Goal: Task Accomplishment & Management: Manage account settings

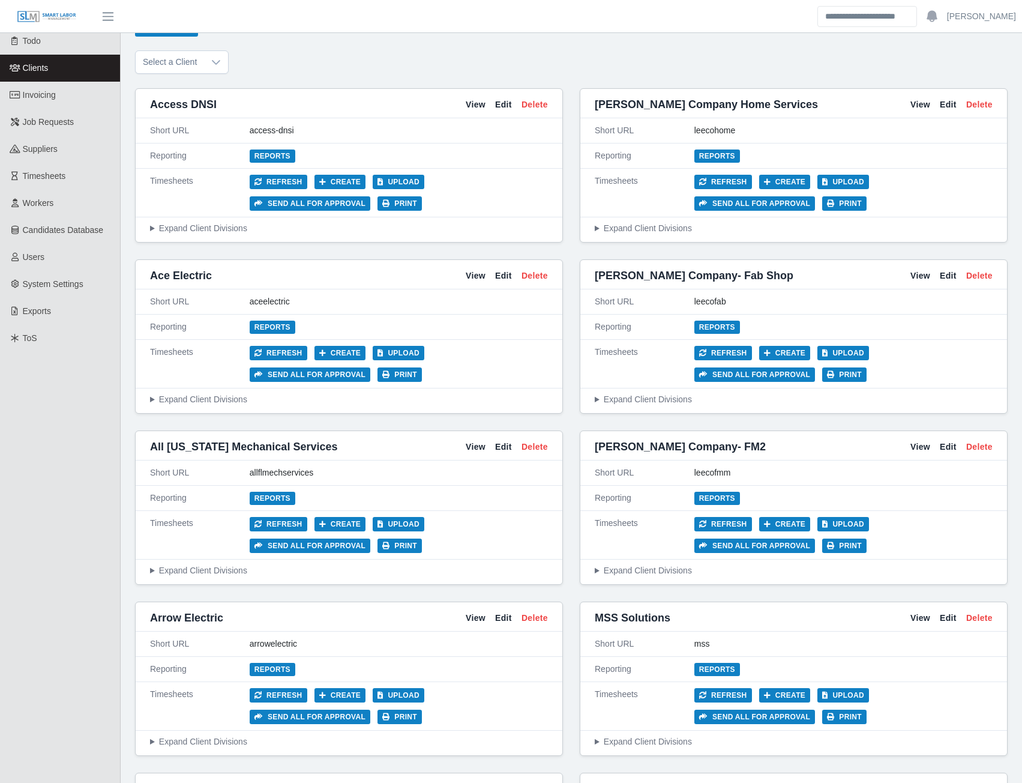
scroll to position [4371, 0]
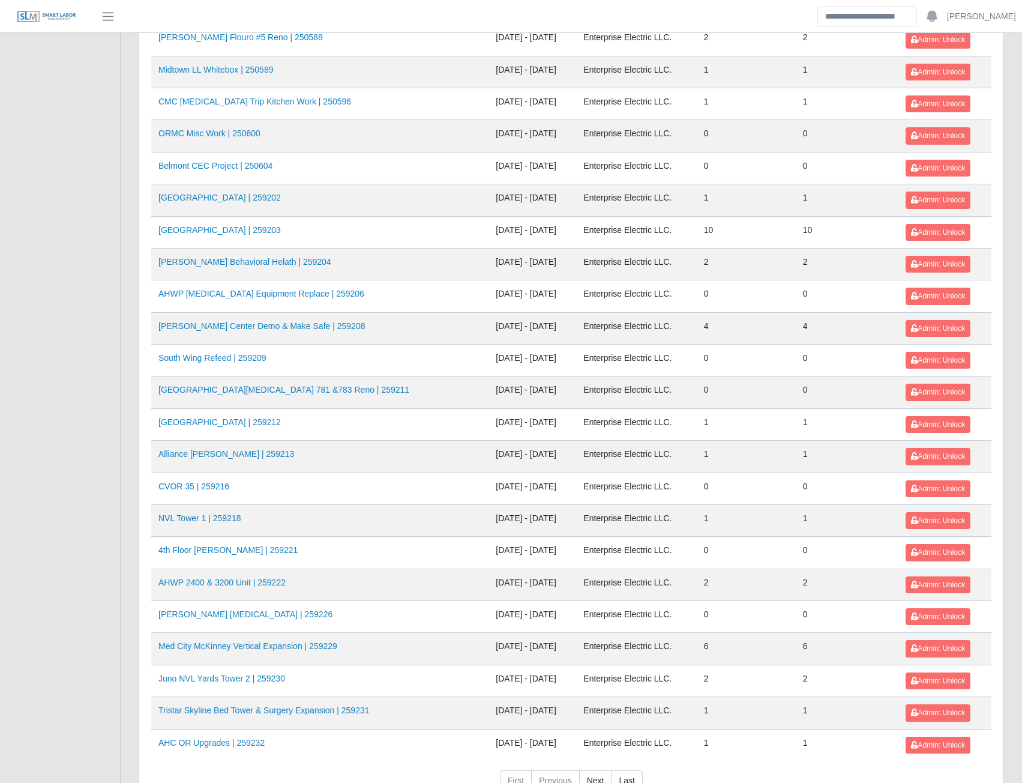
scroll to position [1058, 0]
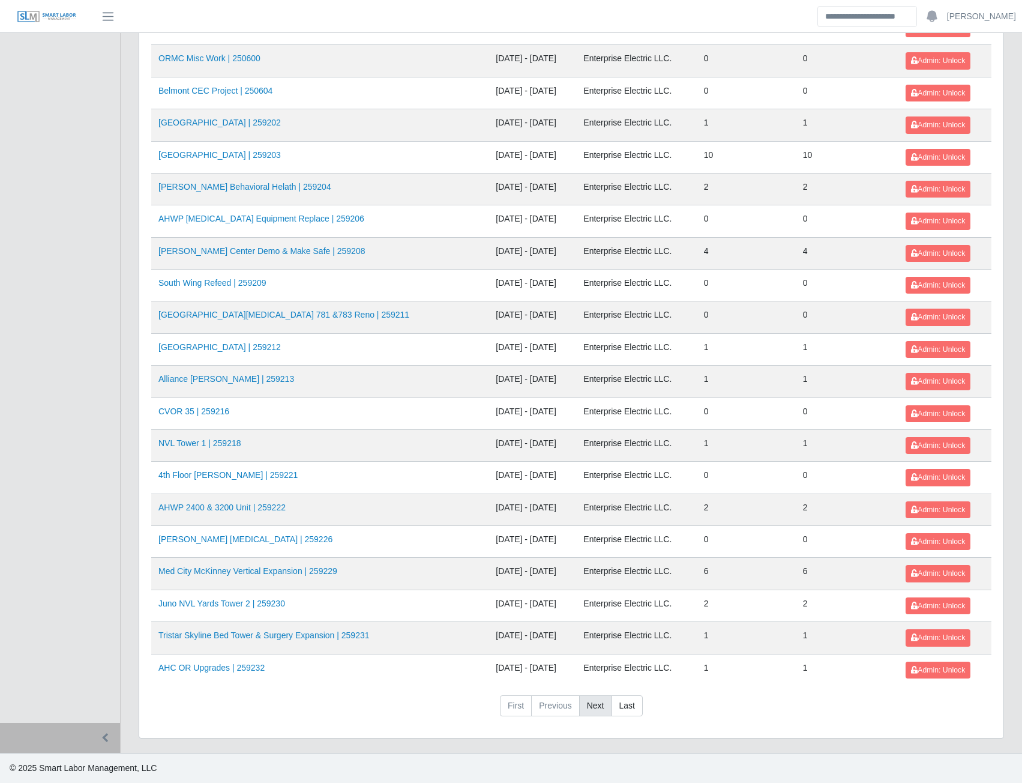
click at [593, 711] on link "Next" at bounding box center [595, 706] width 33 height 22
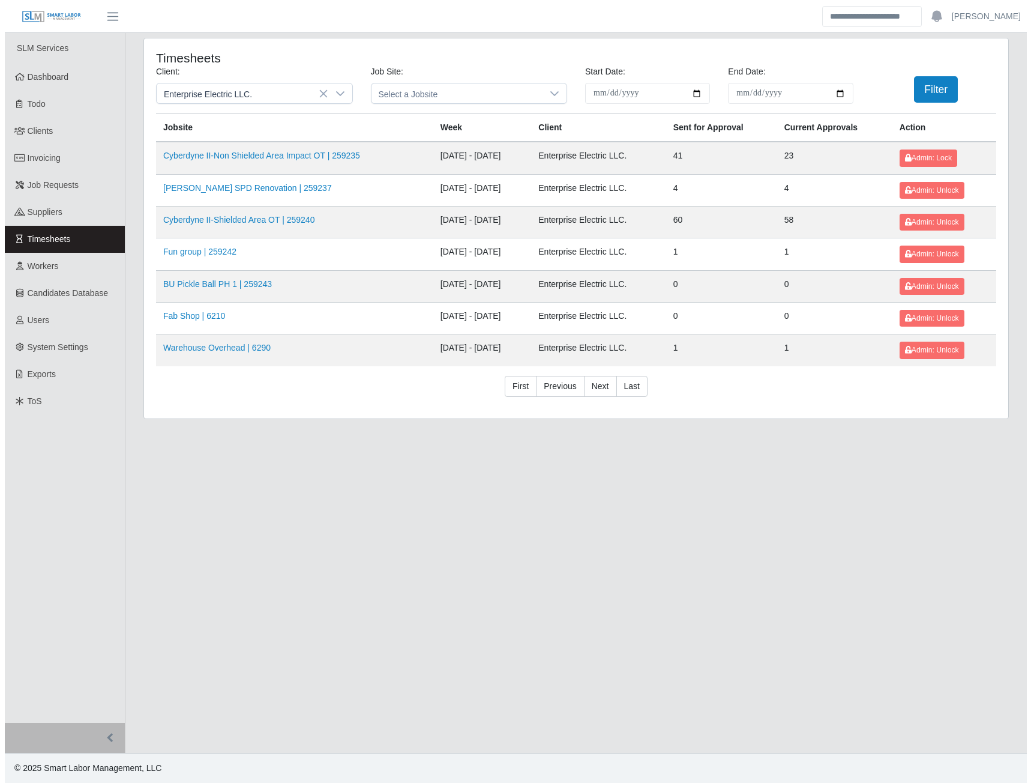
scroll to position [0, 0]
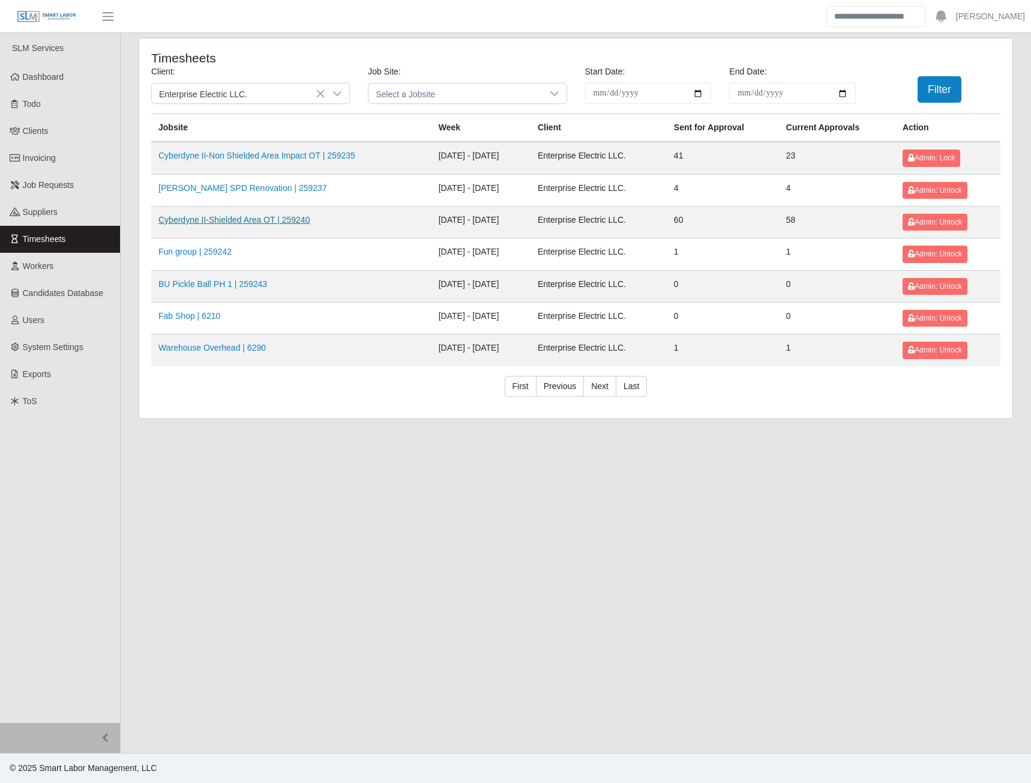
click at [268, 224] on link "Cyberdyne II-Shielded Area OT | 259240" at bounding box center [233, 220] width 151 height 10
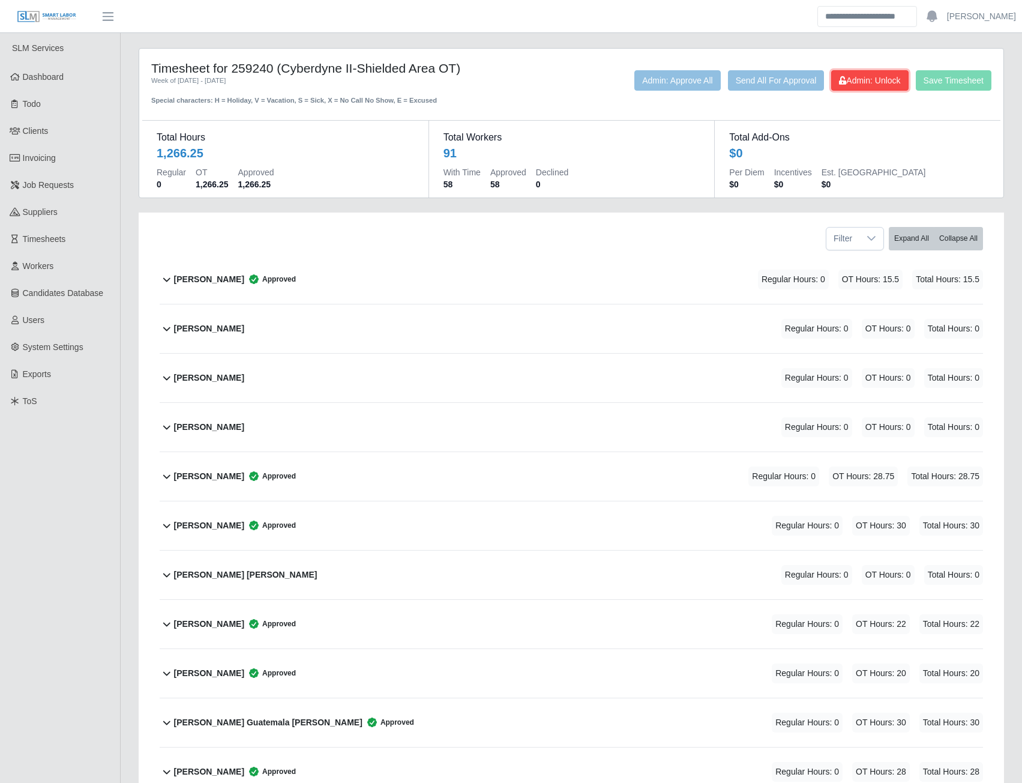
click at [844, 84] on span "Admin: Unlock" at bounding box center [869, 81] width 61 height 10
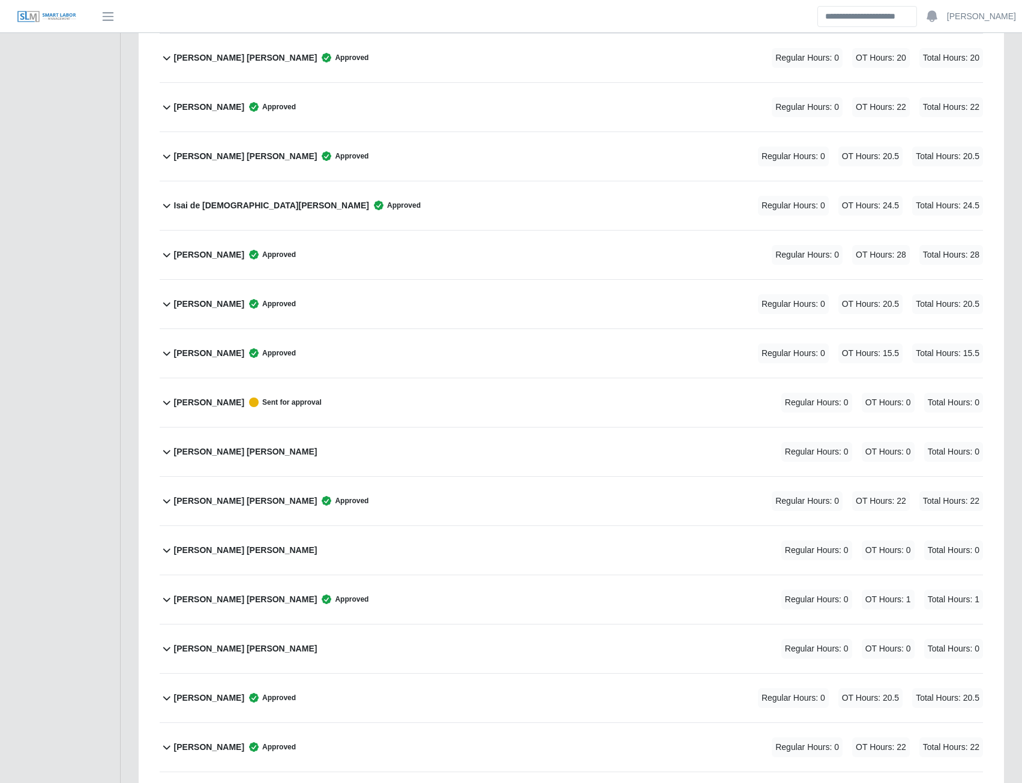
scroll to position [2341, 0]
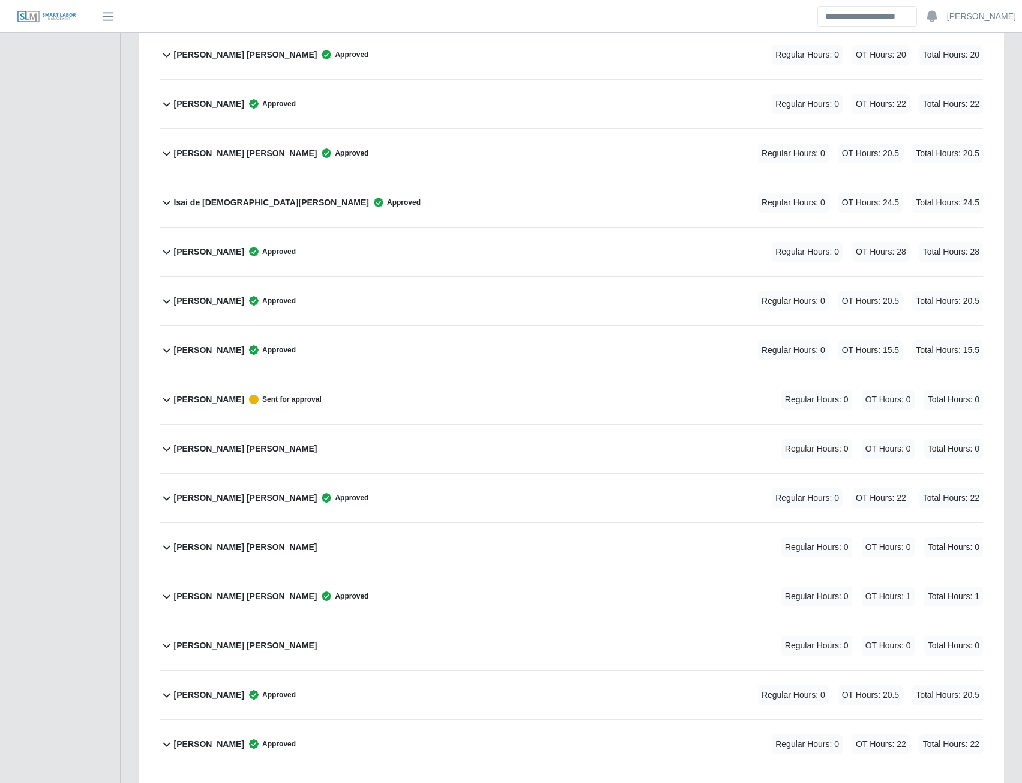
click at [215, 402] on b "Janeth Romero" at bounding box center [209, 399] width 70 height 13
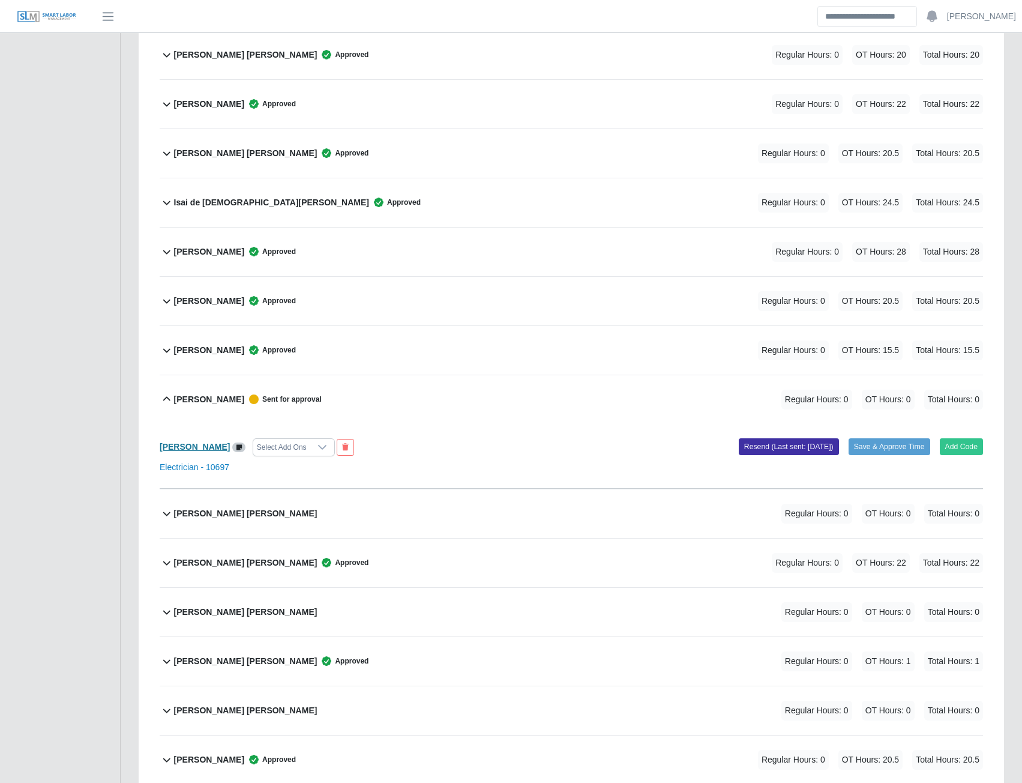
click at [206, 445] on b "Janeth Romero" at bounding box center [195, 447] width 70 height 10
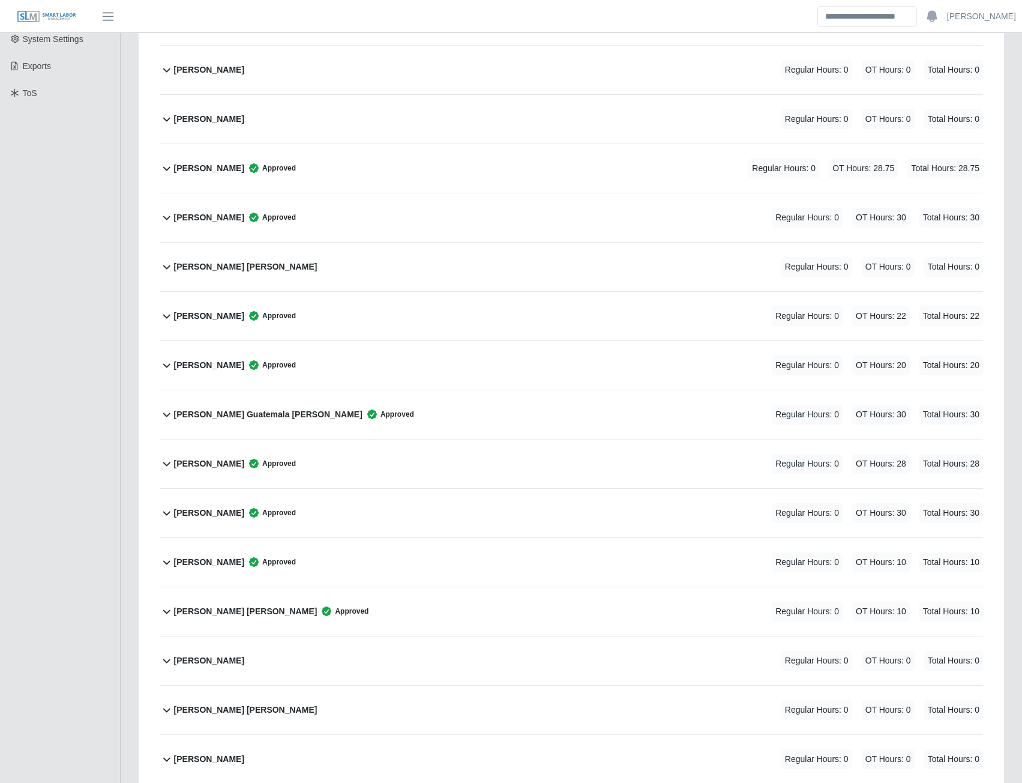
scroll to position [0, 0]
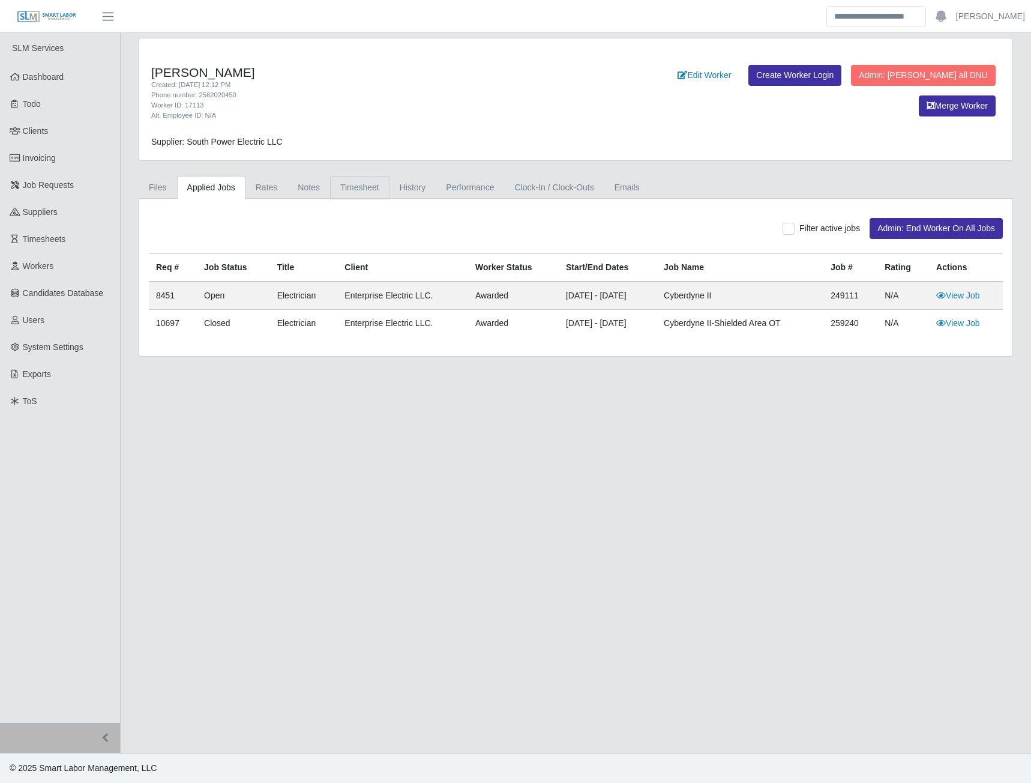
click at [359, 185] on link "Timesheet" at bounding box center [359, 187] width 59 height 23
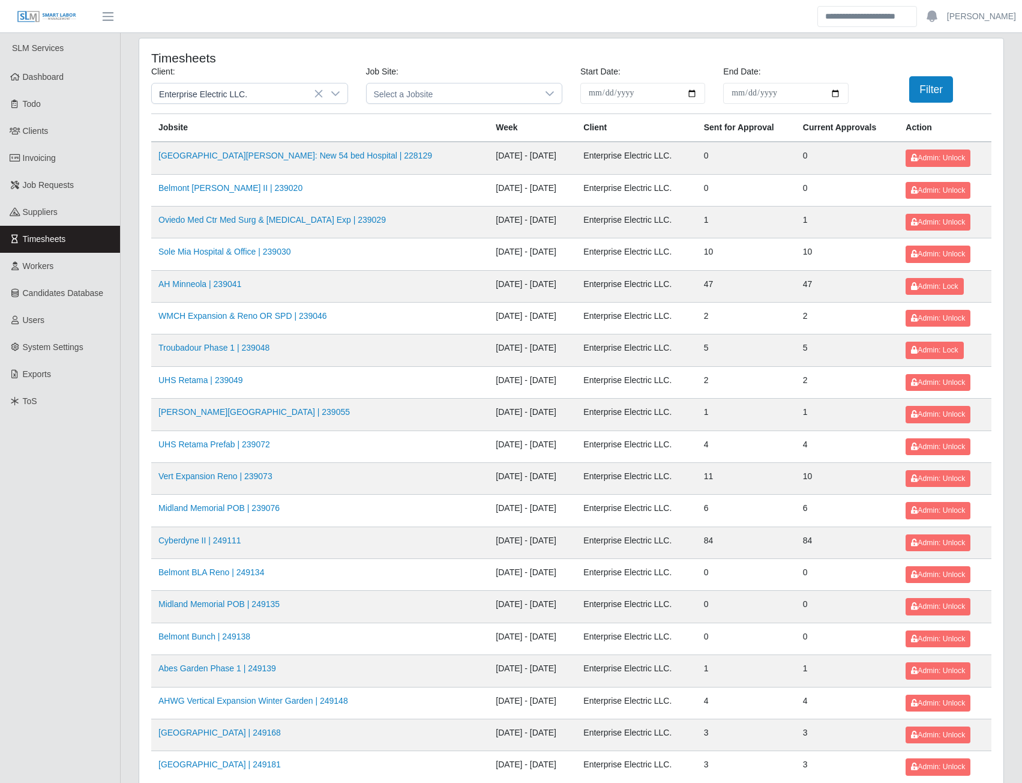
scroll to position [1058, 0]
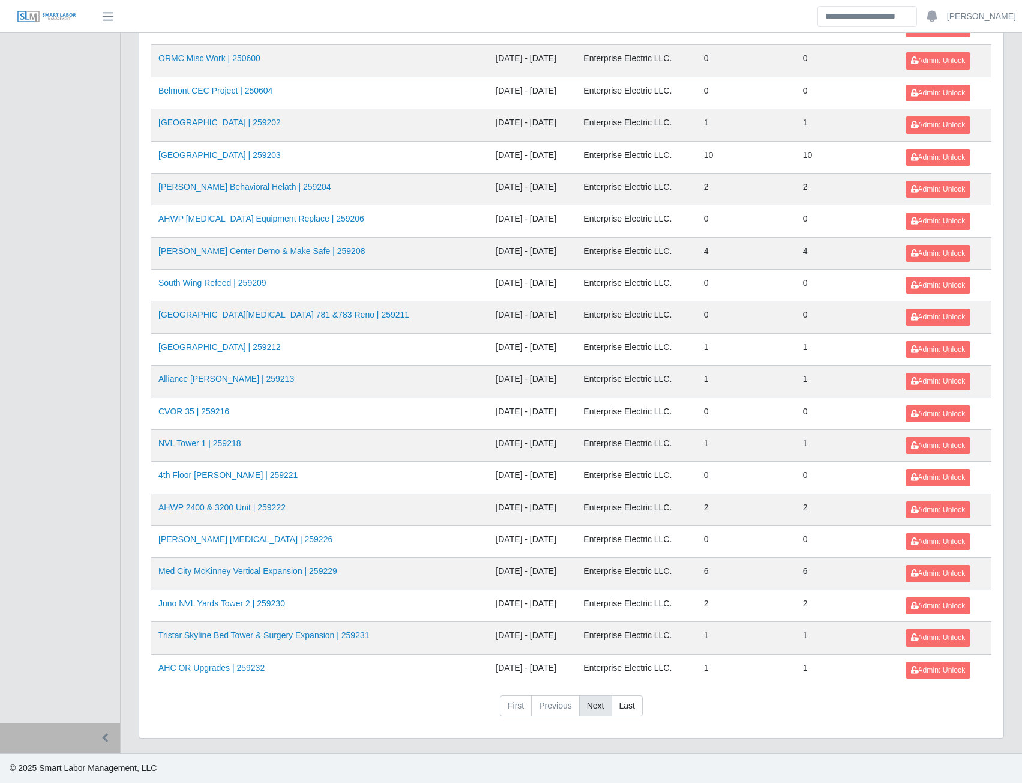
click at [597, 708] on link "Next" at bounding box center [595, 706] width 33 height 22
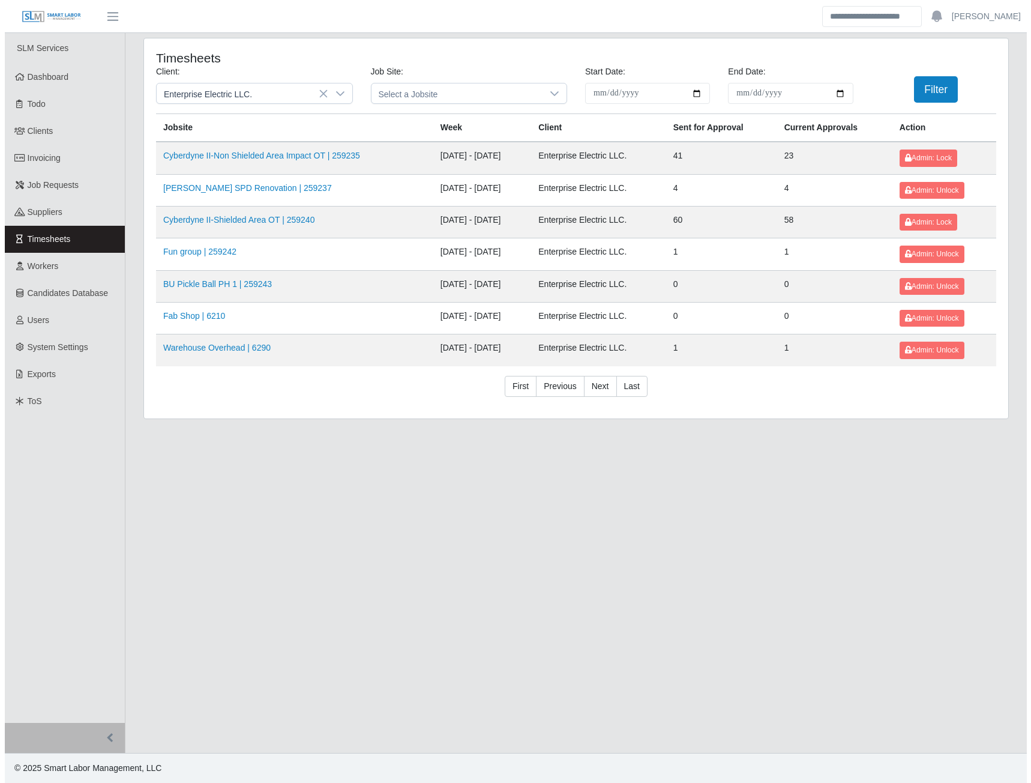
scroll to position [0, 0]
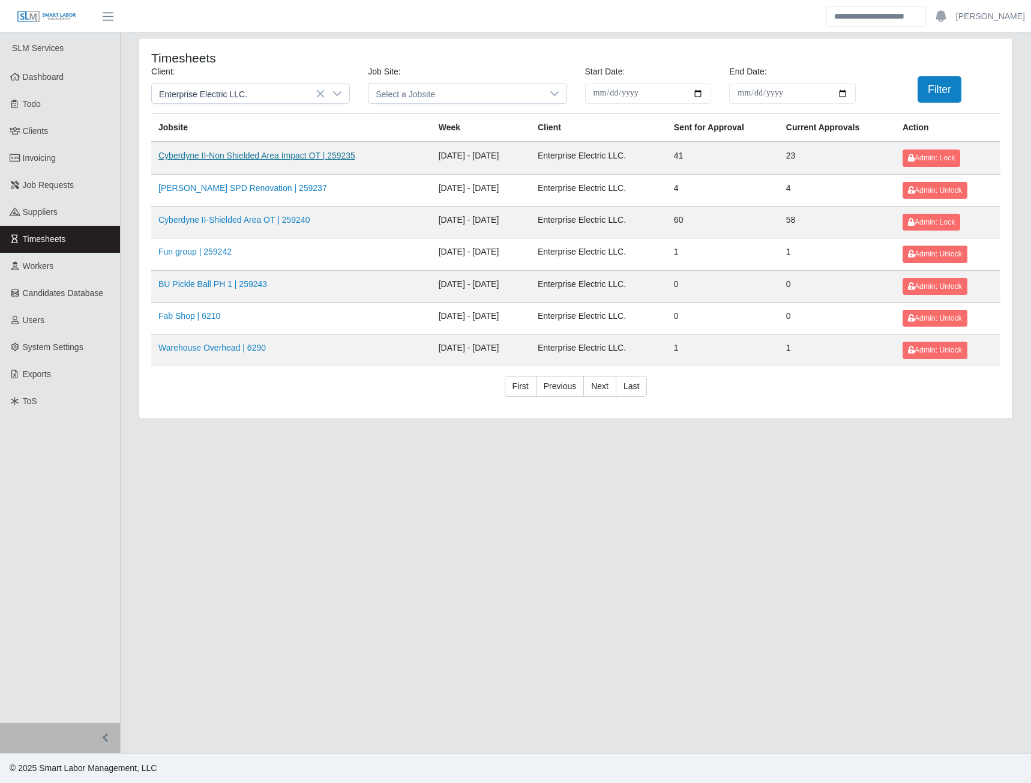
click at [309, 155] on link "Cyberdyne II-Non Shielded Area Impact OT | 259235" at bounding box center [256, 156] width 197 height 10
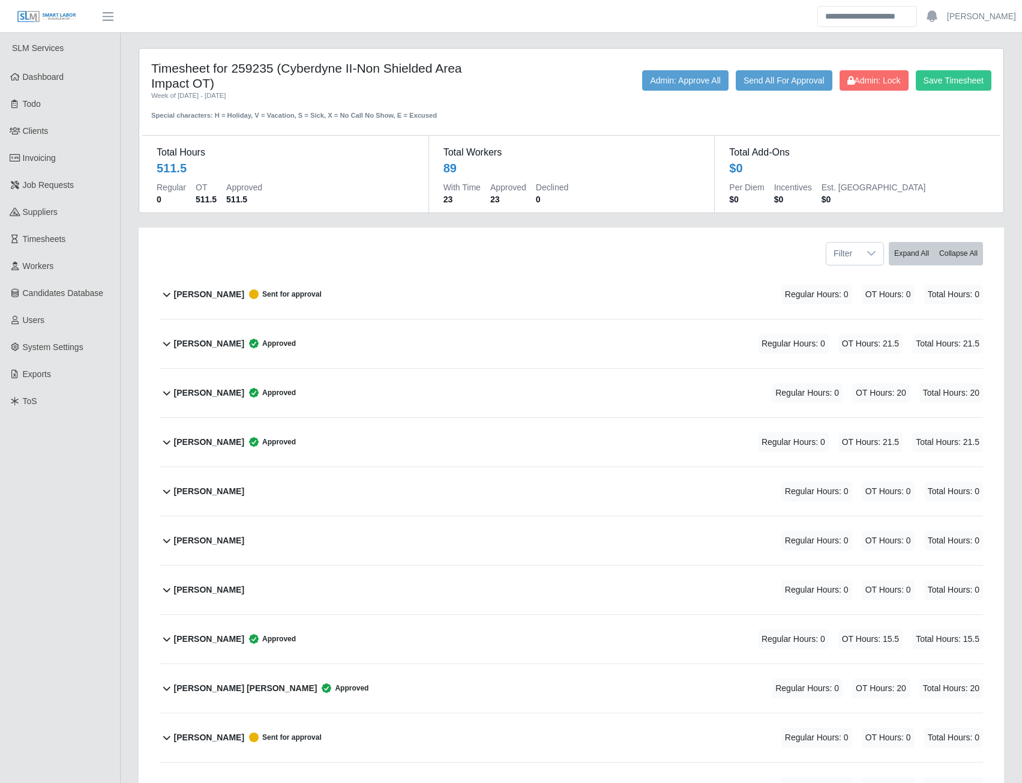
click at [197, 296] on b "Abiel Martinez" at bounding box center [209, 294] width 70 height 13
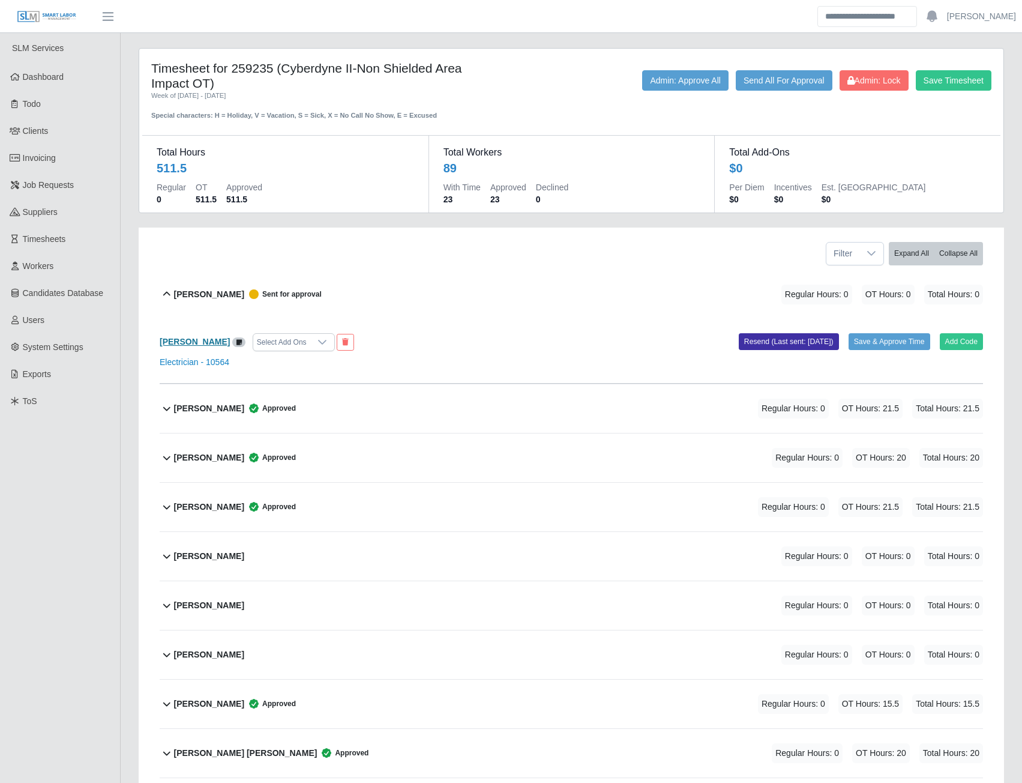
click at [200, 346] on b "Abiel Martinez" at bounding box center [195, 342] width 70 height 10
click at [186, 343] on b "Abiel Martinez" at bounding box center [195, 342] width 70 height 10
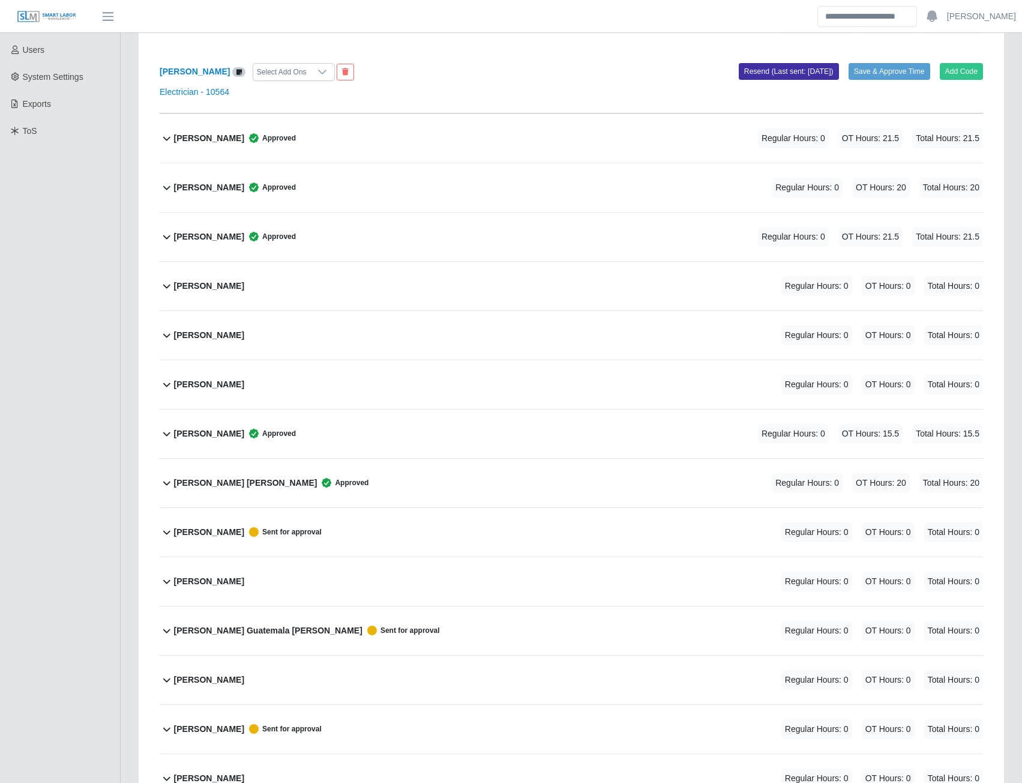
scroll to position [300, 0]
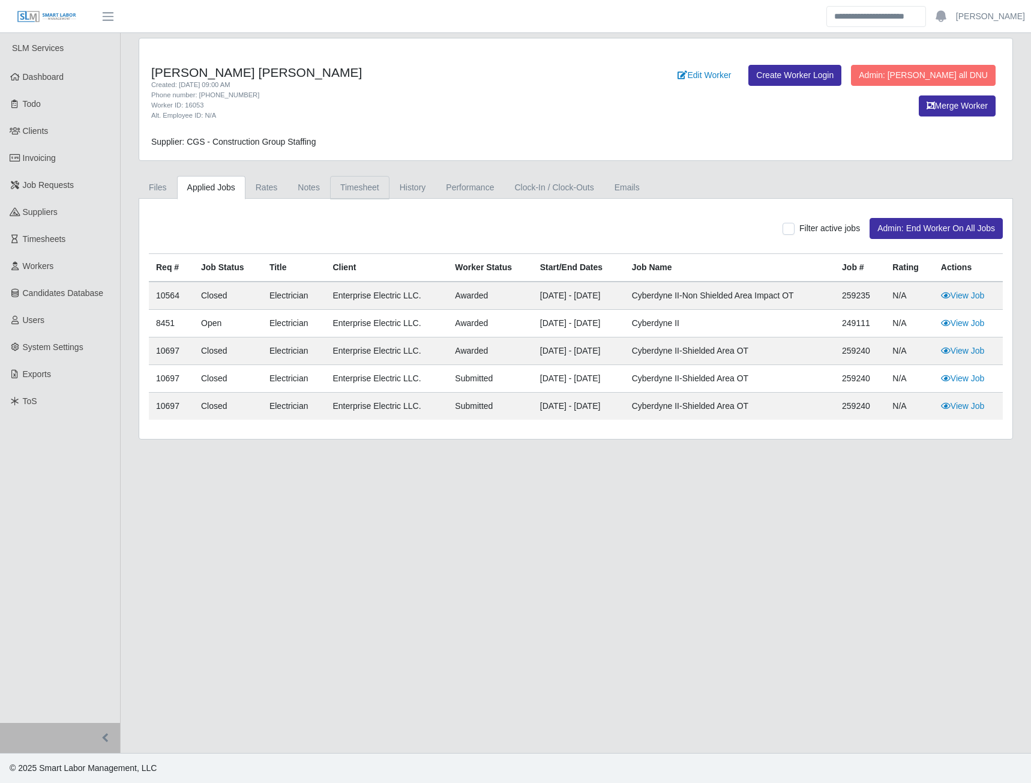
click at [355, 190] on link "Timesheet" at bounding box center [359, 187] width 59 height 23
click at [345, 190] on link "Timesheet" at bounding box center [359, 187] width 59 height 23
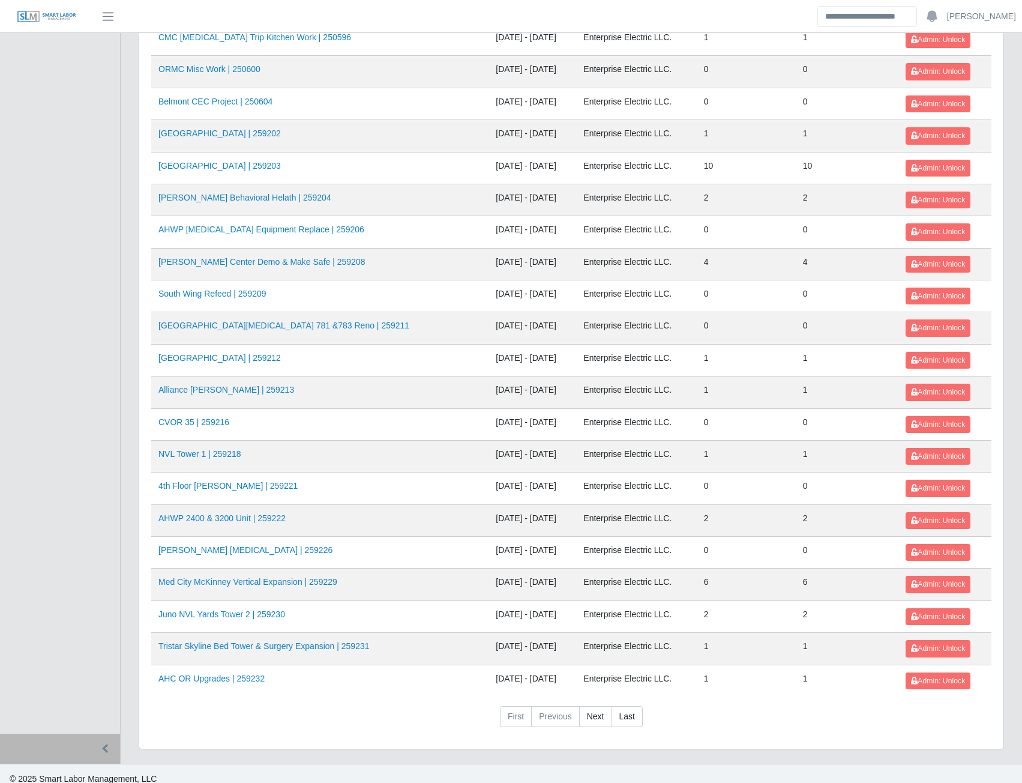
scroll to position [1058, 0]
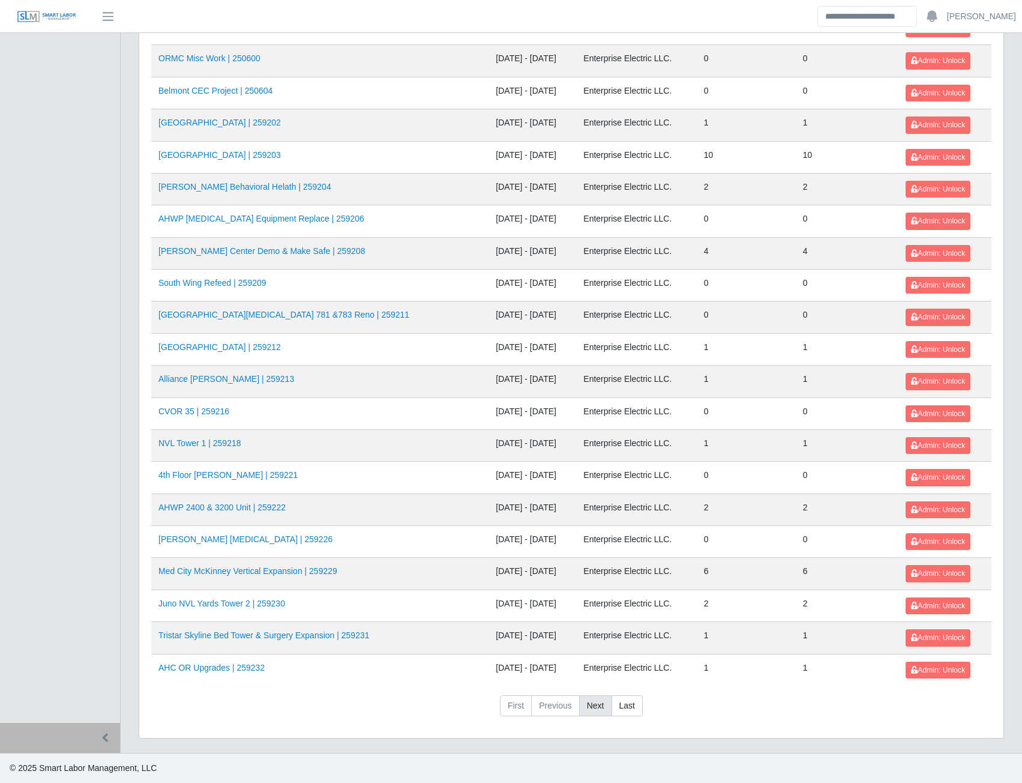
click at [588, 703] on link "Next" at bounding box center [595, 706] width 33 height 22
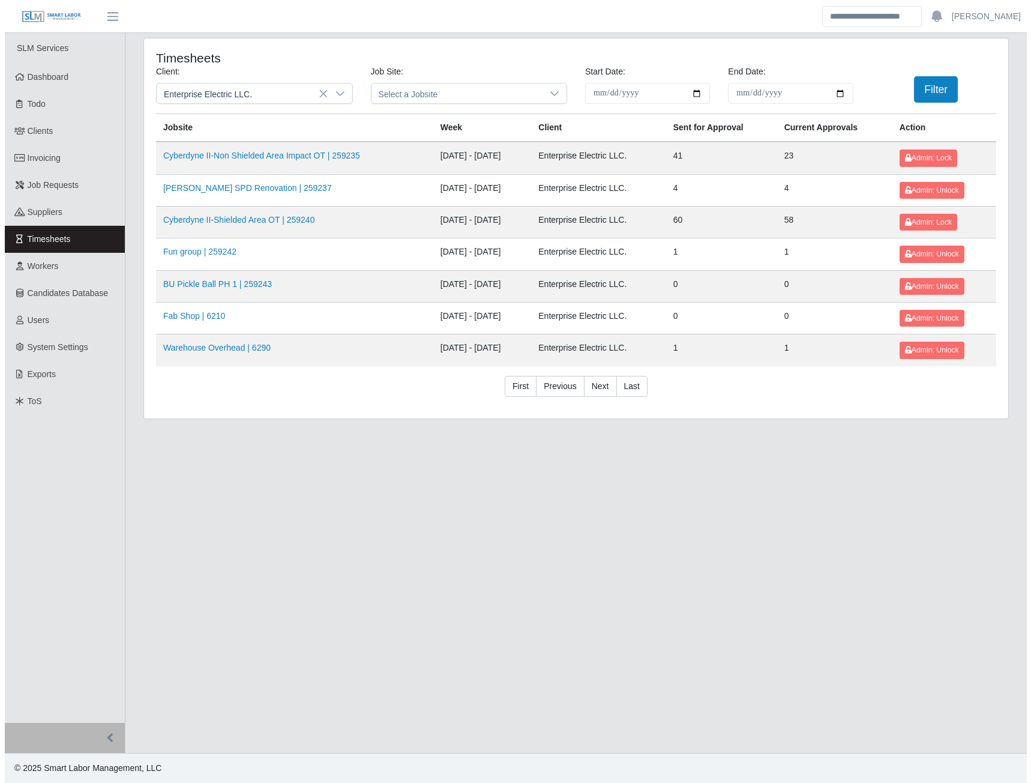
scroll to position [0, 0]
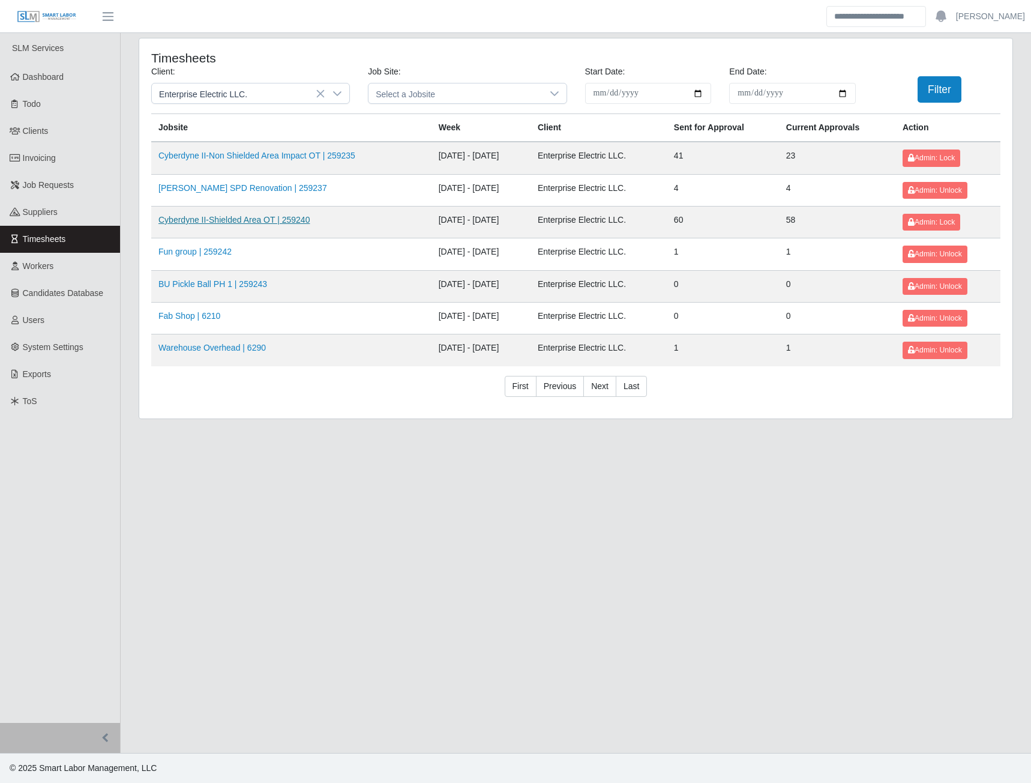
click at [273, 219] on link "Cyberdyne II-Shielded Area OT | 259240" at bounding box center [233, 220] width 151 height 10
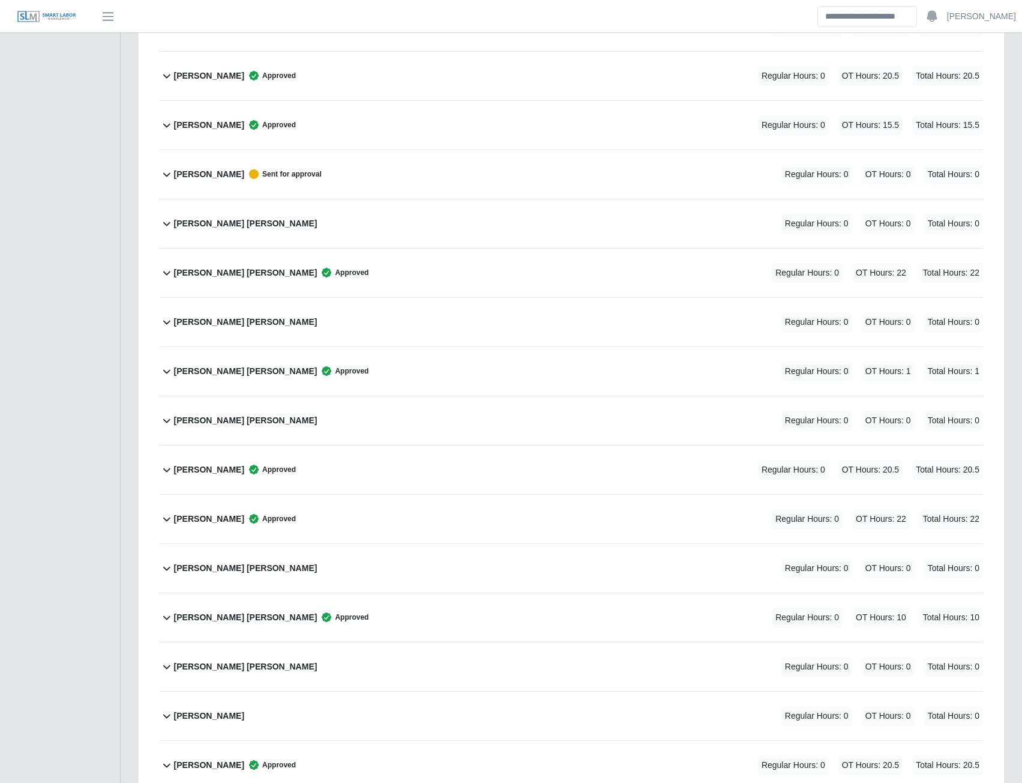
scroll to position [2581, 0]
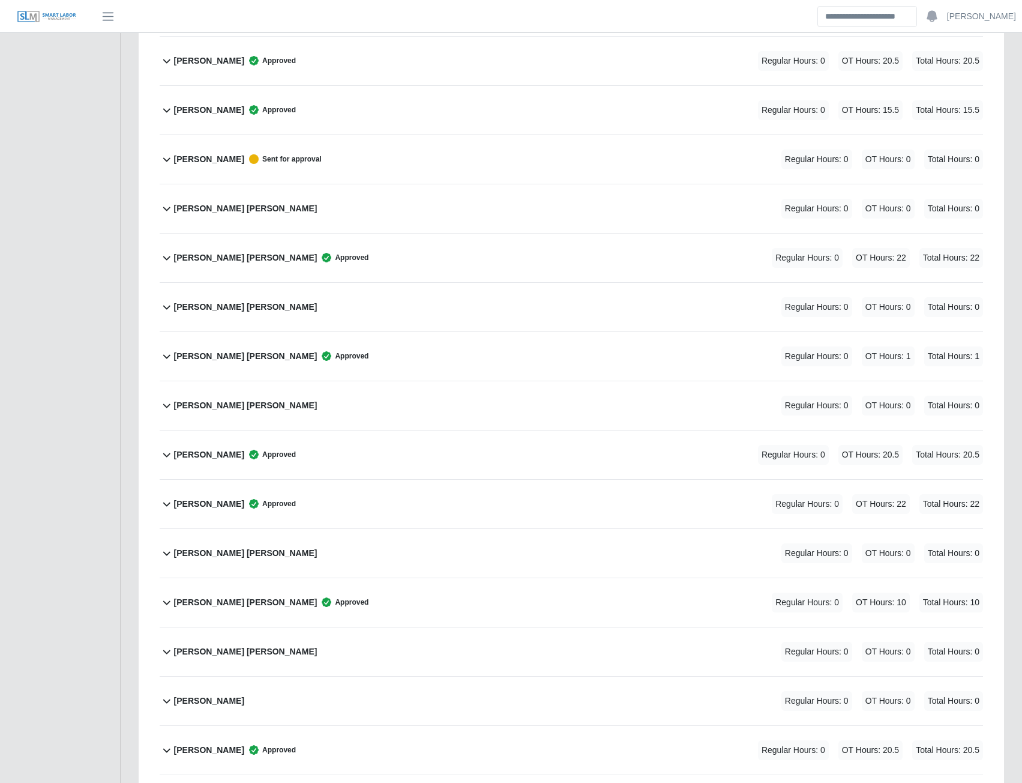
click at [220, 161] on b "[PERSON_NAME]" at bounding box center [209, 159] width 70 height 13
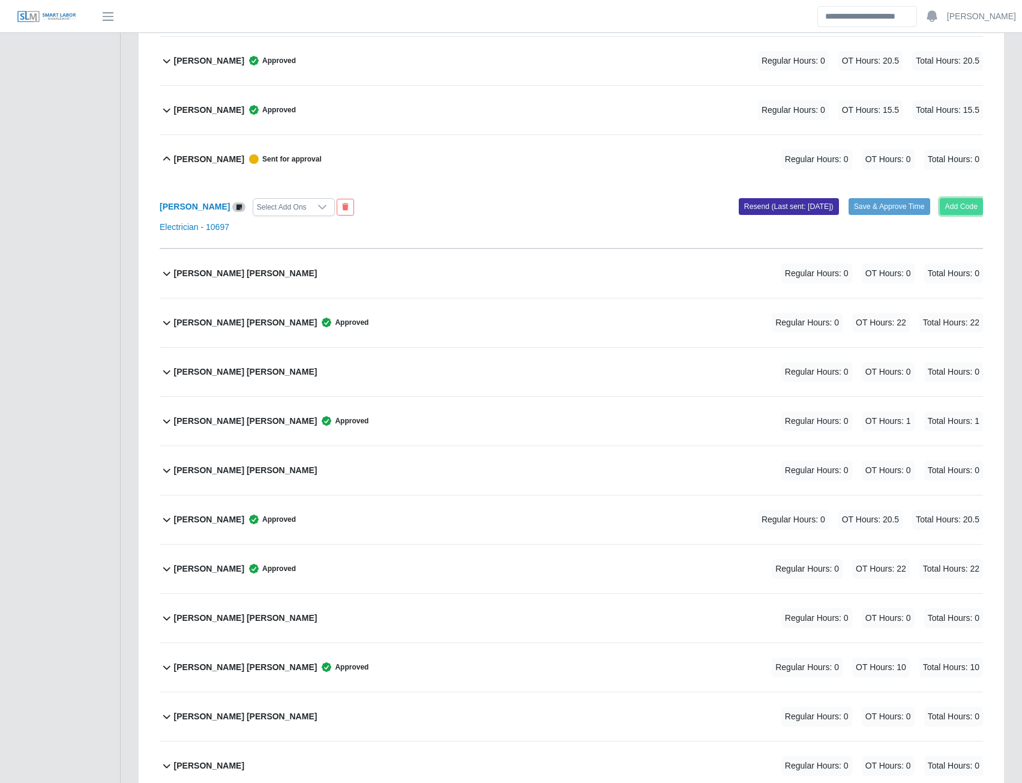
click at [969, 206] on button "Add Code" at bounding box center [962, 206] width 44 height 17
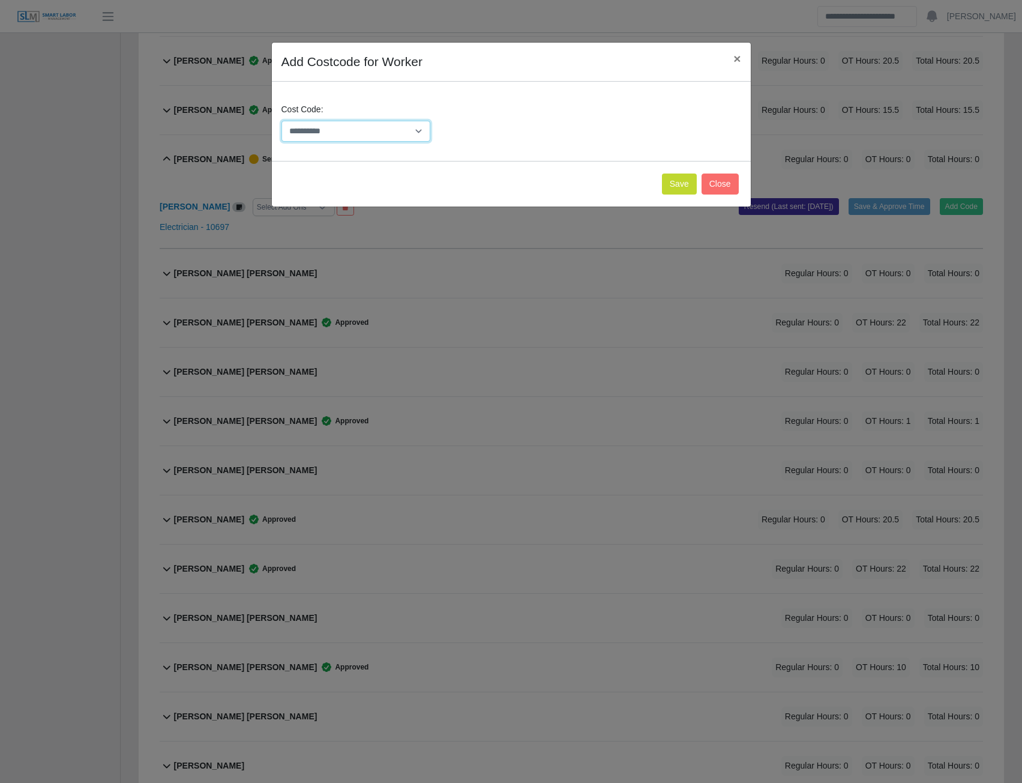
click at [416, 128] on select "**********" at bounding box center [355, 131] width 149 height 21
select select "**********"
click at [281, 121] on select "**********" at bounding box center [355, 131] width 149 height 21
click at [674, 181] on button "Save" at bounding box center [679, 183] width 35 height 21
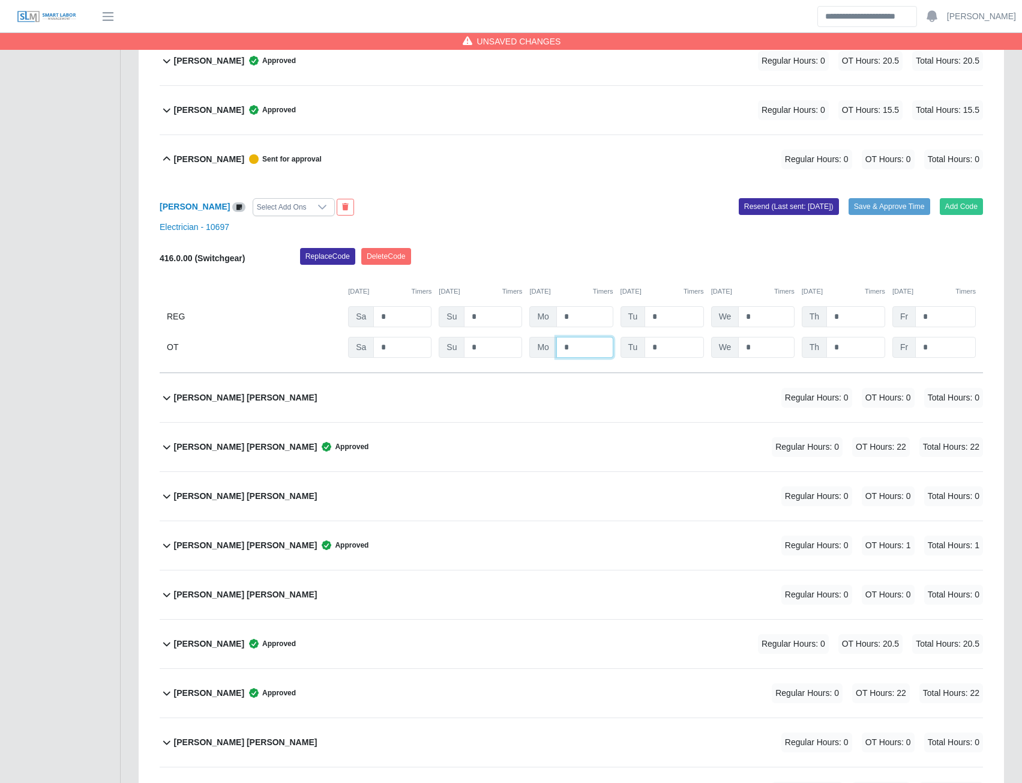
click at [0, 0] on input "*" at bounding box center [0, 0] width 0 height 0
type input "*"
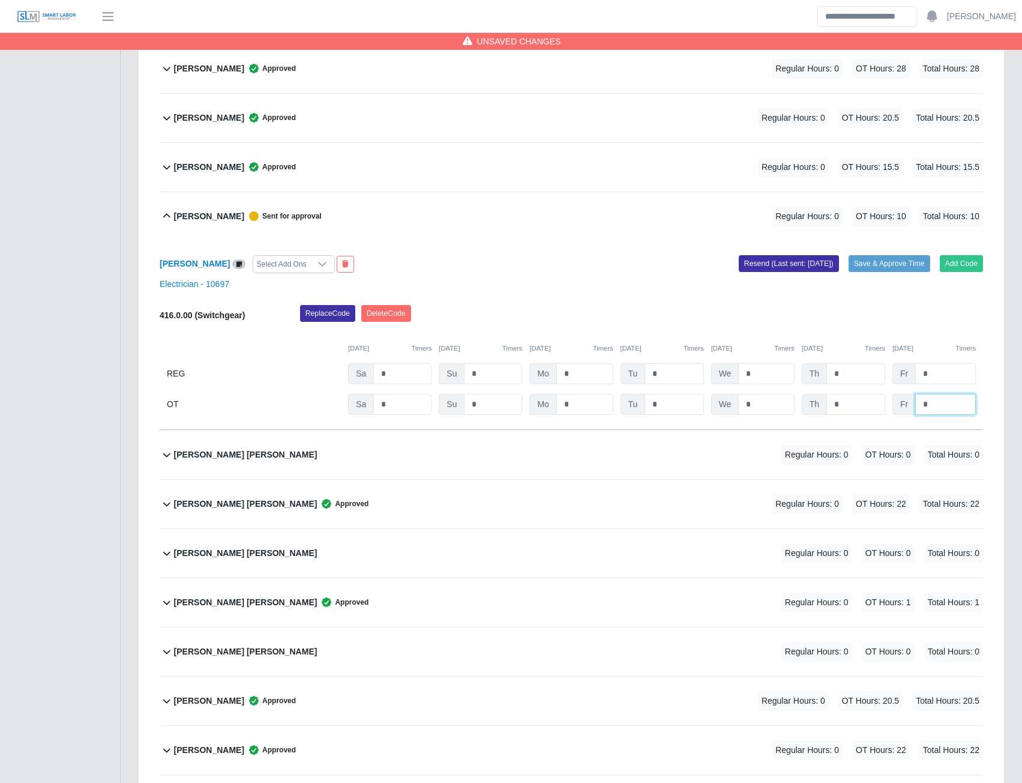
scroll to position [2521, 0]
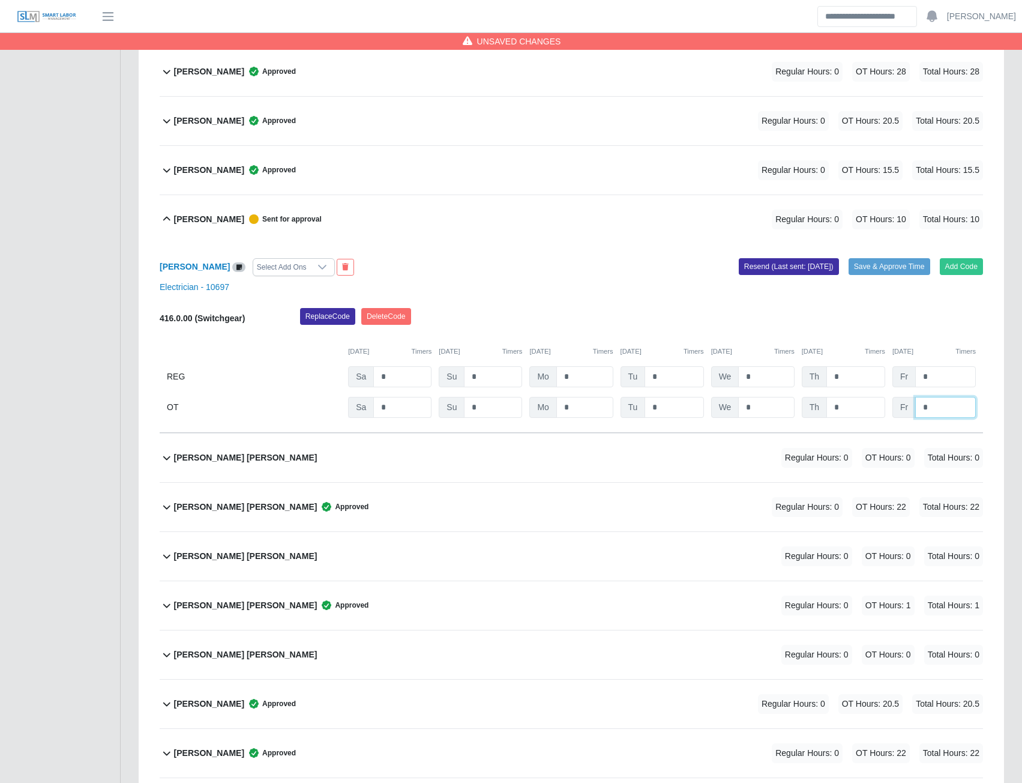
type input "*"
click at [0, 0] on input "*" at bounding box center [0, 0] width 0 height 0
type input "*"
click at [0, 0] on input "*" at bounding box center [0, 0] width 0 height 0
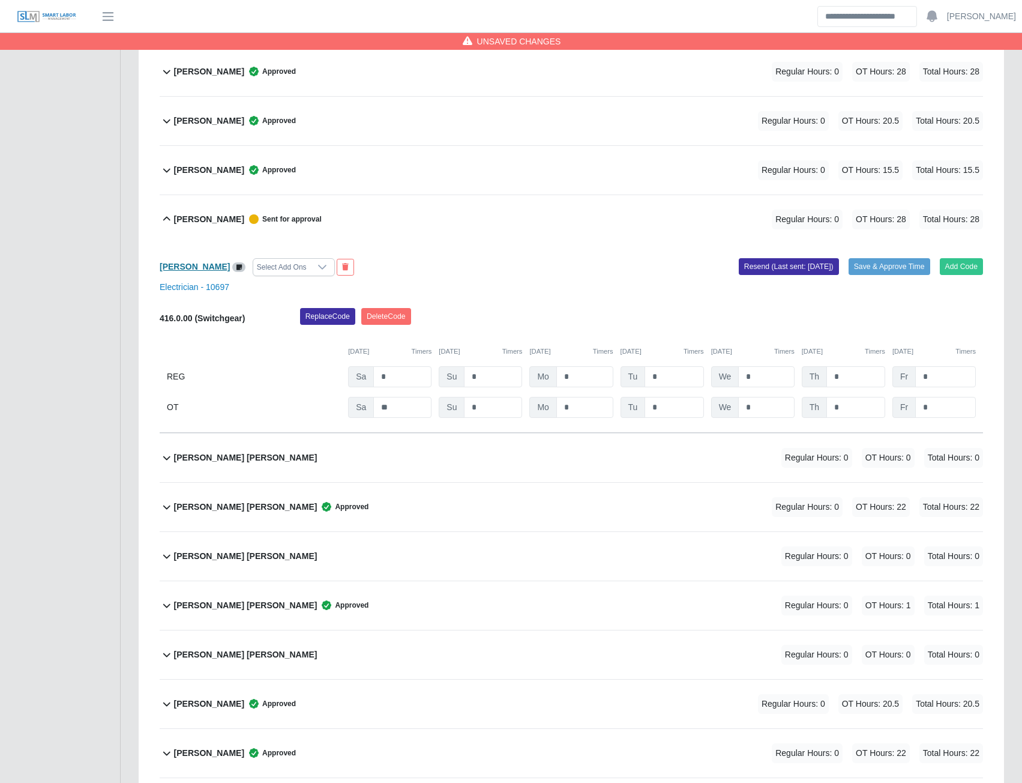
click at [187, 271] on b "Janeth Romero" at bounding box center [195, 267] width 70 height 10
click at [0, 0] on input "**" at bounding box center [0, 0] width 0 height 0
type input "*"
type input "**"
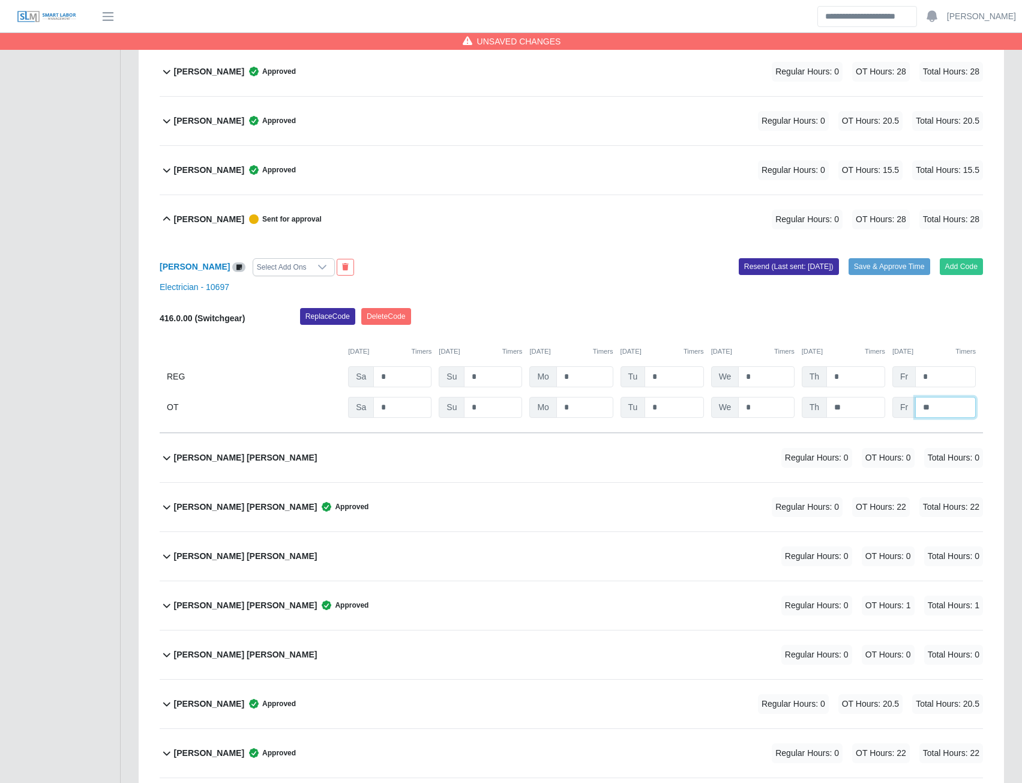
type input "**"
click at [878, 268] on button "Save & Approve Time" at bounding box center [890, 266] width 82 height 17
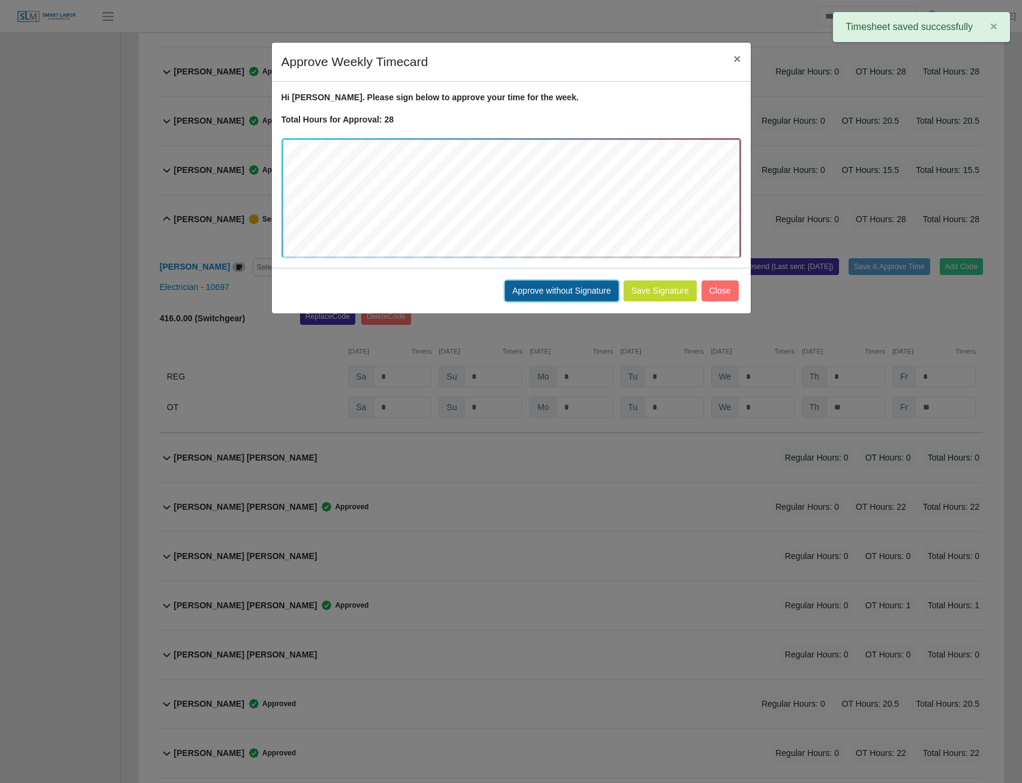
click at [574, 294] on button "Approve without Signature" at bounding box center [562, 290] width 114 height 21
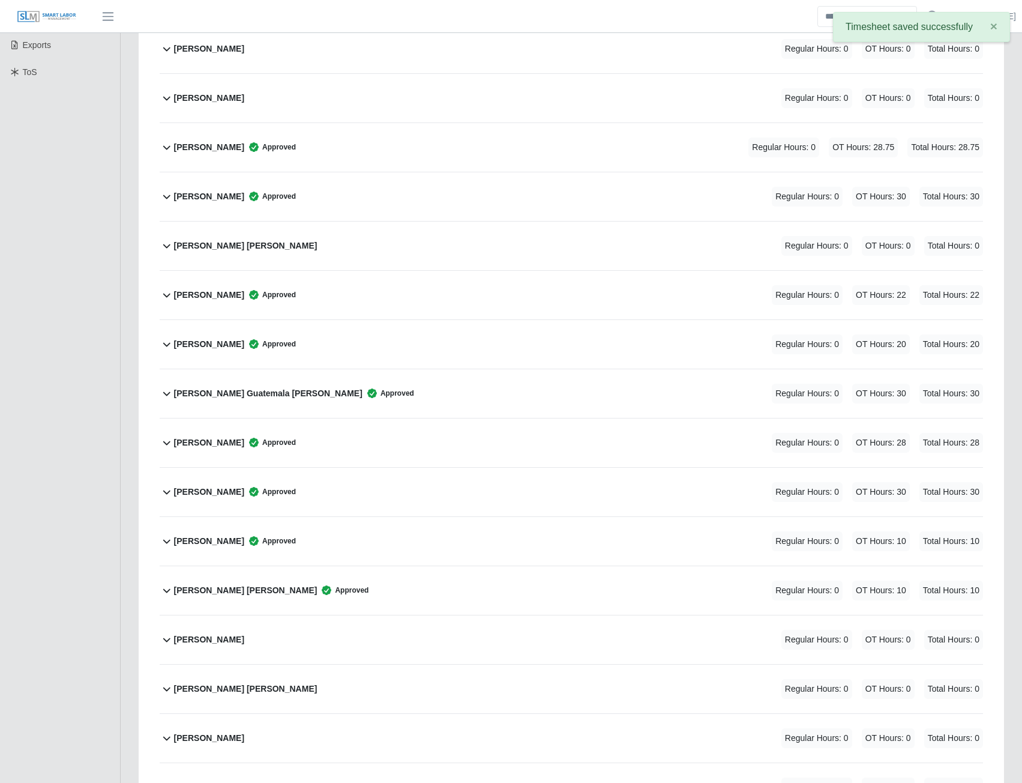
scroll to position [0, 0]
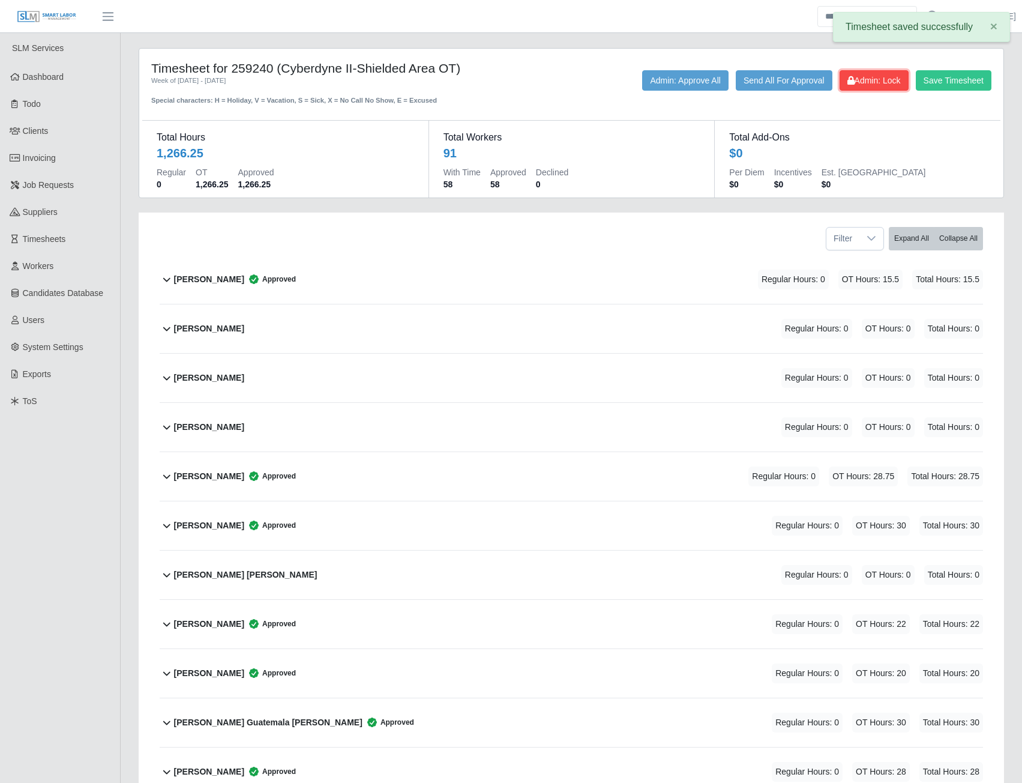
click at [877, 80] on span "Admin: Lock" at bounding box center [873, 81] width 53 height 10
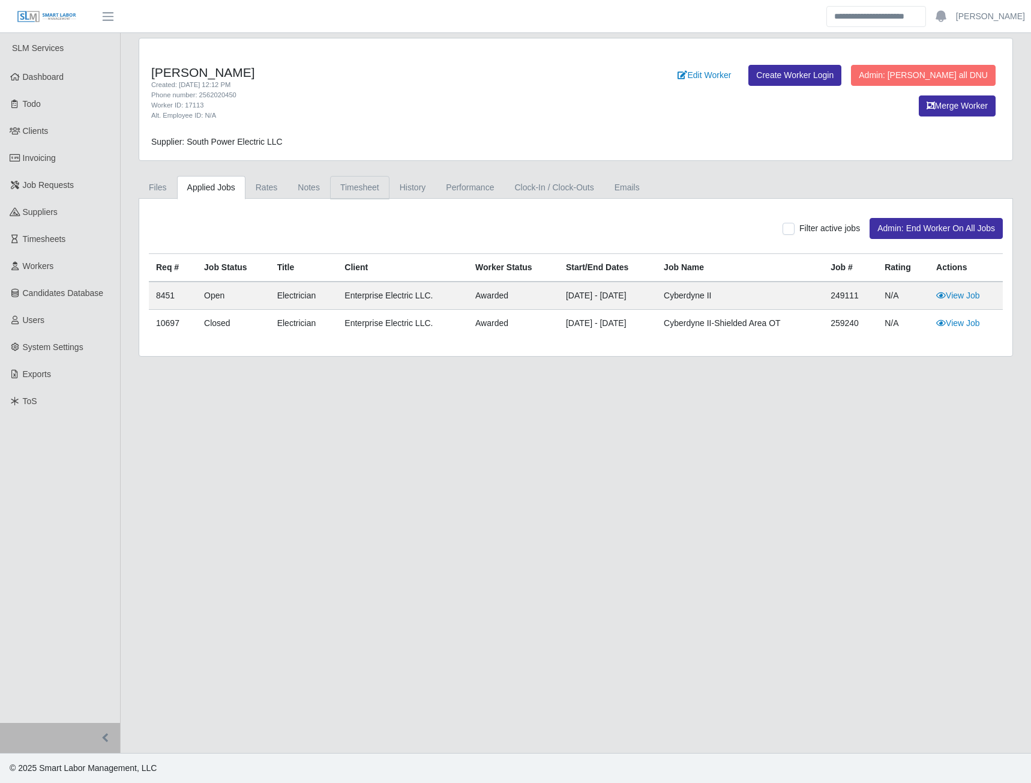
click at [354, 188] on link "Timesheet" at bounding box center [359, 187] width 59 height 23
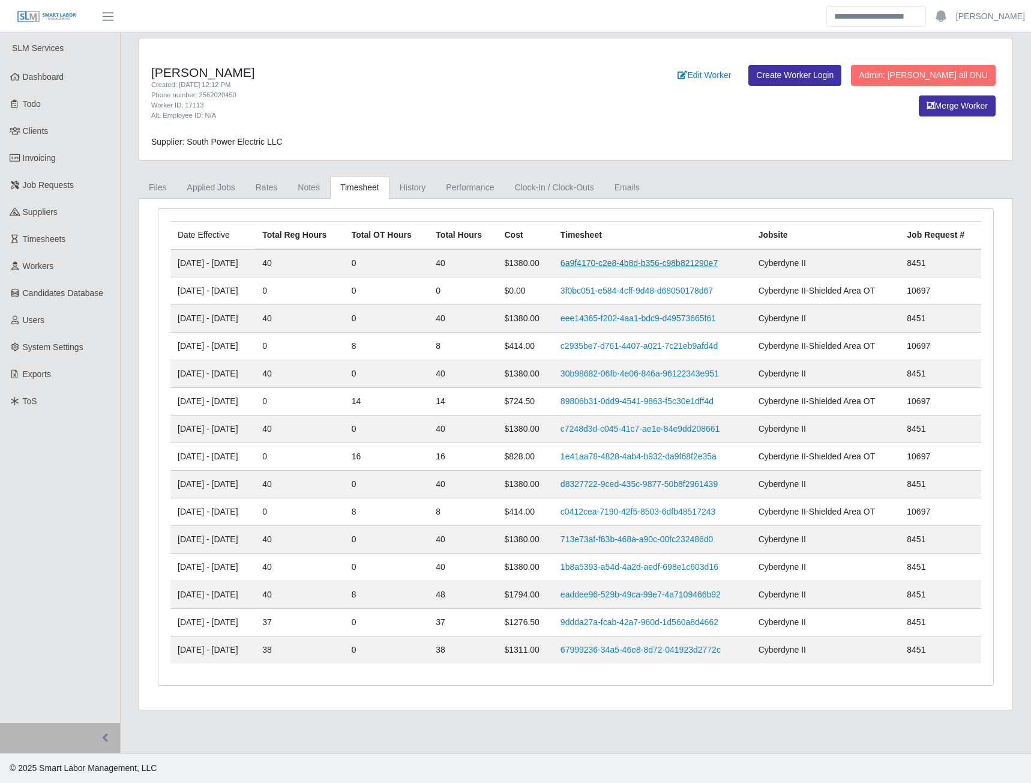
click at [628, 263] on link "6a9f4170-c2e8-4b8d-b356-c98b821290e7" at bounding box center [639, 263] width 157 height 10
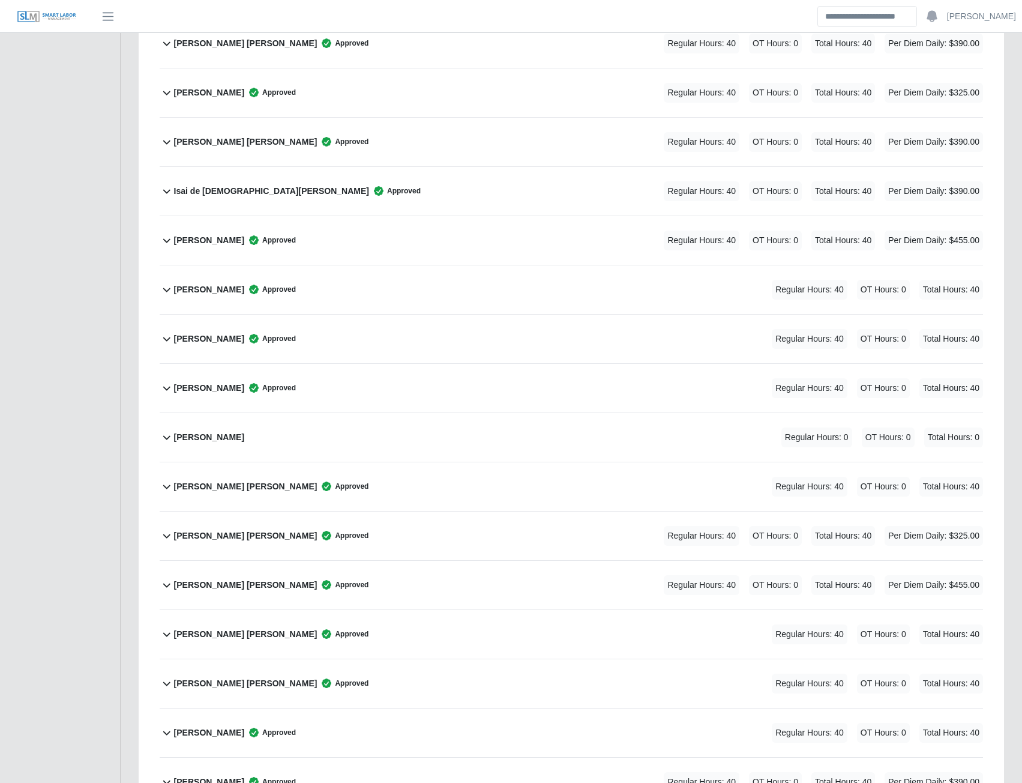
scroll to position [2521, 0]
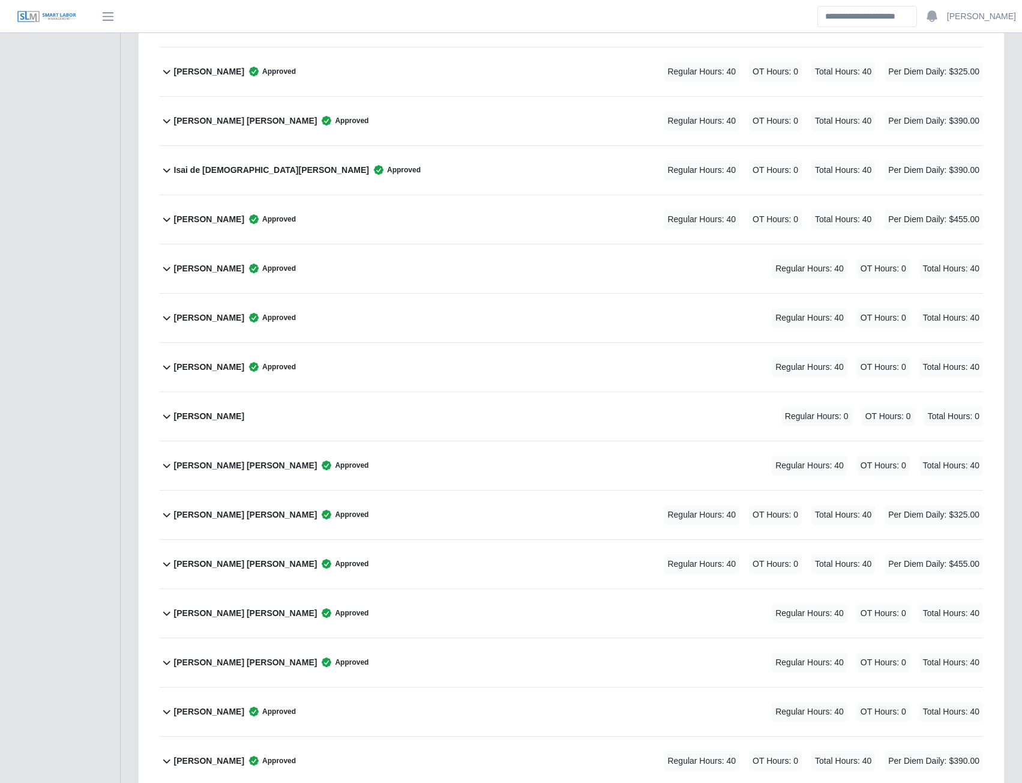
click at [211, 369] on b "[PERSON_NAME]" at bounding box center [209, 367] width 70 height 13
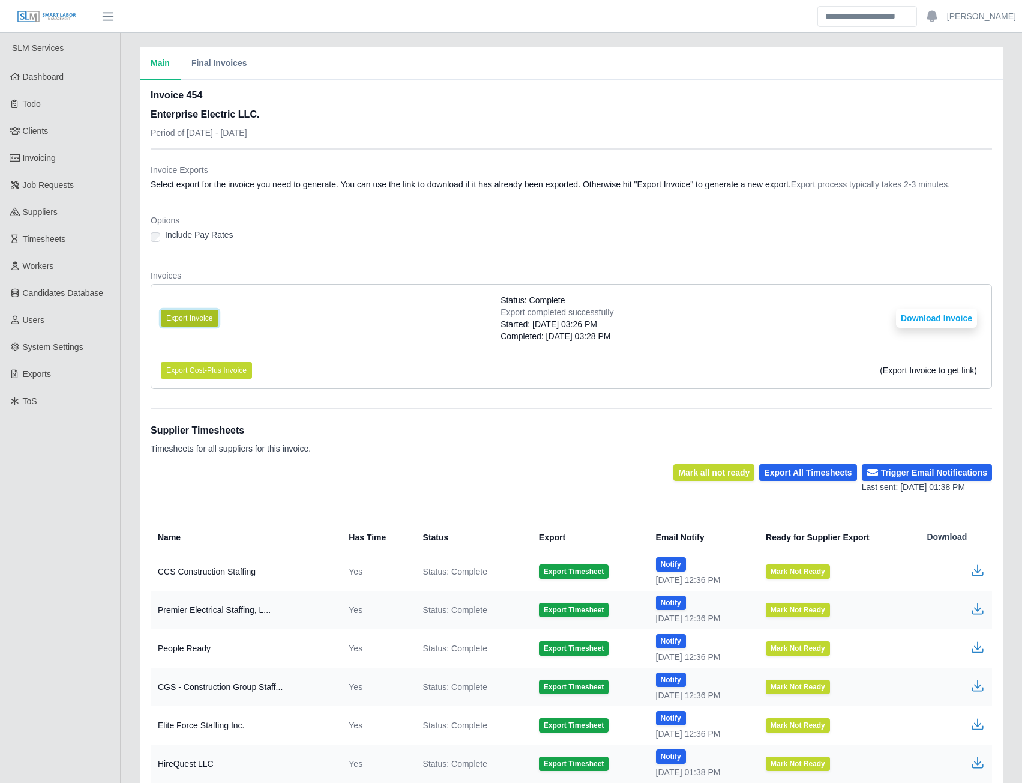
click at [201, 316] on button "Export Invoice" at bounding box center [190, 318] width 58 height 17
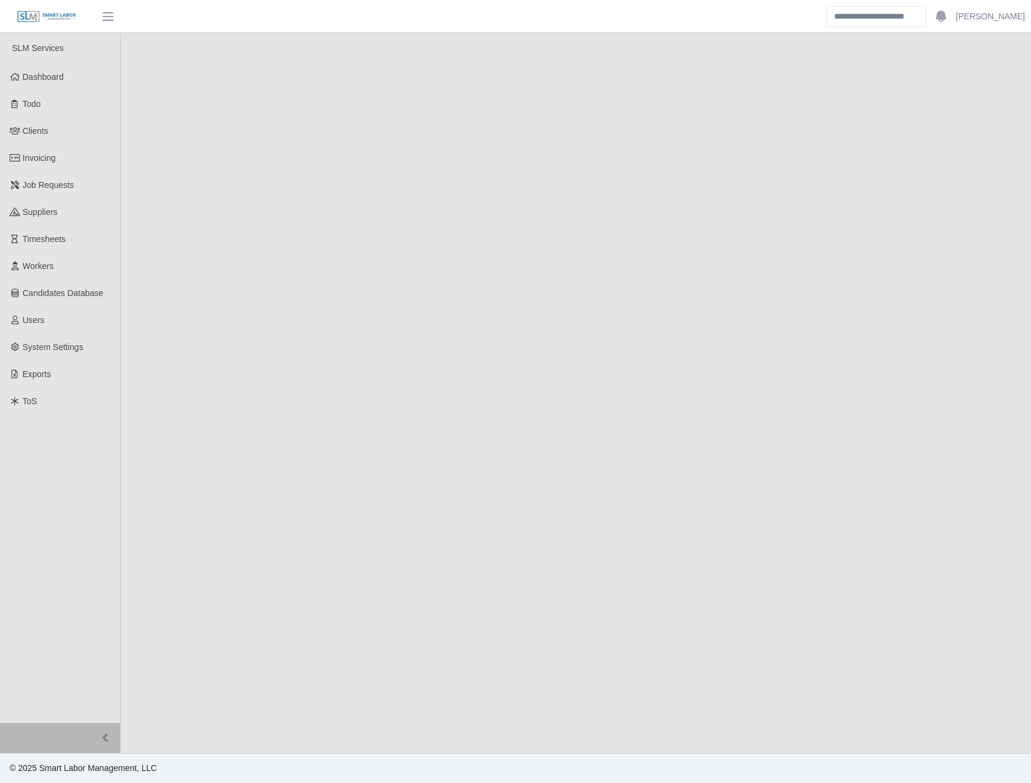
select select "****"
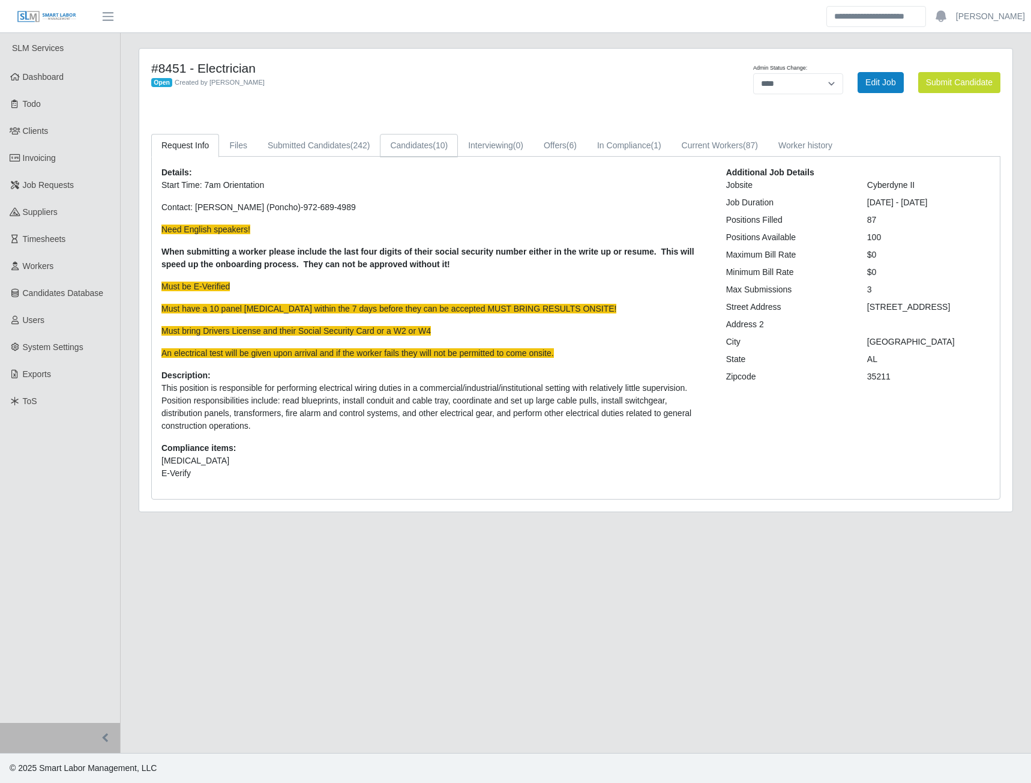
click at [403, 143] on link "Candidates (10)" at bounding box center [419, 145] width 78 height 23
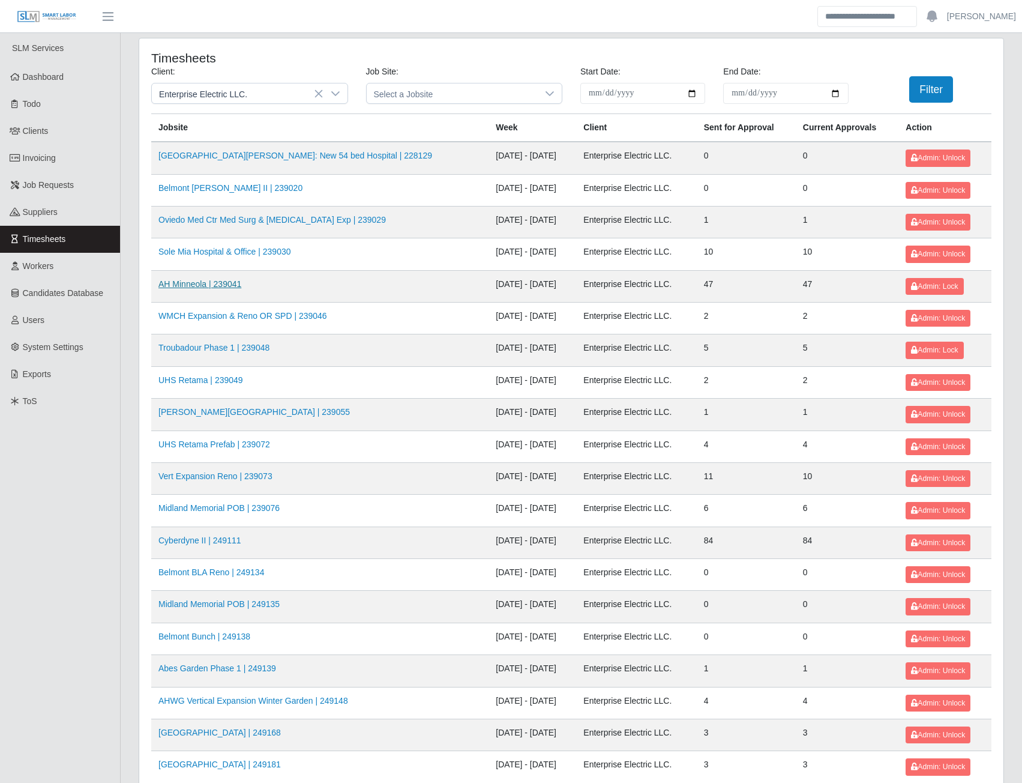
click at [202, 285] on link "AH Minneola | 239041" at bounding box center [199, 284] width 83 height 10
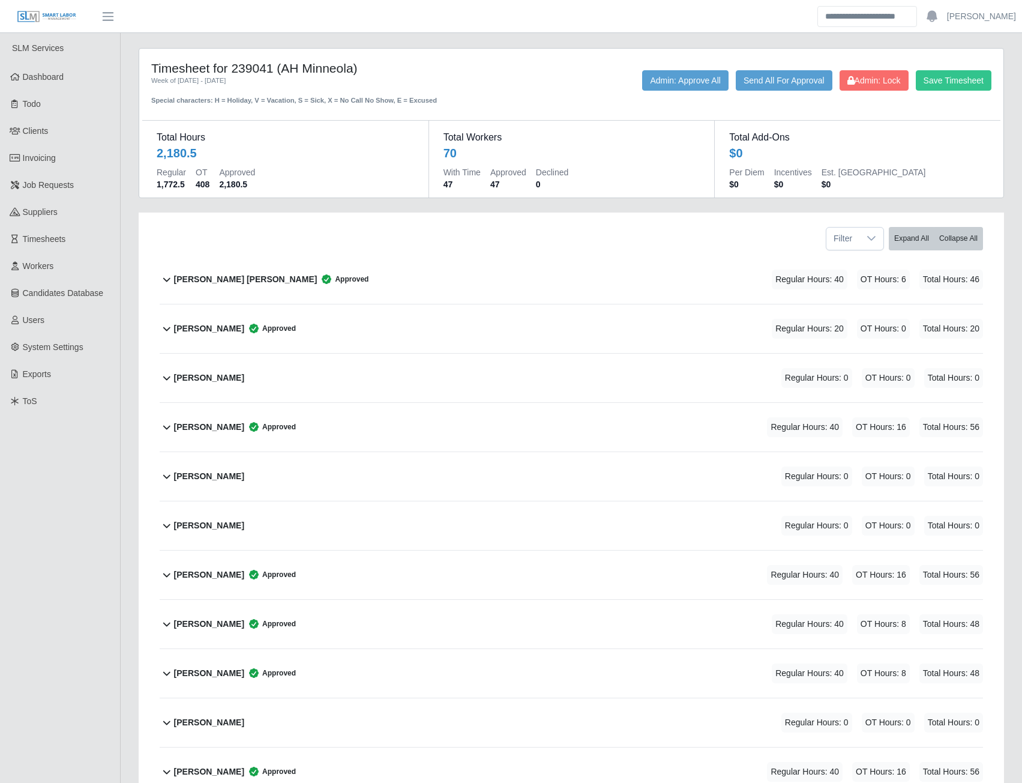
click at [242, 280] on b "[PERSON_NAME] [PERSON_NAME]" at bounding box center [245, 279] width 143 height 13
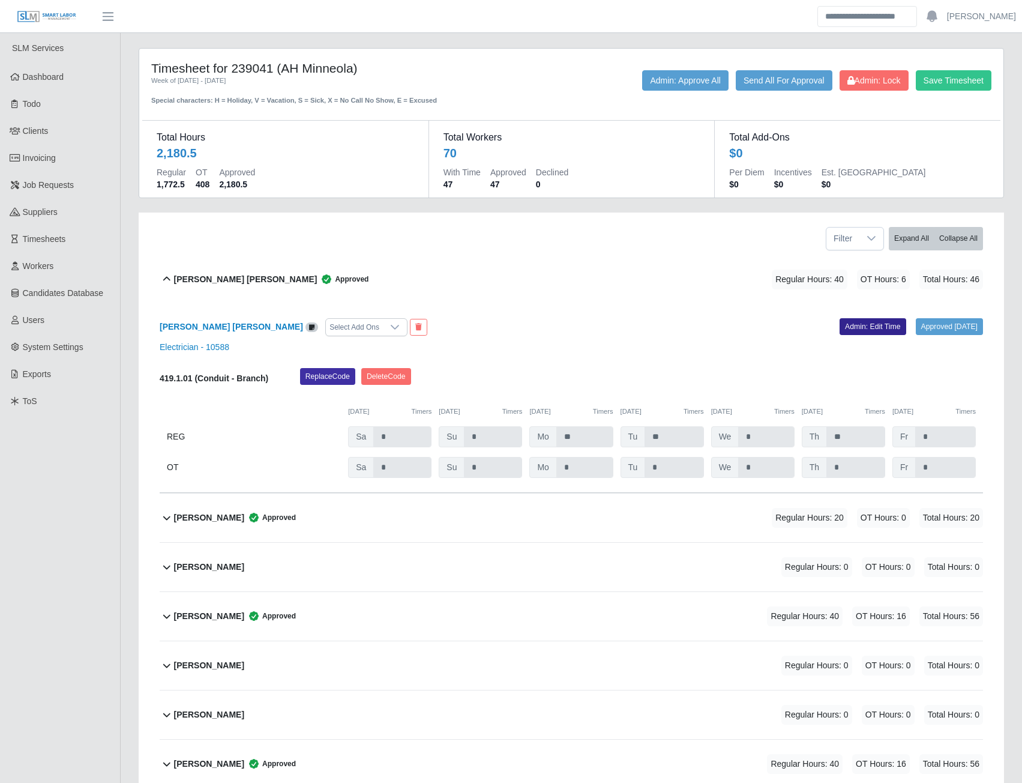
click at [850, 323] on link "Admin: Edit Time" at bounding box center [873, 326] width 67 height 17
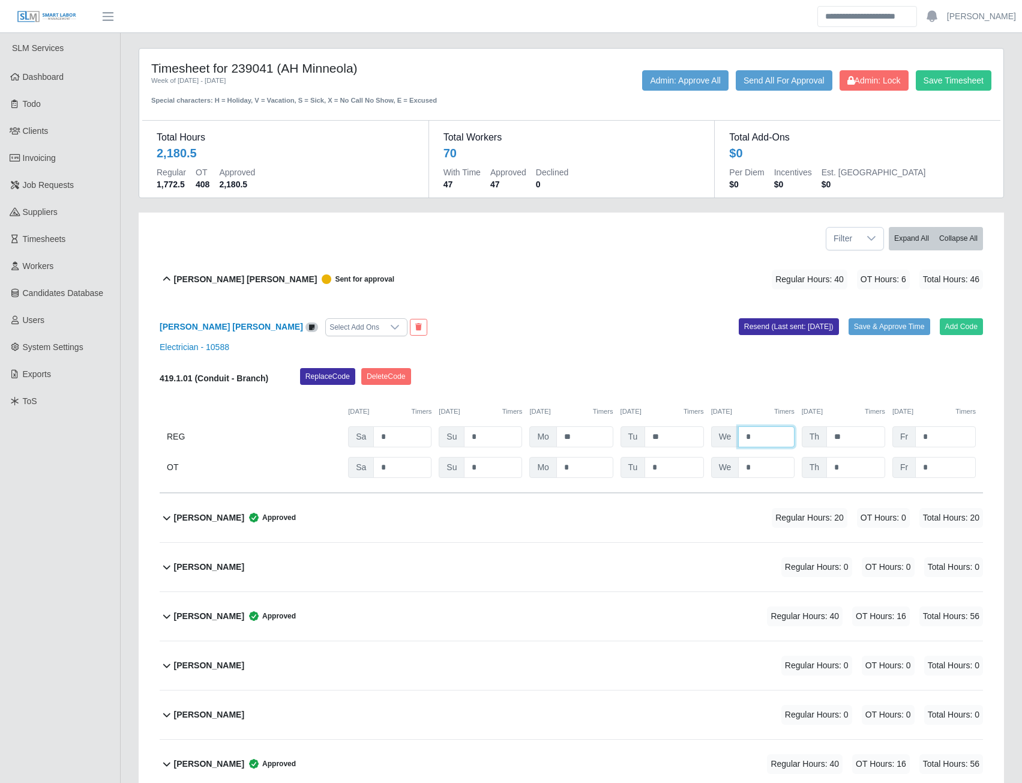
click at [752, 433] on input "*" at bounding box center [766, 436] width 56 height 21
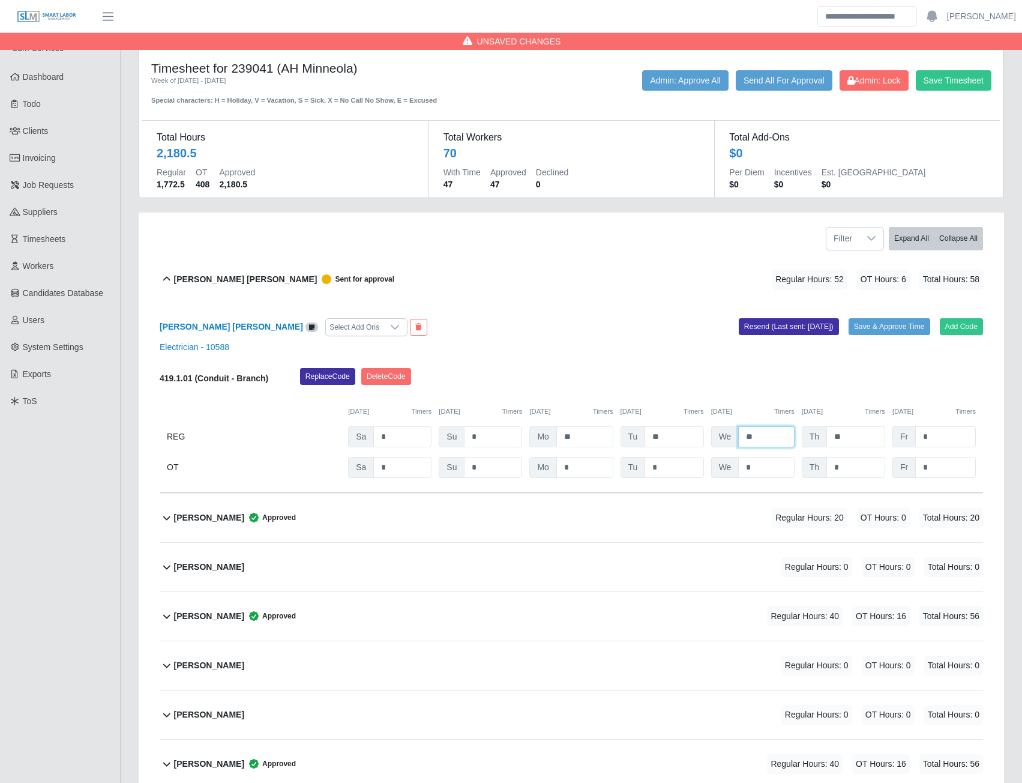
type input "**"
type input "*"
click at [946, 437] on input "*" at bounding box center [945, 436] width 61 height 21
type input "*"
click at [936, 468] on input "*" at bounding box center [945, 467] width 61 height 21
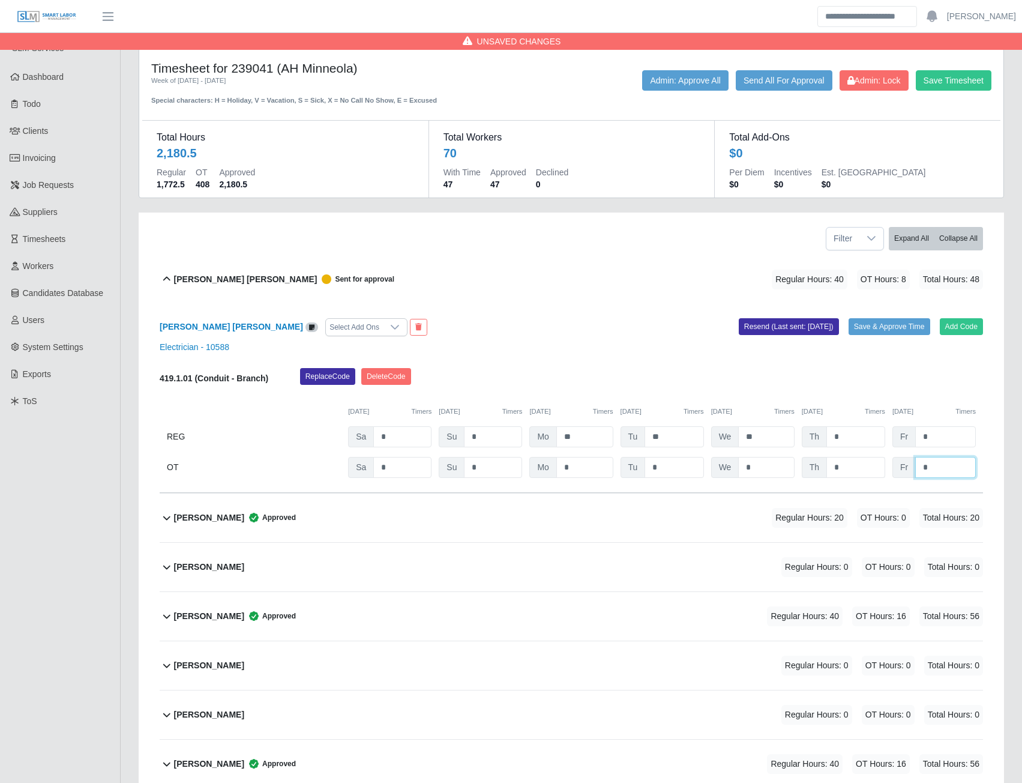
type input "*"
click at [859, 469] on input "*" at bounding box center [855, 467] width 59 height 21
type input "**"
click at [825, 328] on button "Resend (Last sent: 08/19/2025)" at bounding box center [789, 326] width 100 height 17
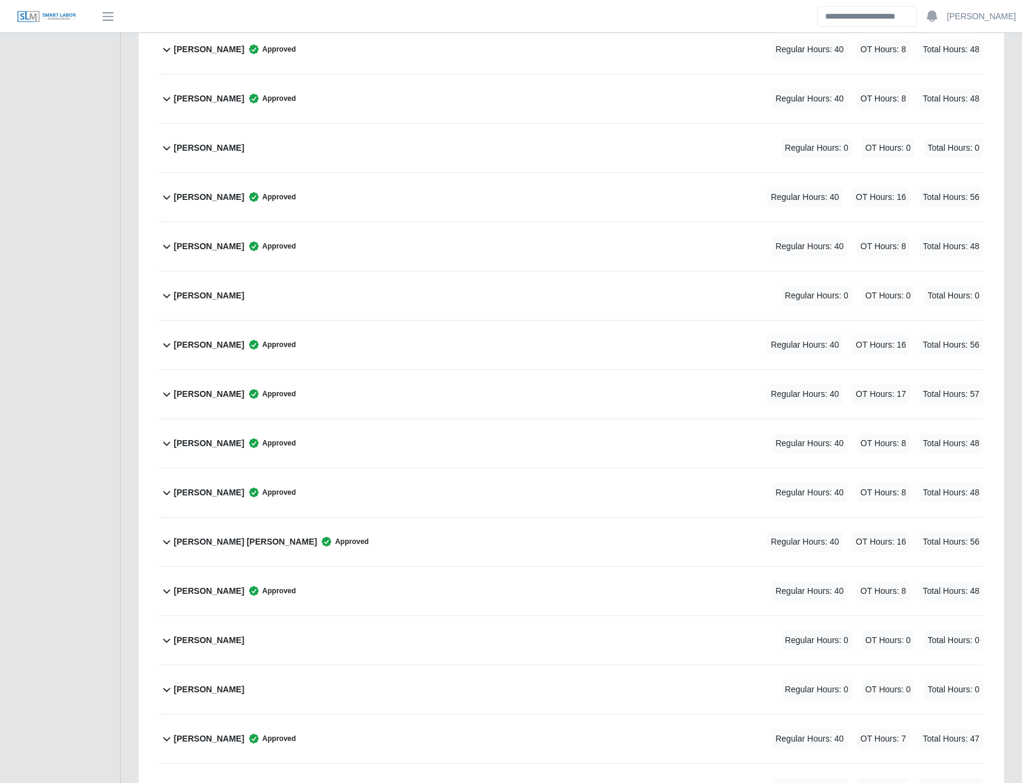
scroll to position [960, 0]
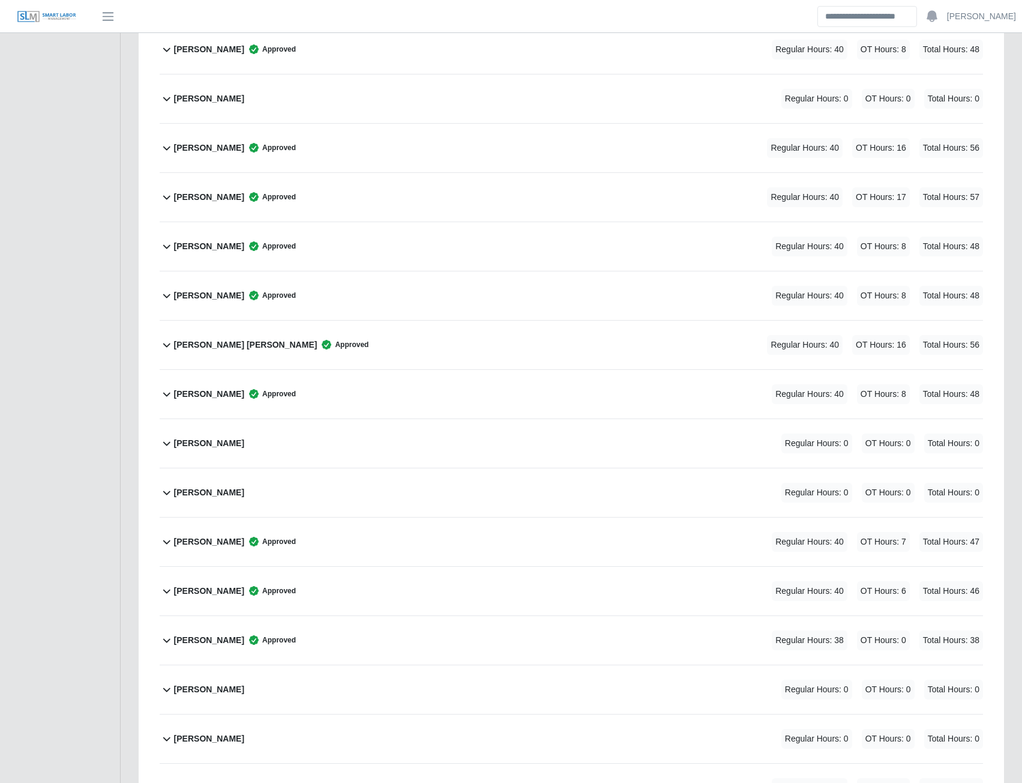
click at [181, 591] on b "Gustavo Meyer" at bounding box center [209, 591] width 70 height 13
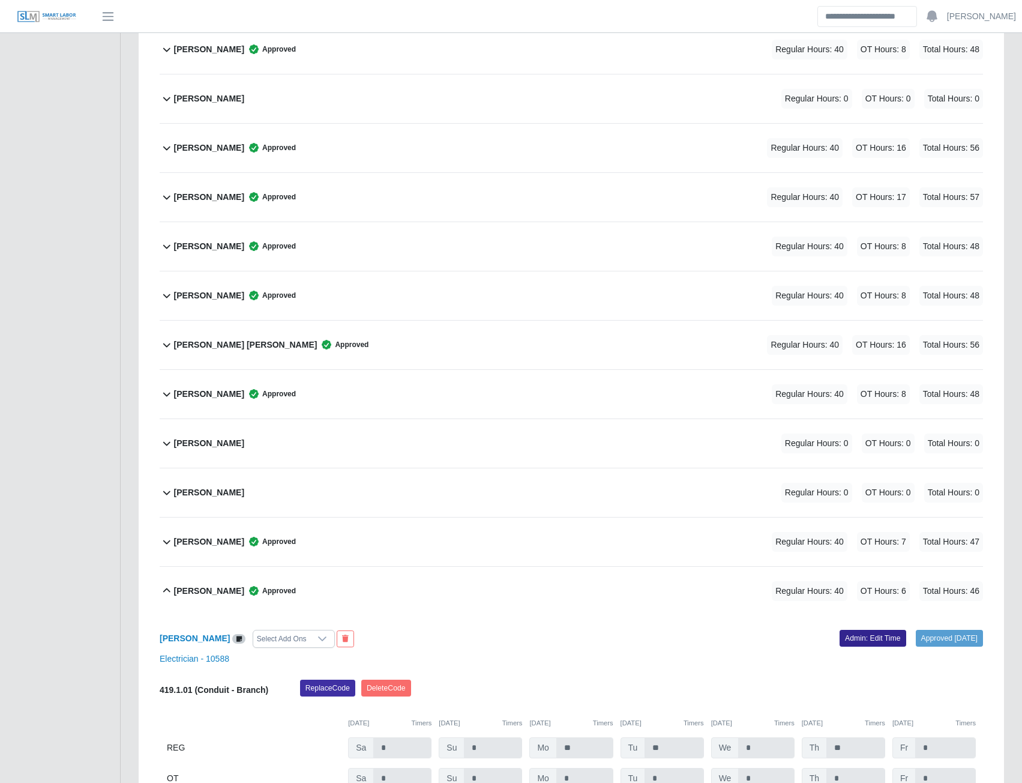
click at [860, 636] on link "Admin: Edit Time" at bounding box center [873, 638] width 67 height 17
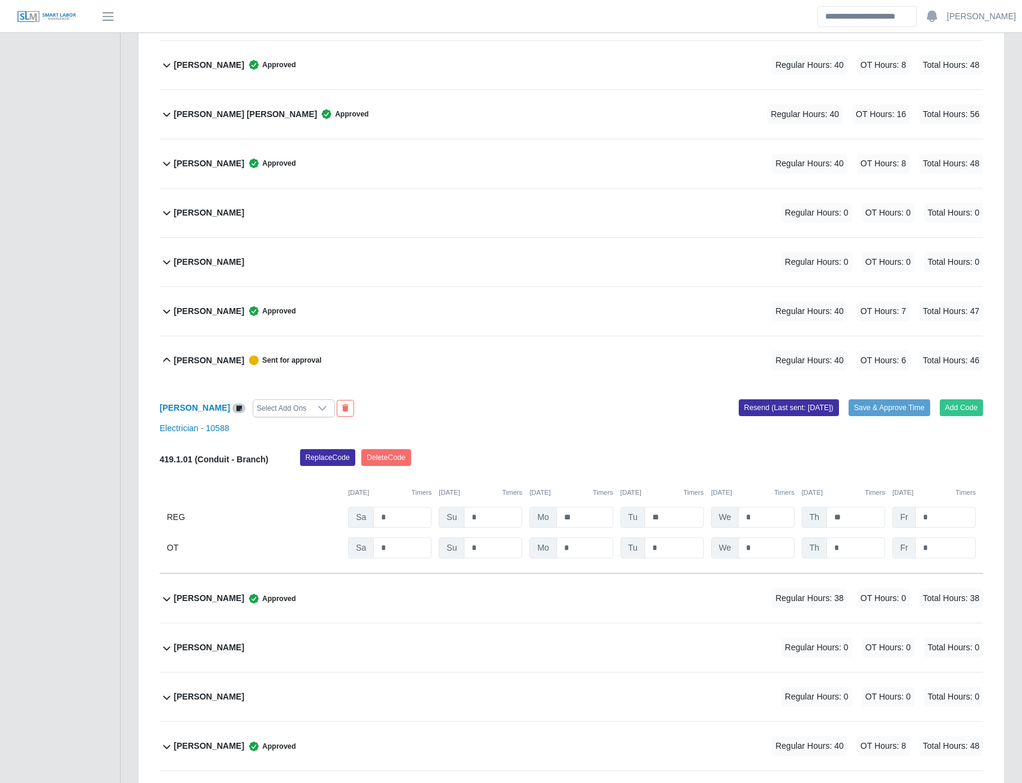
scroll to position [1200, 0]
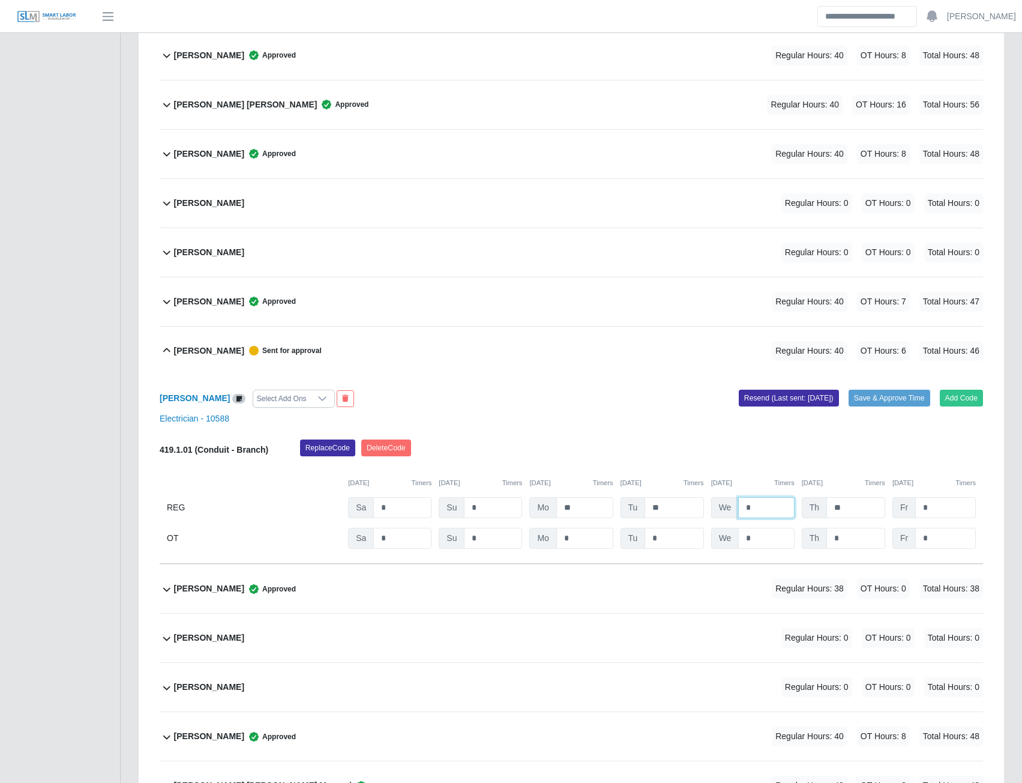
click at [760, 508] on input "*" at bounding box center [766, 507] width 56 height 21
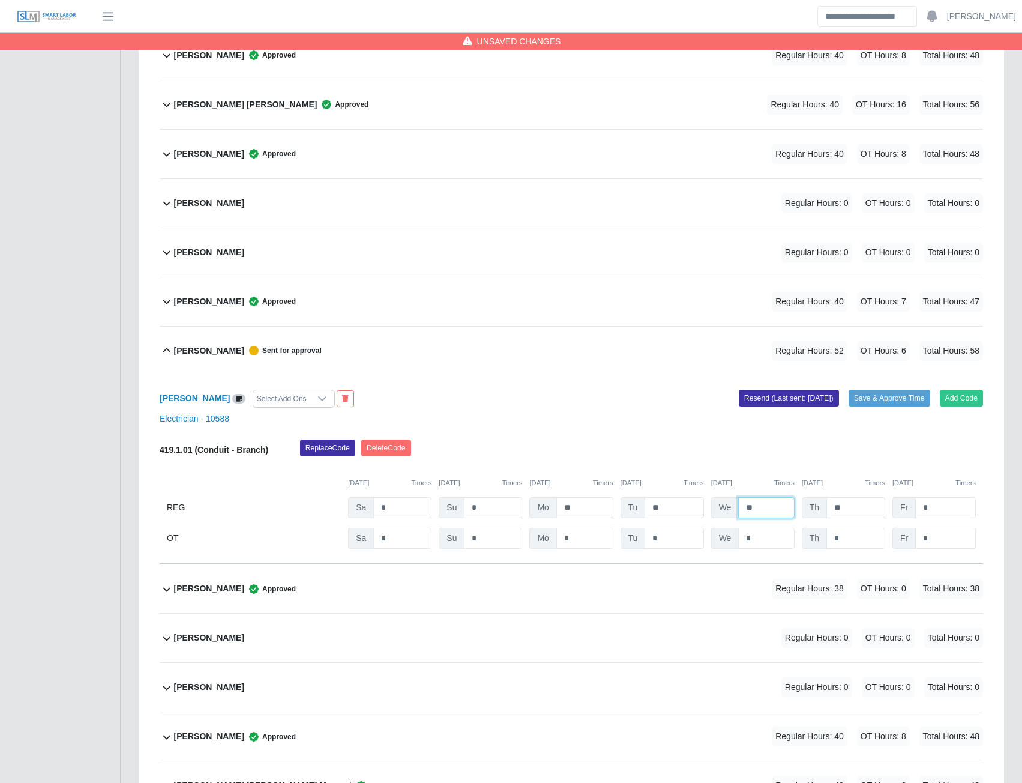
type input "**"
type input "*"
type input "**"
type input "*"
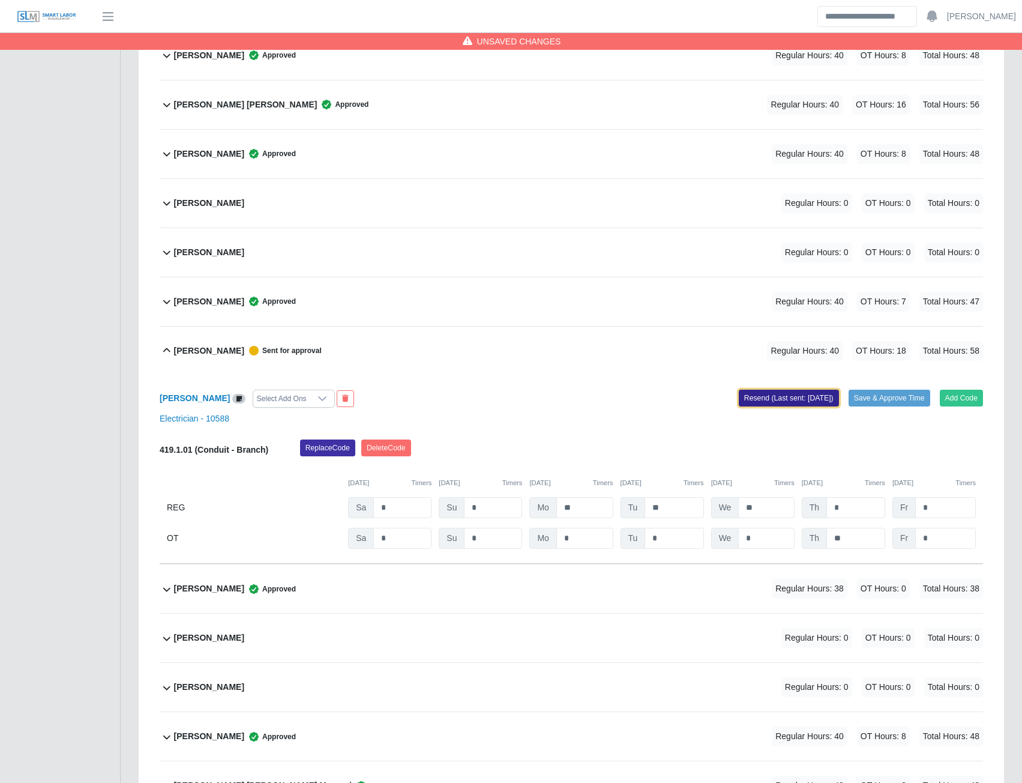
click at [802, 400] on button "Resend (Last sent: 08/19/2025)" at bounding box center [789, 397] width 100 height 17
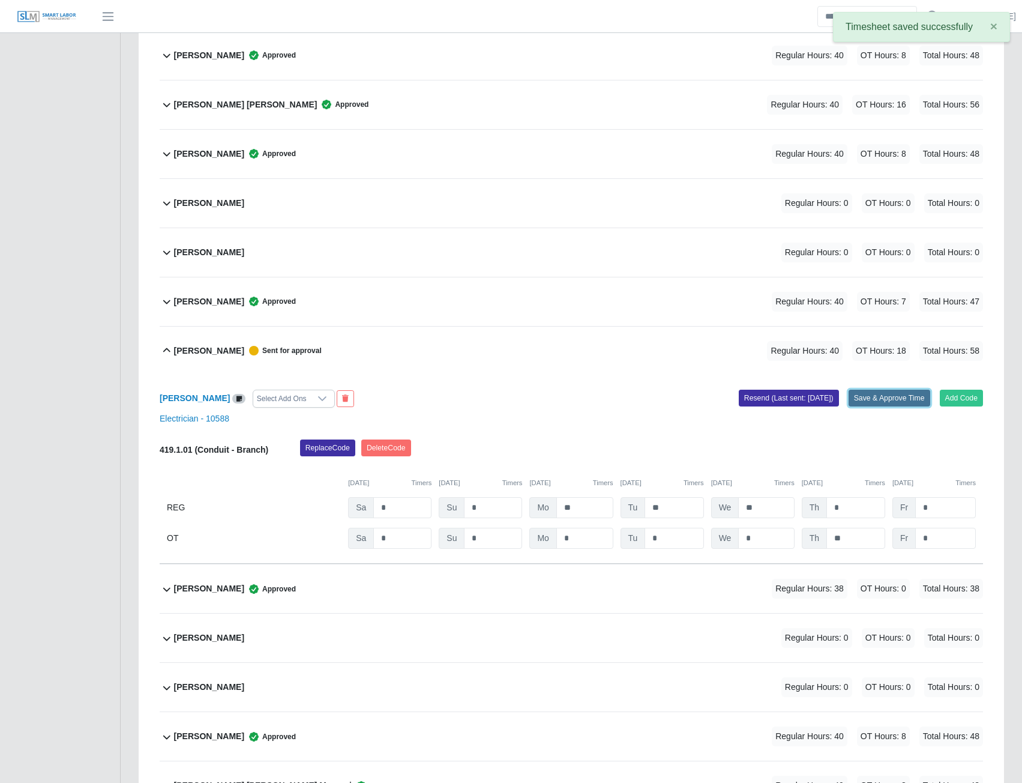
click at [887, 398] on button "Save & Approve Time" at bounding box center [890, 397] width 82 height 17
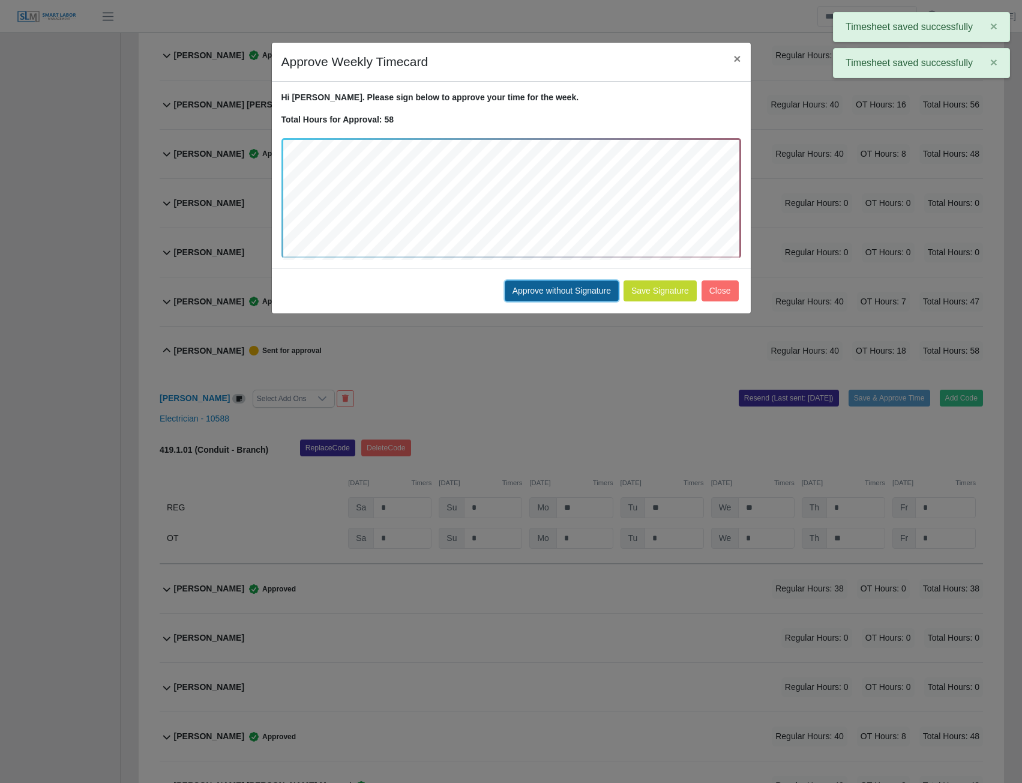
click at [586, 293] on button "Approve without Signature" at bounding box center [562, 290] width 114 height 21
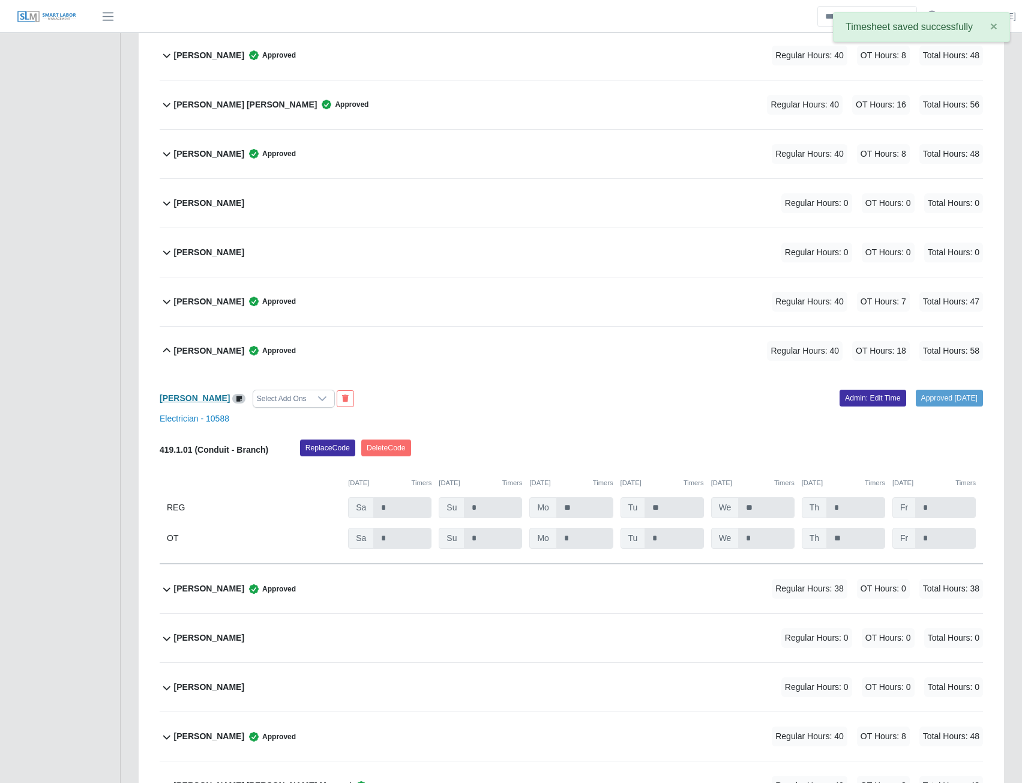
click at [188, 398] on b "Gustavo Meyer" at bounding box center [195, 398] width 70 height 10
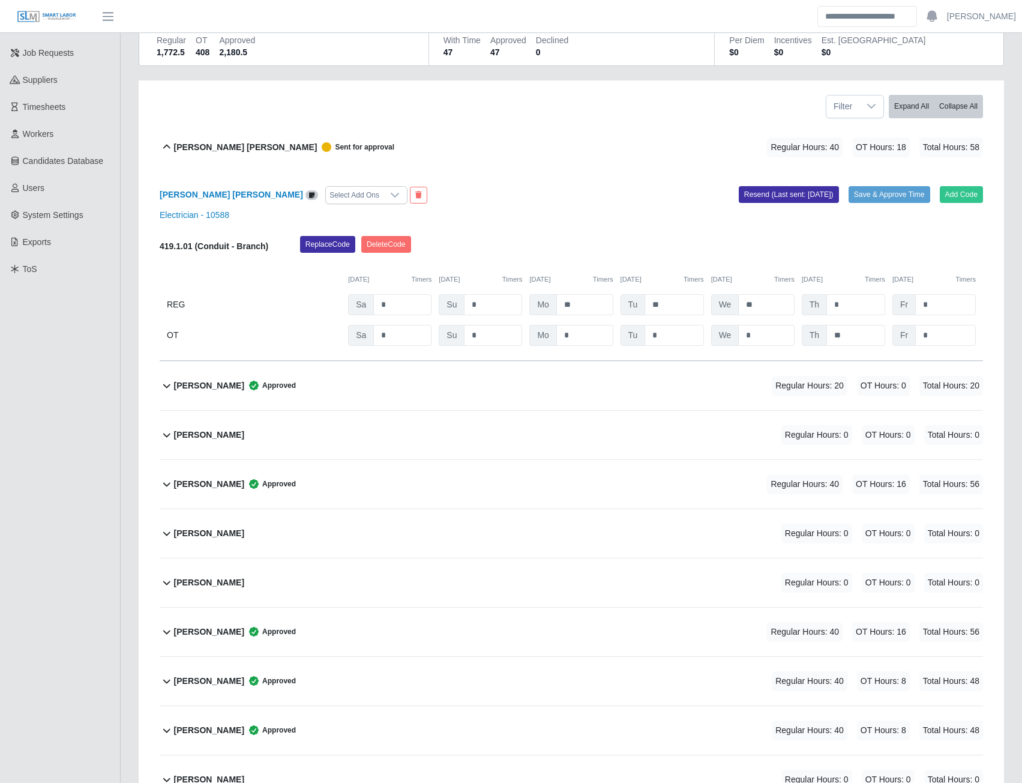
scroll to position [0, 0]
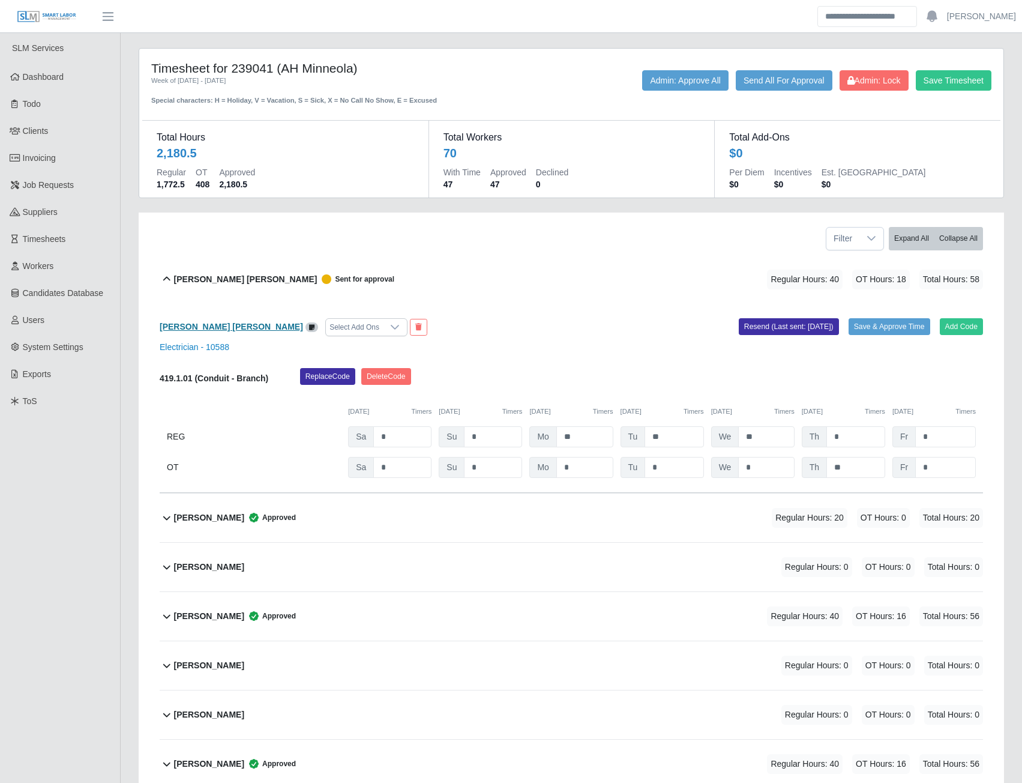
click at [211, 323] on b "Alberto Beltran Bermudez" at bounding box center [231, 327] width 143 height 10
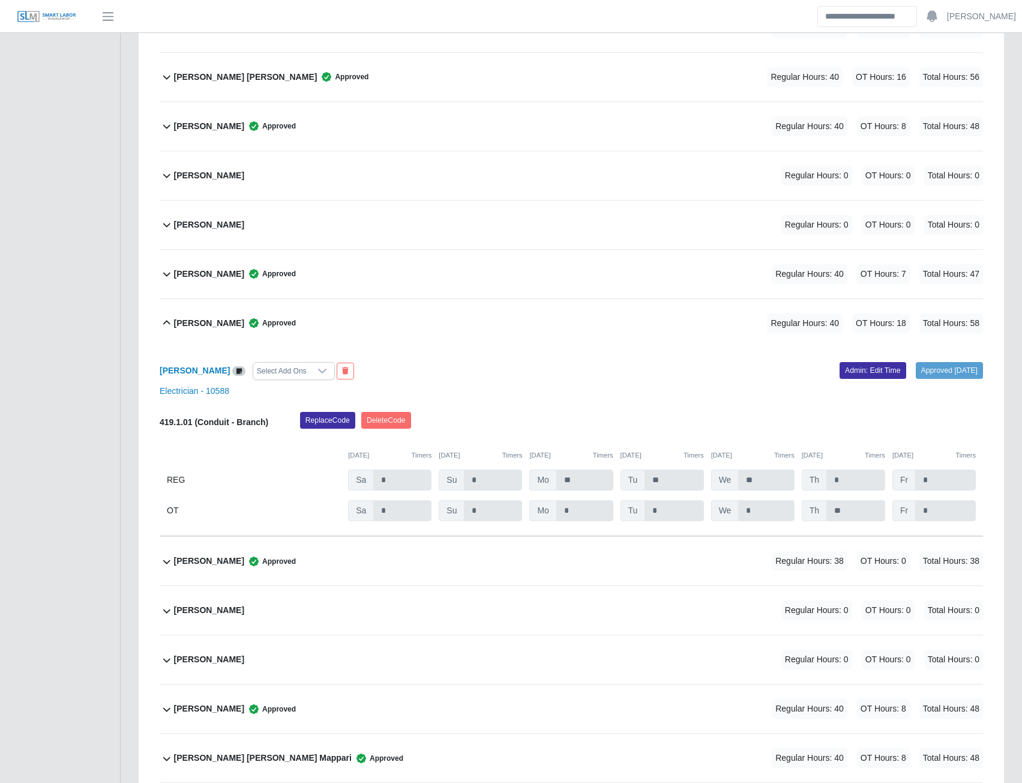
scroll to position [1224, 0]
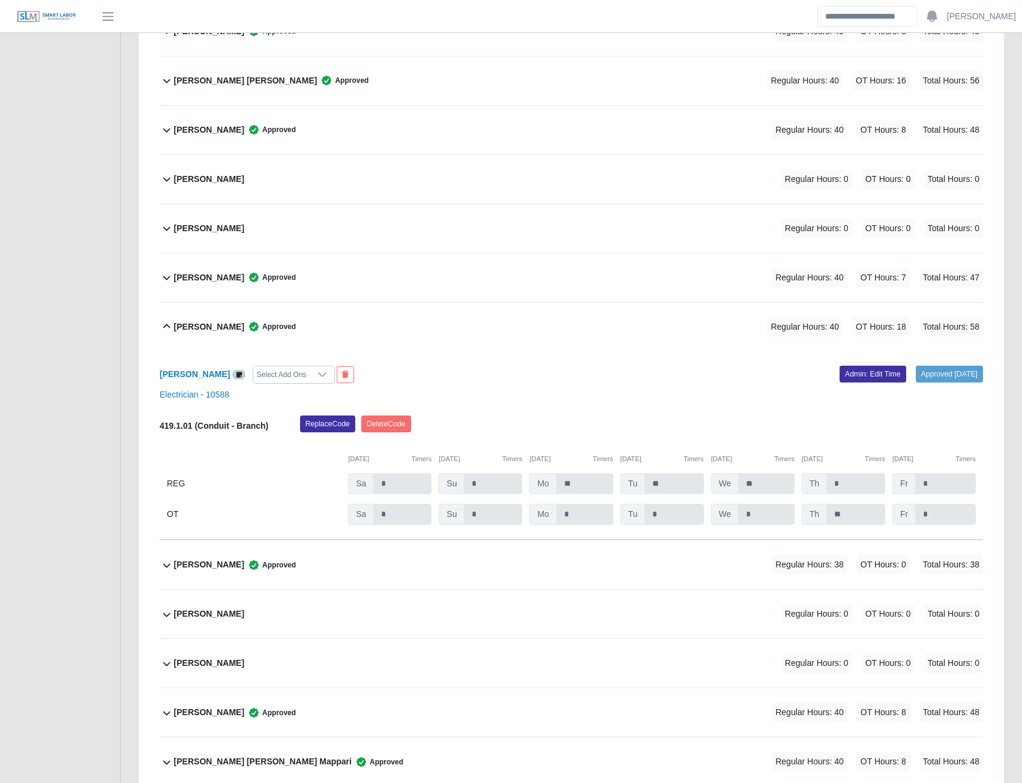
click at [196, 278] on b "Guido Meza" at bounding box center [209, 277] width 70 height 13
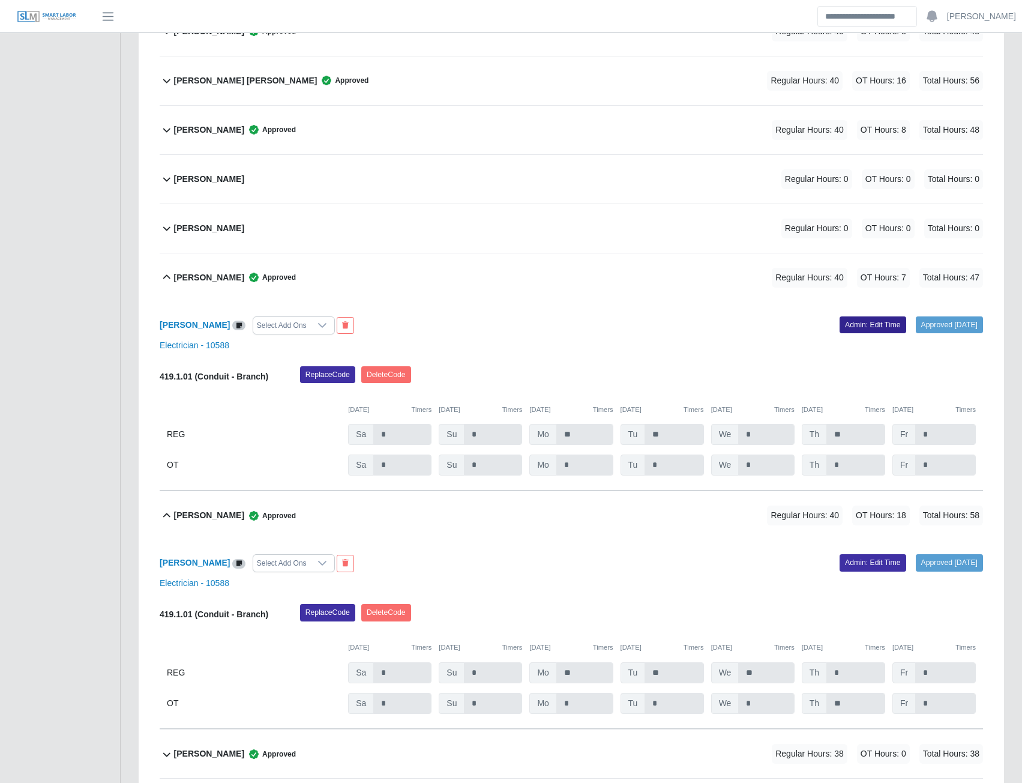
click at [850, 328] on link "Admin: Edit Time" at bounding box center [873, 324] width 67 height 17
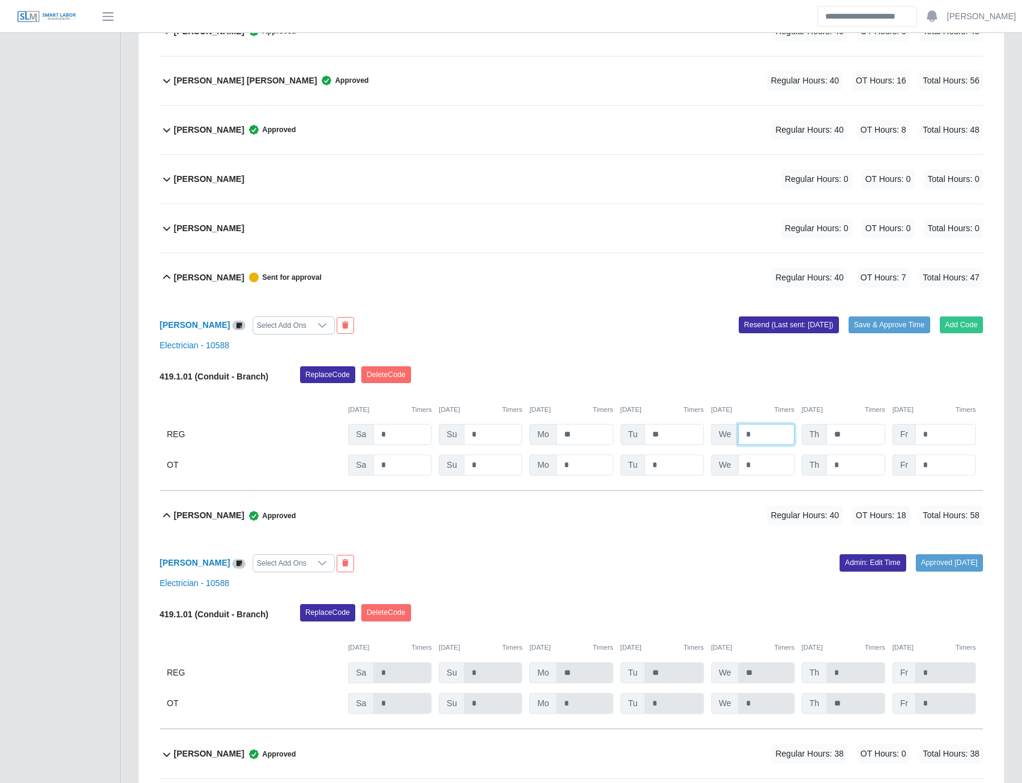
click at [759, 433] on input "*" at bounding box center [766, 434] width 56 height 21
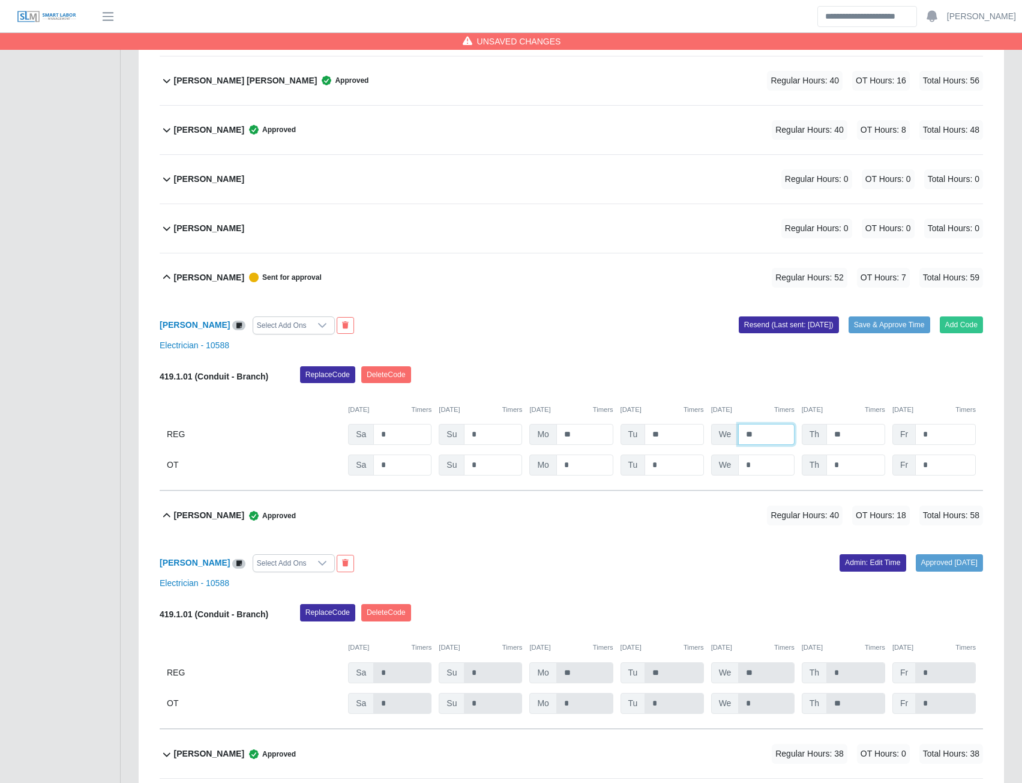
type input "**"
click at [846, 430] on input "**" at bounding box center [855, 434] width 59 height 21
type input "*"
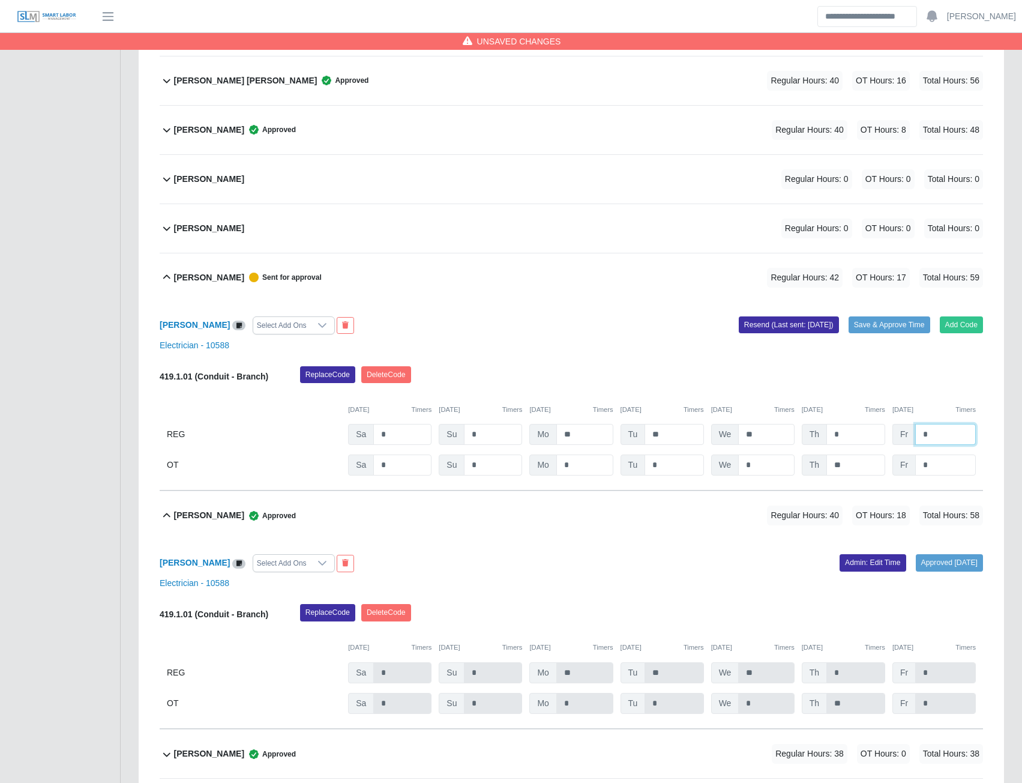
click at [932, 431] on input "*" at bounding box center [945, 434] width 61 height 21
type input "*"
click at [763, 432] on input "**" at bounding box center [766, 434] width 56 height 21
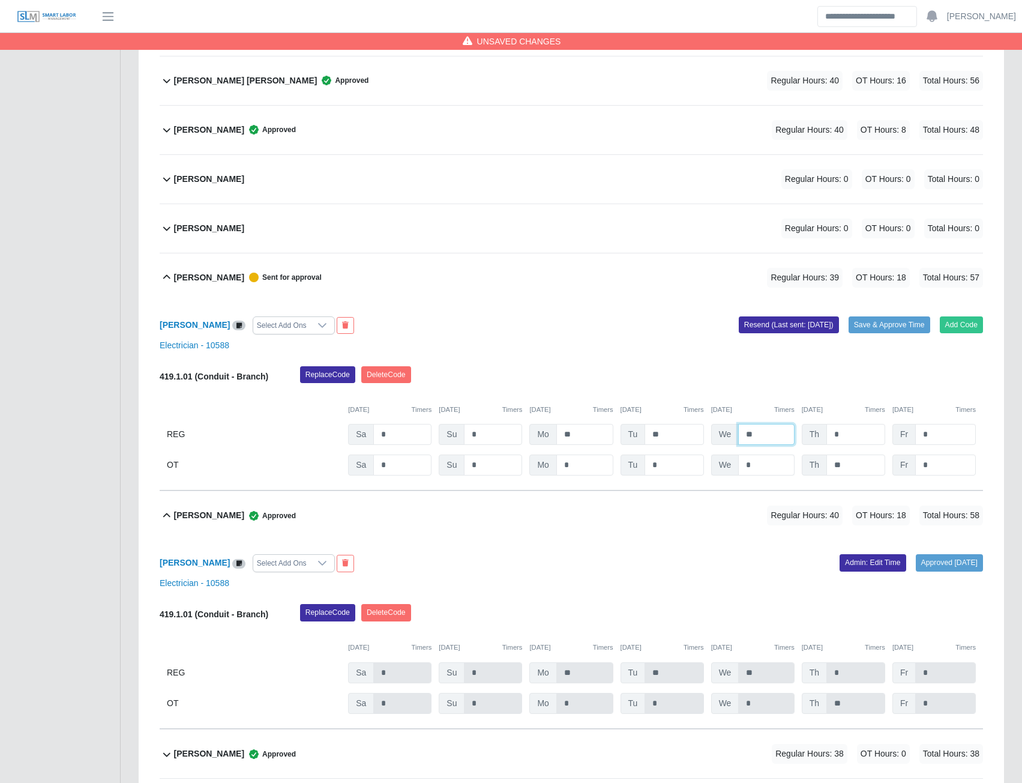
type input "**"
type input "*"
click at [756, 436] on input "**" at bounding box center [766, 434] width 56 height 21
type input "**"
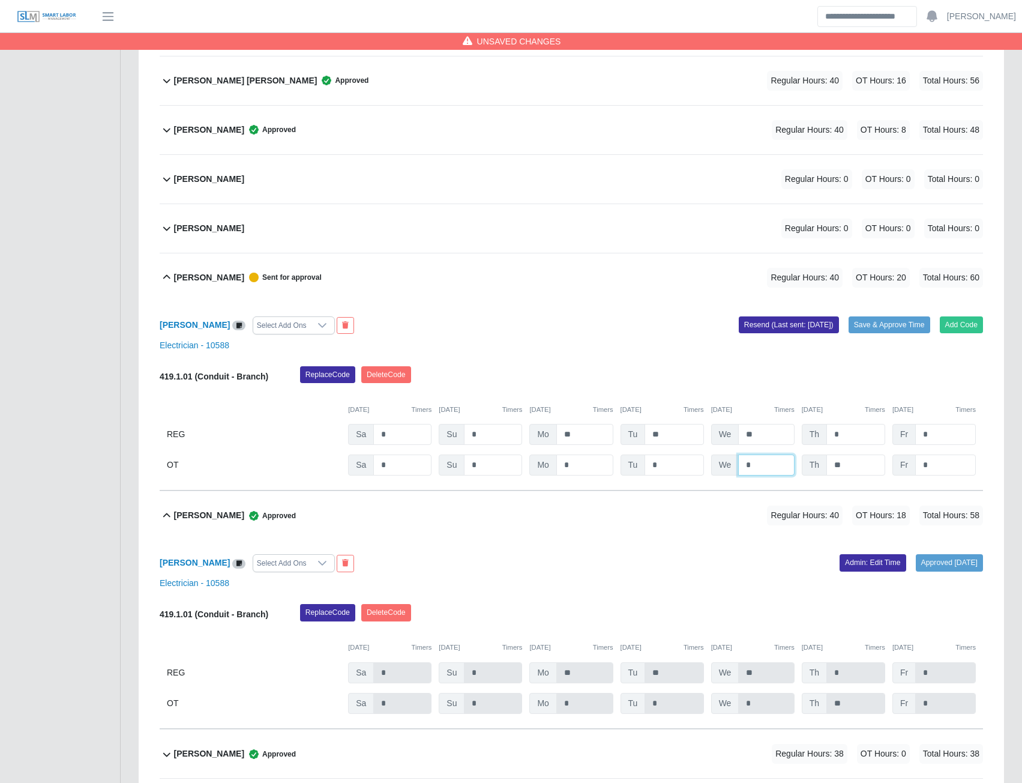
type input "*"
click at [187, 329] on b "Guido Meza" at bounding box center [195, 325] width 70 height 10
click at [780, 328] on button "Resend (Last sent: 08/19/2025)" at bounding box center [789, 324] width 100 height 17
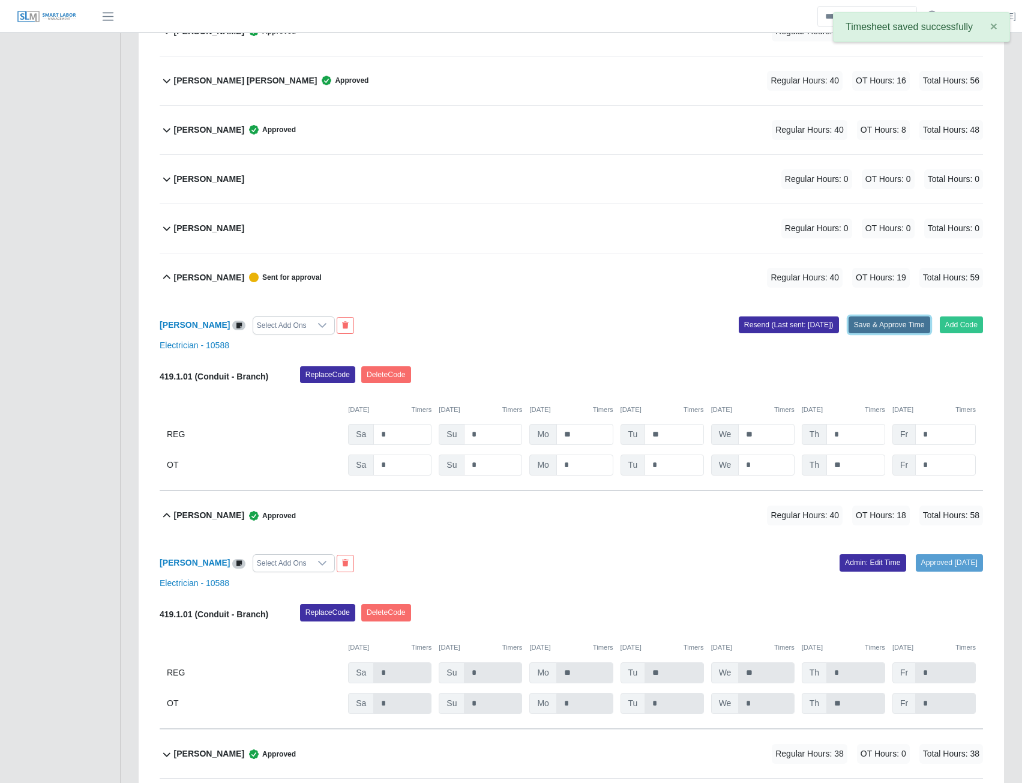
click at [883, 327] on button "Save & Approve Time" at bounding box center [890, 324] width 82 height 17
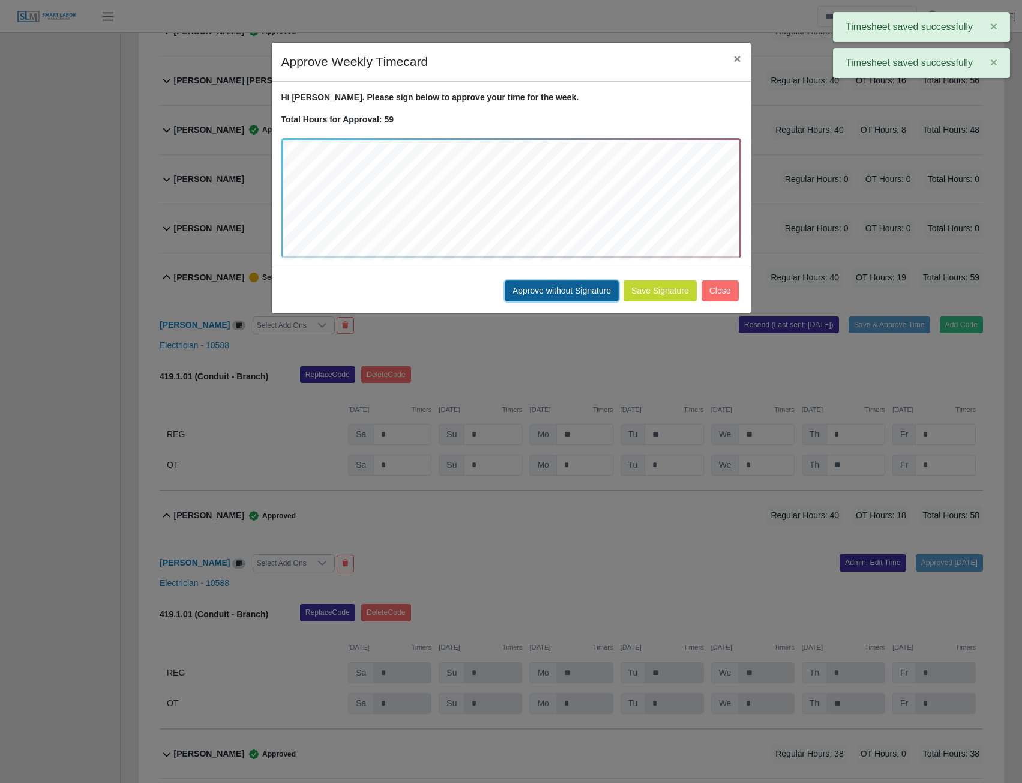
click at [549, 292] on button "Approve without Signature" at bounding box center [562, 290] width 114 height 21
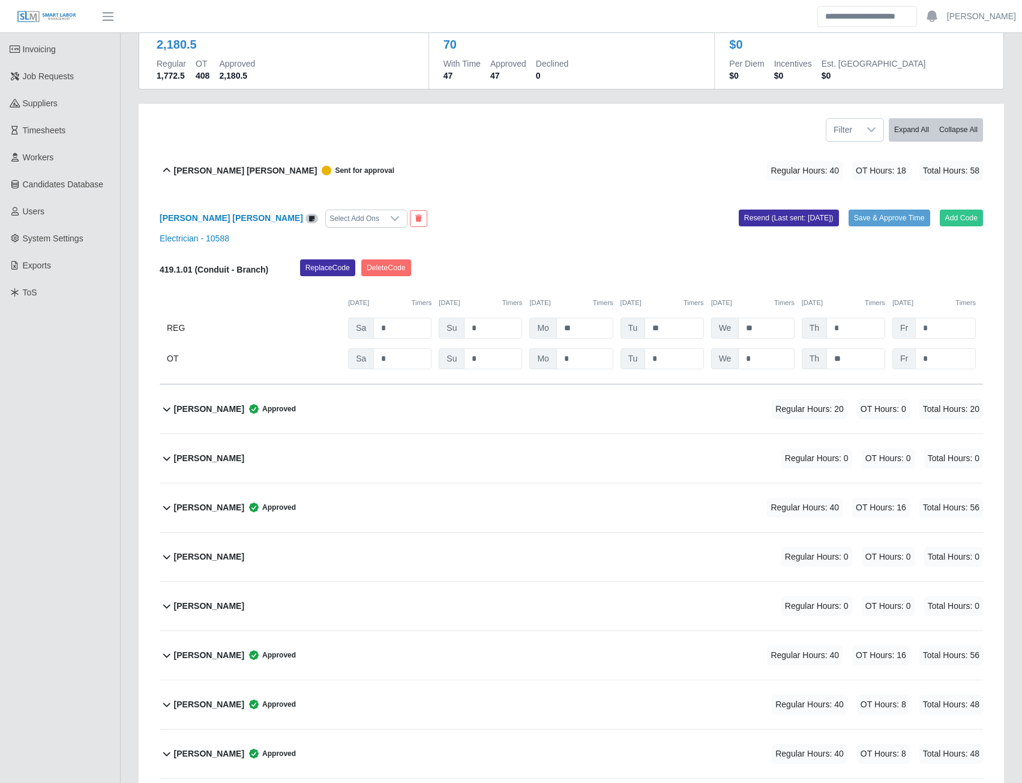
scroll to position [0, 0]
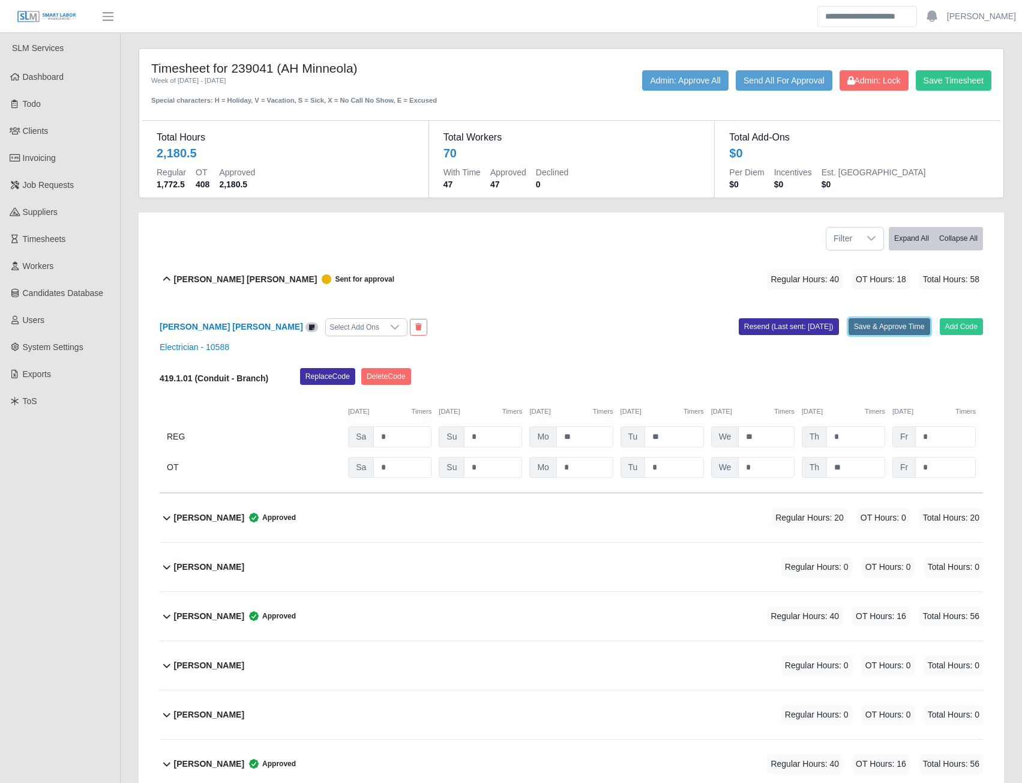
click at [872, 325] on button "Save & Approve Time" at bounding box center [890, 326] width 82 height 17
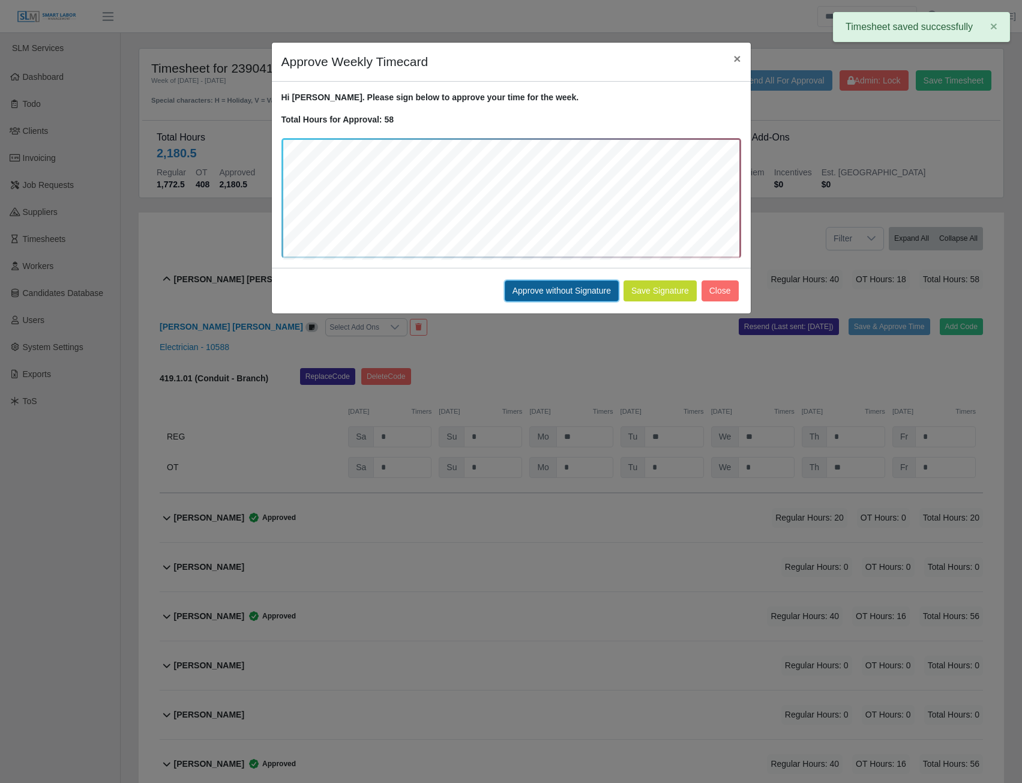
click at [553, 287] on button "Approve without Signature" at bounding box center [562, 290] width 114 height 21
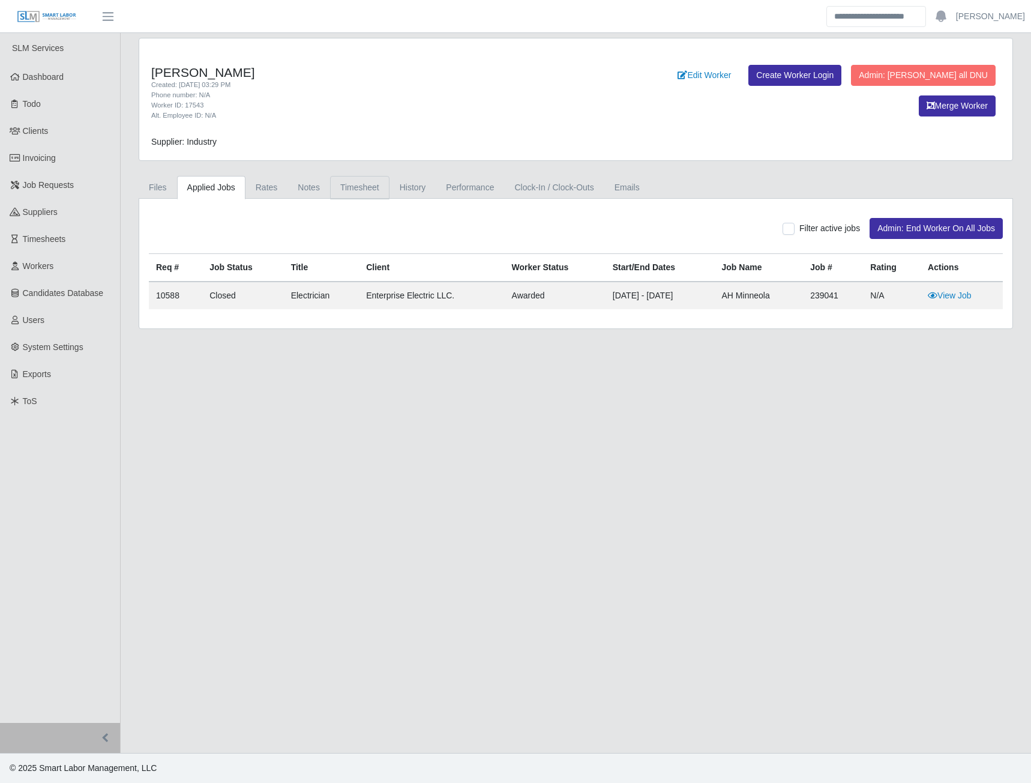
click at [348, 183] on link "Timesheet" at bounding box center [359, 187] width 59 height 23
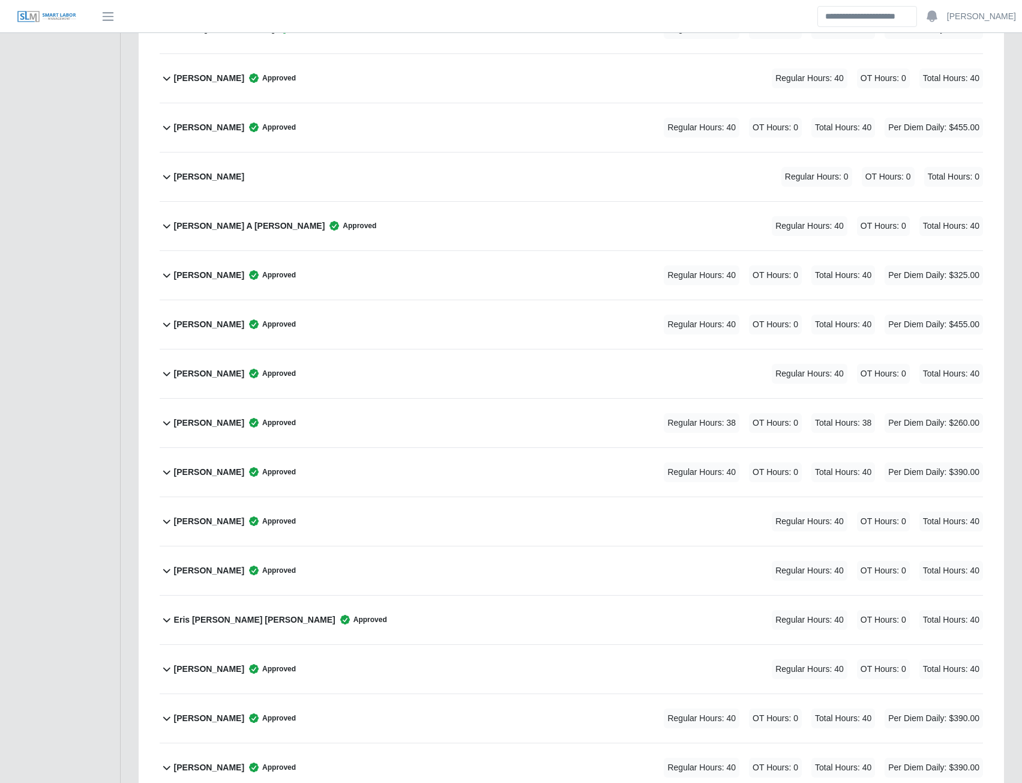
scroll to position [1380, 0]
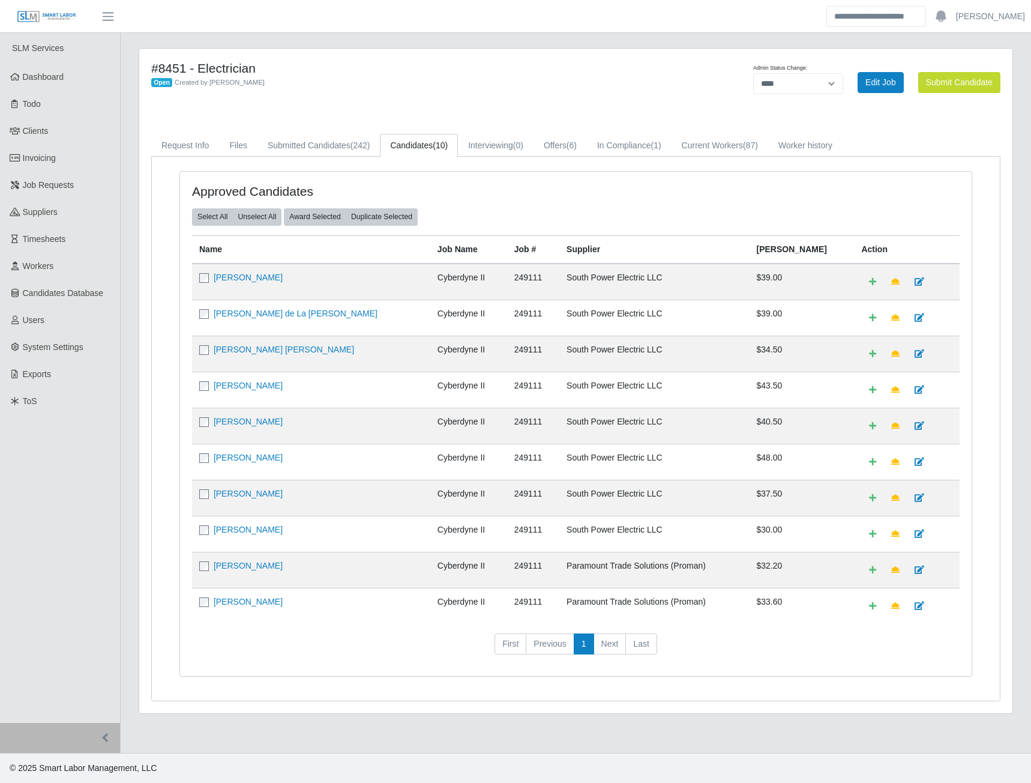
select select "****"
click at [355, 148] on span "(242)" at bounding box center [360, 145] width 20 height 10
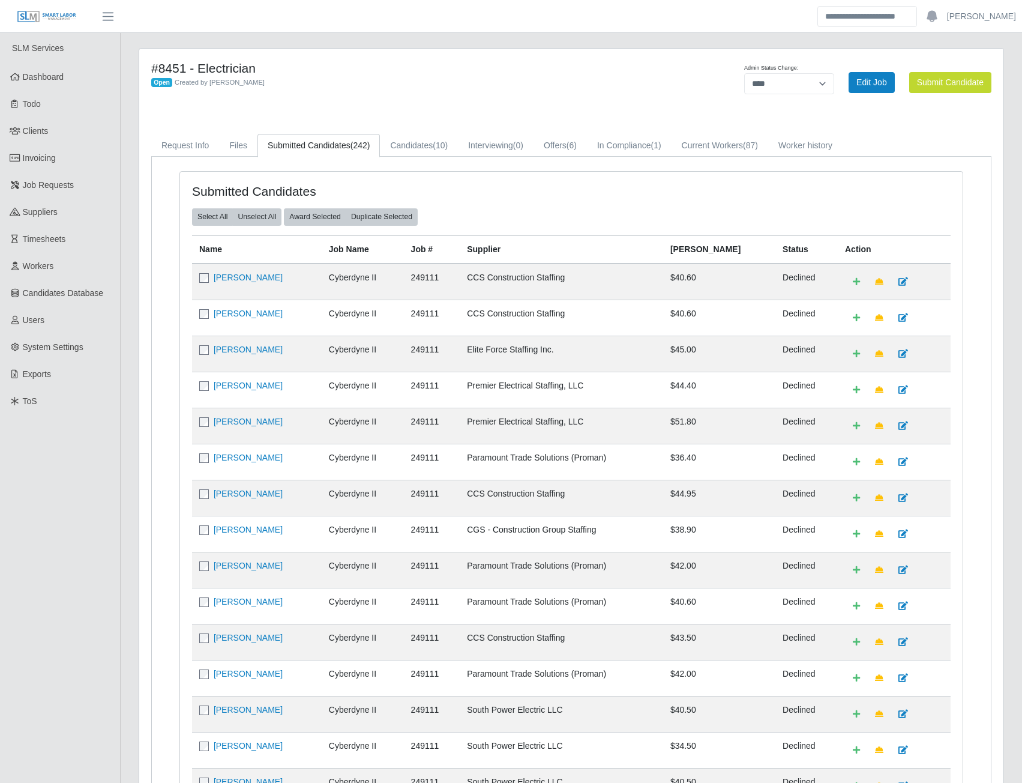
scroll to position [155, 0]
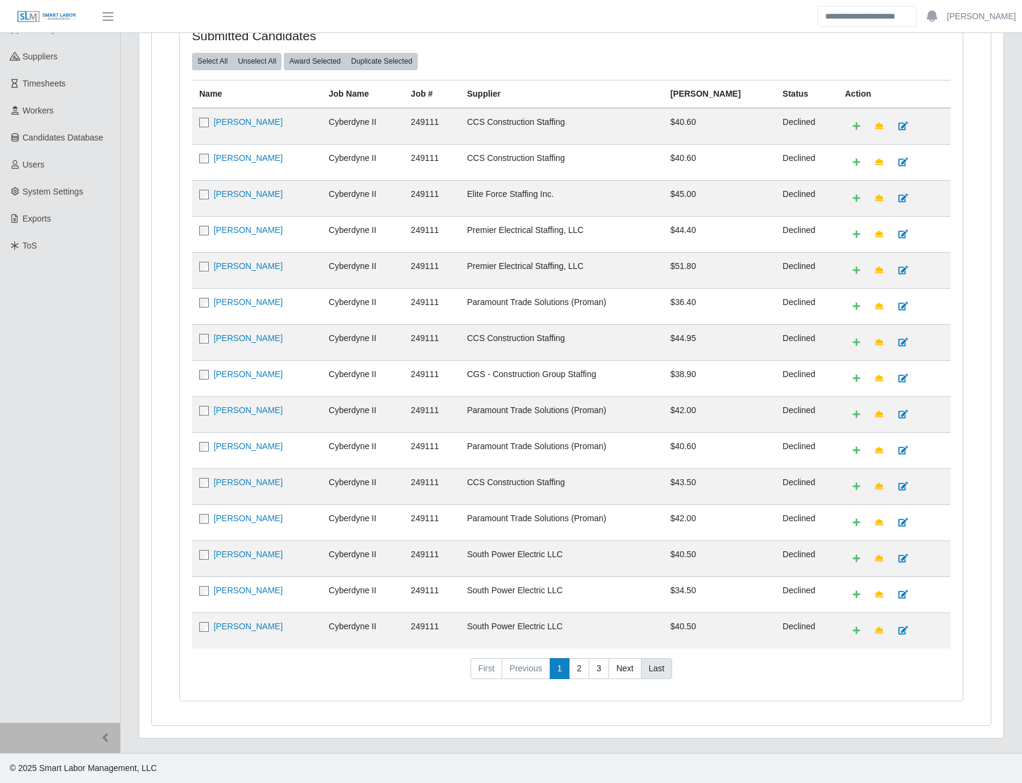
click at [654, 670] on link "Last" at bounding box center [656, 669] width 31 height 22
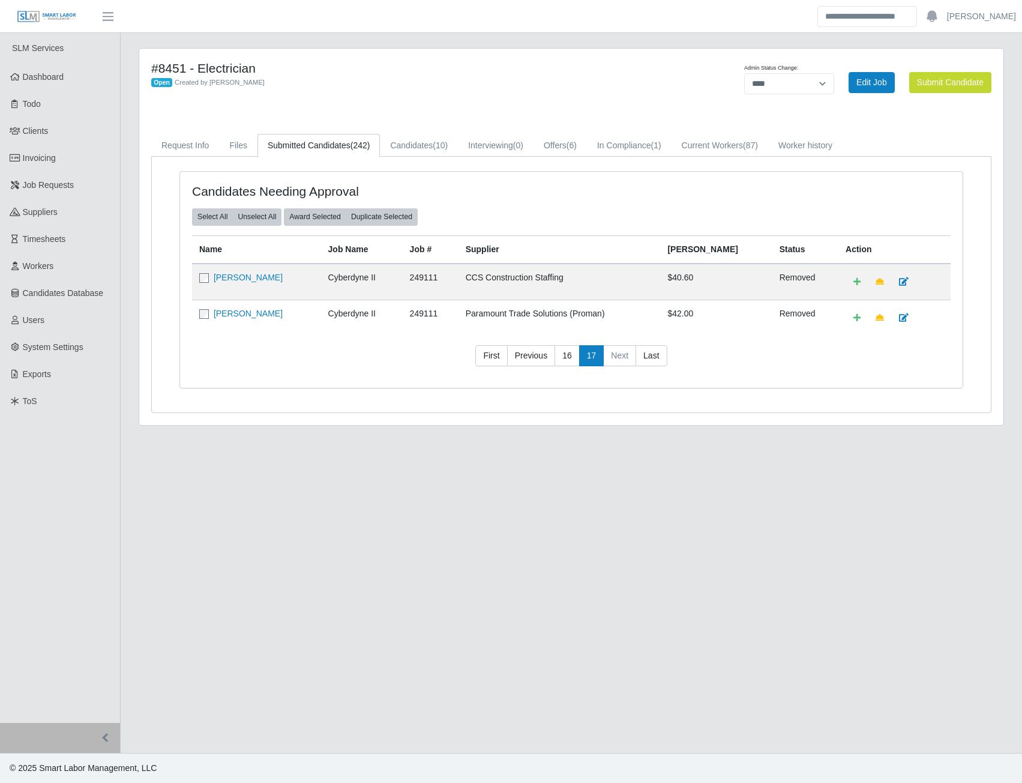
scroll to position [0, 0]
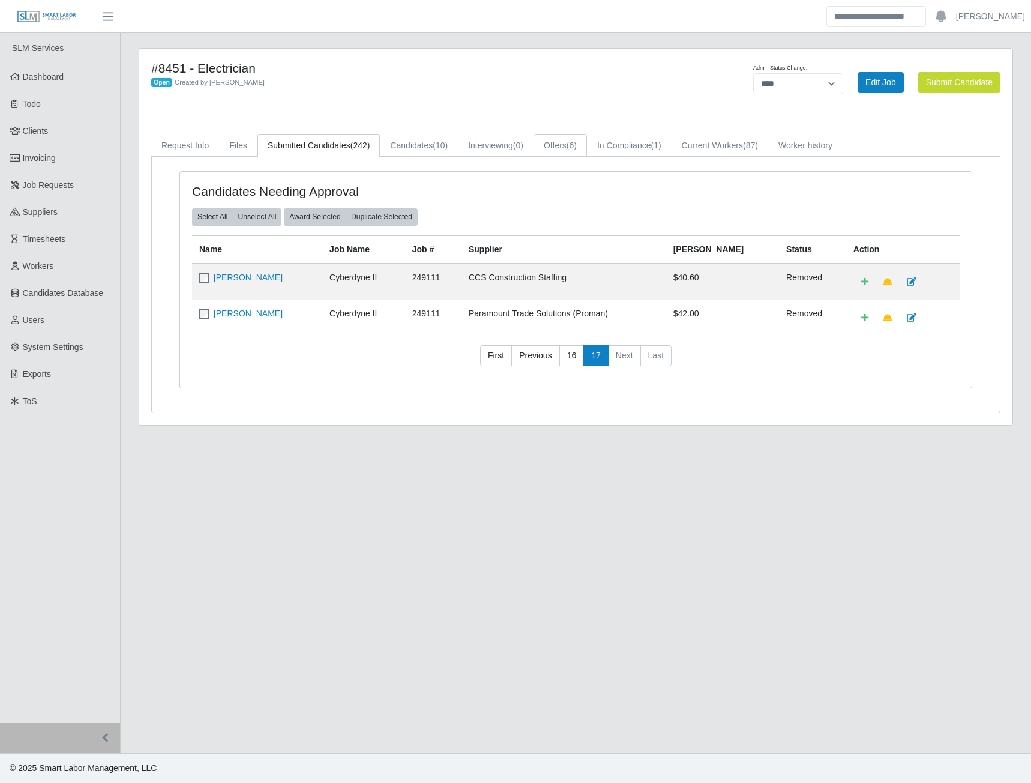
click at [553, 145] on link "Offers (6)" at bounding box center [560, 145] width 53 height 23
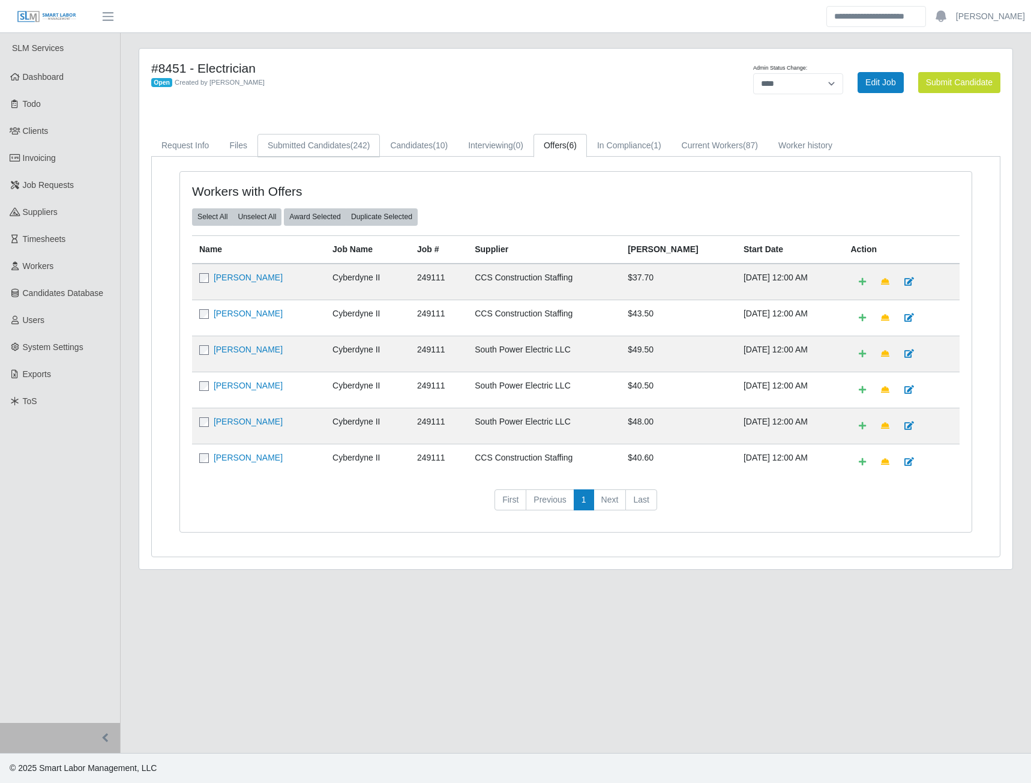
click at [362, 145] on span "(242)" at bounding box center [360, 145] width 20 height 10
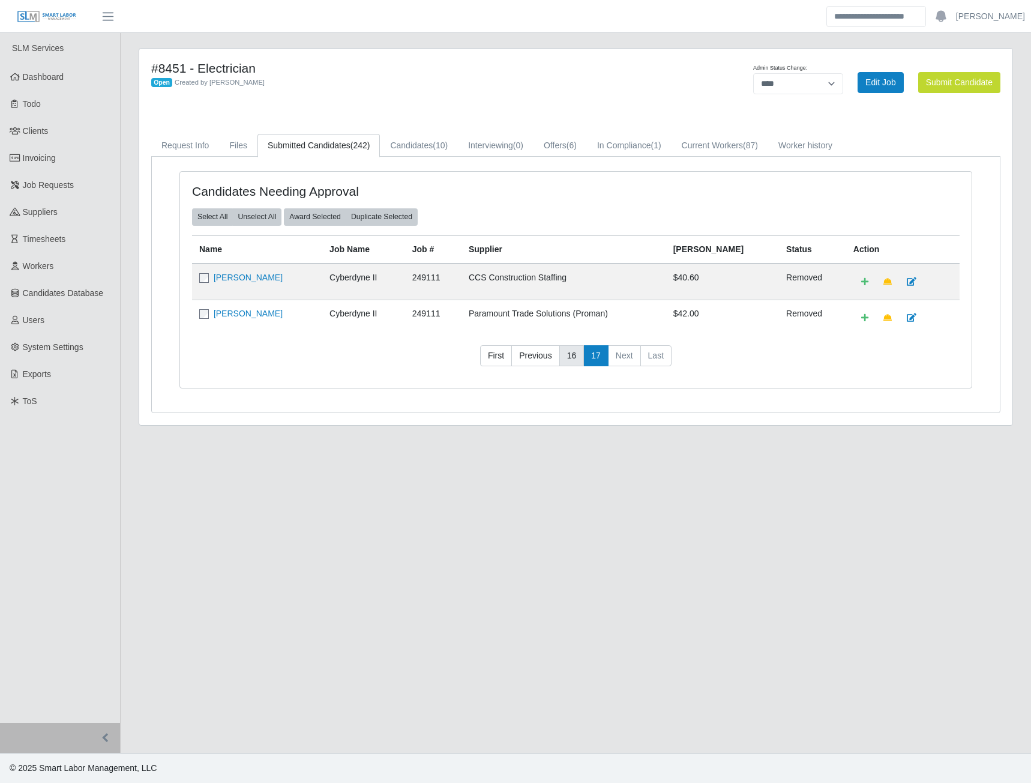
click at [578, 354] on link "16" at bounding box center [571, 356] width 25 height 22
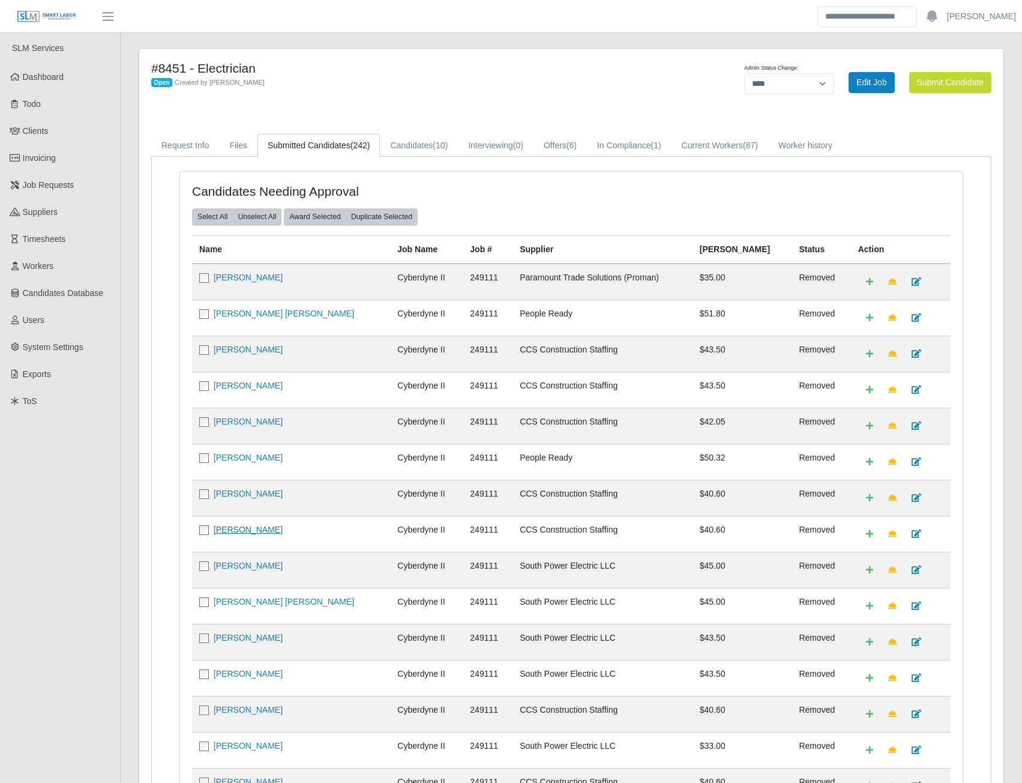
scroll to position [60, 0]
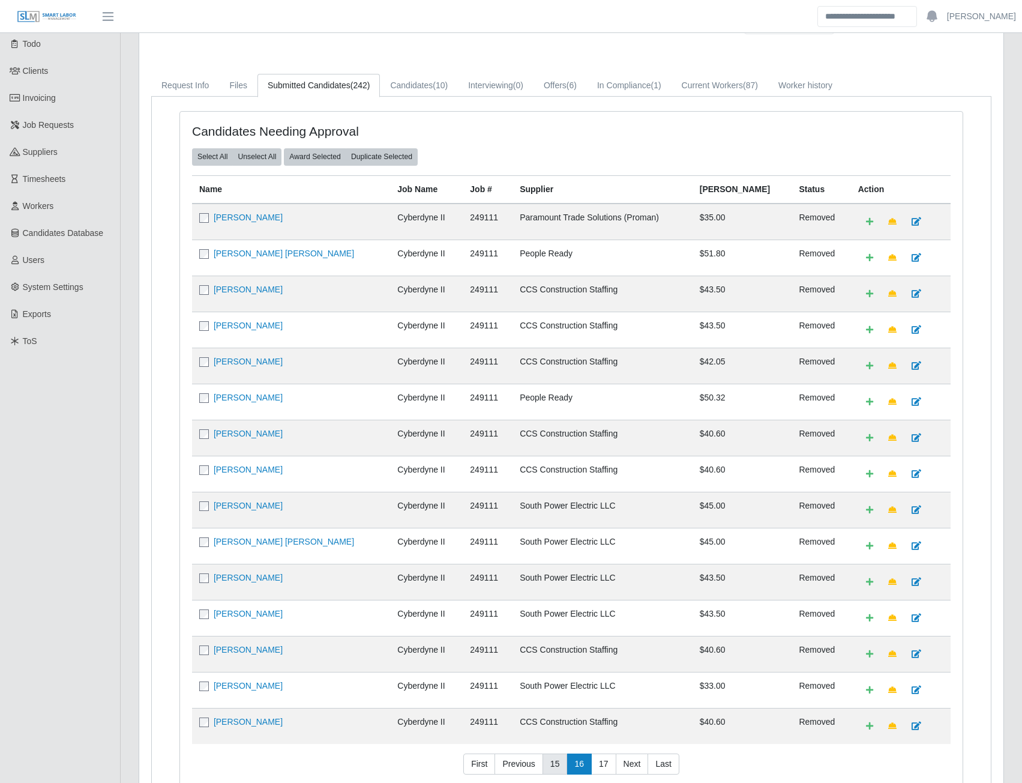
click at [553, 768] on link "15" at bounding box center [555, 764] width 25 height 22
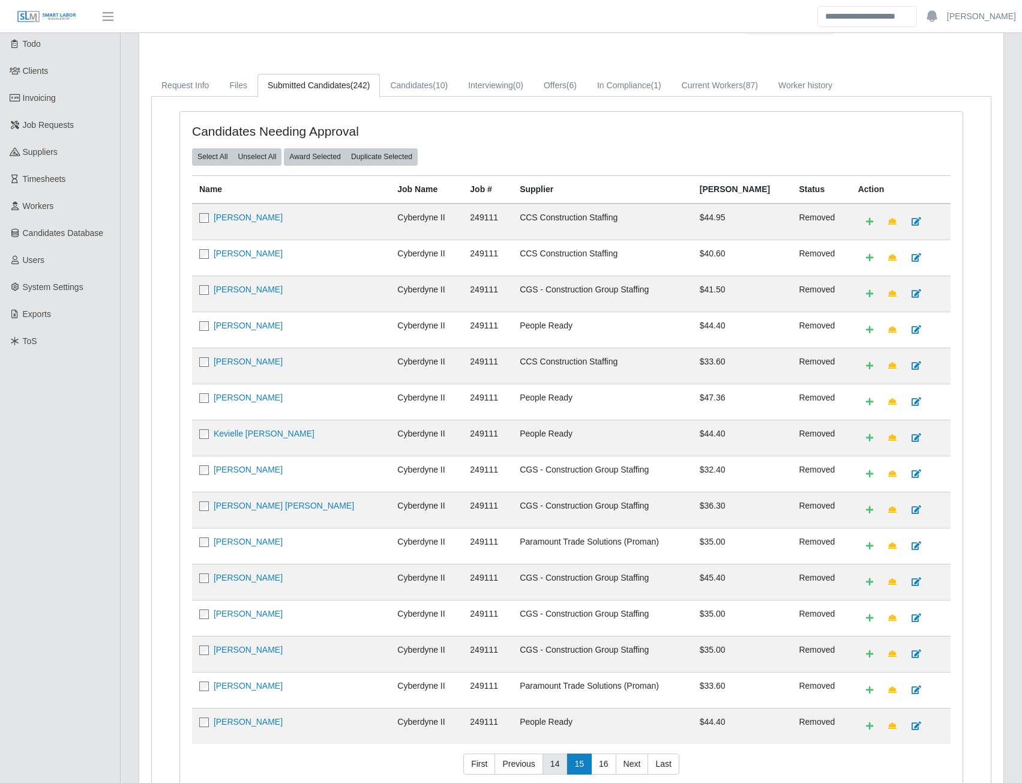
click at [554, 766] on link "14" at bounding box center [555, 764] width 25 height 22
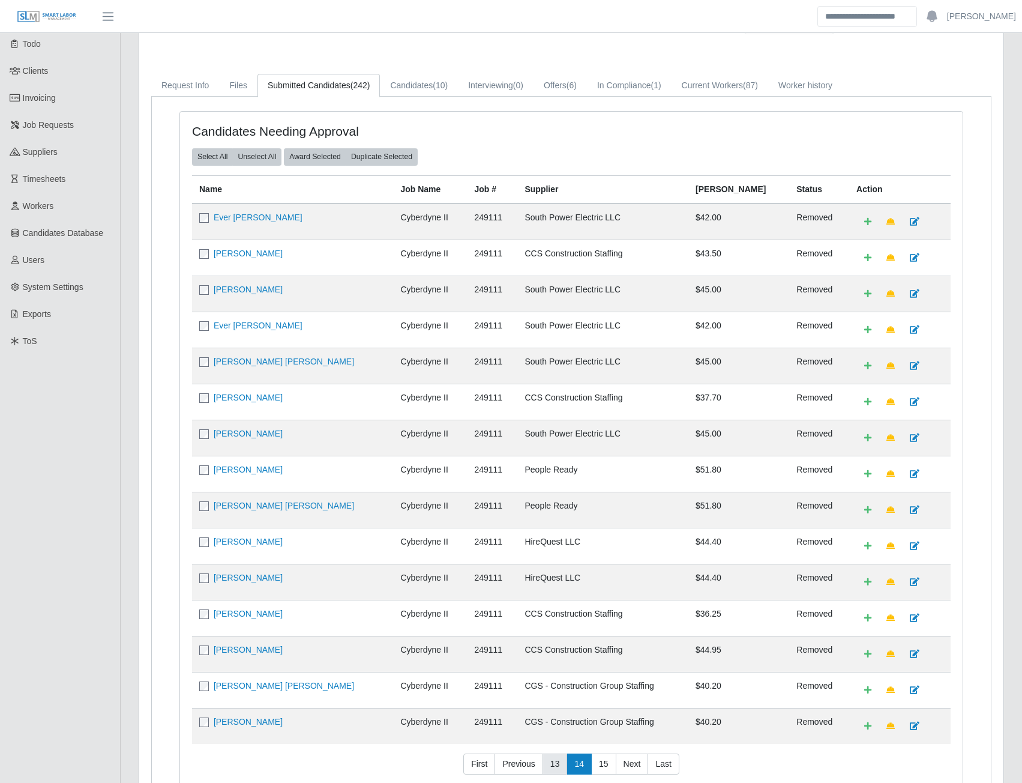
click at [555, 760] on link "13" at bounding box center [555, 764] width 25 height 22
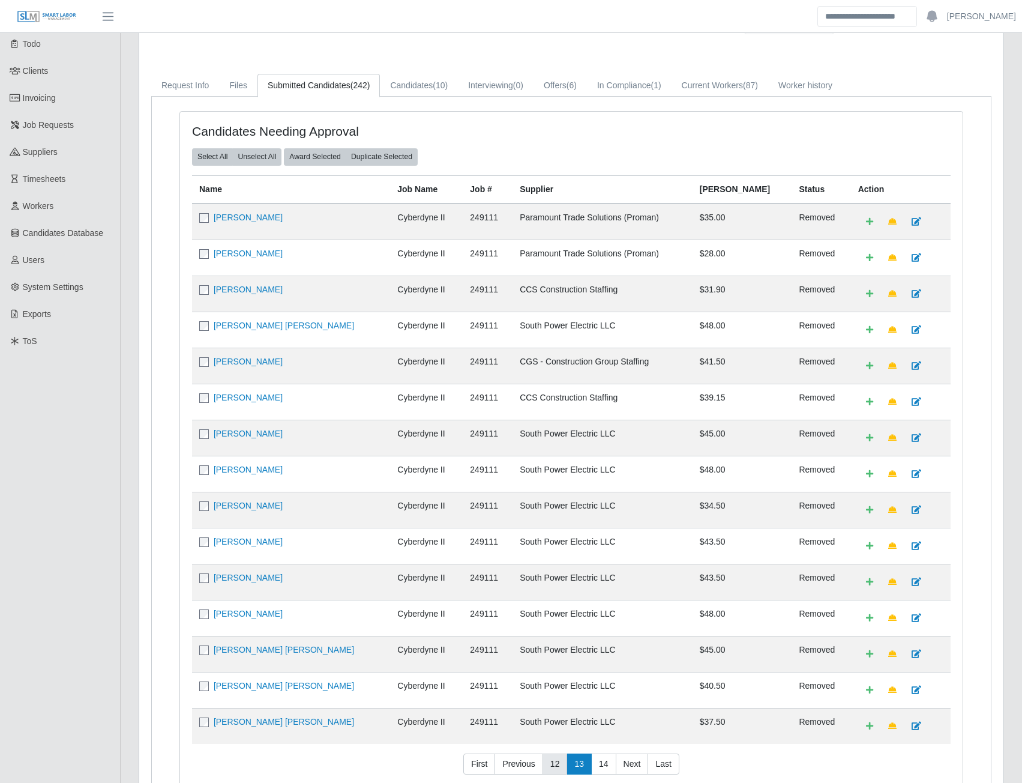
click at [551, 765] on link "12" at bounding box center [555, 764] width 25 height 22
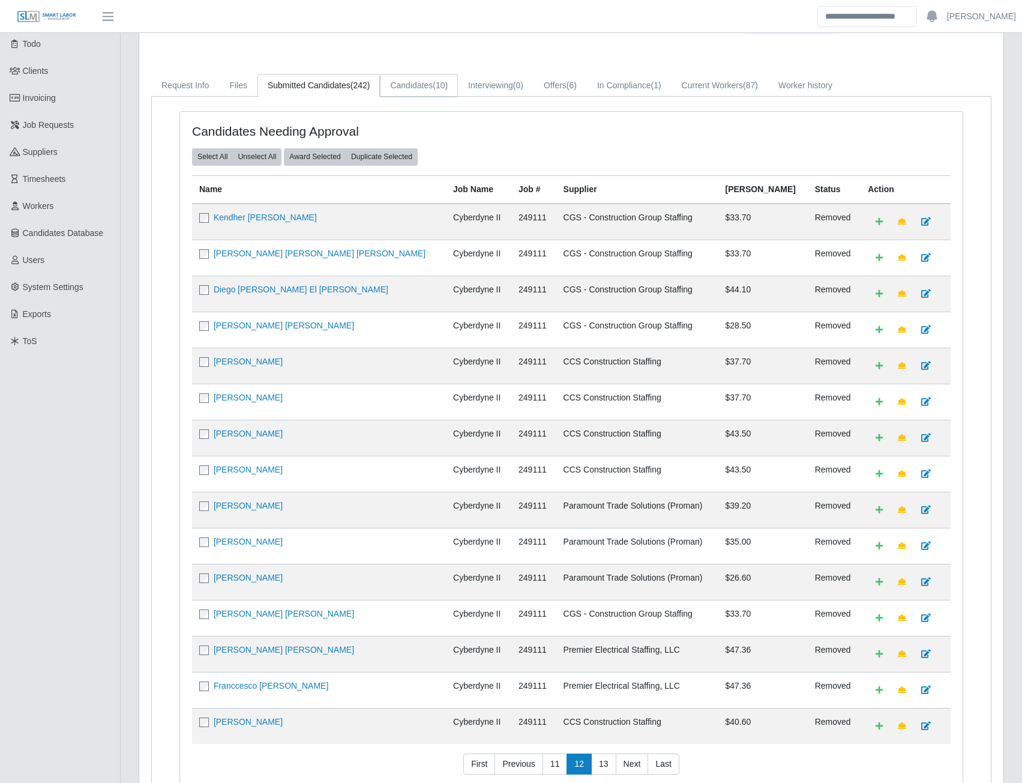
click at [418, 82] on link "Candidates (10)" at bounding box center [419, 85] width 78 height 23
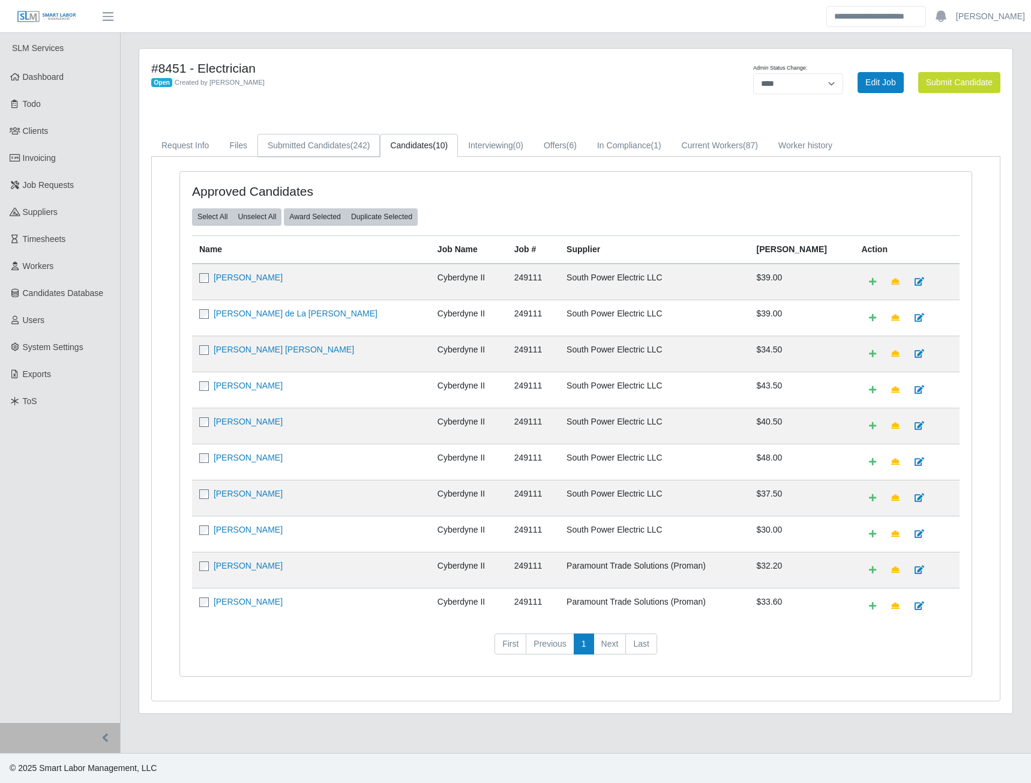
click at [340, 143] on link "Submitted Candidates (242)" at bounding box center [318, 145] width 122 height 23
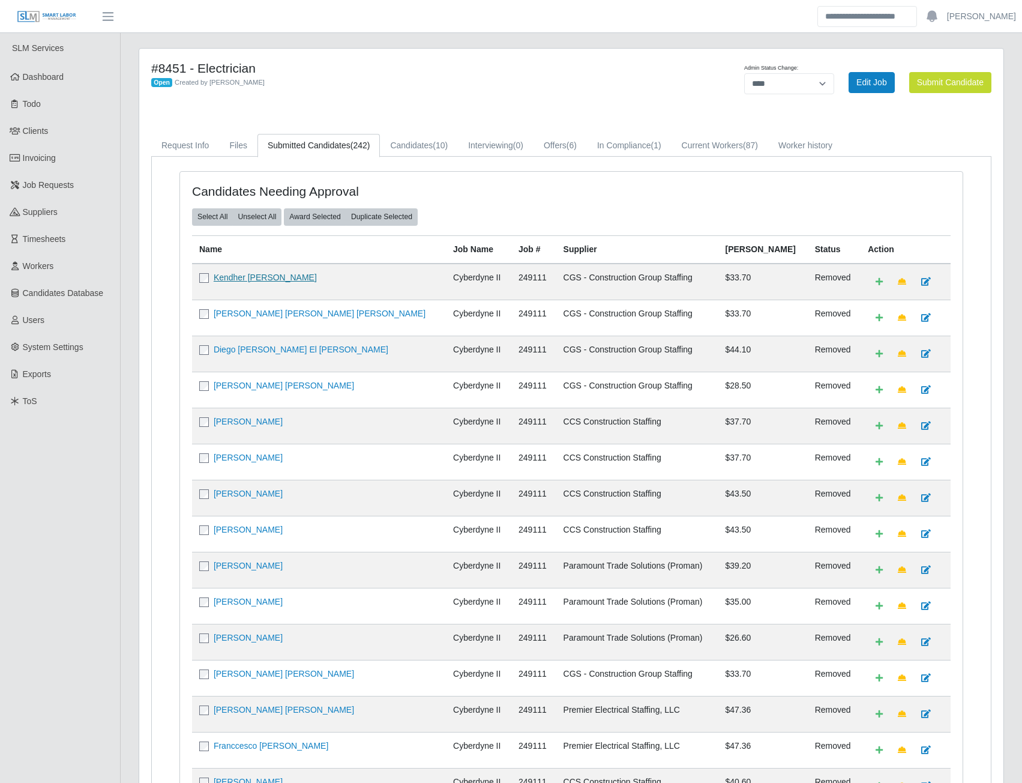
click at [279, 274] on link "Kendher [PERSON_NAME]" at bounding box center [265, 277] width 103 height 10
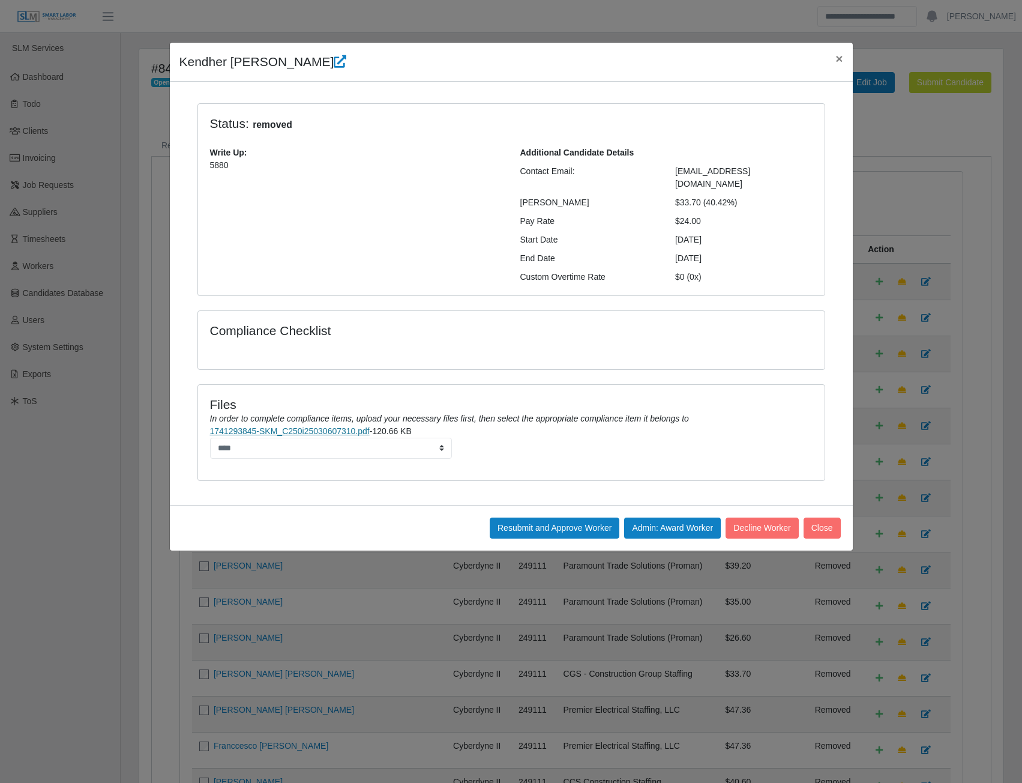
click at [310, 426] on link "1741293845-SKM_C250i25030607310.pdf" at bounding box center [290, 431] width 160 height 10
click at [843, 56] on span "×" at bounding box center [838, 59] width 7 height 14
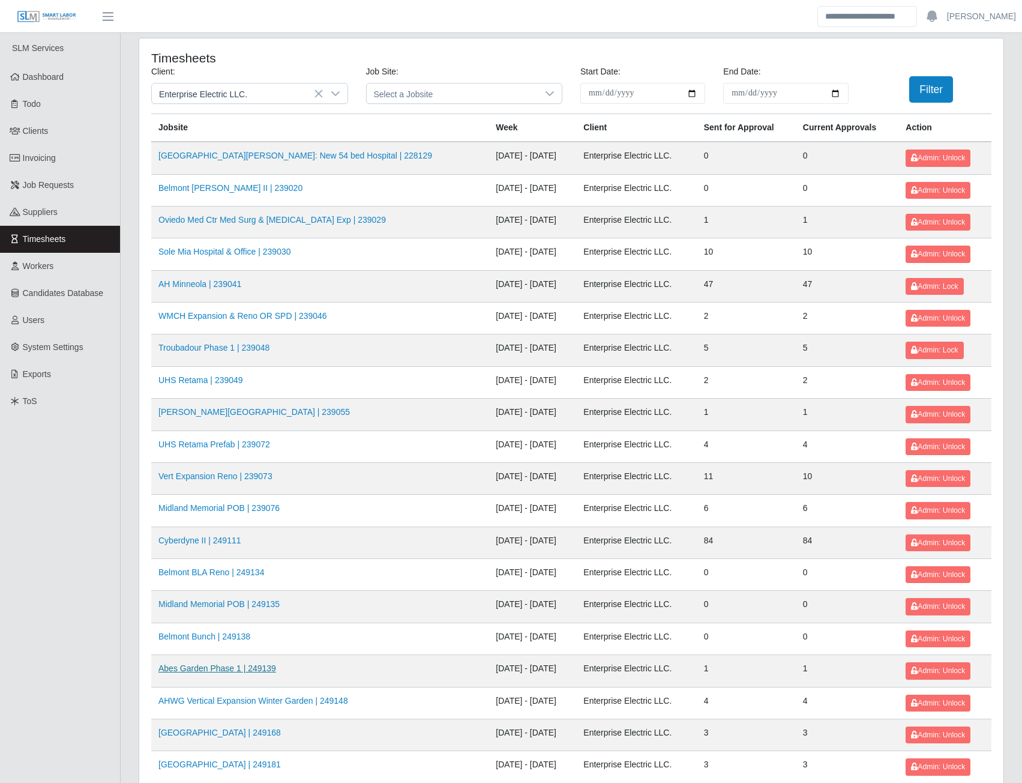
click at [232, 669] on link "Abes Garden Phase 1 | 249139" at bounding box center [217, 668] width 118 height 10
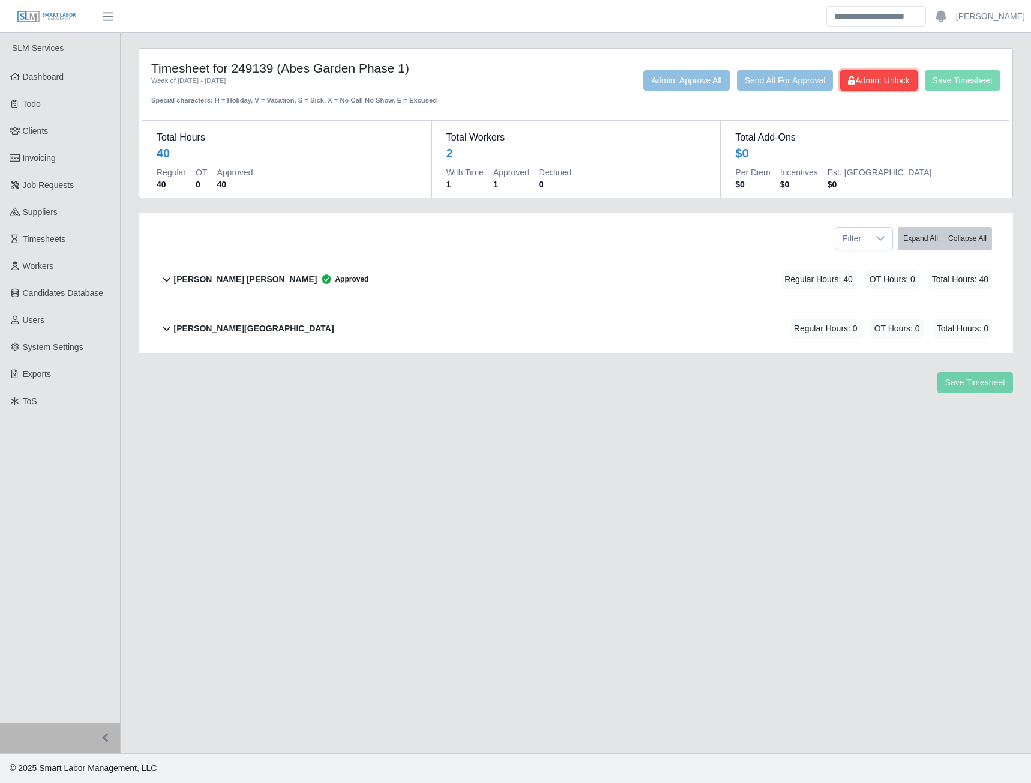
click at [886, 76] on span "Admin: Unlock" at bounding box center [878, 81] width 61 height 10
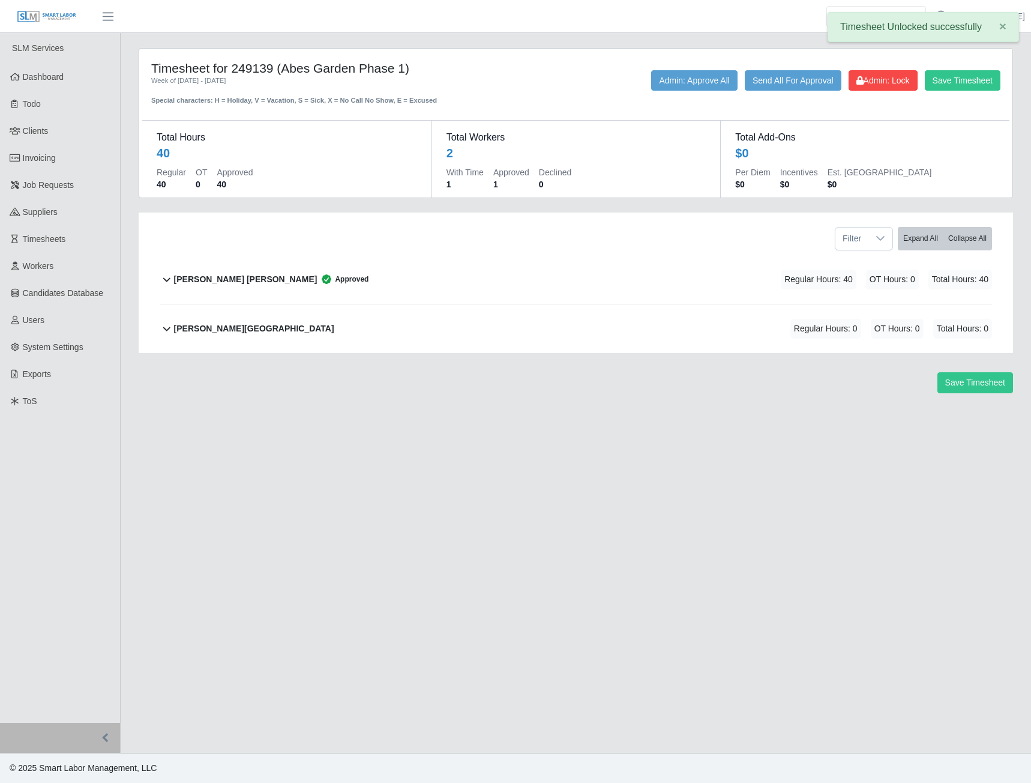
click at [199, 283] on b "[PERSON_NAME] [PERSON_NAME]" at bounding box center [245, 279] width 143 height 13
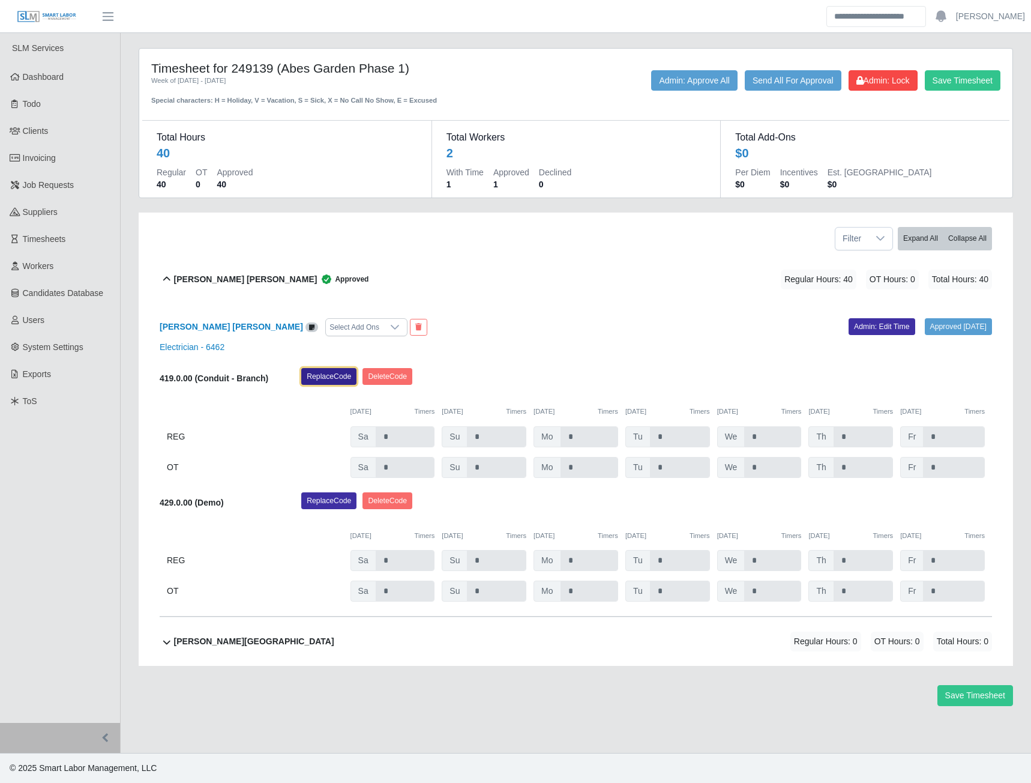
click at [333, 376] on button "Replace Code" at bounding box center [328, 376] width 55 height 17
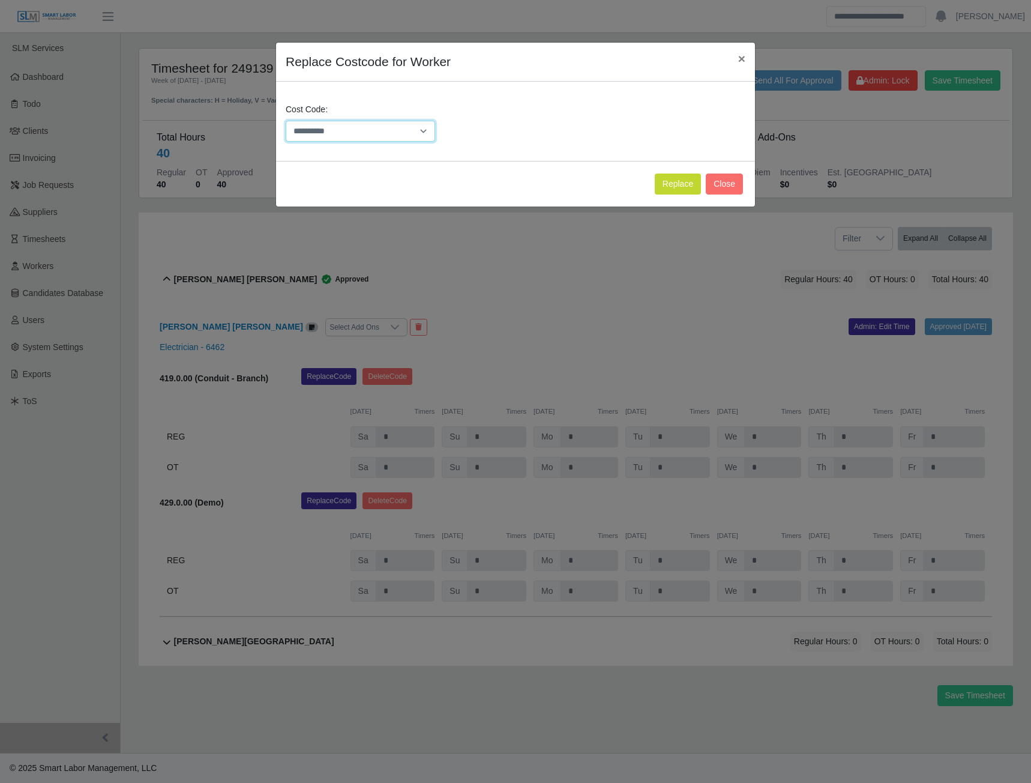
click at [419, 130] on select "**********" at bounding box center [360, 131] width 149 height 21
select select "**********"
click at [286, 121] on select "**********" at bounding box center [360, 131] width 149 height 21
click at [664, 185] on button "Replace" at bounding box center [678, 183] width 46 height 21
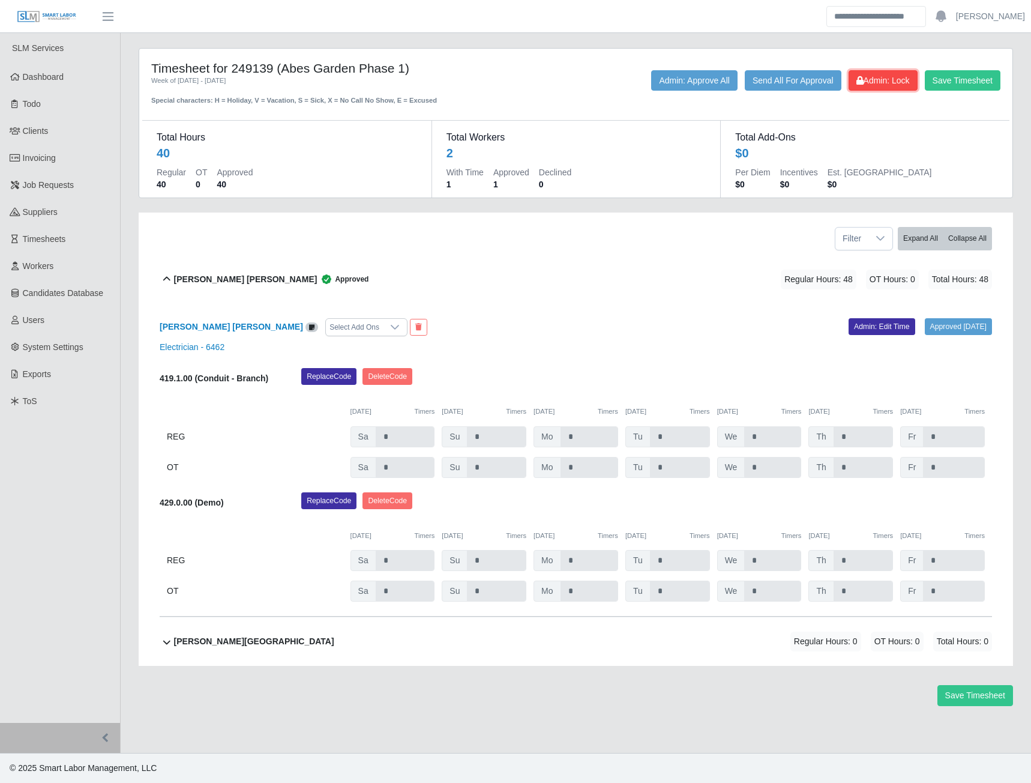
click at [859, 86] on button "Admin: Lock" at bounding box center [883, 80] width 69 height 20
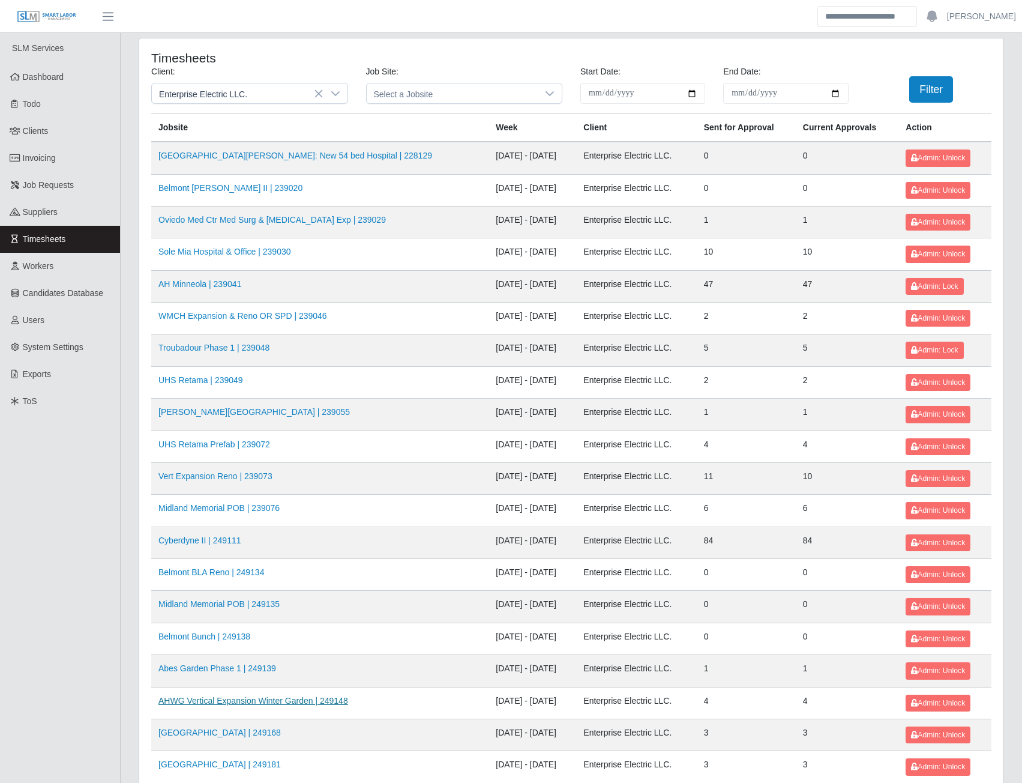
click at [323, 697] on link "AHWG Vertical Expansion Winter Garden | 249148" at bounding box center [253, 701] width 190 height 10
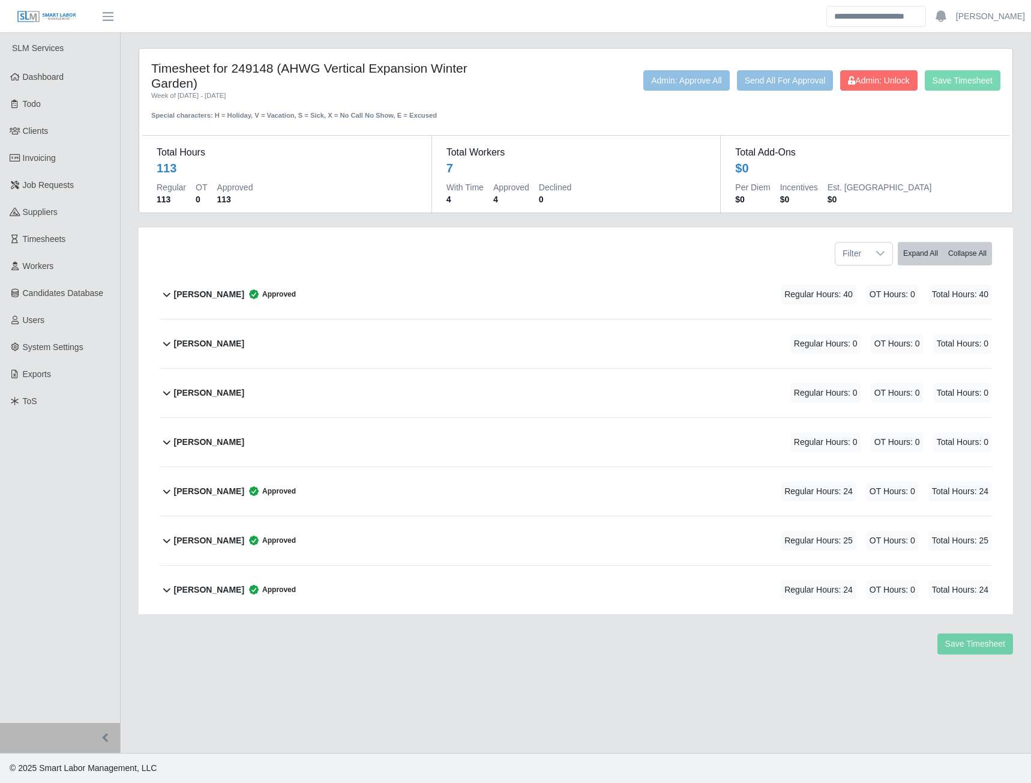
click at [212, 289] on b "[PERSON_NAME]" at bounding box center [209, 294] width 70 height 13
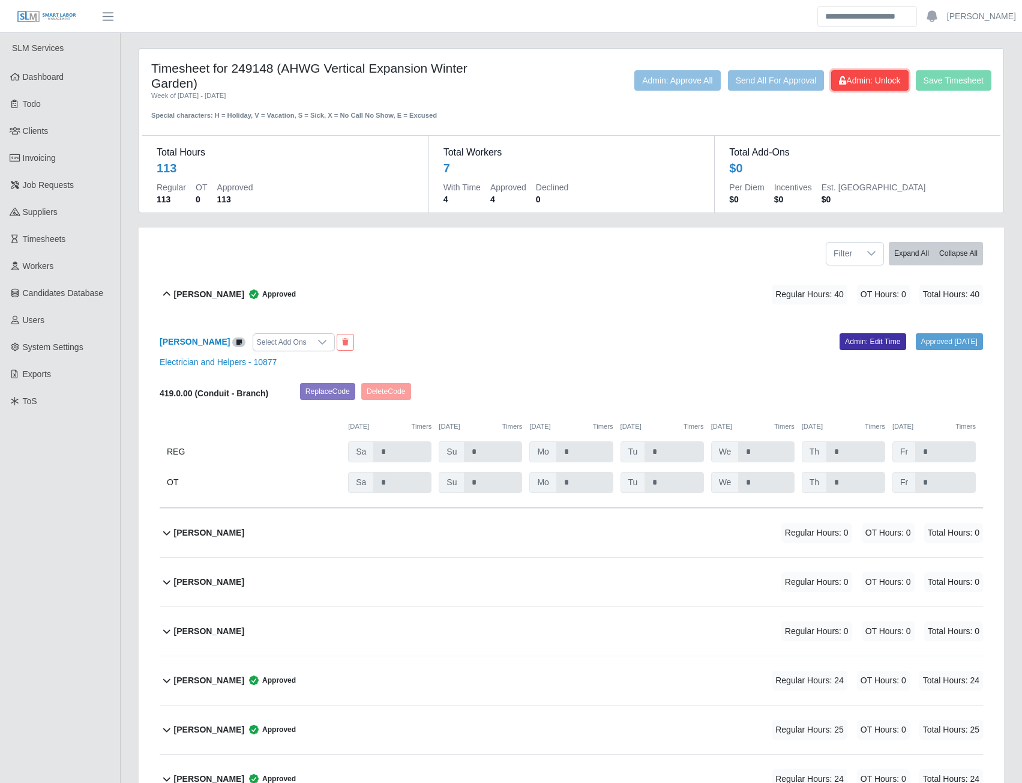
click at [867, 79] on span "Admin: Unlock" at bounding box center [869, 81] width 61 height 10
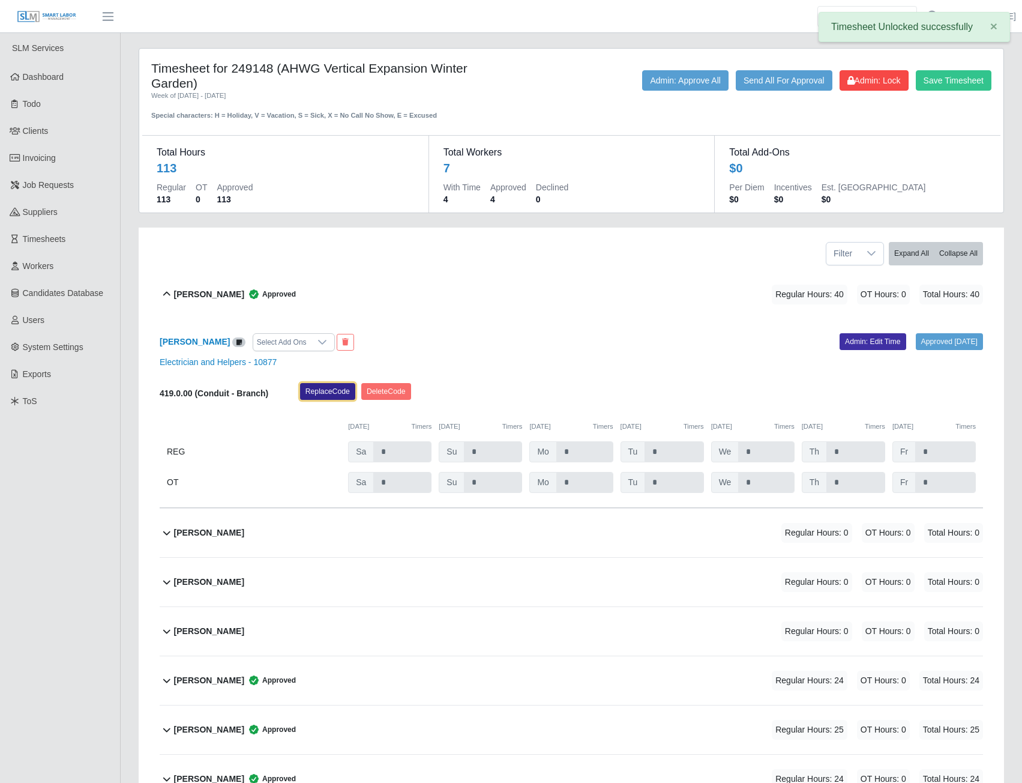
click at [334, 398] on button "Replace Code" at bounding box center [327, 391] width 55 height 17
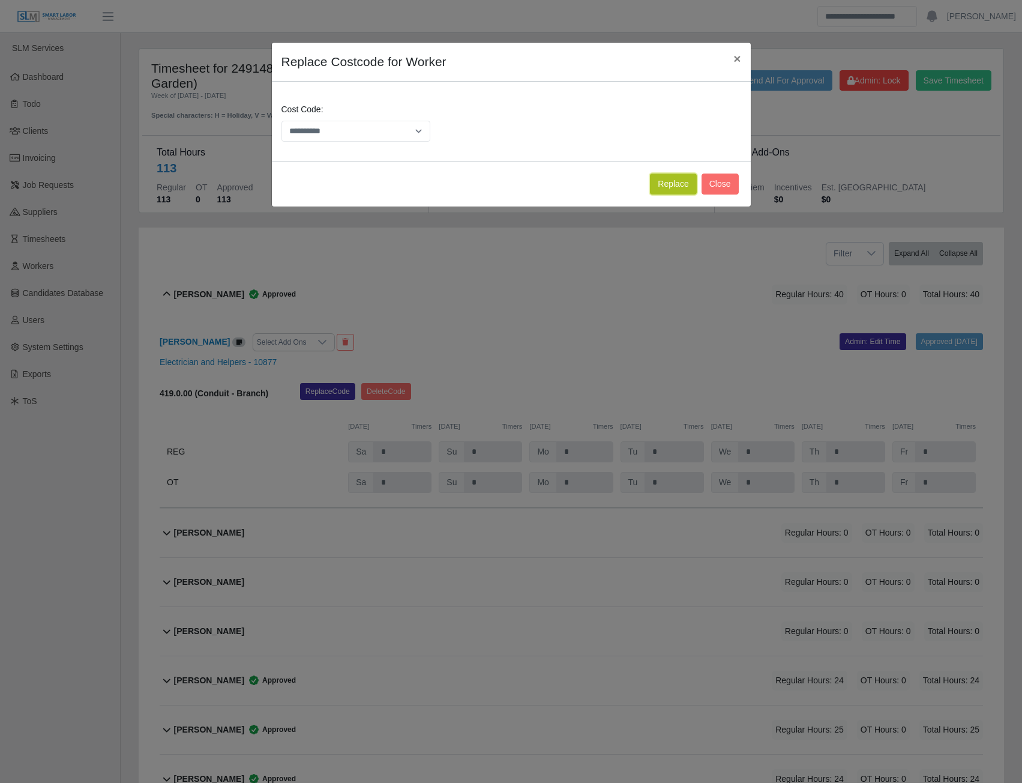
click at [670, 185] on button "Replace" at bounding box center [673, 183] width 46 height 21
click at [414, 133] on select "**********" at bounding box center [355, 131] width 149 height 21
select select "**********"
click at [281, 121] on select "**********" at bounding box center [355, 131] width 149 height 21
drag, startPoint x: 663, startPoint y: 185, endPoint x: 579, endPoint y: 78, distance: 135.5
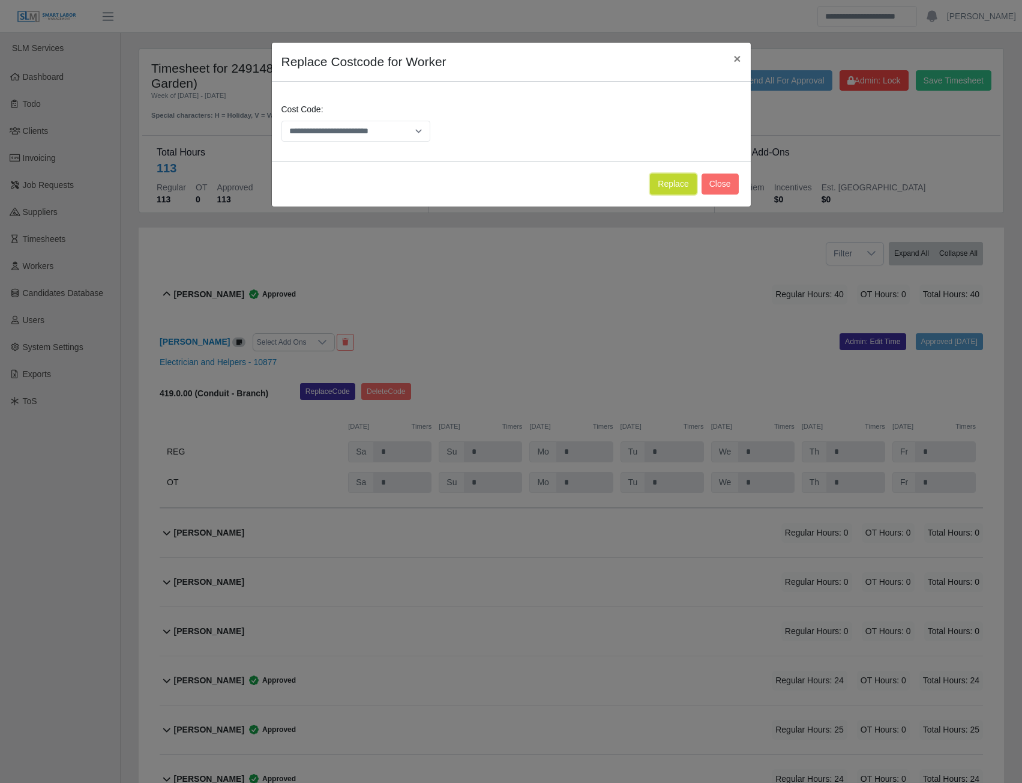
click at [663, 185] on button "Replace" at bounding box center [673, 183] width 46 height 21
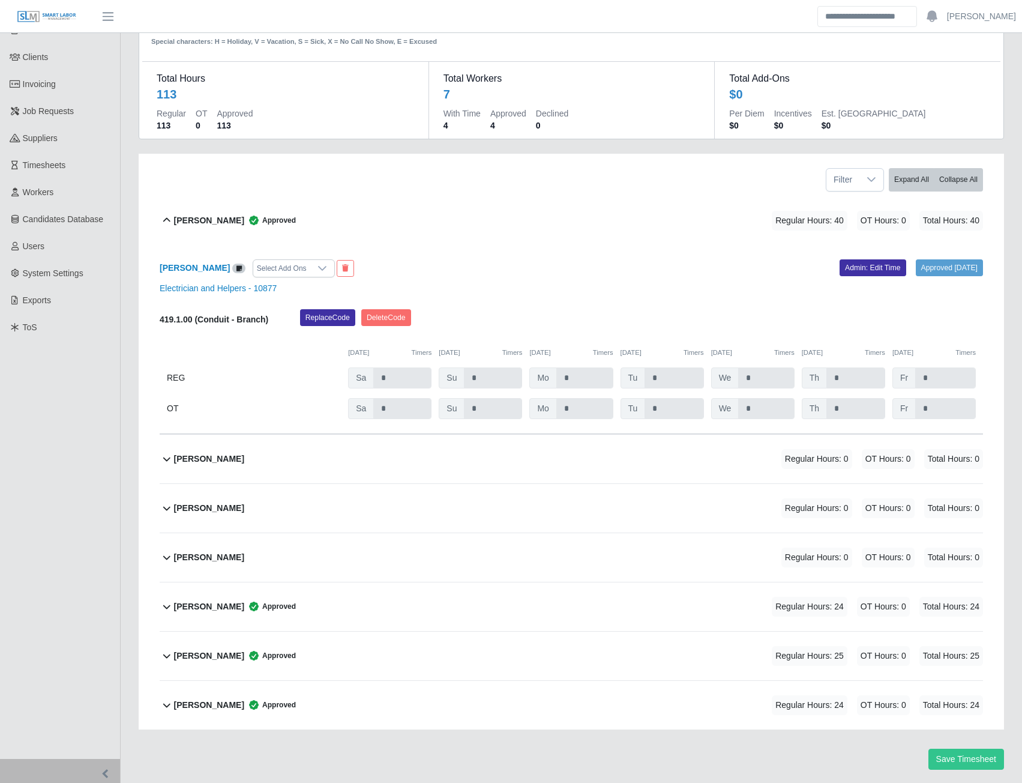
scroll to position [110, 0]
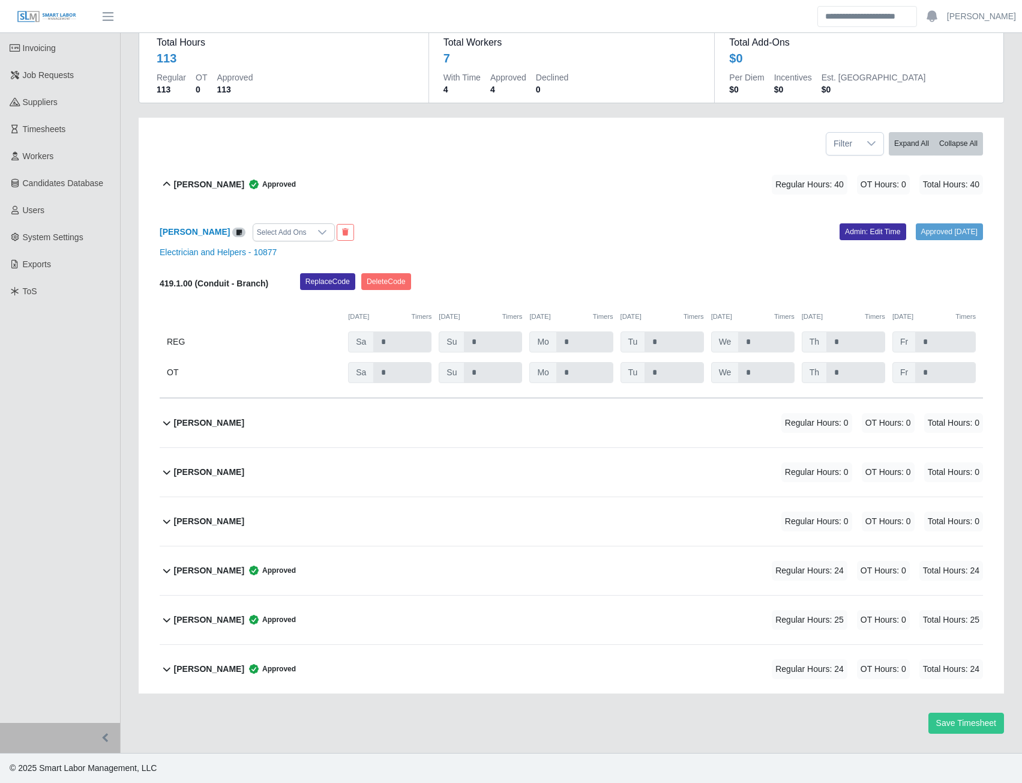
click at [203, 574] on b "Julio Cueva" at bounding box center [209, 570] width 70 height 13
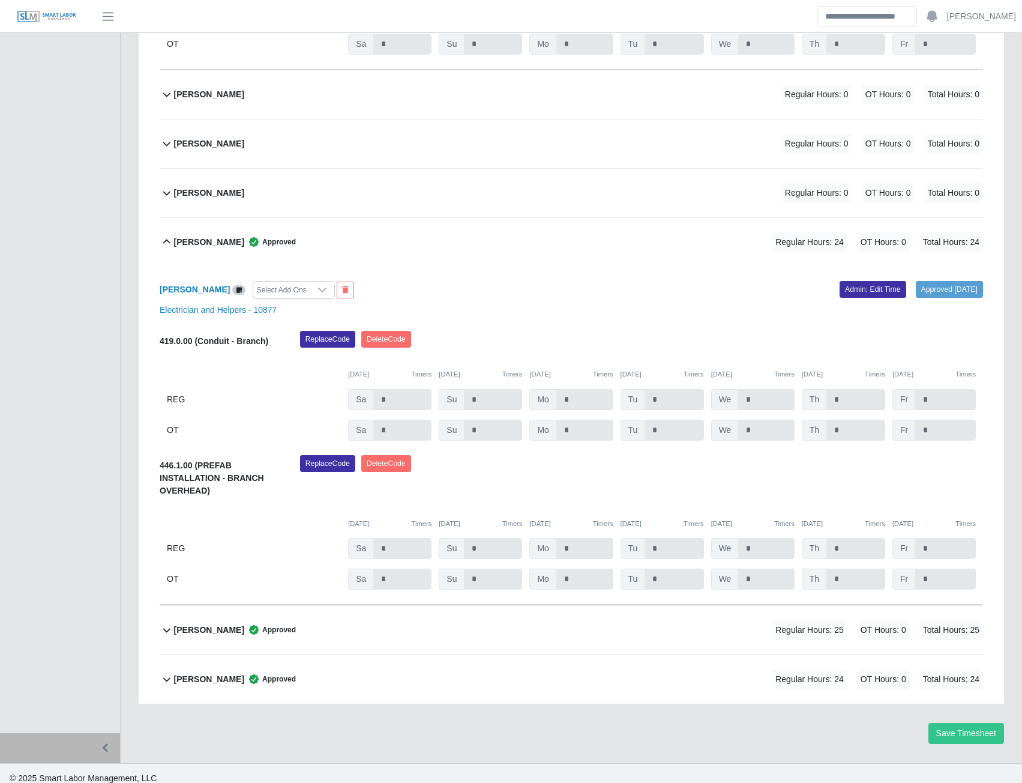
scroll to position [449, 0]
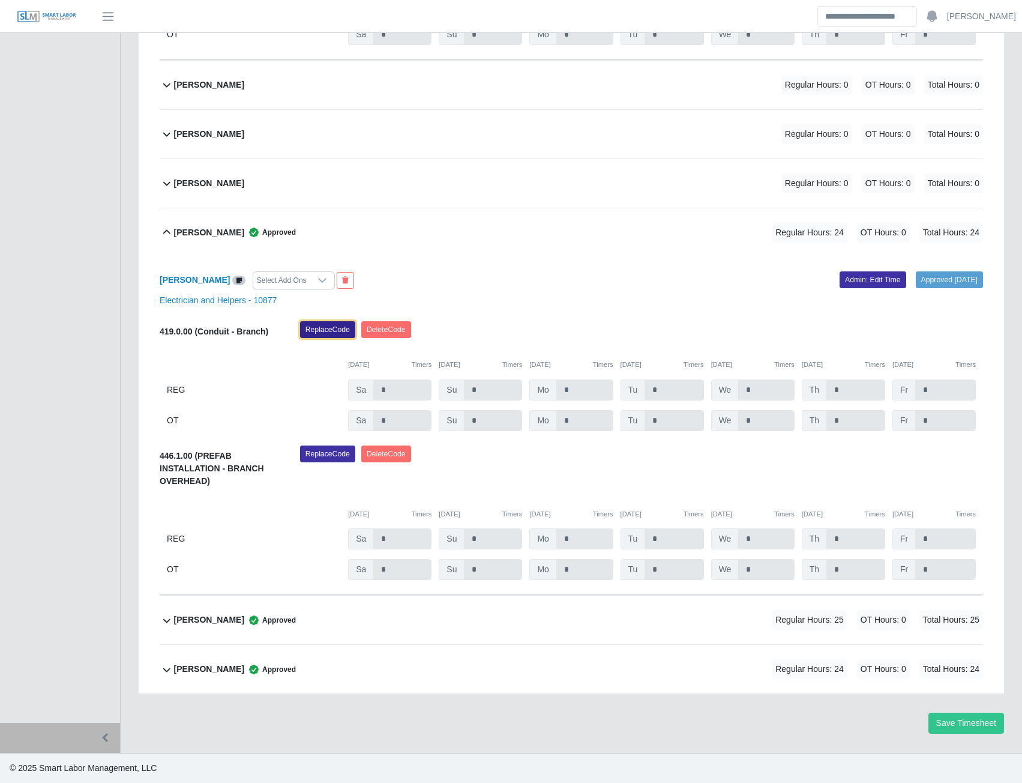
click at [341, 326] on button "Replace Code" at bounding box center [327, 329] width 55 height 17
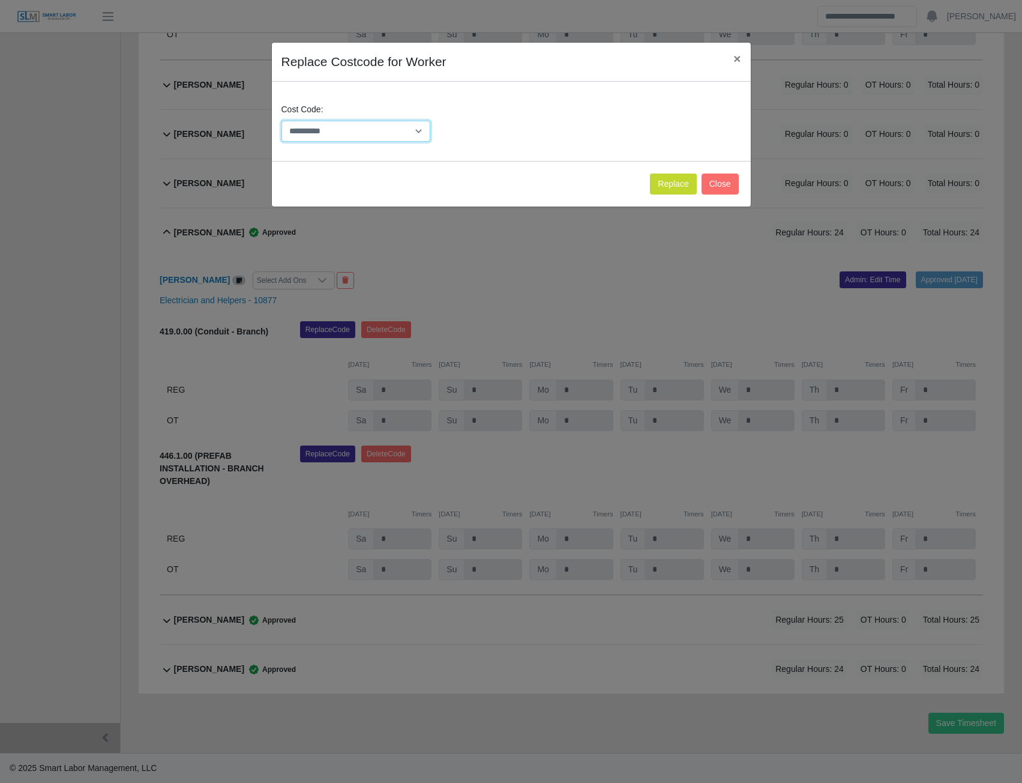
click at [412, 127] on select "**********" at bounding box center [355, 131] width 149 height 21
select select "**********"
click at [281, 121] on select "**********" at bounding box center [355, 131] width 149 height 21
click at [661, 190] on button "Replace" at bounding box center [673, 183] width 46 height 21
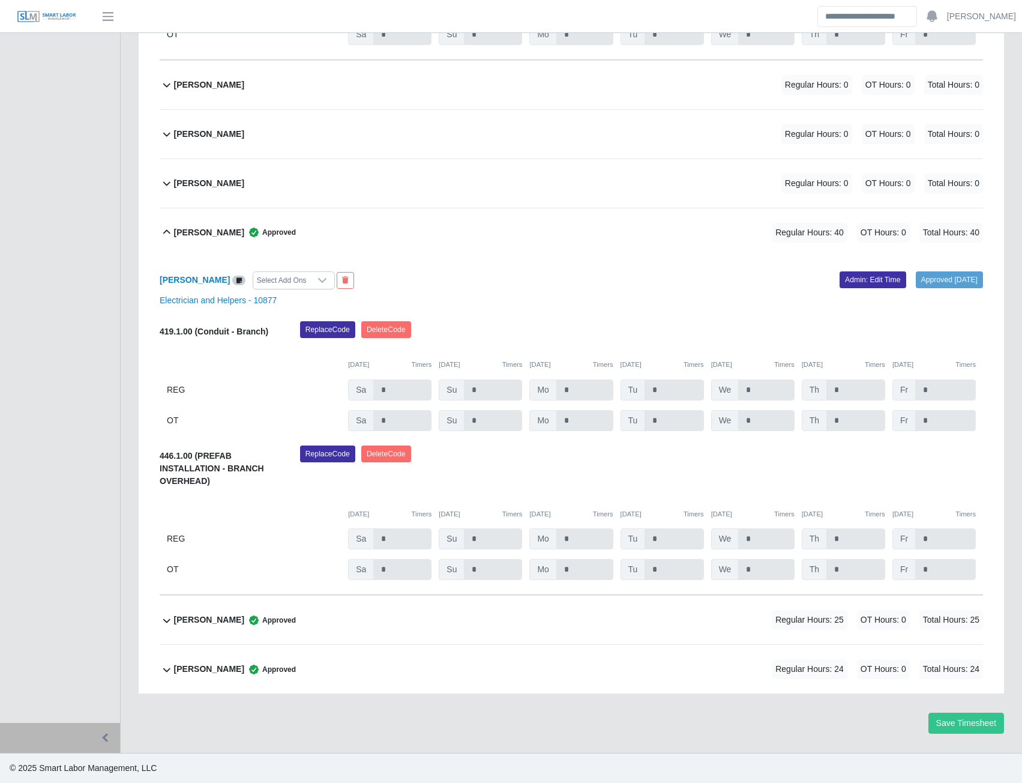
click at [219, 621] on b "Roberto Rentas" at bounding box center [209, 619] width 70 height 13
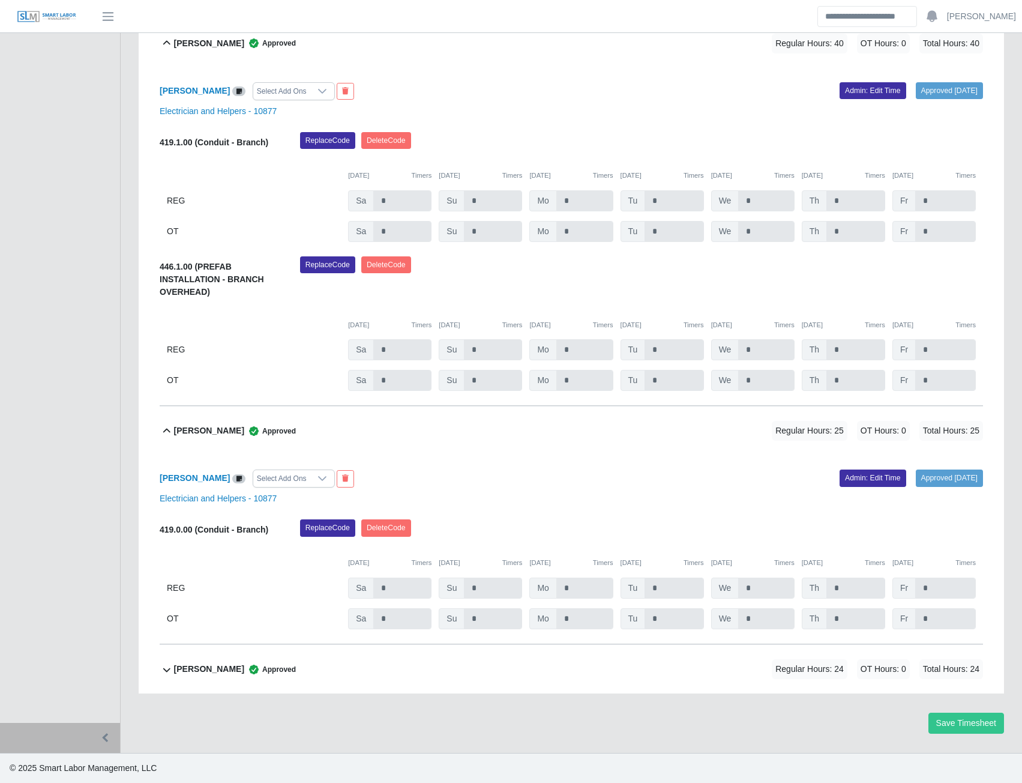
scroll to position [638, 0]
click at [320, 525] on button "Replace Code" at bounding box center [327, 527] width 55 height 17
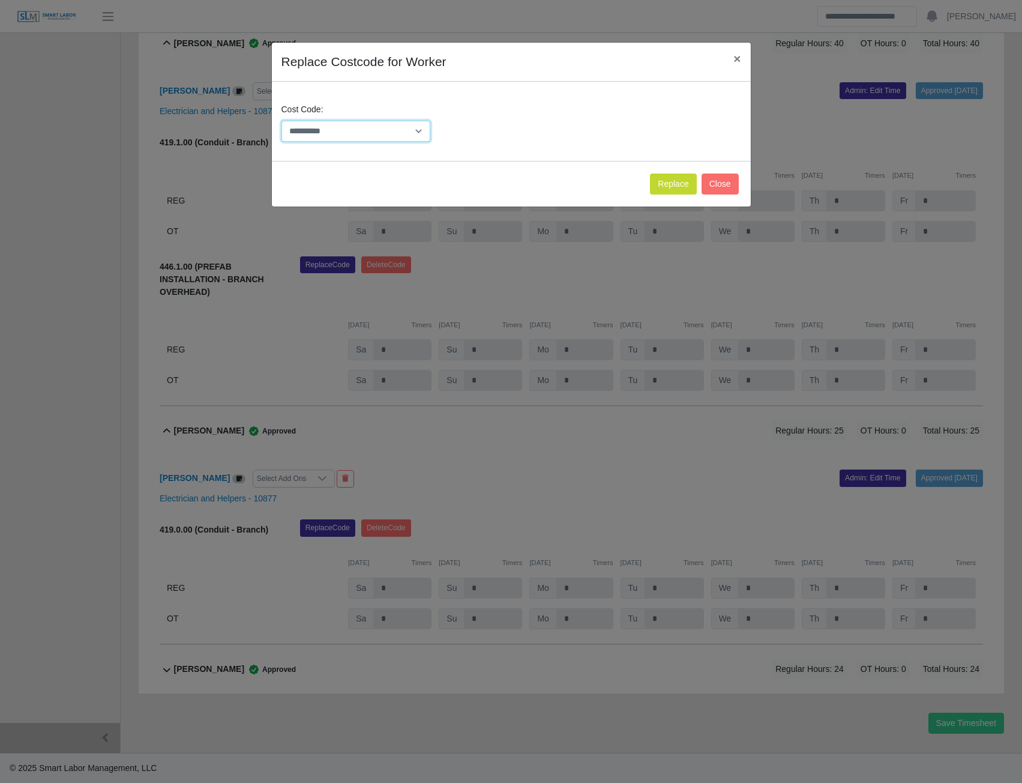
click at [418, 123] on select "**********" at bounding box center [355, 131] width 149 height 21
select select "**********"
click at [281, 121] on select "**********" at bounding box center [355, 131] width 149 height 21
click at [667, 188] on button "Replace" at bounding box center [673, 183] width 46 height 21
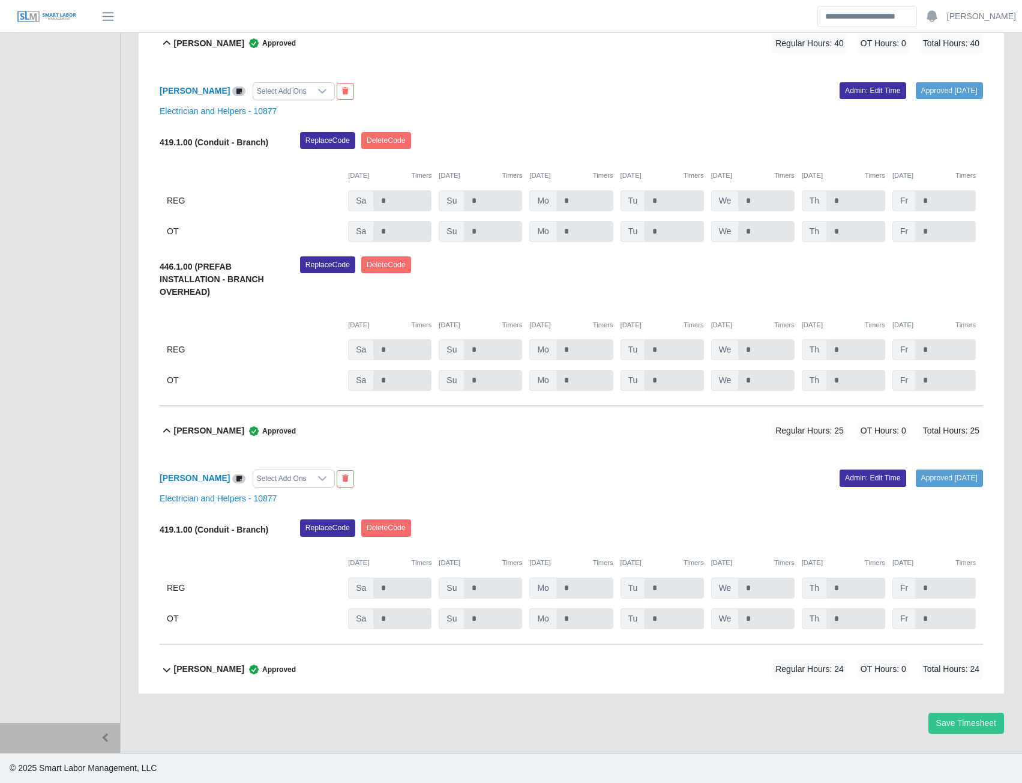
click at [244, 666] on b "Victor Custodio Amarista" at bounding box center [209, 669] width 70 height 13
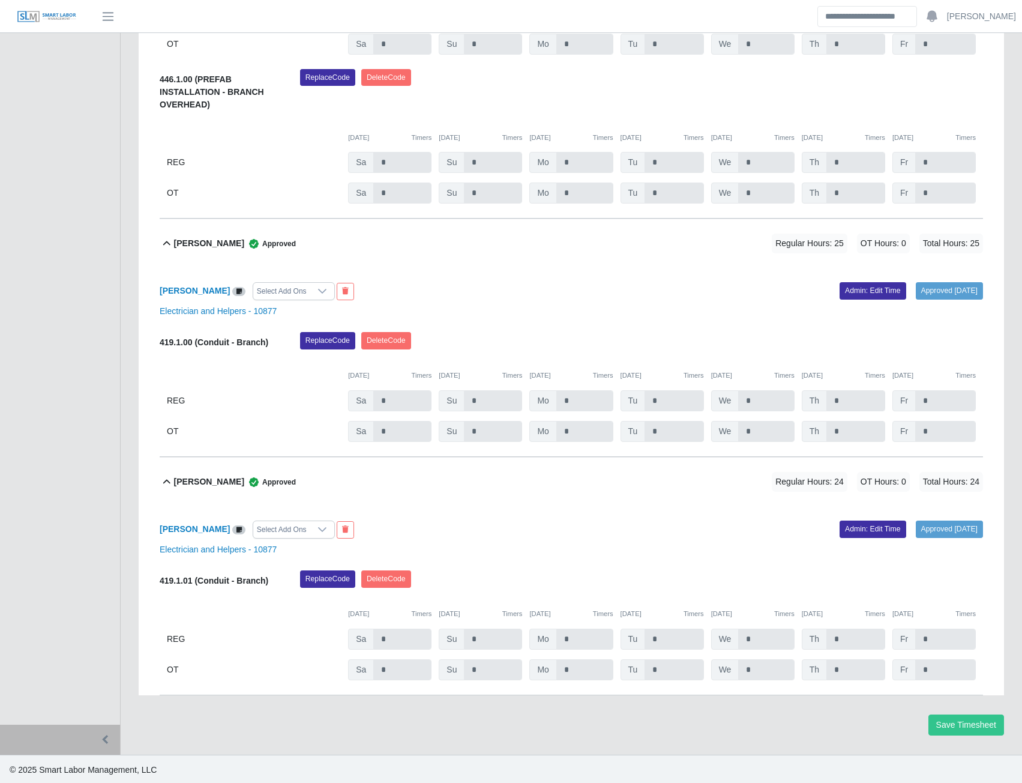
scroll to position [828, 0]
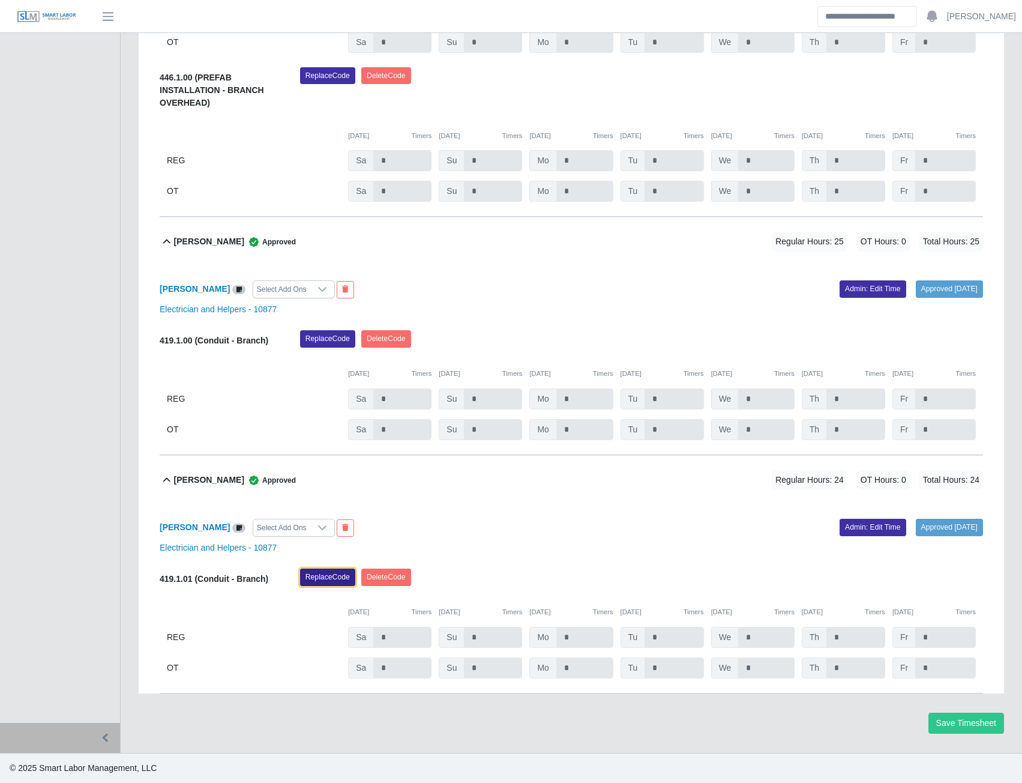
click at [332, 577] on button "Replace Code" at bounding box center [327, 576] width 55 height 17
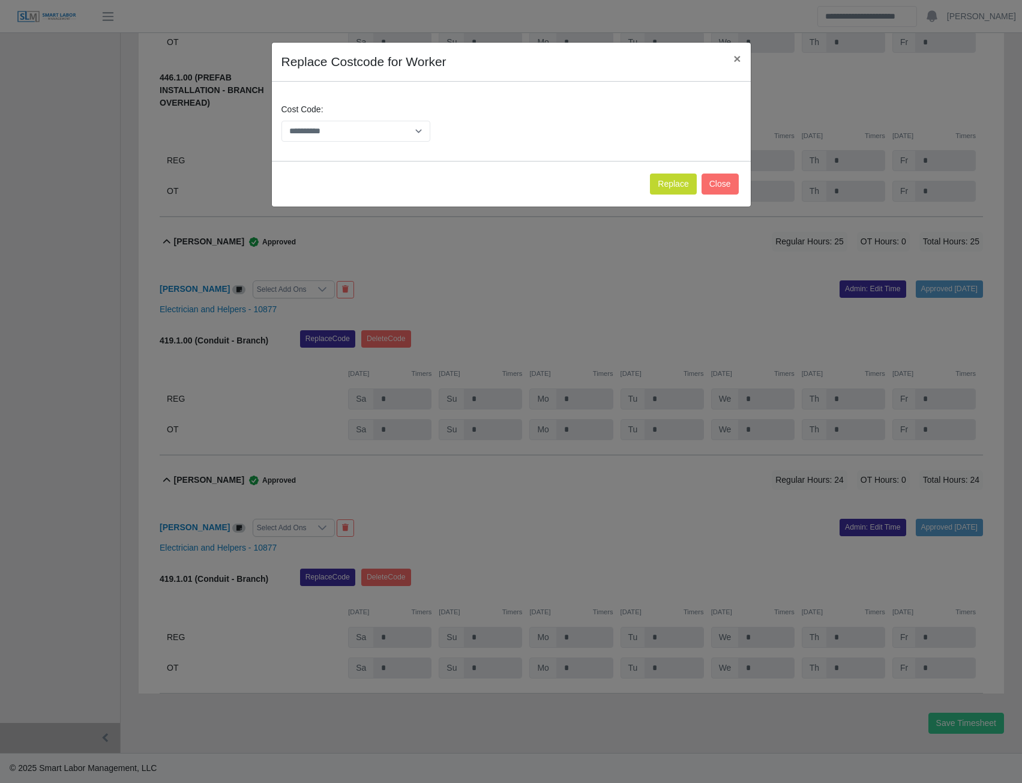
click at [474, 541] on div "**********" at bounding box center [511, 391] width 1022 height 783
click at [720, 182] on button "Close" at bounding box center [720, 183] width 37 height 21
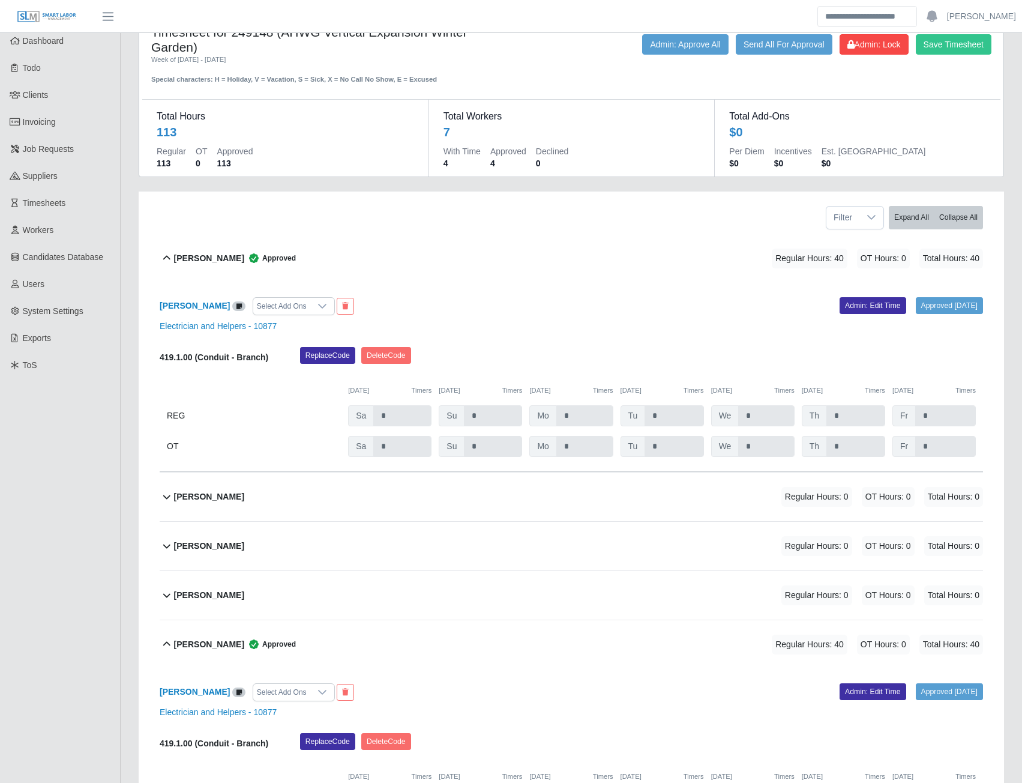
scroll to position [0, 0]
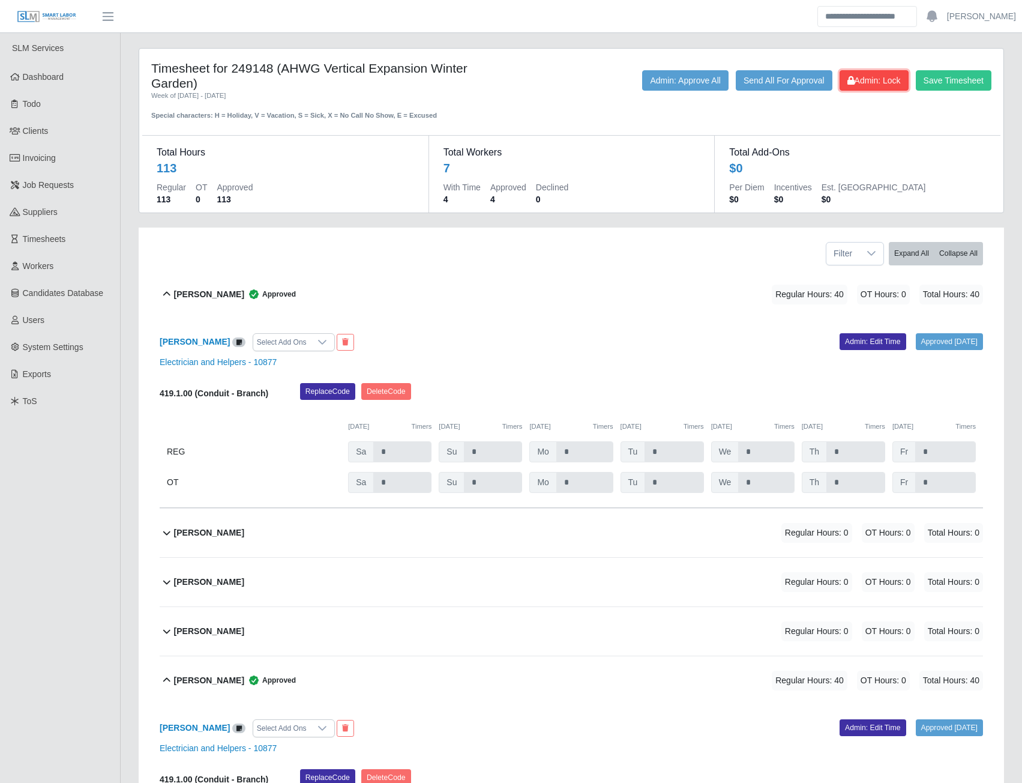
click at [862, 81] on span "Admin: Lock" at bounding box center [873, 81] width 53 height 10
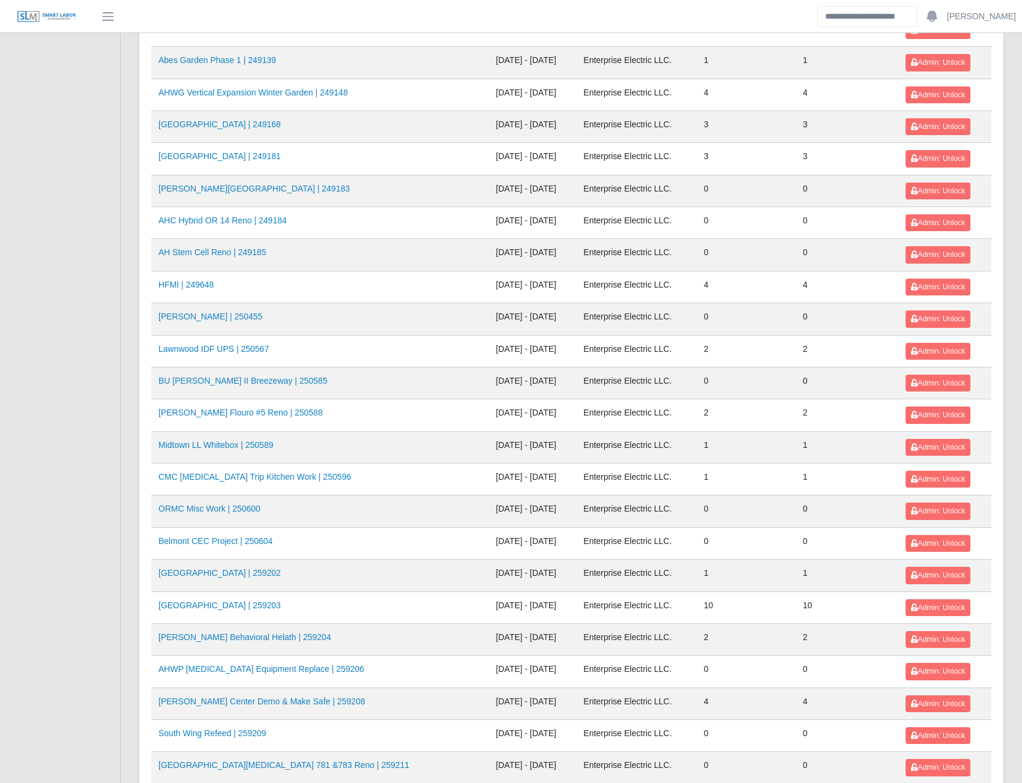
scroll to position [660, 0]
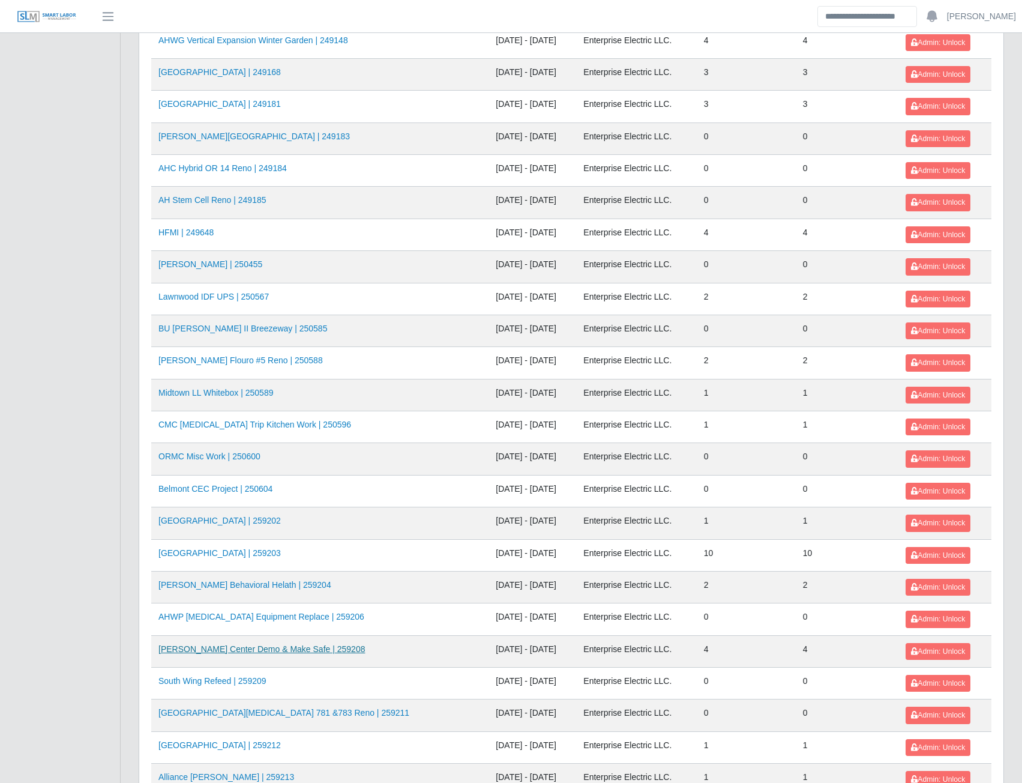
click at [310, 650] on link "[PERSON_NAME] Center Demo & Make Safe | 259208" at bounding box center [261, 649] width 206 height 10
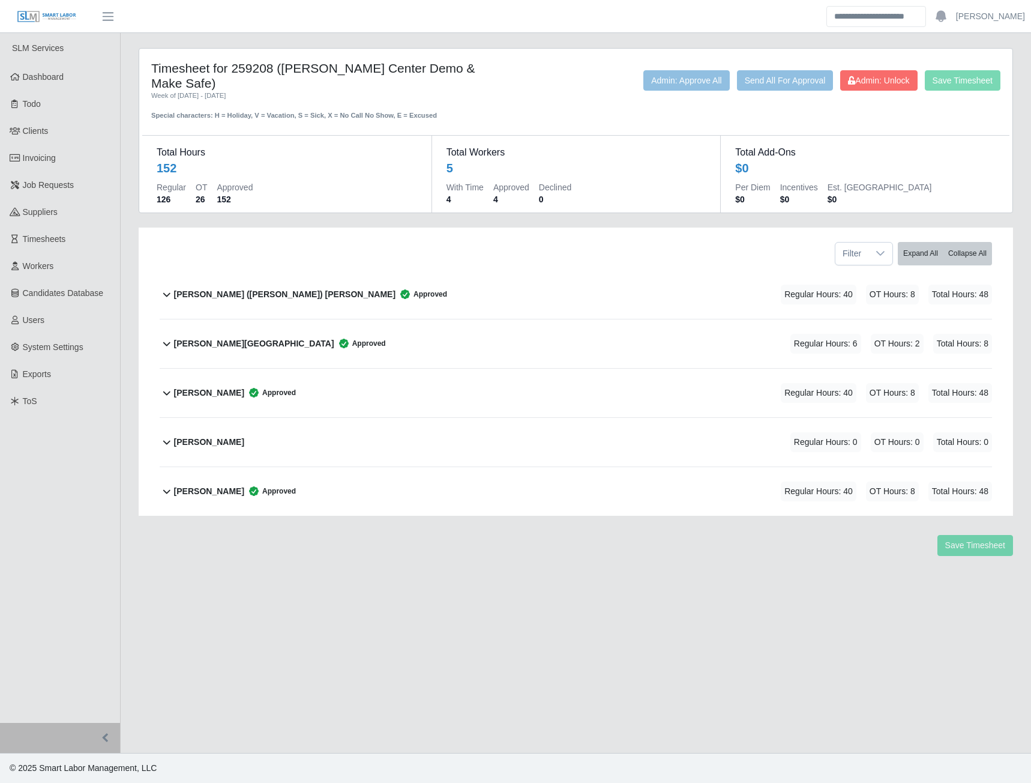
click at [239, 299] on b "Cruz (Alberto) Chacon Gutierrez" at bounding box center [284, 294] width 221 height 13
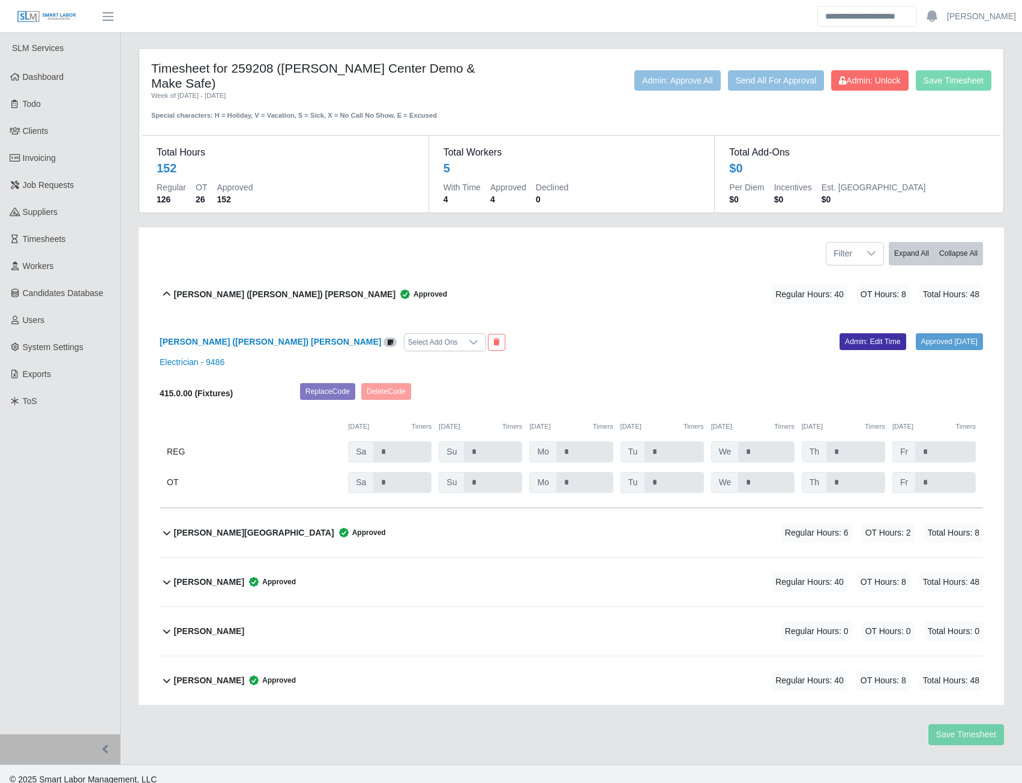
click at [216, 535] on b "Edvin U Quevedo" at bounding box center [254, 532] width 160 height 13
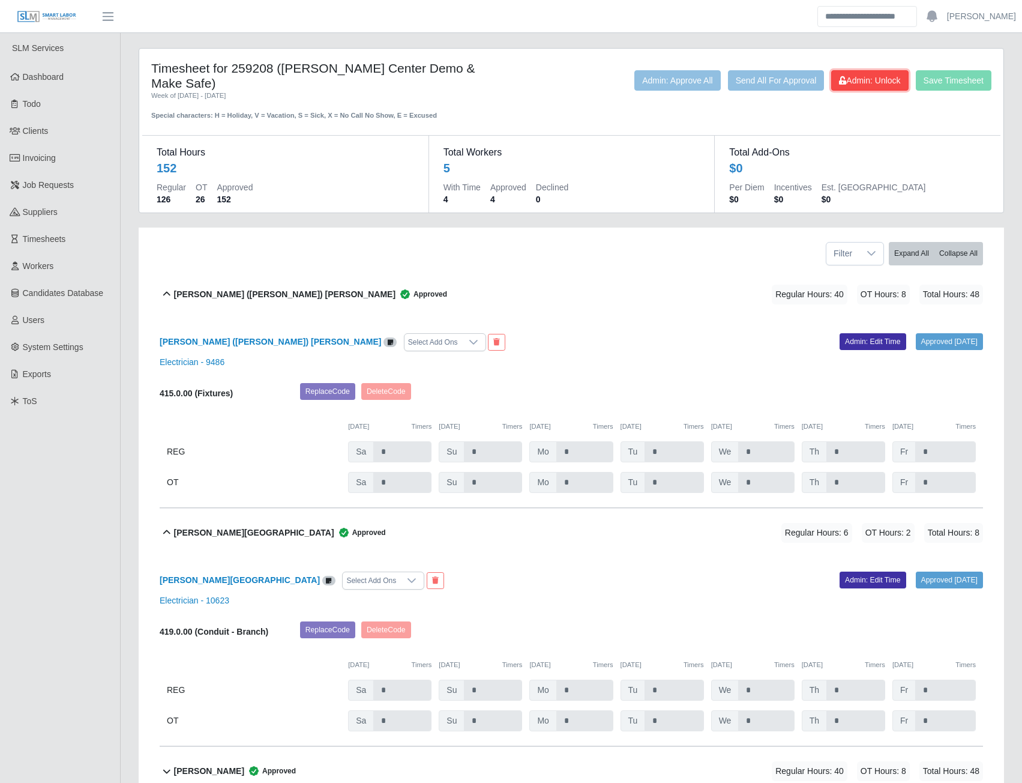
click at [852, 82] on span "Admin: Unlock" at bounding box center [869, 81] width 61 height 10
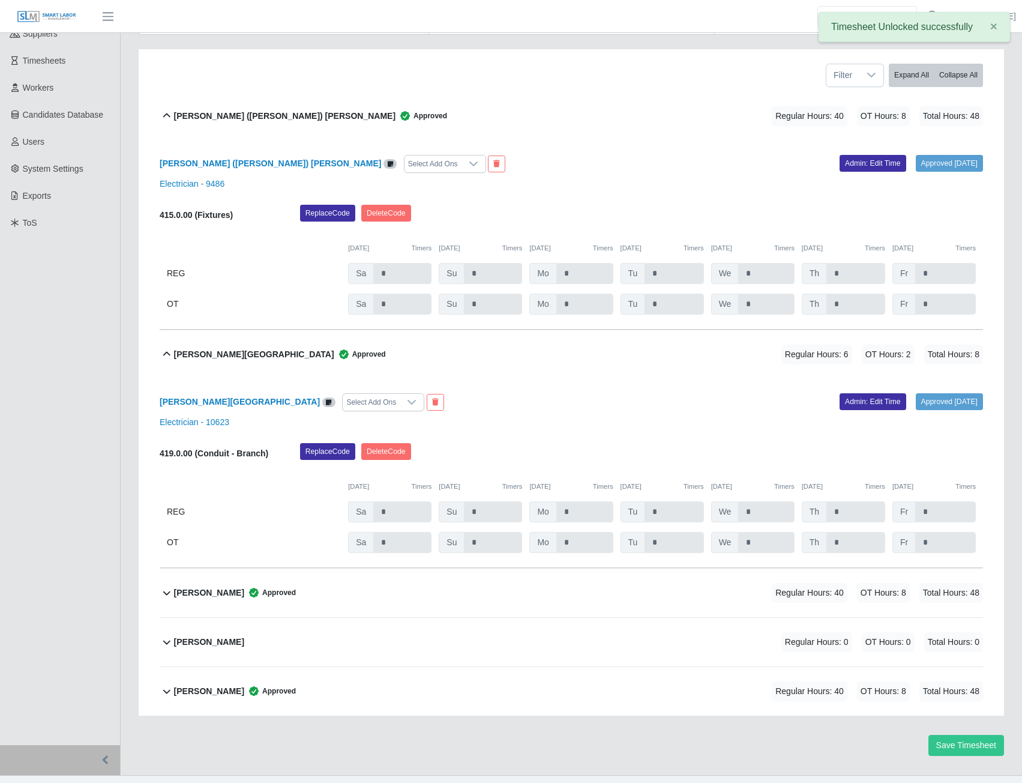
scroll to position [201, 0]
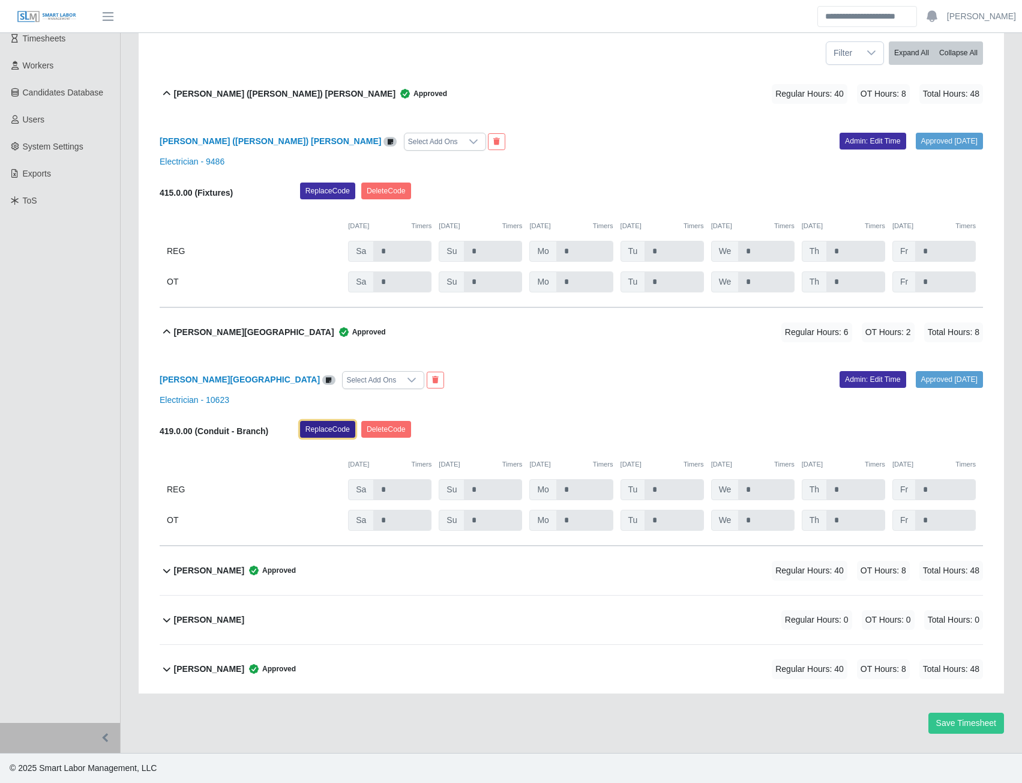
click at [327, 428] on button "Replace Code" at bounding box center [327, 429] width 55 height 17
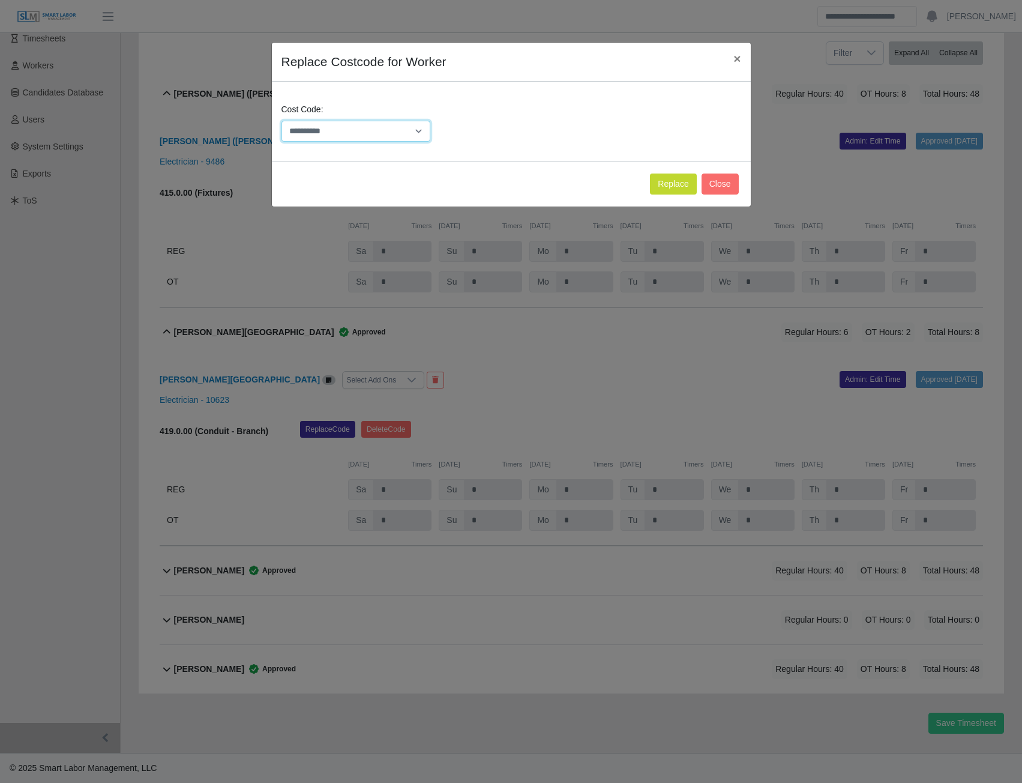
click at [419, 128] on select "**********" at bounding box center [355, 131] width 149 height 21
select select "**********"
click at [281, 121] on select "**********" at bounding box center [355, 131] width 149 height 21
click at [660, 188] on button "Replace" at bounding box center [673, 183] width 46 height 21
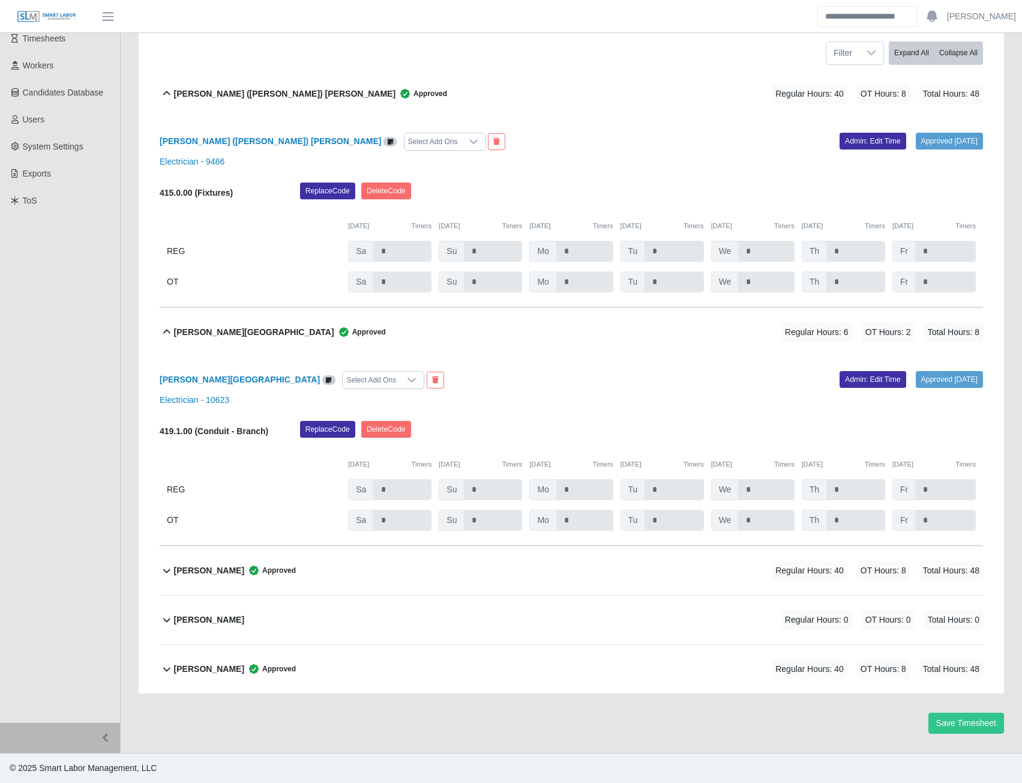
click at [219, 573] on b "Jose Villanueva" at bounding box center [209, 570] width 70 height 13
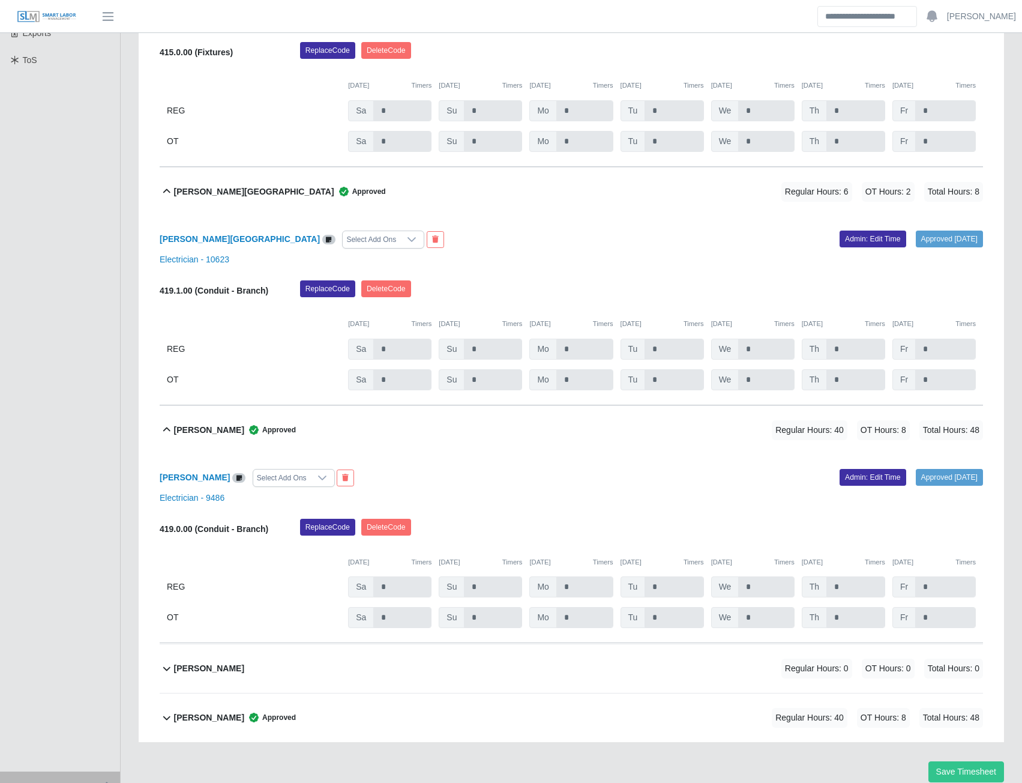
scroll to position [390, 0]
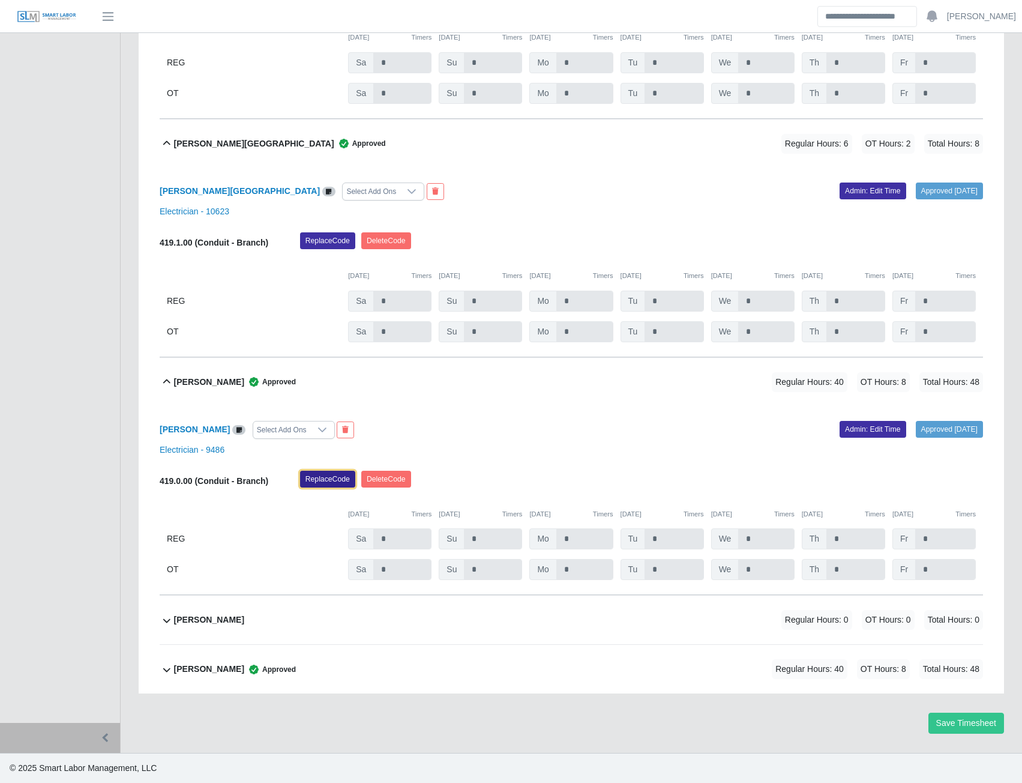
click at [309, 480] on button "Replace Code" at bounding box center [327, 479] width 55 height 17
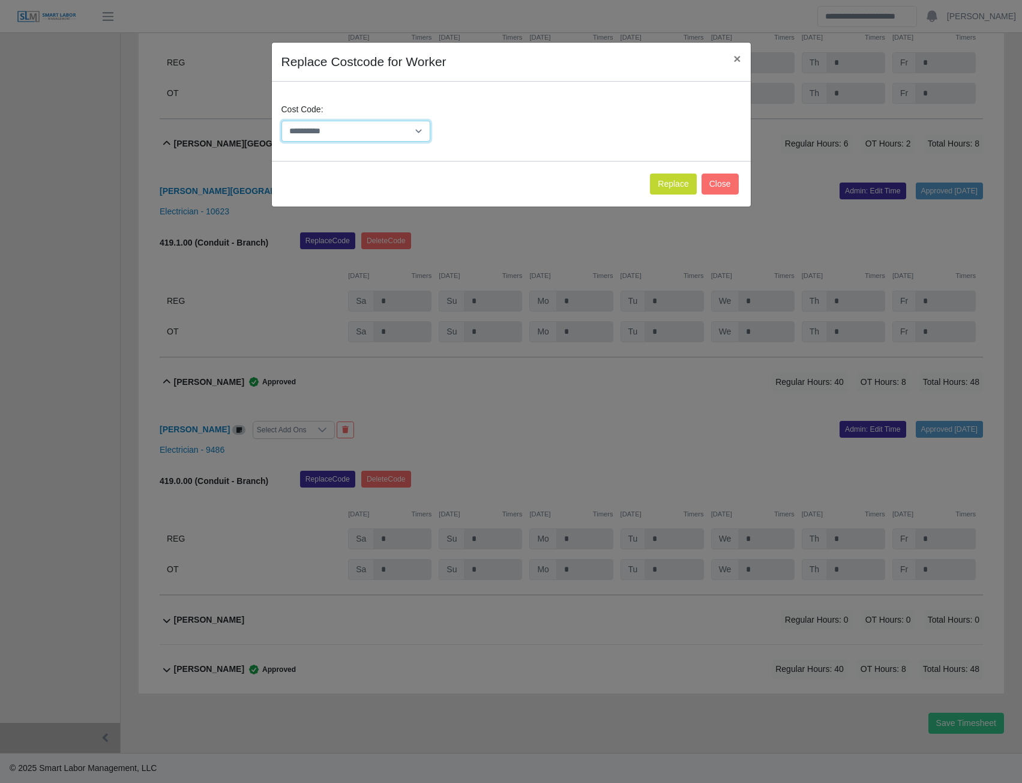
click at [418, 130] on select "**********" at bounding box center [355, 131] width 149 height 21
select select "**********"
click at [281, 121] on select "**********" at bounding box center [355, 131] width 149 height 21
click at [669, 186] on button "Replace" at bounding box center [673, 183] width 46 height 21
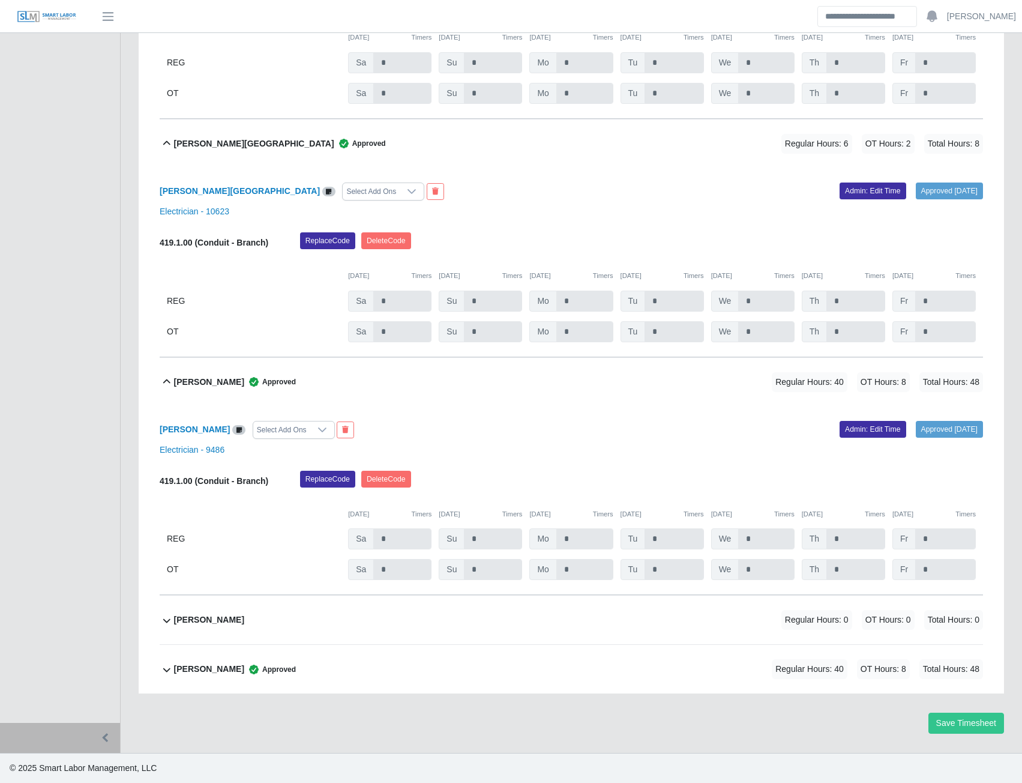
click at [218, 670] on b "Juan Carlos Cardona" at bounding box center [209, 669] width 70 height 13
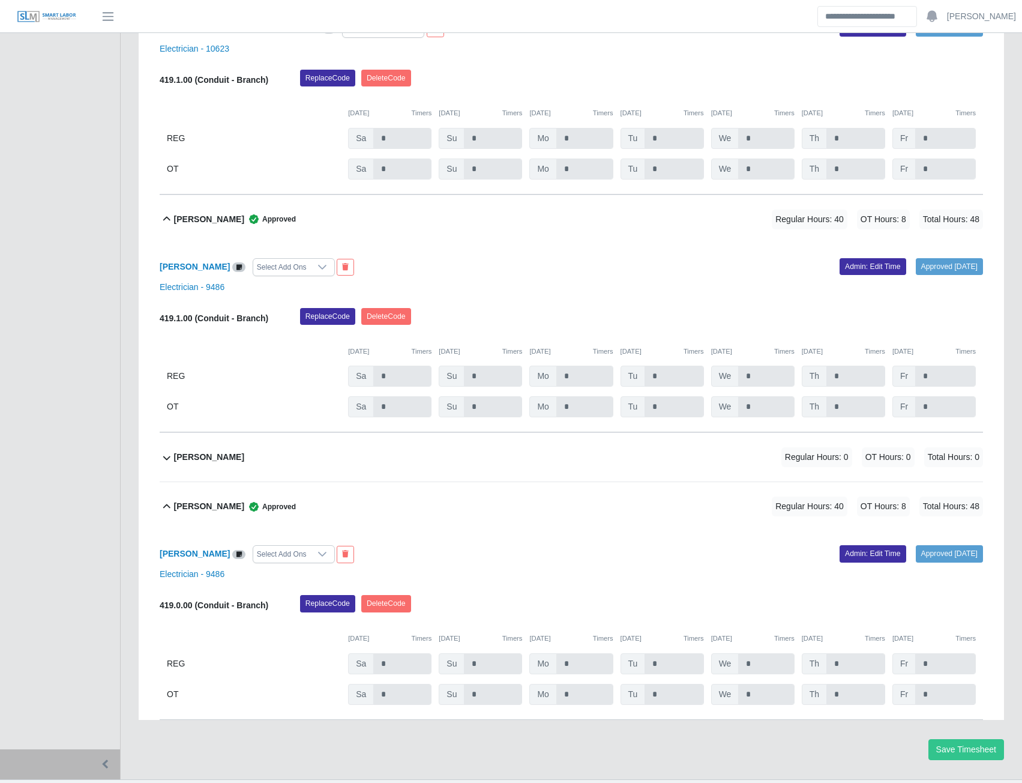
scroll to position [580, 0]
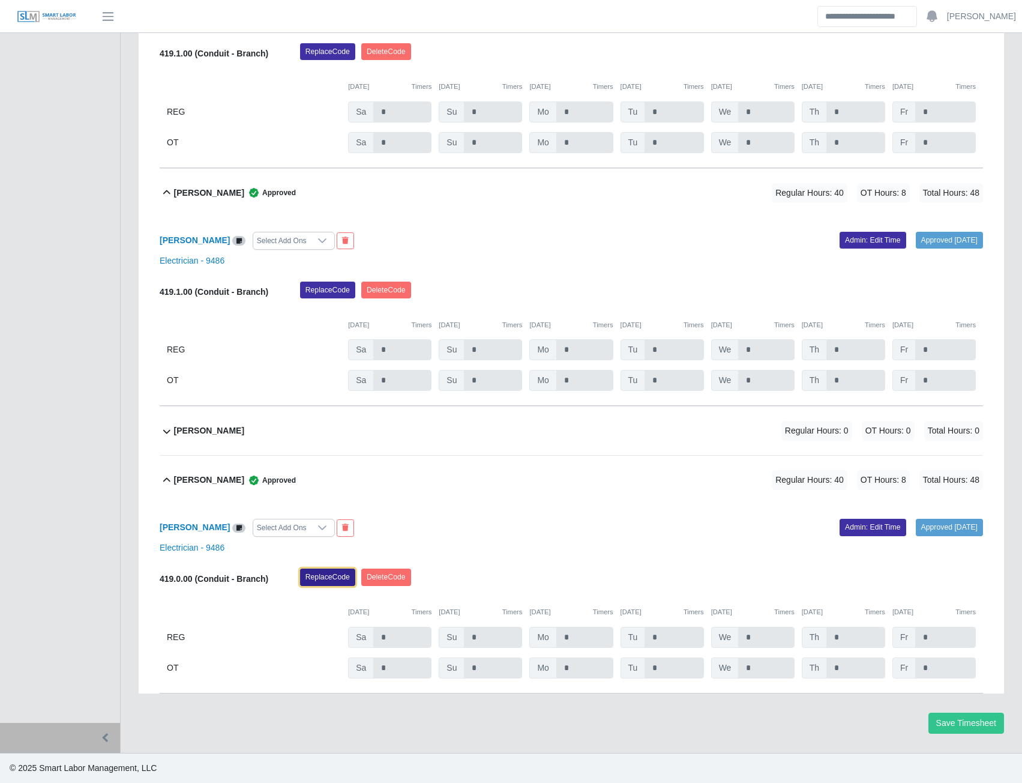
click at [319, 580] on button "Replace Code" at bounding box center [327, 576] width 55 height 17
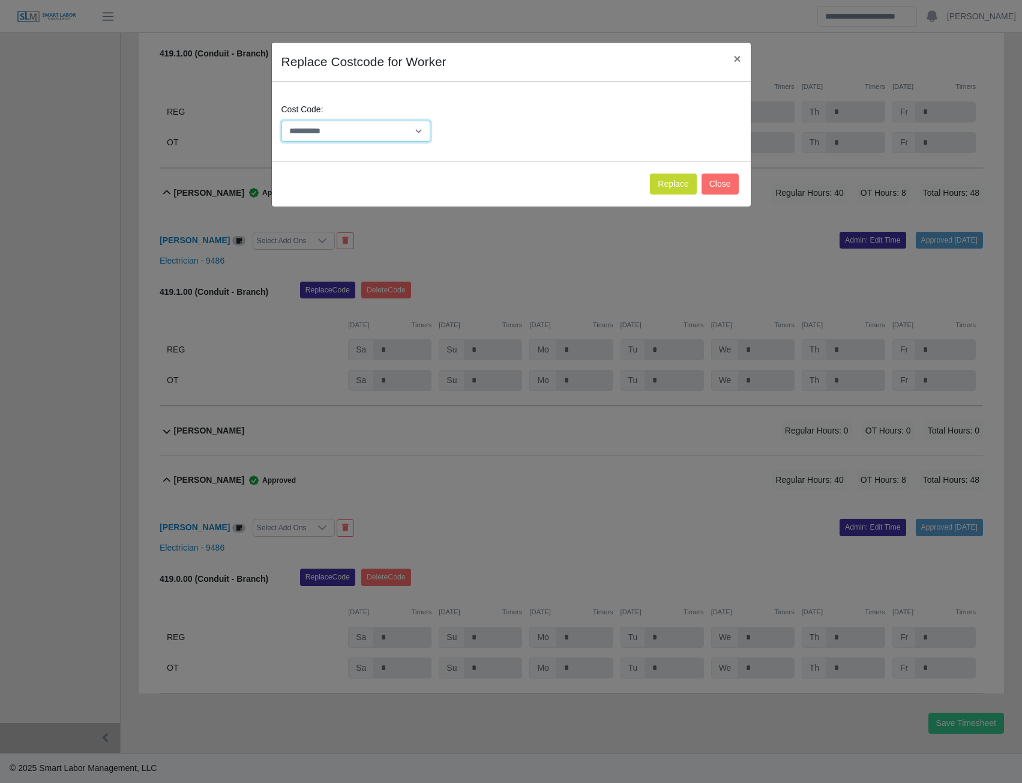
click at [415, 130] on select "**********" at bounding box center [355, 131] width 149 height 21
select select "**********"
click at [281, 121] on select "**********" at bounding box center [355, 131] width 149 height 21
click at [673, 186] on button "Replace" at bounding box center [673, 183] width 46 height 21
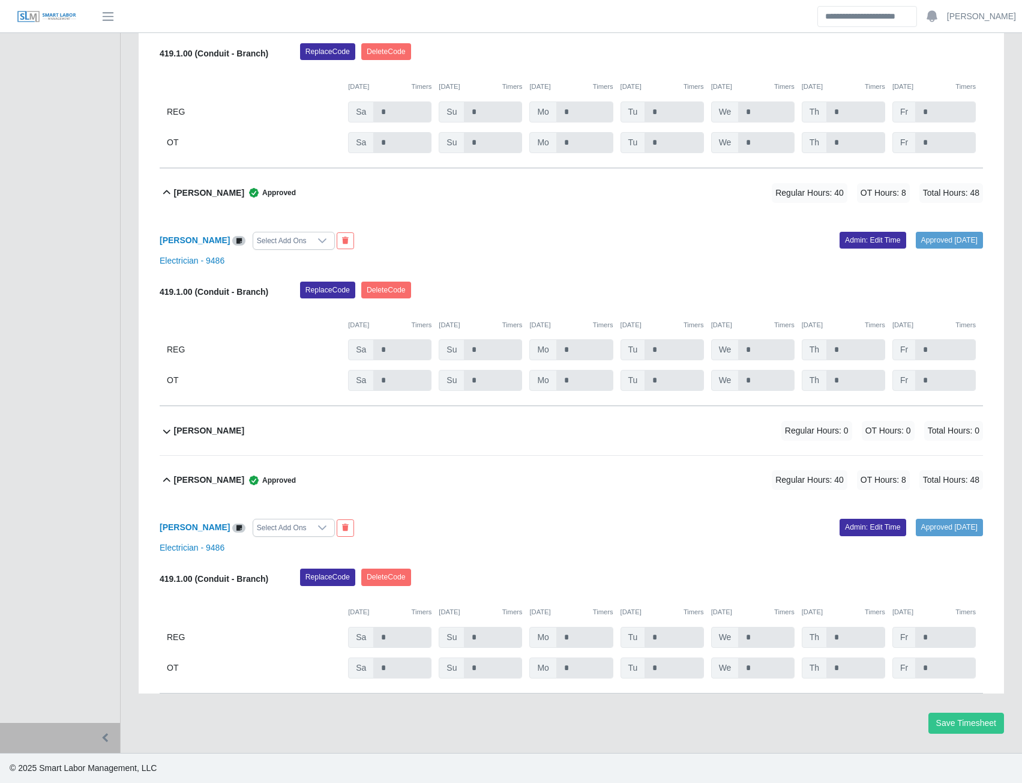
scroll to position [0, 0]
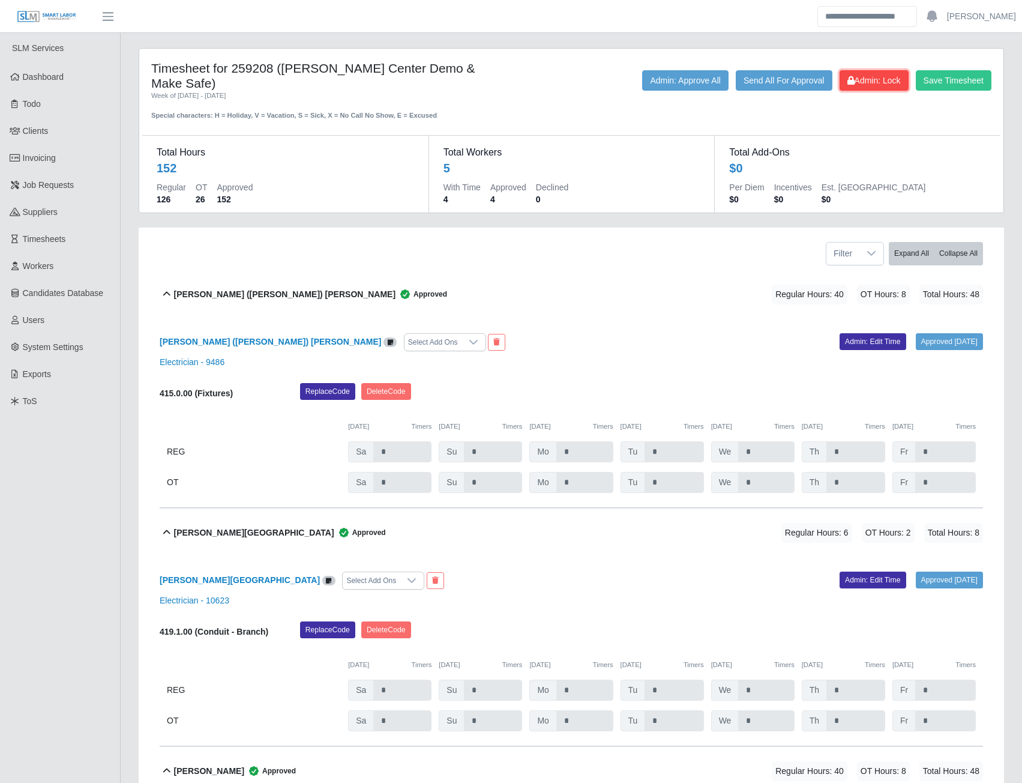
click at [859, 80] on span "Admin: Lock" at bounding box center [873, 81] width 53 height 10
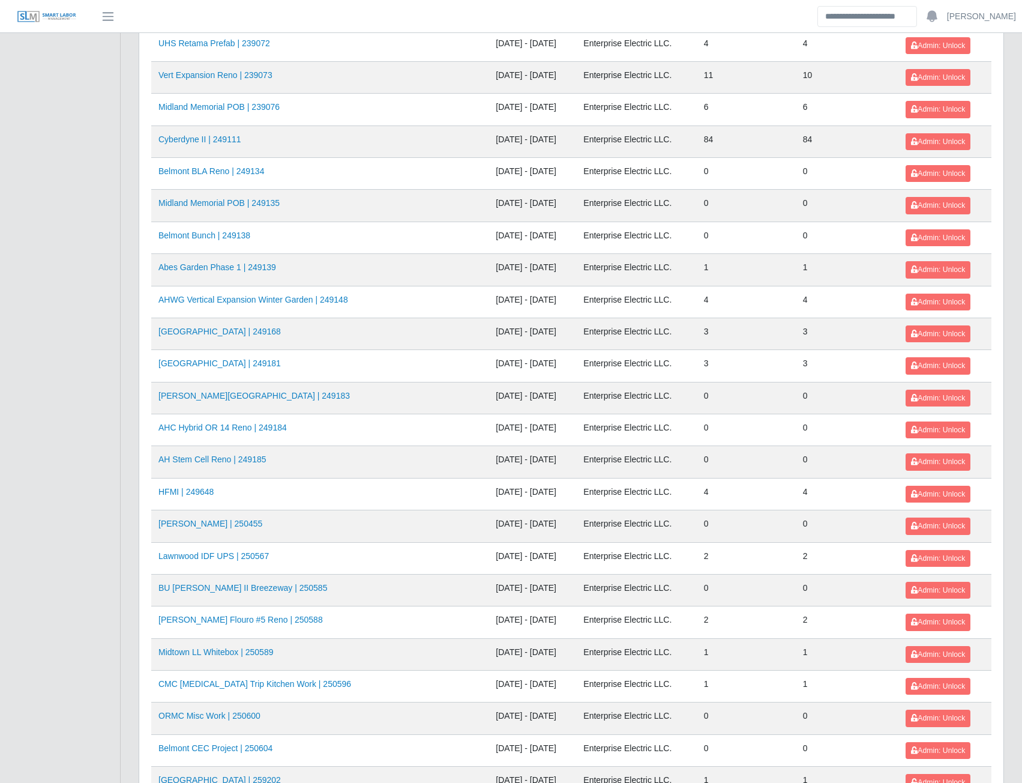
scroll to position [420, 0]
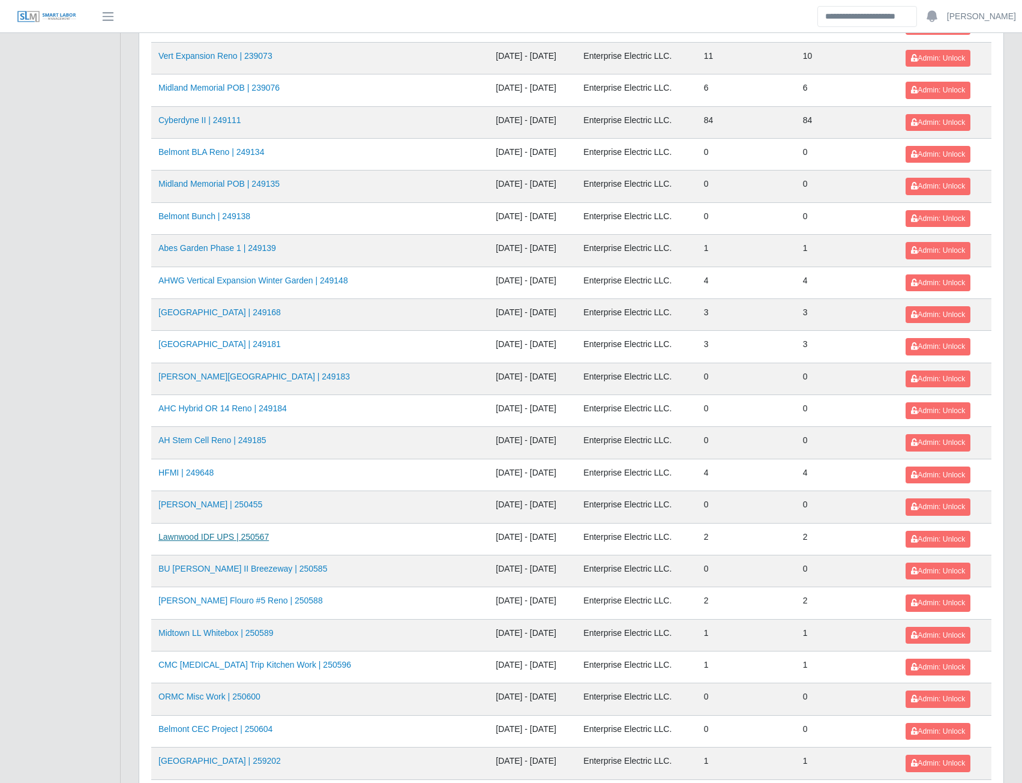
click at [241, 541] on link "Lawnwood IDF UPS | 250567" at bounding box center [213, 537] width 110 height 10
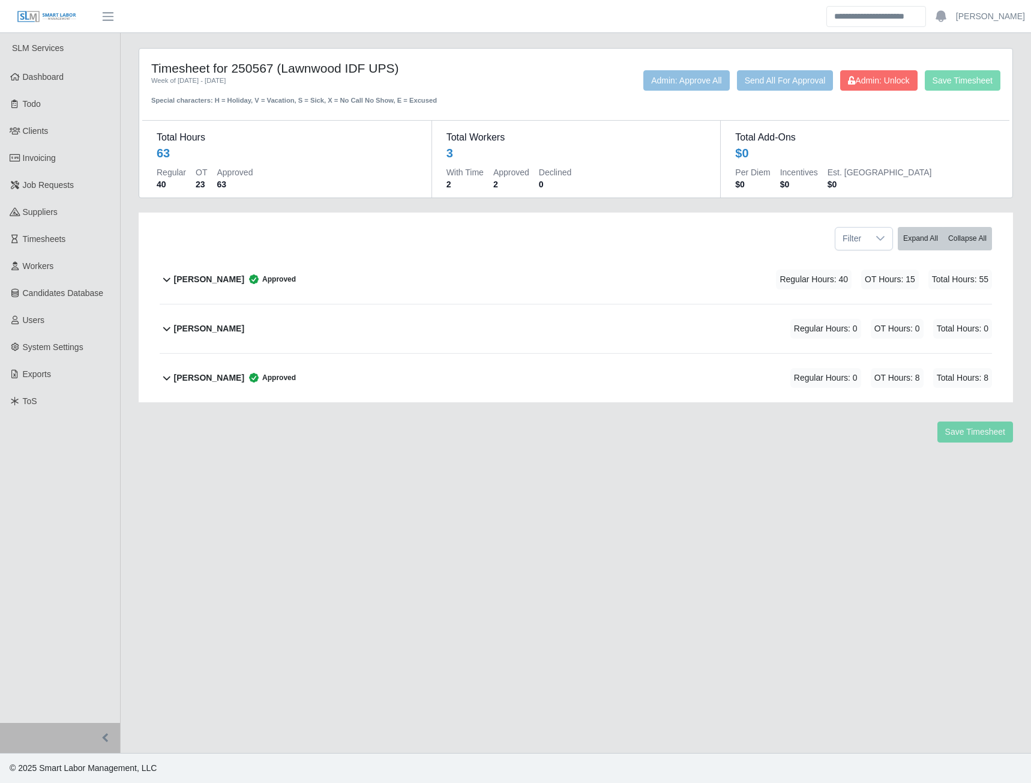
click at [224, 277] on b "[PERSON_NAME]" at bounding box center [209, 279] width 70 height 13
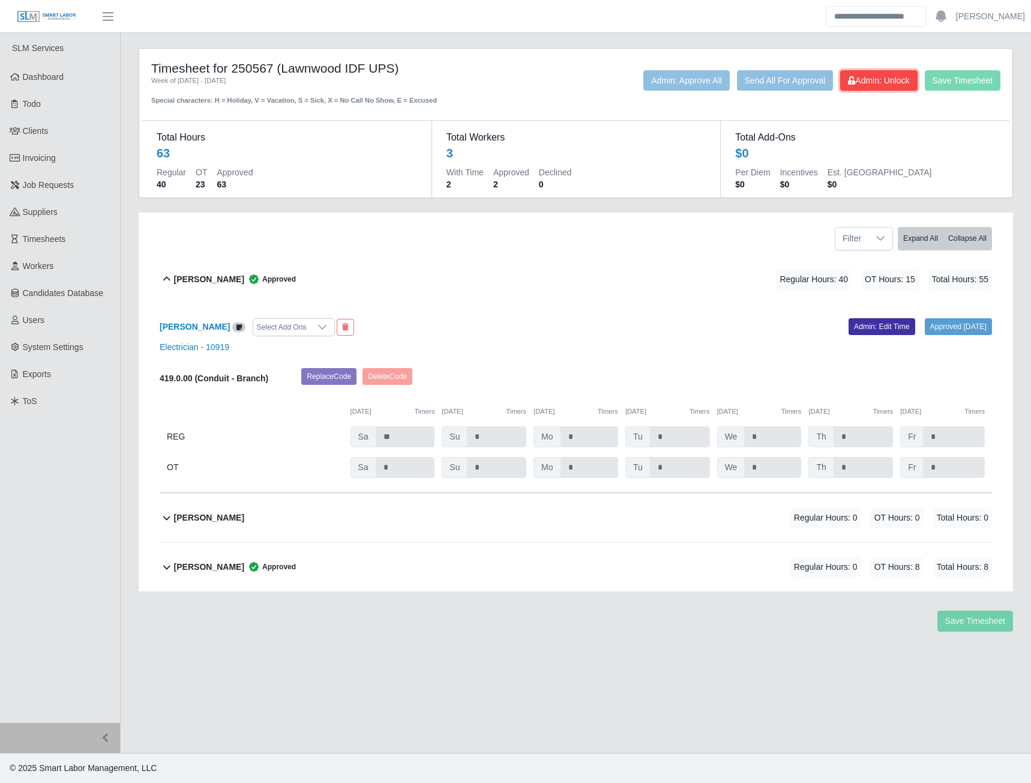
click at [889, 82] on span "Admin: Unlock" at bounding box center [878, 81] width 61 height 10
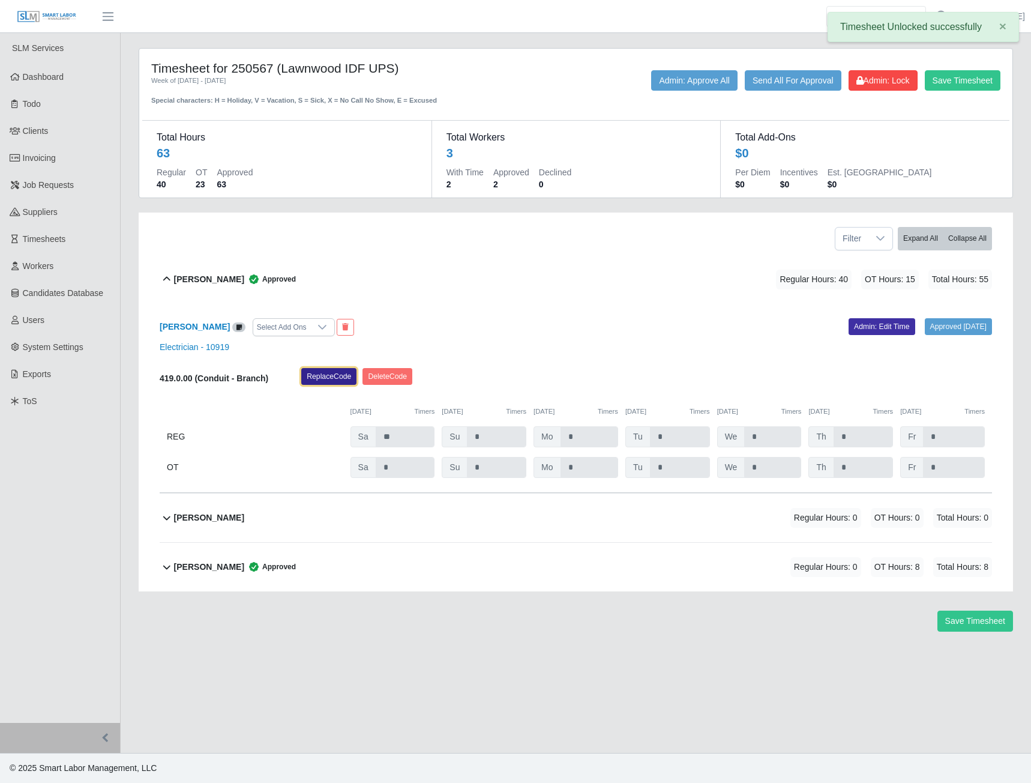
click at [335, 377] on button "Replace Code" at bounding box center [328, 376] width 55 height 17
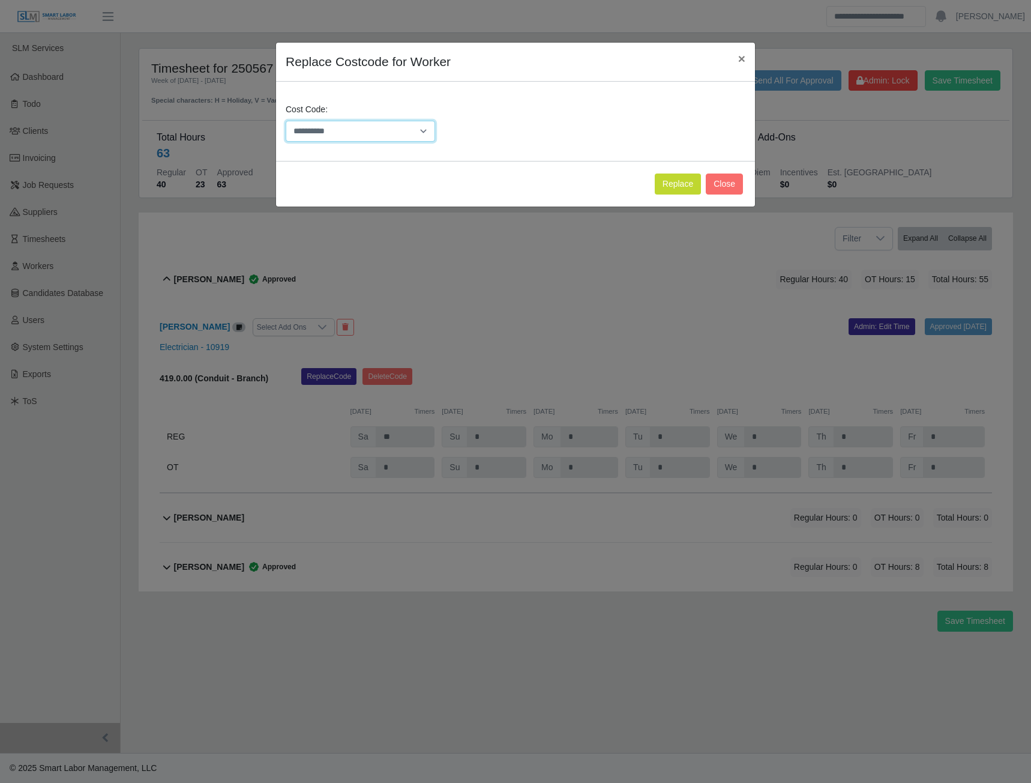
click at [425, 128] on select "**********" at bounding box center [360, 131] width 149 height 21
select select "**********"
click at [286, 121] on select "**********" at bounding box center [360, 131] width 149 height 21
click at [666, 181] on button "Replace" at bounding box center [678, 183] width 46 height 21
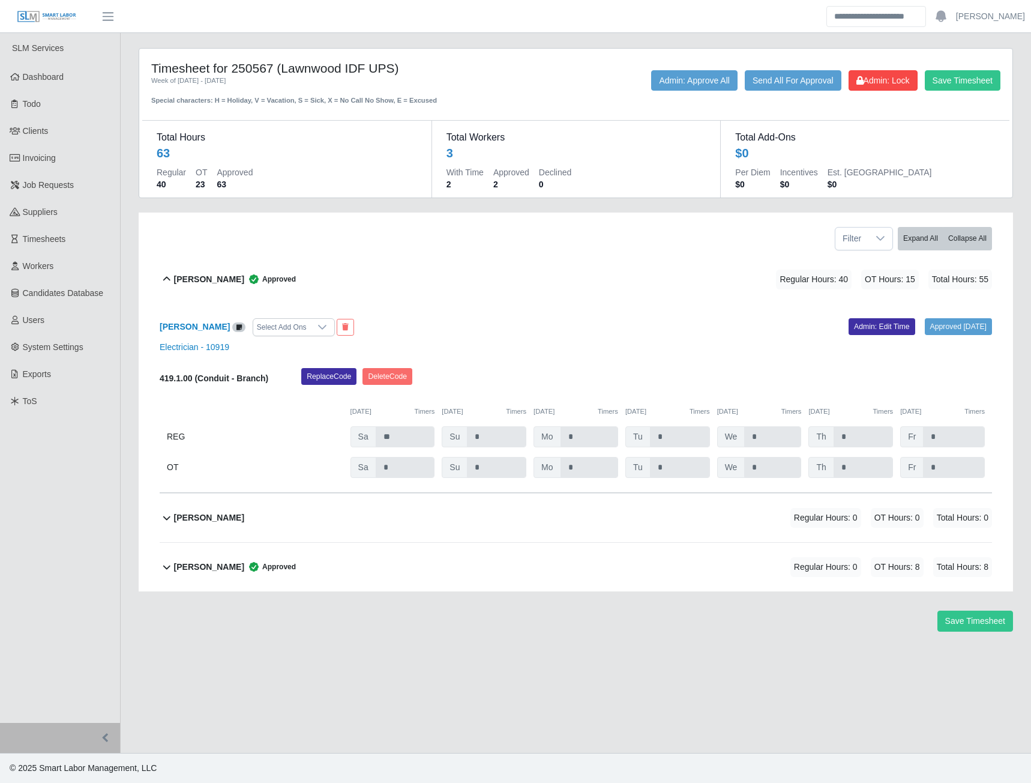
click at [216, 568] on b "[PERSON_NAME]" at bounding box center [209, 567] width 70 height 13
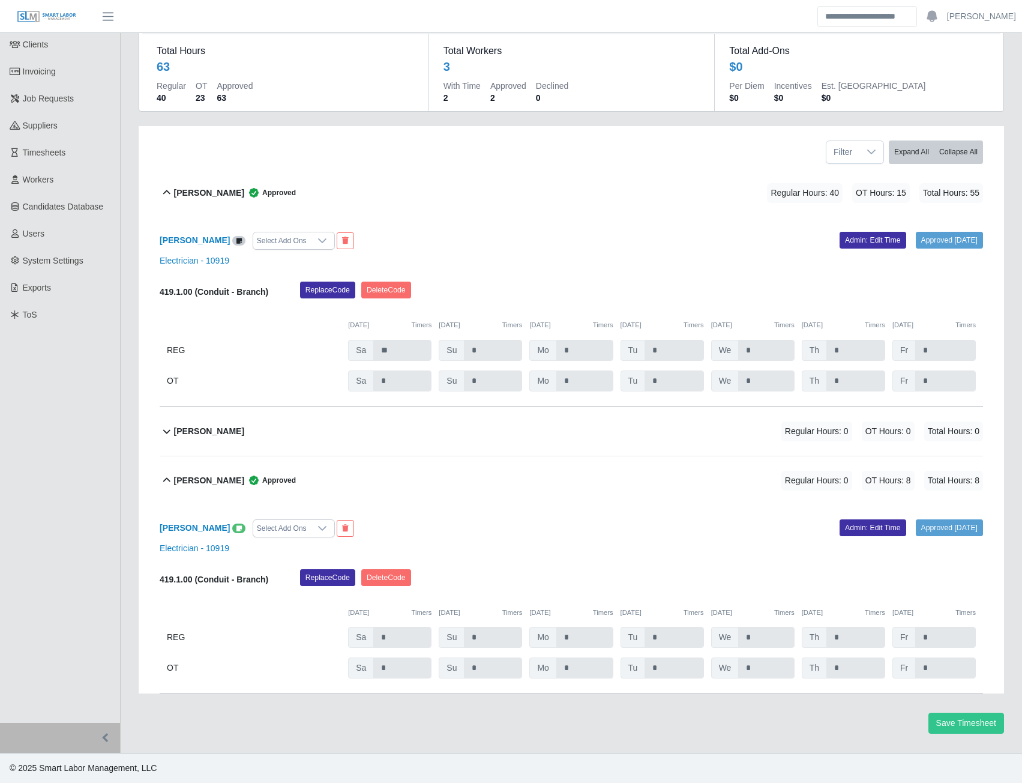
scroll to position [88, 0]
click at [236, 529] on icon at bounding box center [238, 528] width 5 height 7
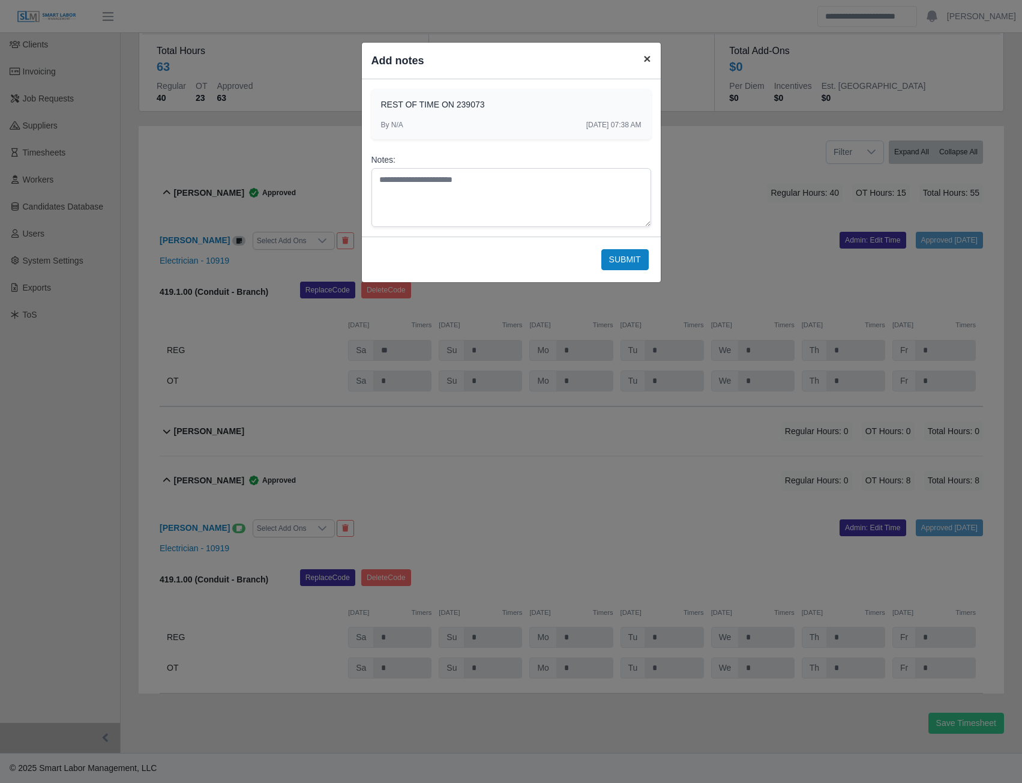
click at [647, 58] on span "×" at bounding box center [646, 59] width 7 height 14
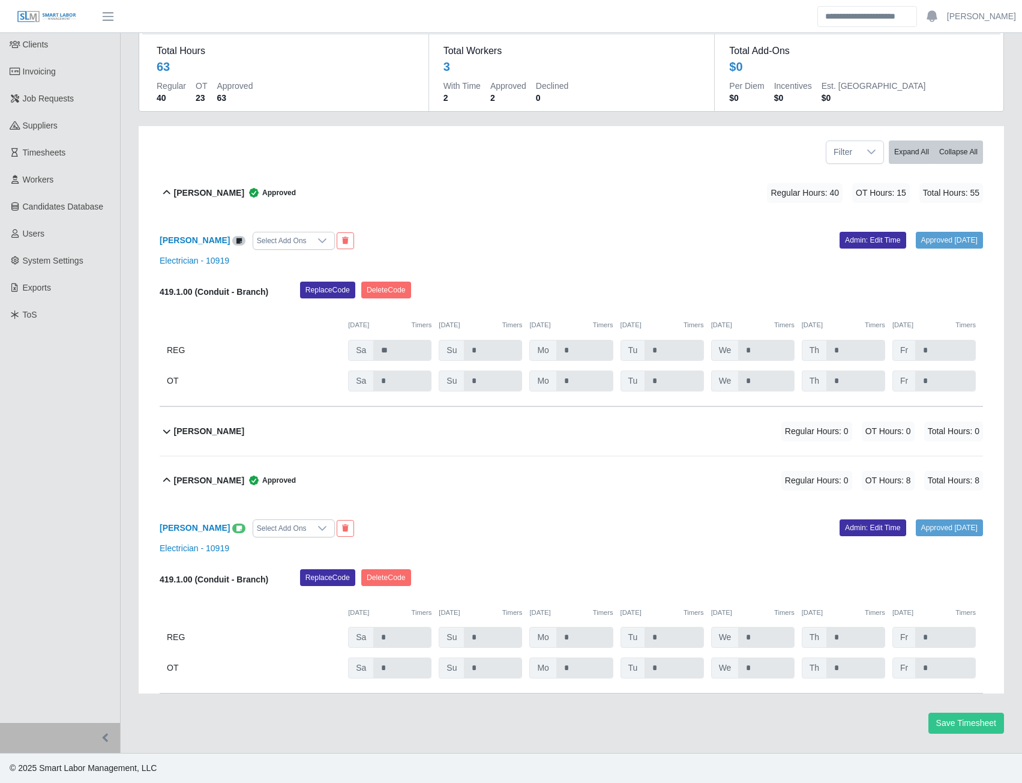
scroll to position [0, 0]
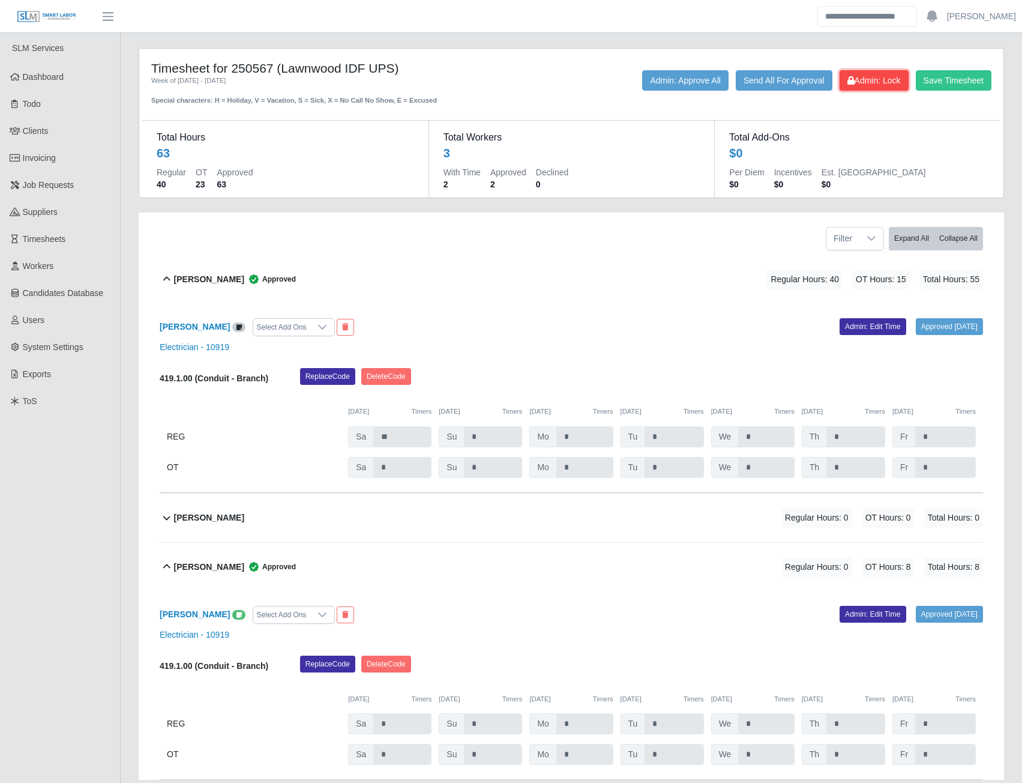
click at [862, 78] on span "Admin: Lock" at bounding box center [873, 81] width 53 height 10
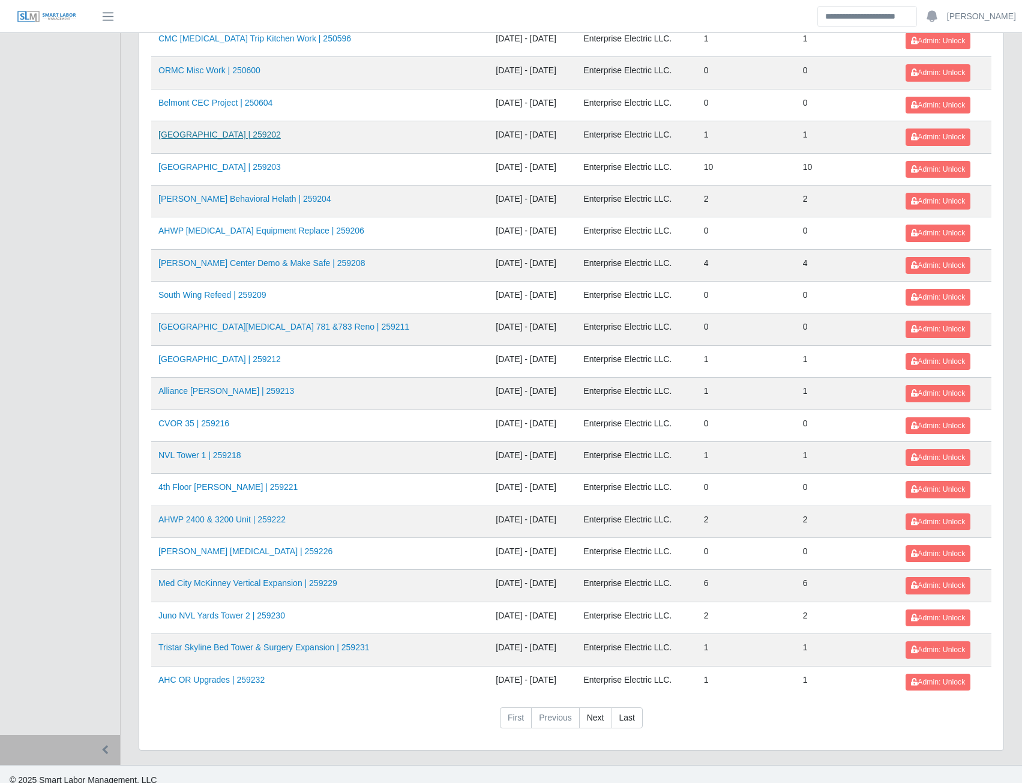
scroll to position [1058, 0]
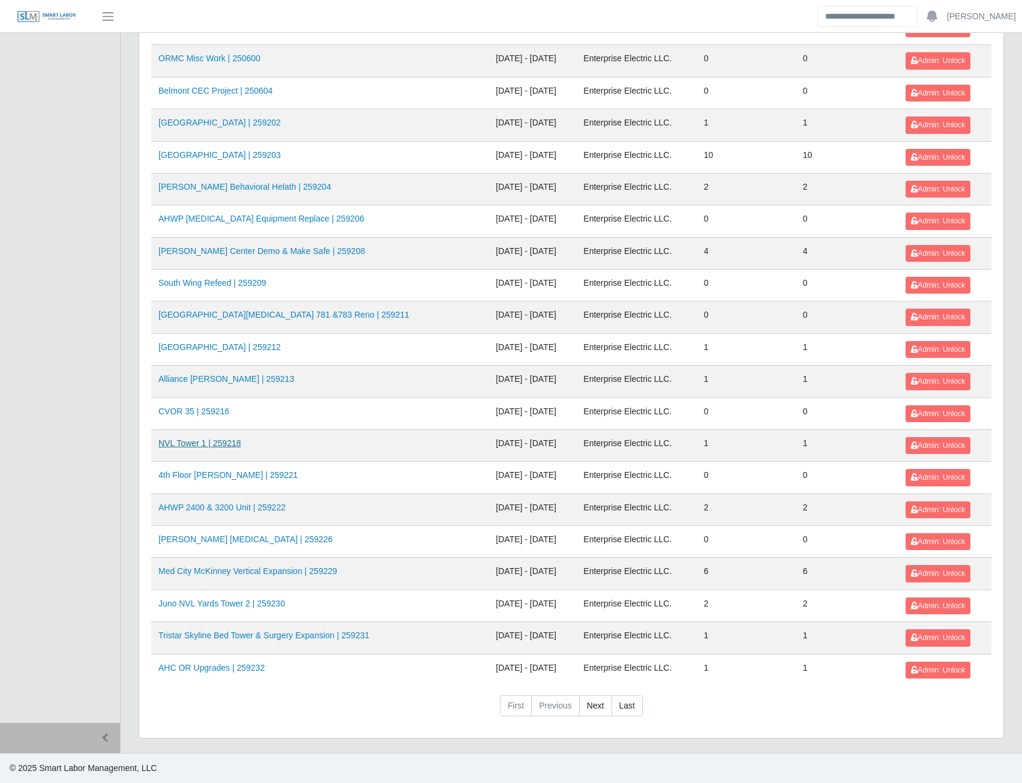
click at [232, 443] on link "NVL Tower 1 | 259218" at bounding box center [199, 443] width 83 height 10
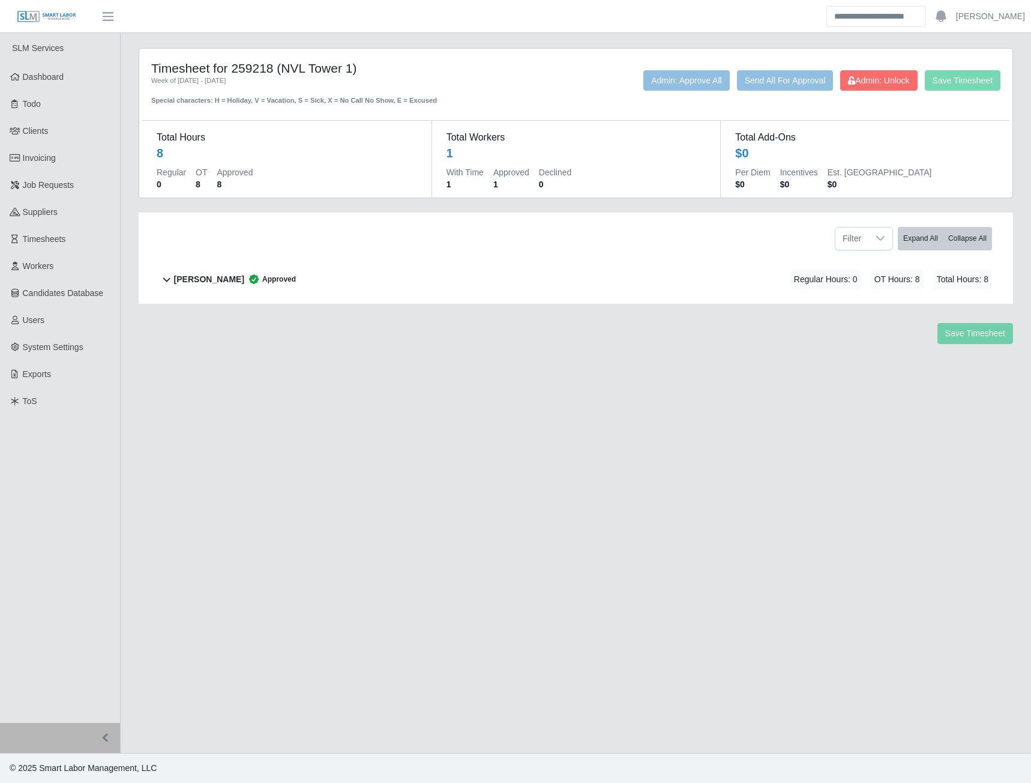
click at [199, 276] on b "Jose Chacon" at bounding box center [209, 279] width 70 height 13
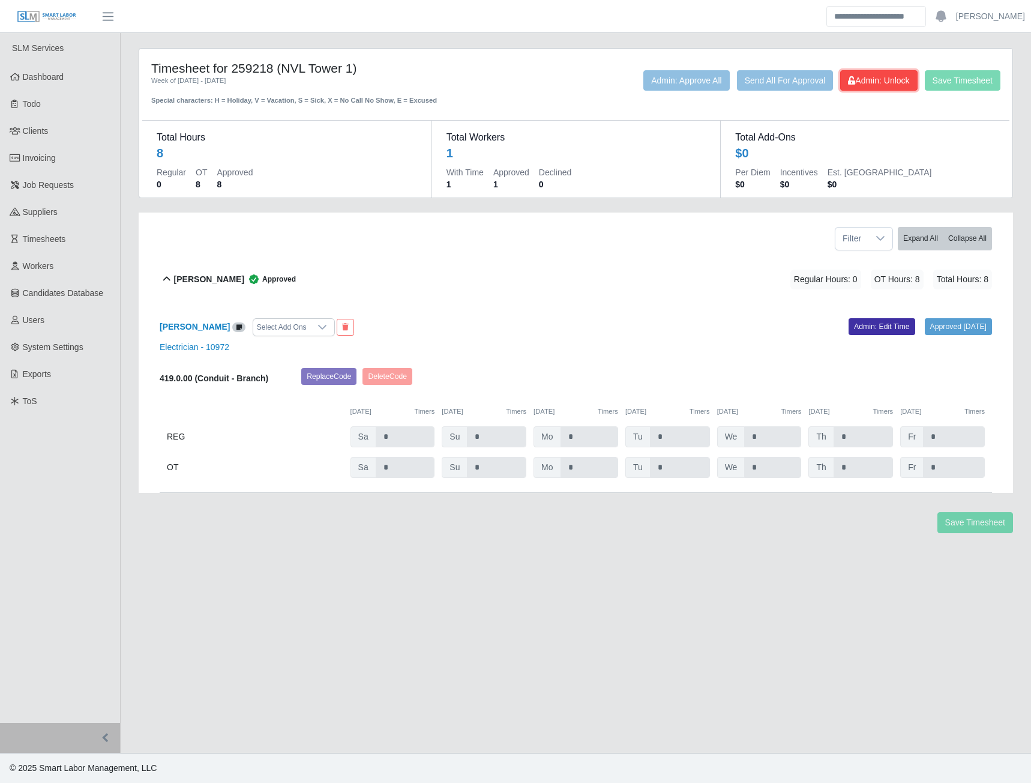
click at [855, 80] on span "Admin: Unlock" at bounding box center [878, 81] width 61 height 10
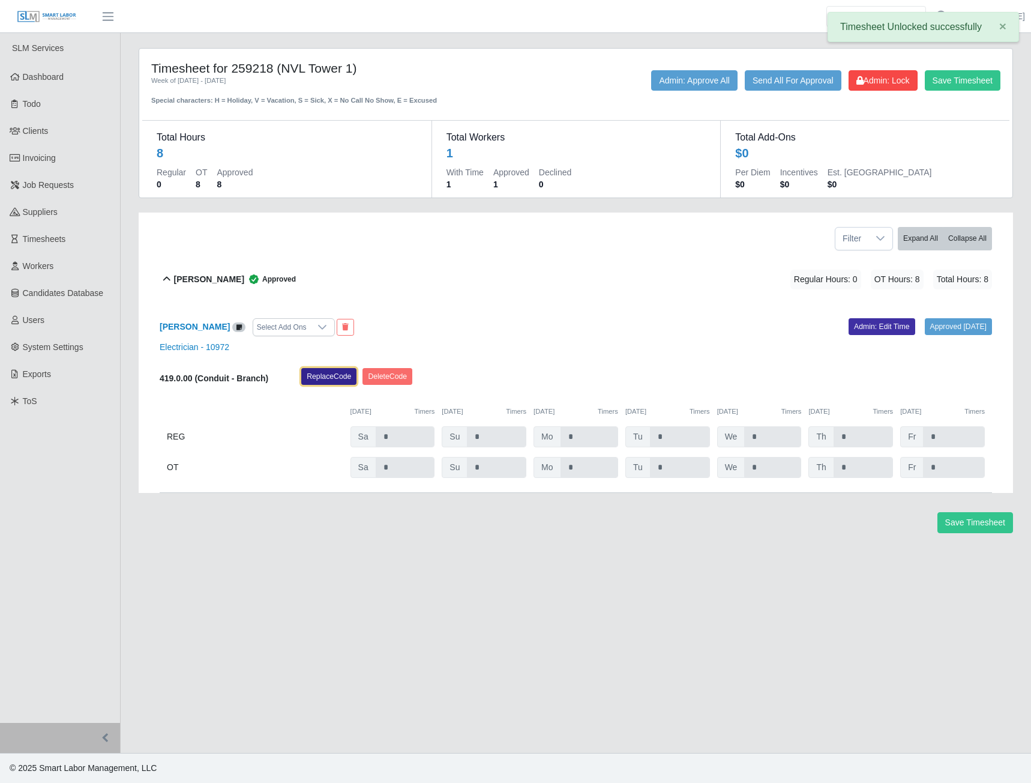
click at [334, 382] on button "Replace Code" at bounding box center [328, 376] width 55 height 17
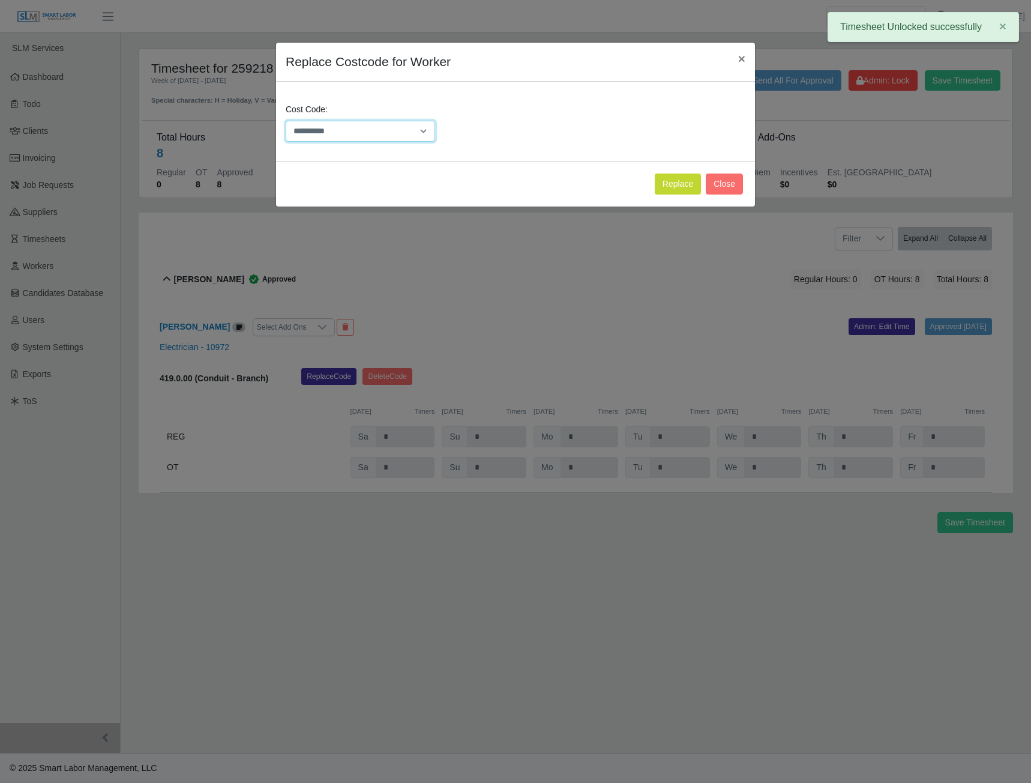
click at [413, 128] on select "**********" at bounding box center [360, 131] width 149 height 21
select select "**********"
click at [286, 121] on select "**********" at bounding box center [360, 131] width 149 height 21
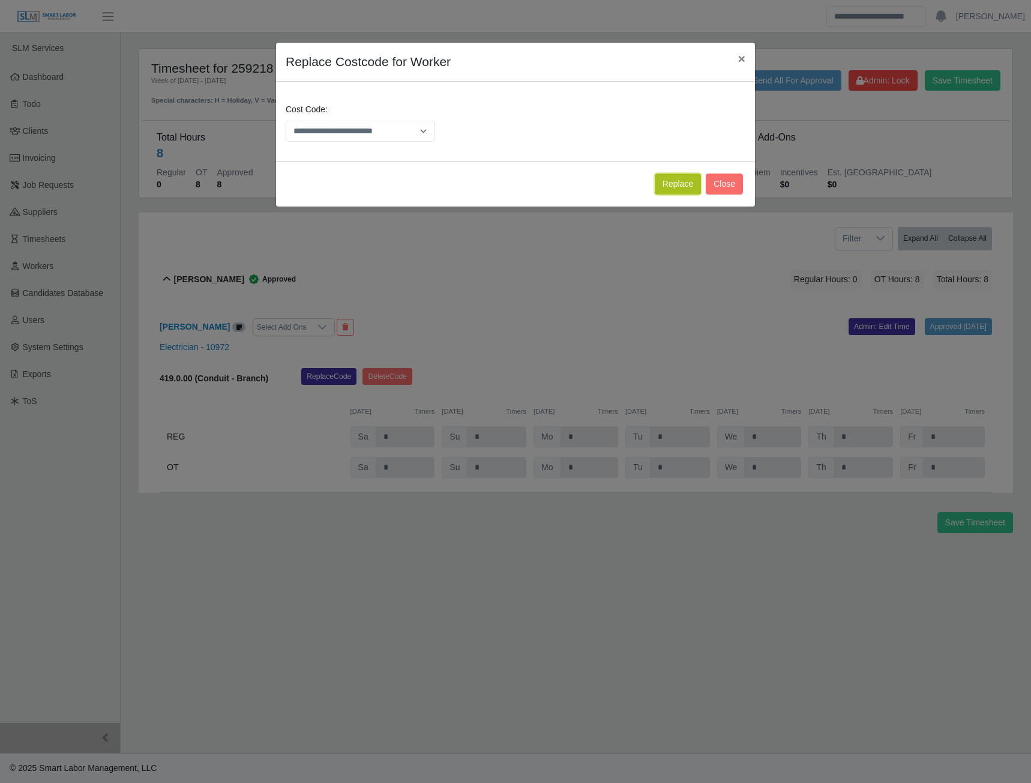
click at [667, 183] on button "Replace" at bounding box center [678, 183] width 46 height 21
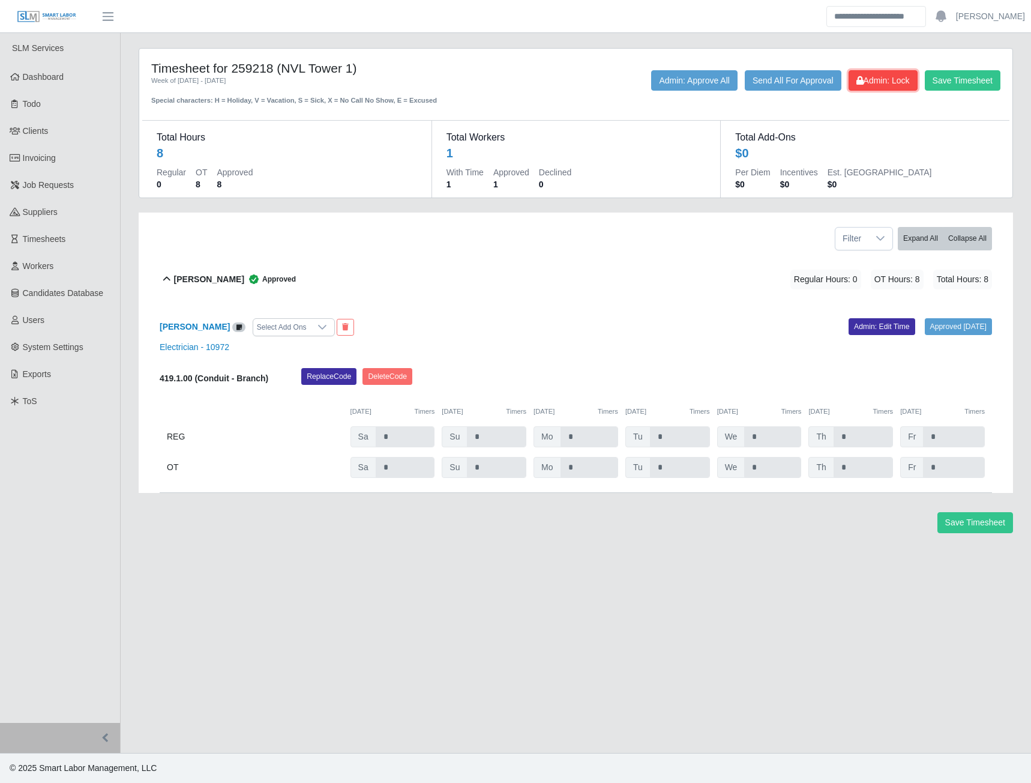
click at [878, 85] on span "Admin: Lock" at bounding box center [882, 81] width 53 height 10
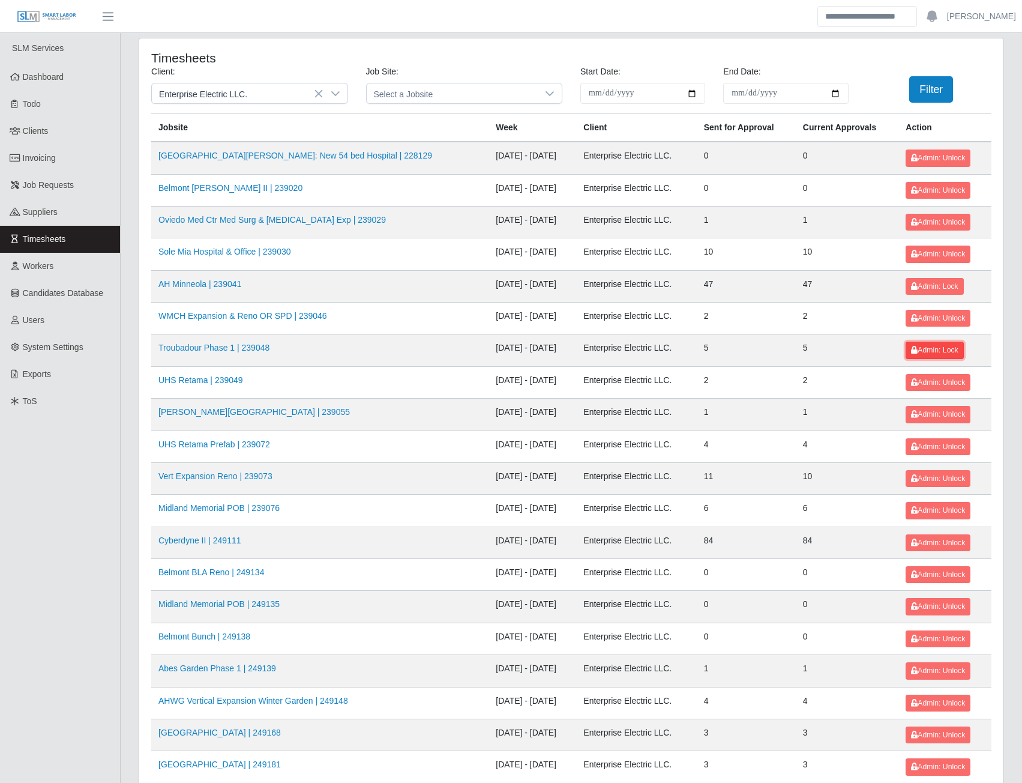
click at [941, 347] on span "Admin: Lock" at bounding box center [934, 350] width 47 height 8
click at [913, 292] on button "Admin: Lock" at bounding box center [935, 286] width 58 height 17
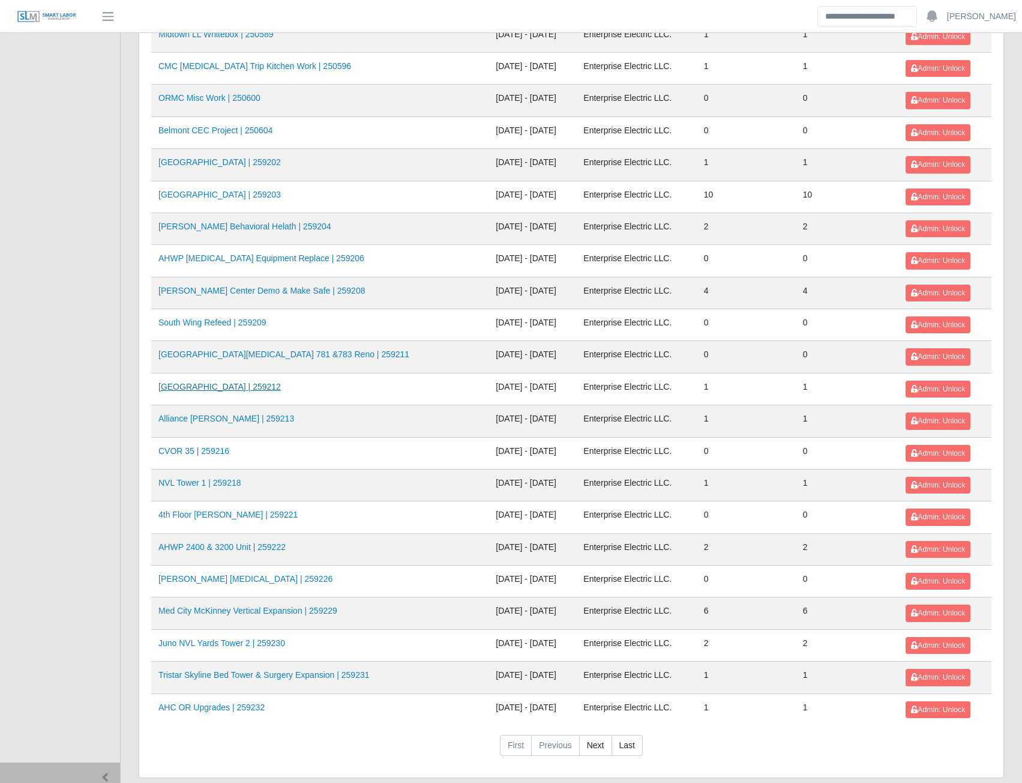
scroll to position [1020, 0]
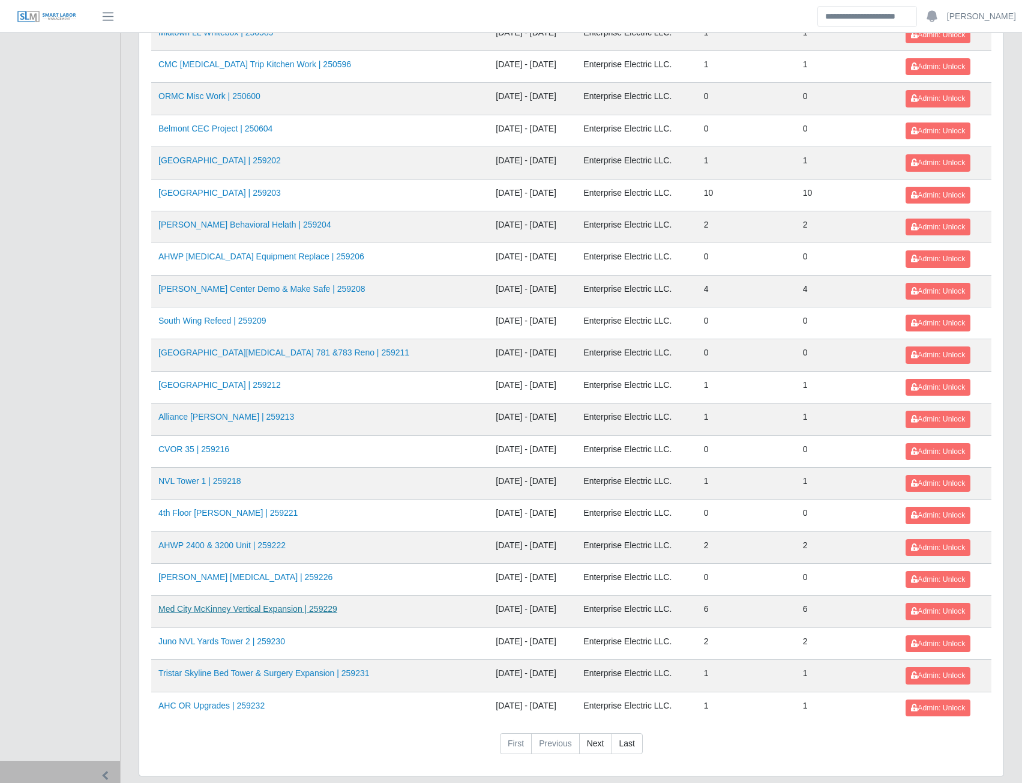
click at [234, 607] on link "Med City McKinney Vertical Expansion | 259229" at bounding box center [247, 609] width 179 height 10
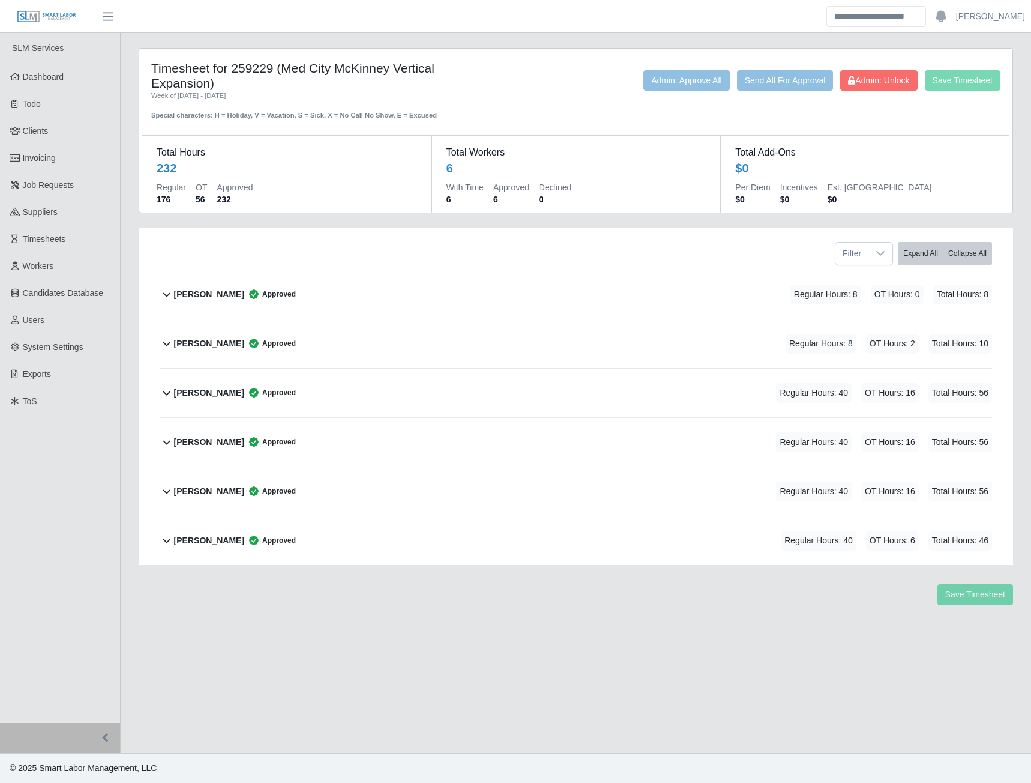
click at [205, 344] on b "[PERSON_NAME]" at bounding box center [209, 343] width 70 height 13
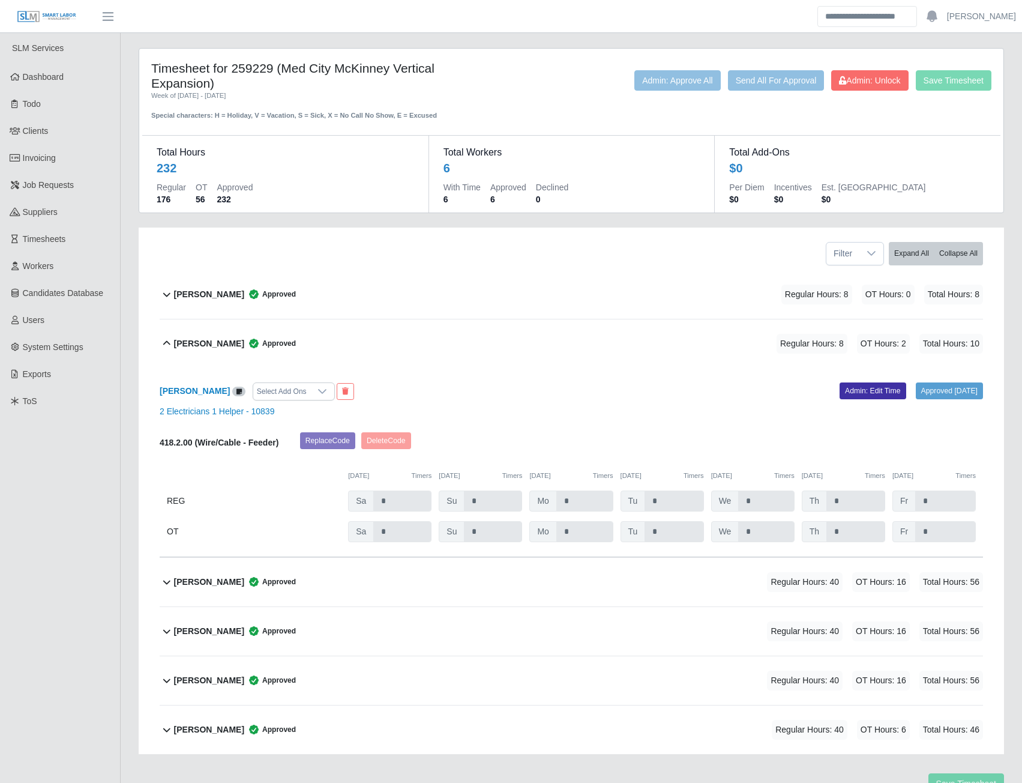
click at [201, 290] on b "[PERSON_NAME]" at bounding box center [209, 294] width 70 height 13
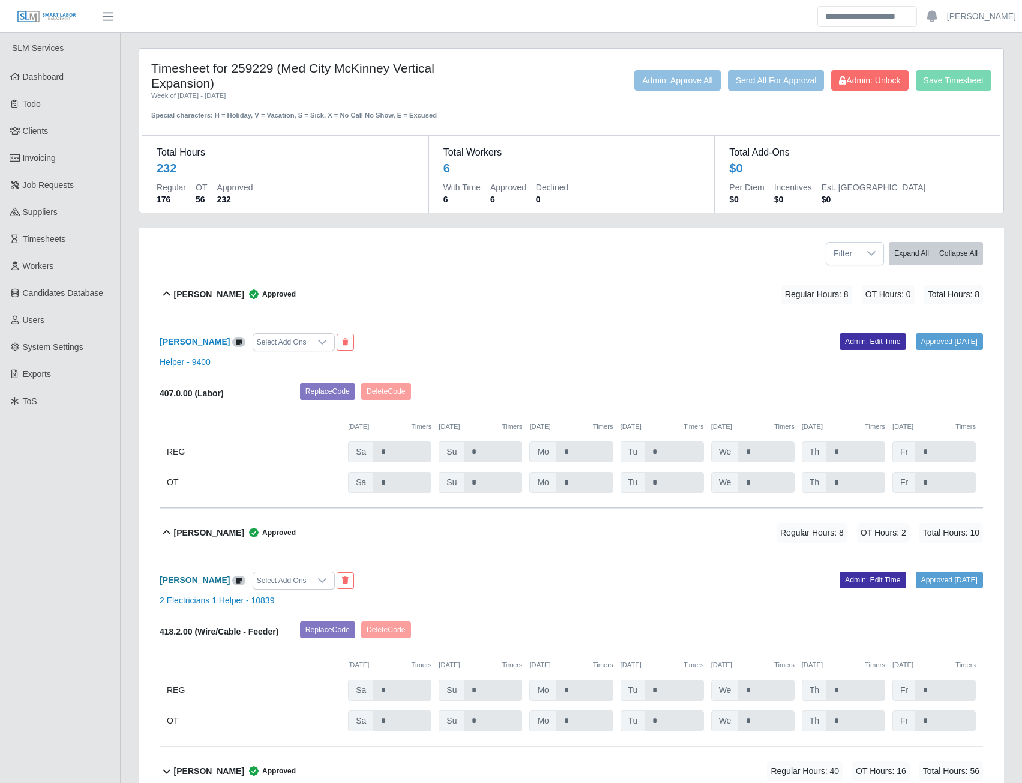
click at [209, 580] on b "[PERSON_NAME]" at bounding box center [195, 580] width 70 height 10
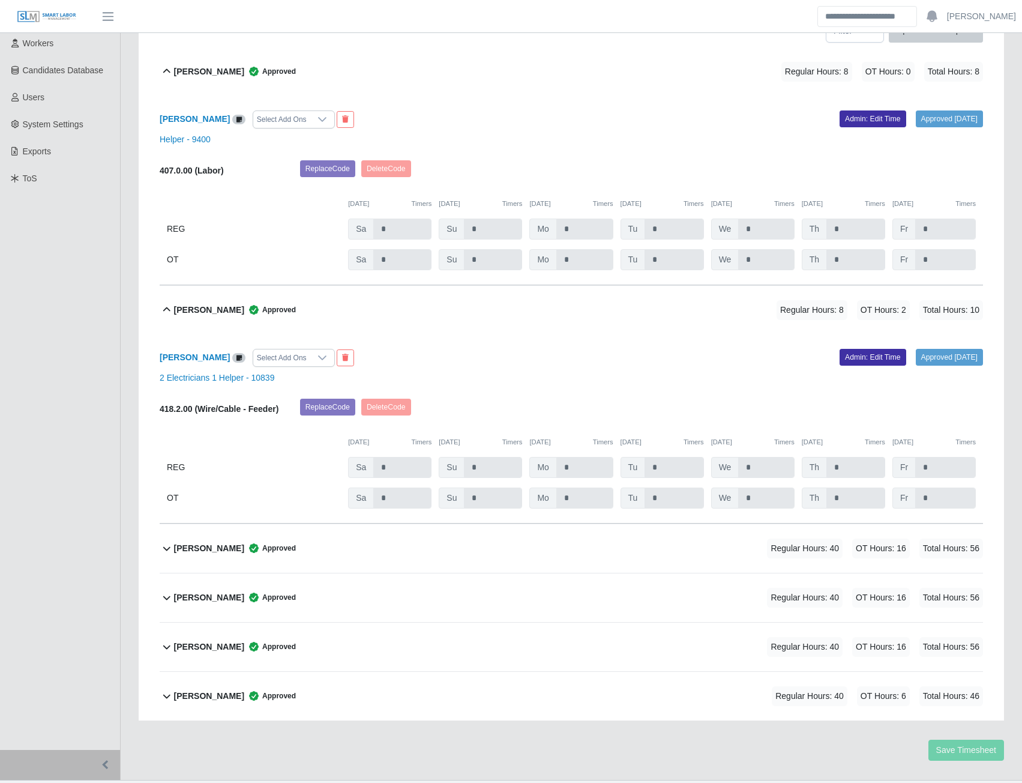
scroll to position [250, 0]
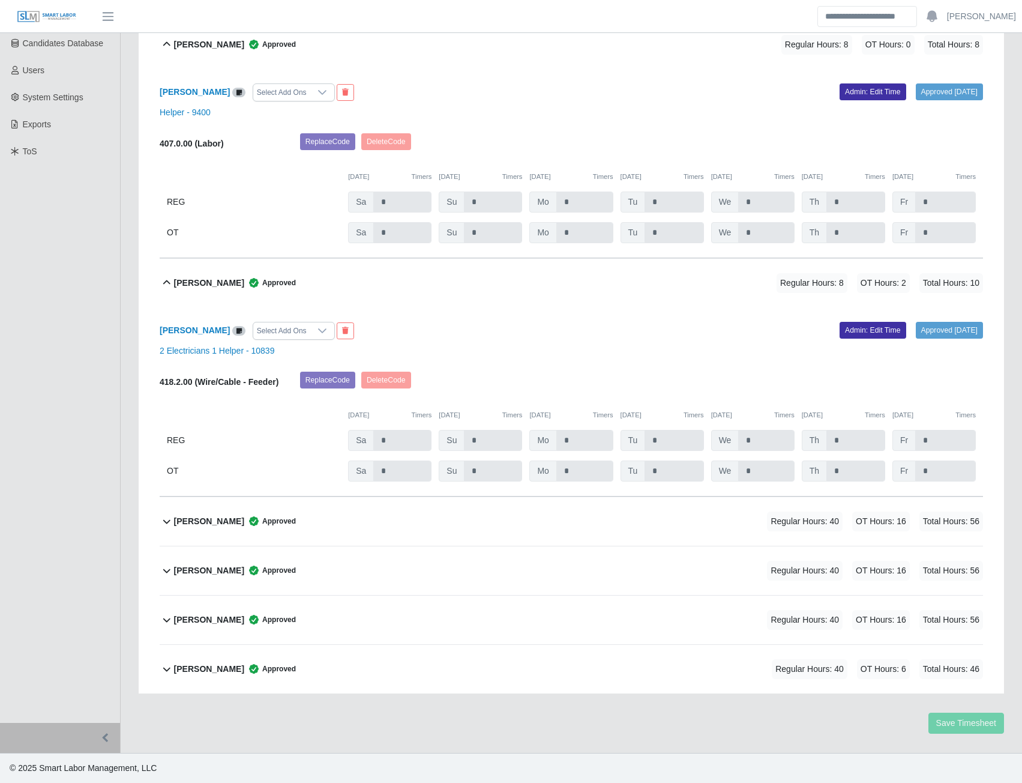
click at [199, 520] on b "[PERSON_NAME]" at bounding box center [209, 521] width 70 height 13
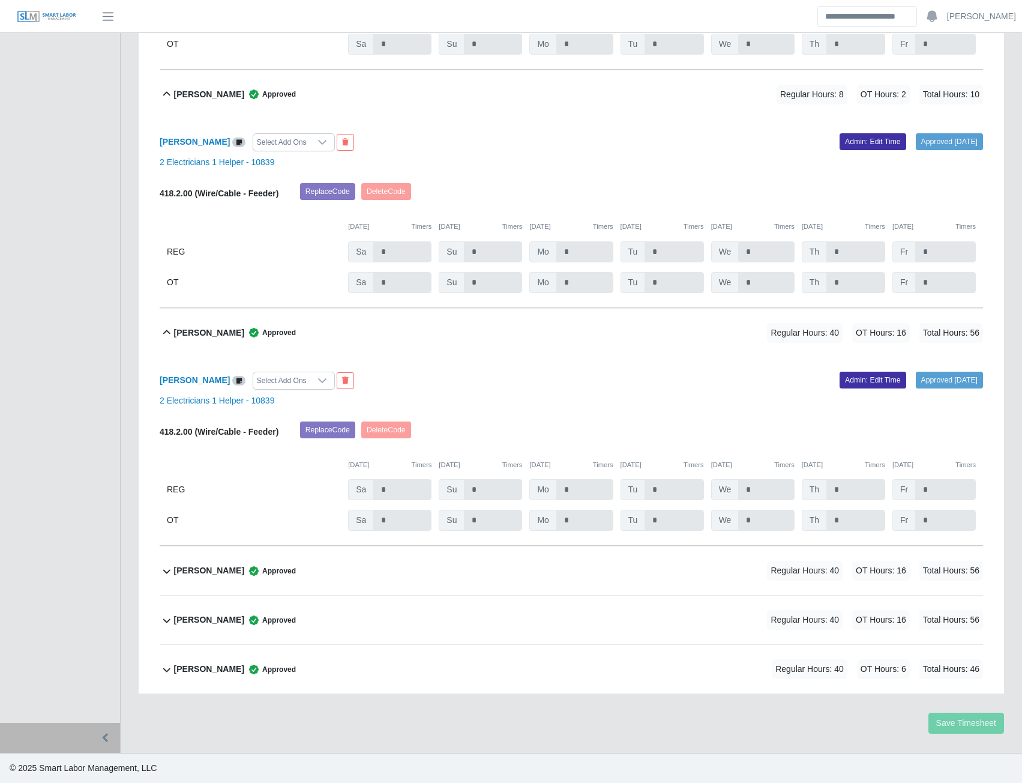
scroll to position [439, 0]
click at [192, 139] on b "[PERSON_NAME]" at bounding box center [195, 142] width 70 height 10
click at [186, 379] on b "Isaac Parra" at bounding box center [195, 380] width 70 height 10
click at [212, 573] on b "Ramon Gonzalez" at bounding box center [209, 570] width 70 height 13
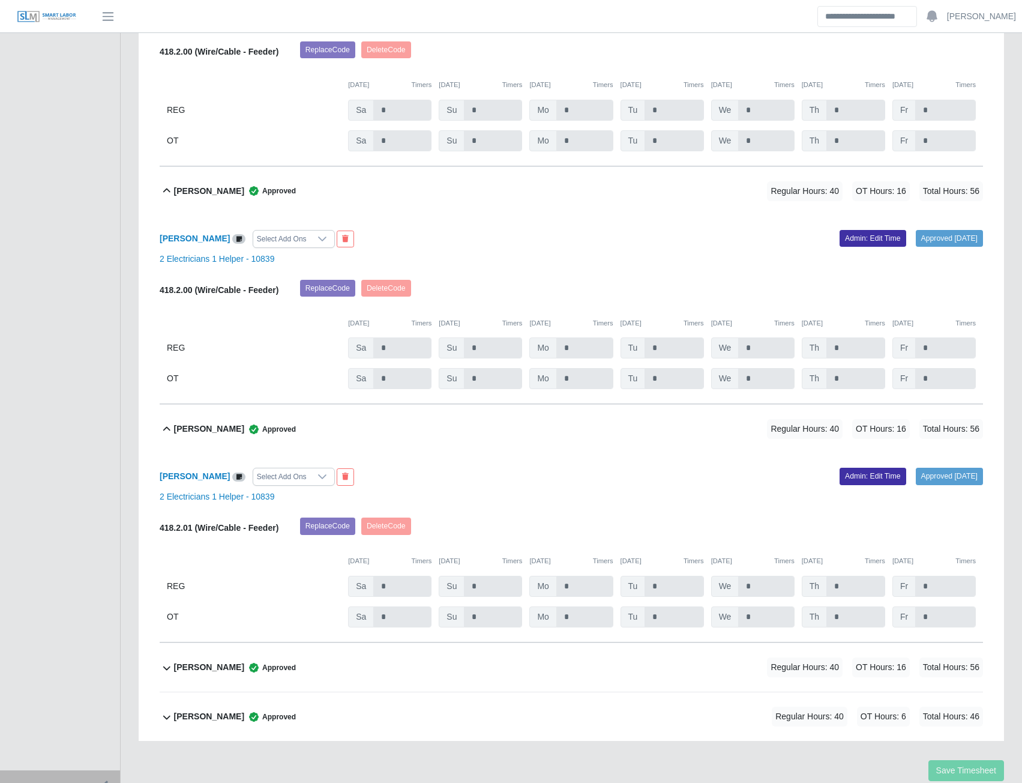
scroll to position [629, 0]
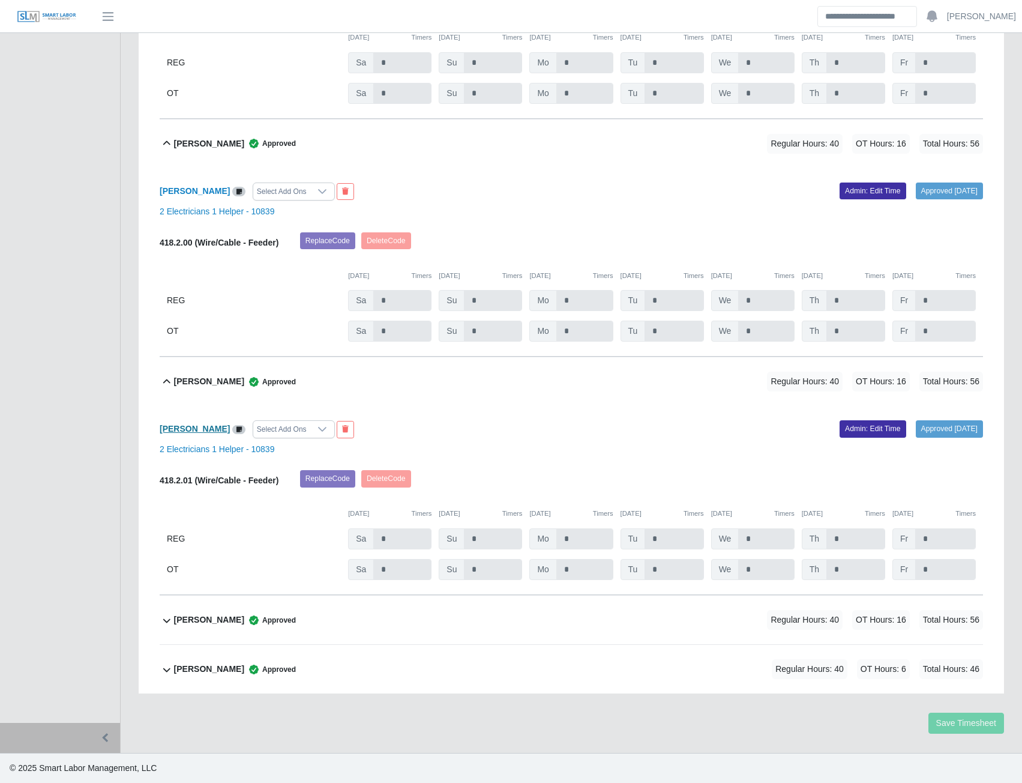
click at [191, 428] on b "Ramon Gonzalez" at bounding box center [195, 429] width 70 height 10
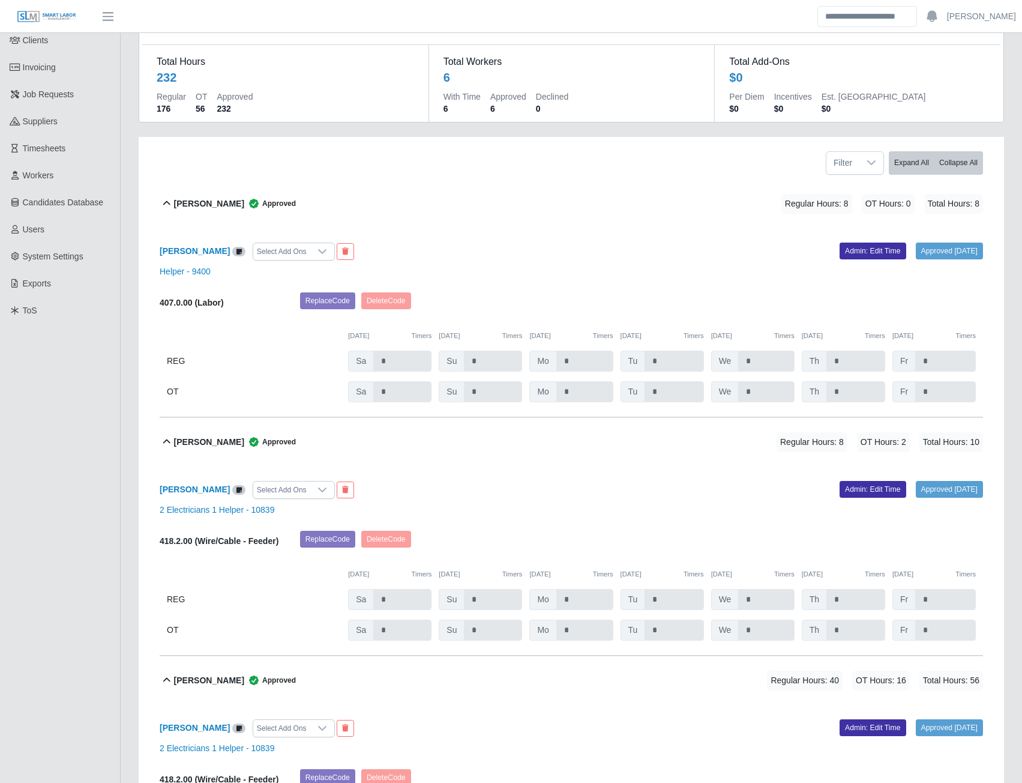
scroll to position [0, 0]
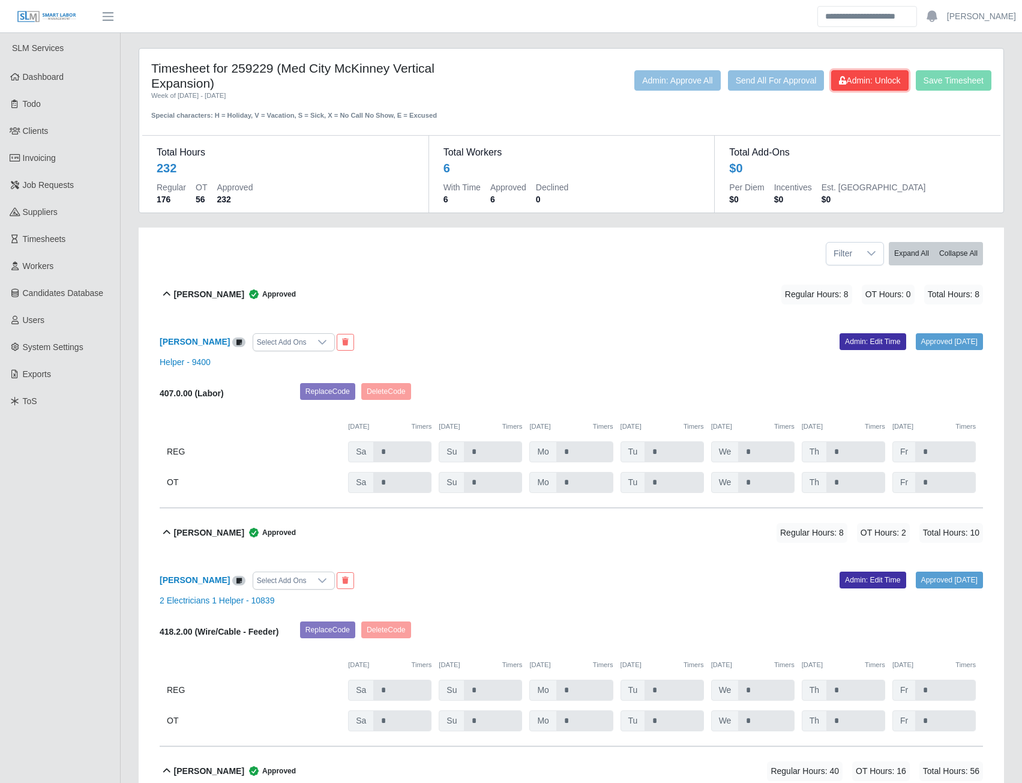
click at [841, 79] on icon at bounding box center [842, 80] width 7 height 8
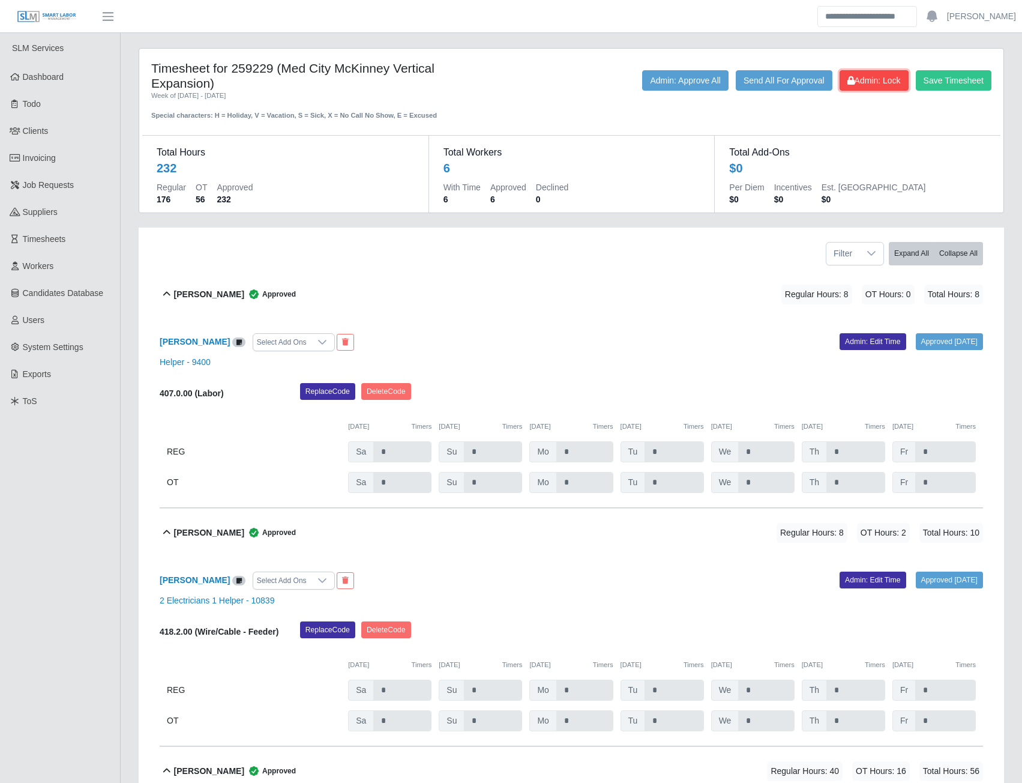
scroll to position [180, 0]
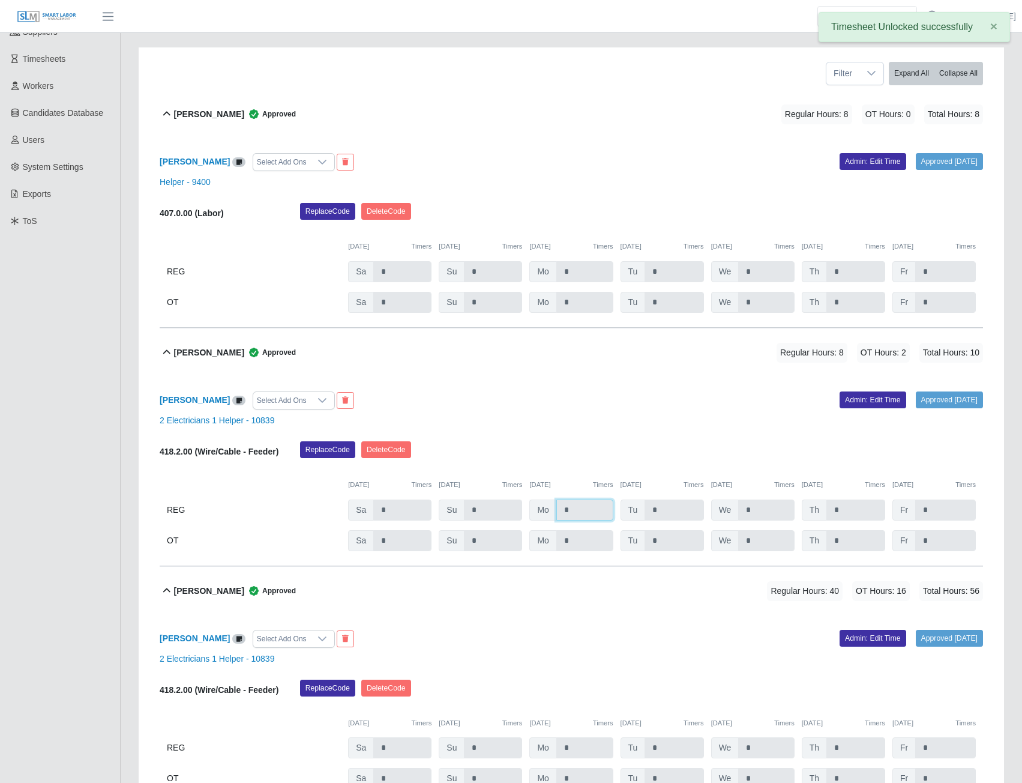
click at [576, 511] on input "*" at bounding box center [584, 509] width 57 height 21
click at [846, 400] on link "Admin: Edit Time" at bounding box center [873, 399] width 67 height 17
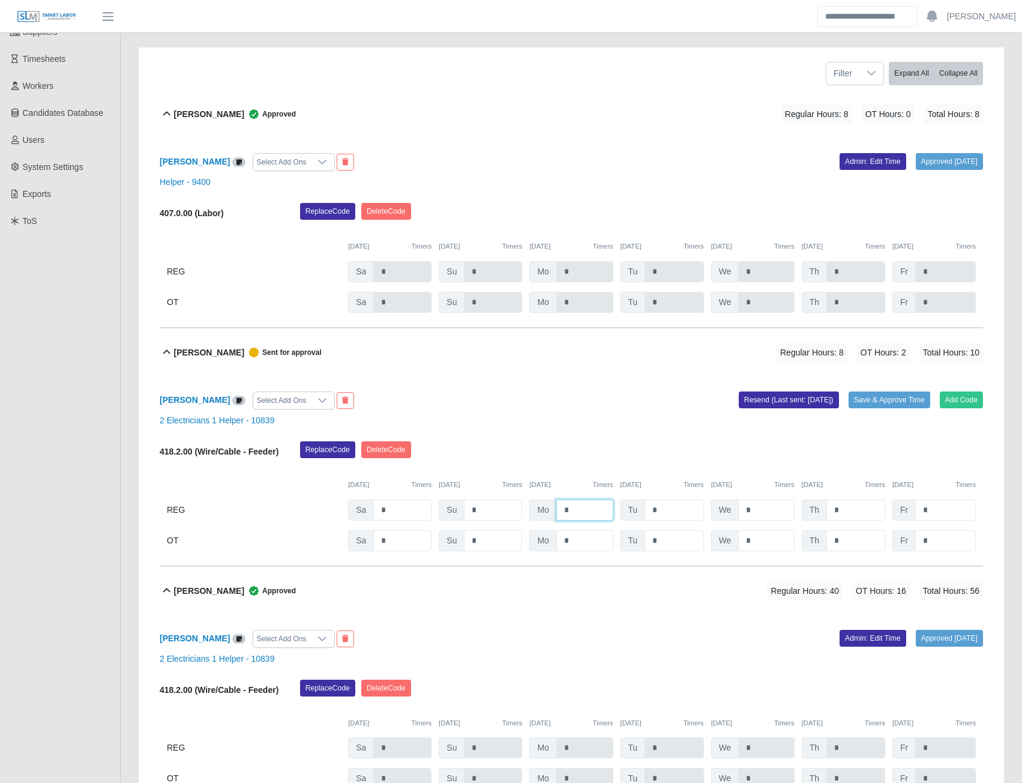
click at [573, 507] on input "*" at bounding box center [584, 509] width 57 height 21
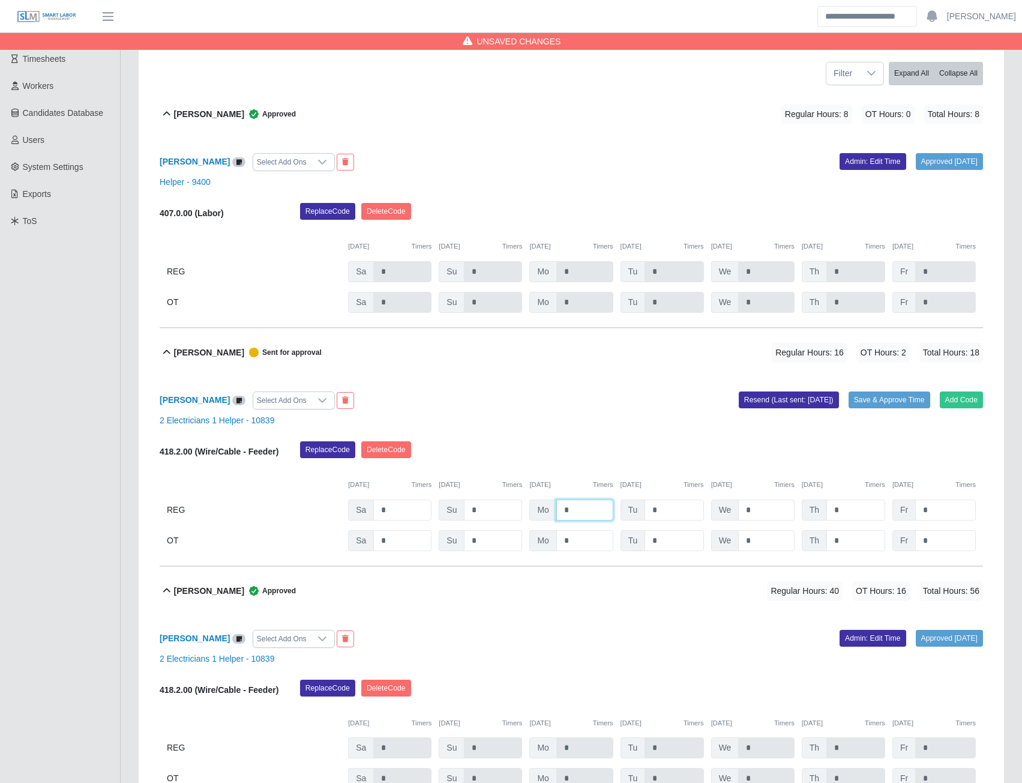
type input "*"
click at [844, 313] on input "*" at bounding box center [855, 302] width 59 height 21
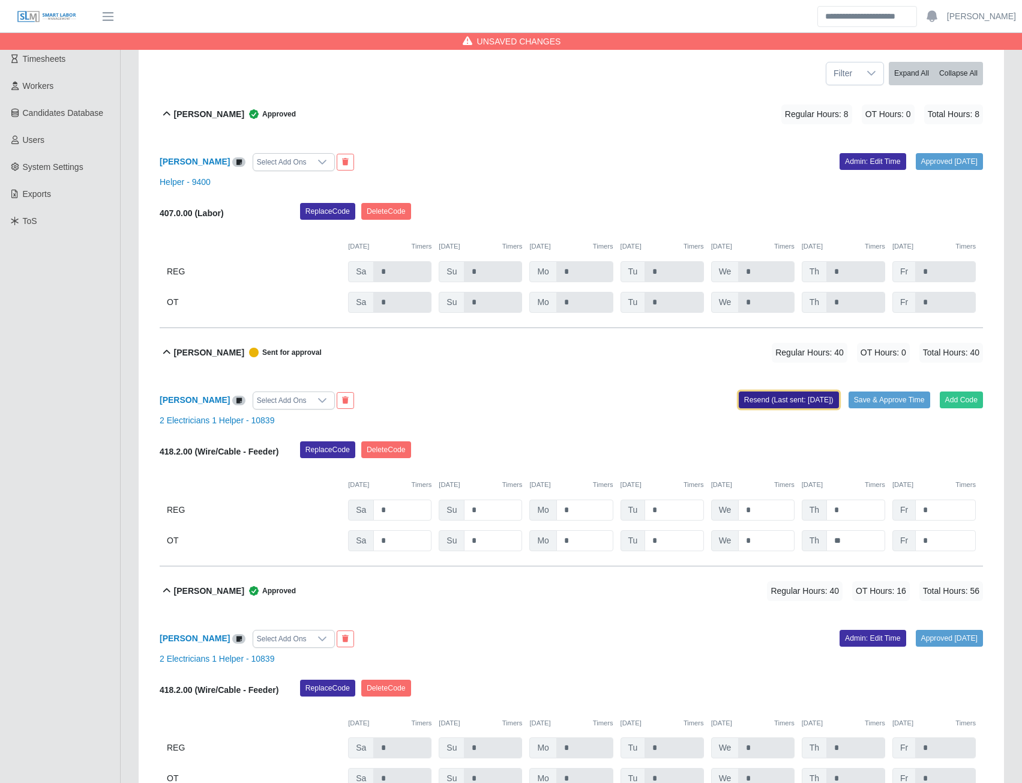
click at [801, 398] on button "Resend (Last sent: 08/18/2025)" at bounding box center [789, 399] width 100 height 17
type input "*"
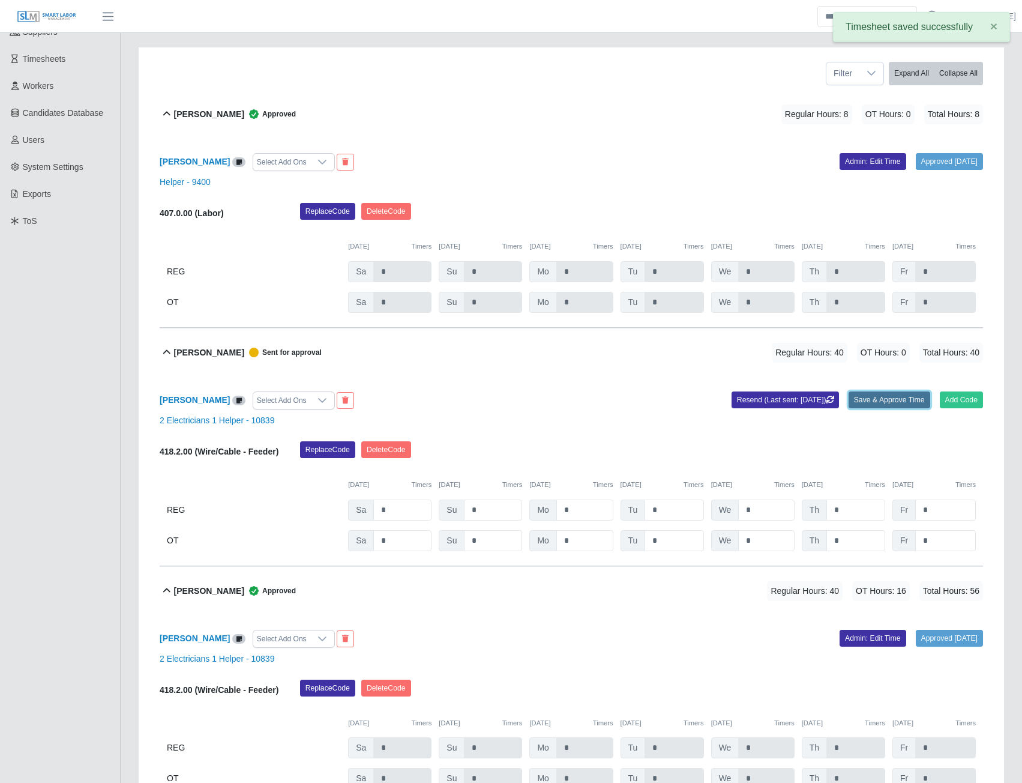
click at [882, 398] on button "Save & Approve Time" at bounding box center [890, 399] width 82 height 17
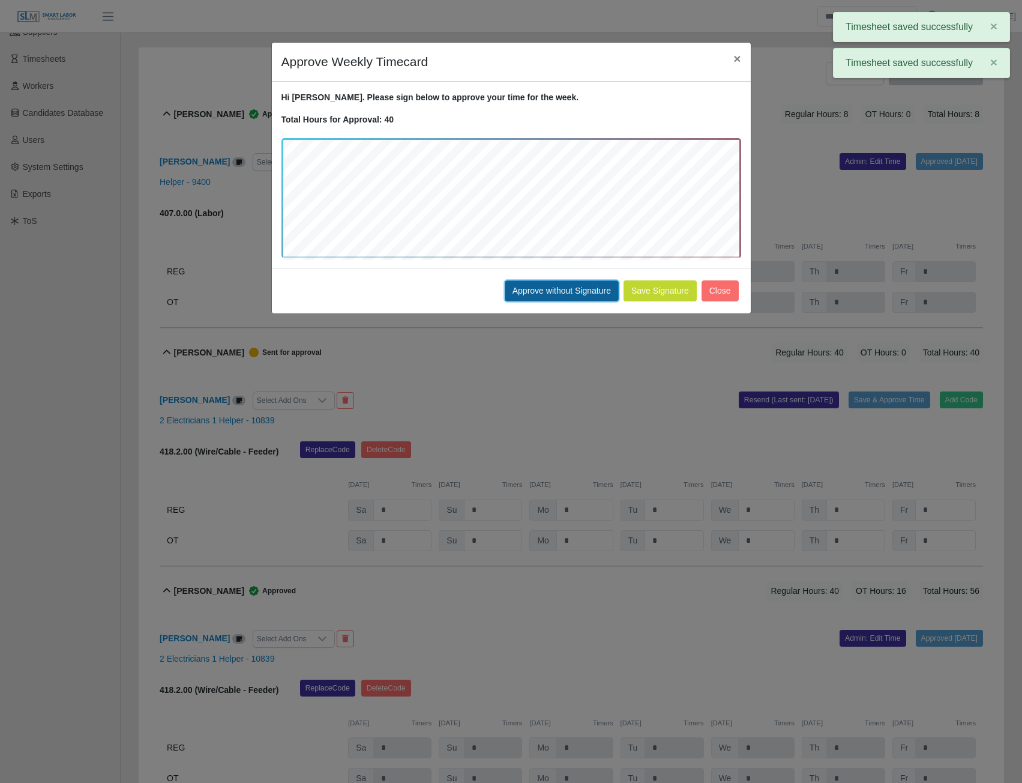
click at [600, 290] on button "Approve without Signature" at bounding box center [562, 290] width 114 height 21
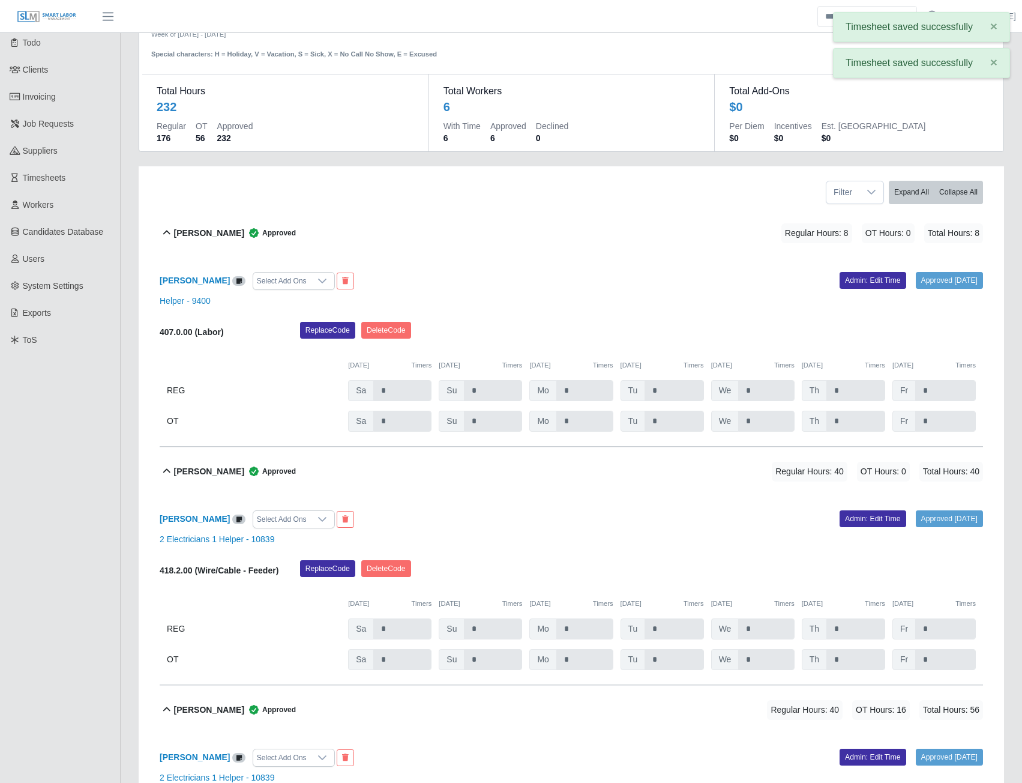
scroll to position [0, 0]
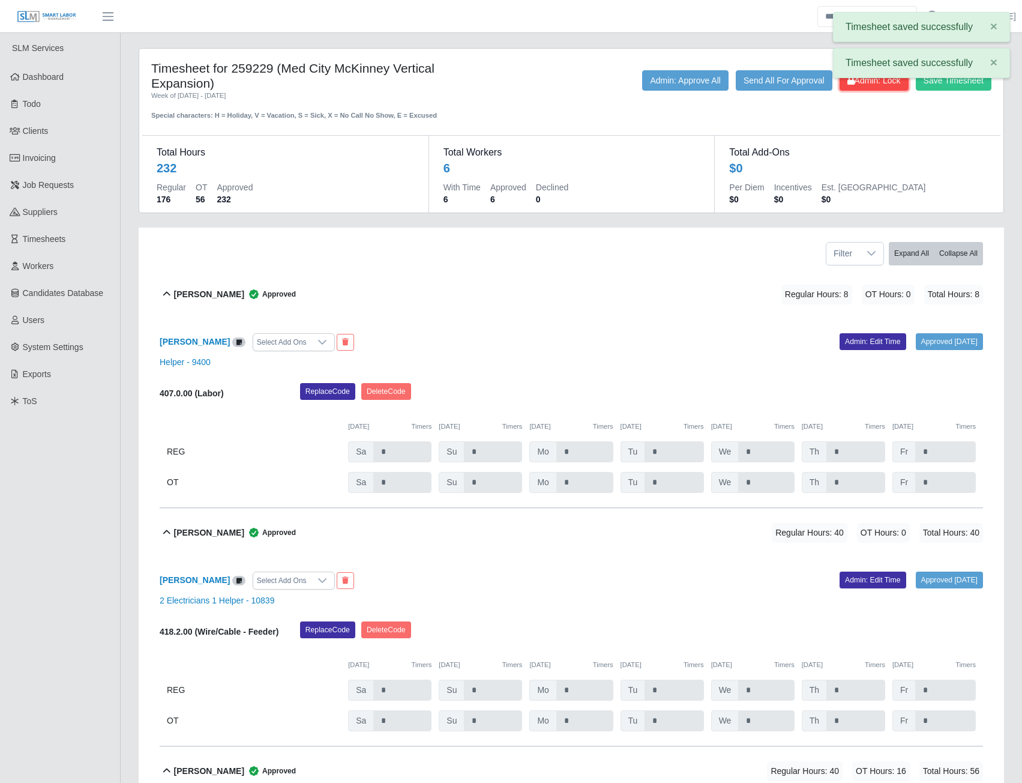
click at [867, 87] on button "Admin: Lock" at bounding box center [874, 80] width 69 height 20
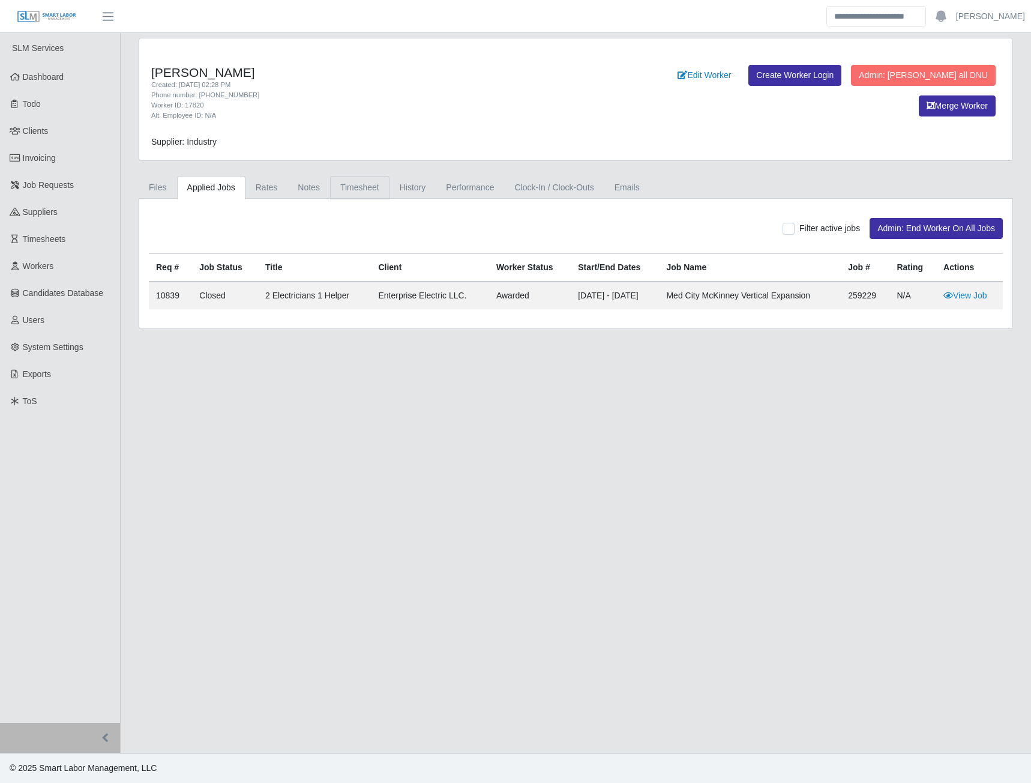
click at [344, 188] on link "Timesheet" at bounding box center [359, 187] width 59 height 23
click at [401, 196] on link "History" at bounding box center [412, 187] width 47 height 23
click at [367, 190] on link "Timesheet" at bounding box center [359, 187] width 59 height 23
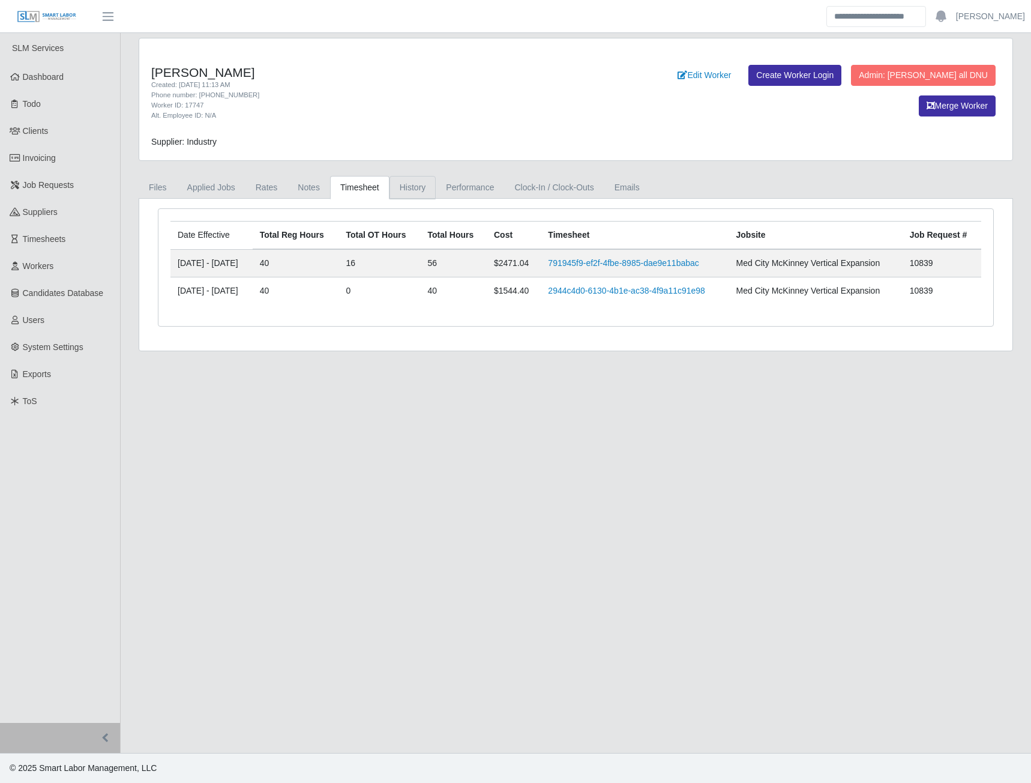
click at [421, 190] on link "History" at bounding box center [412, 187] width 47 height 23
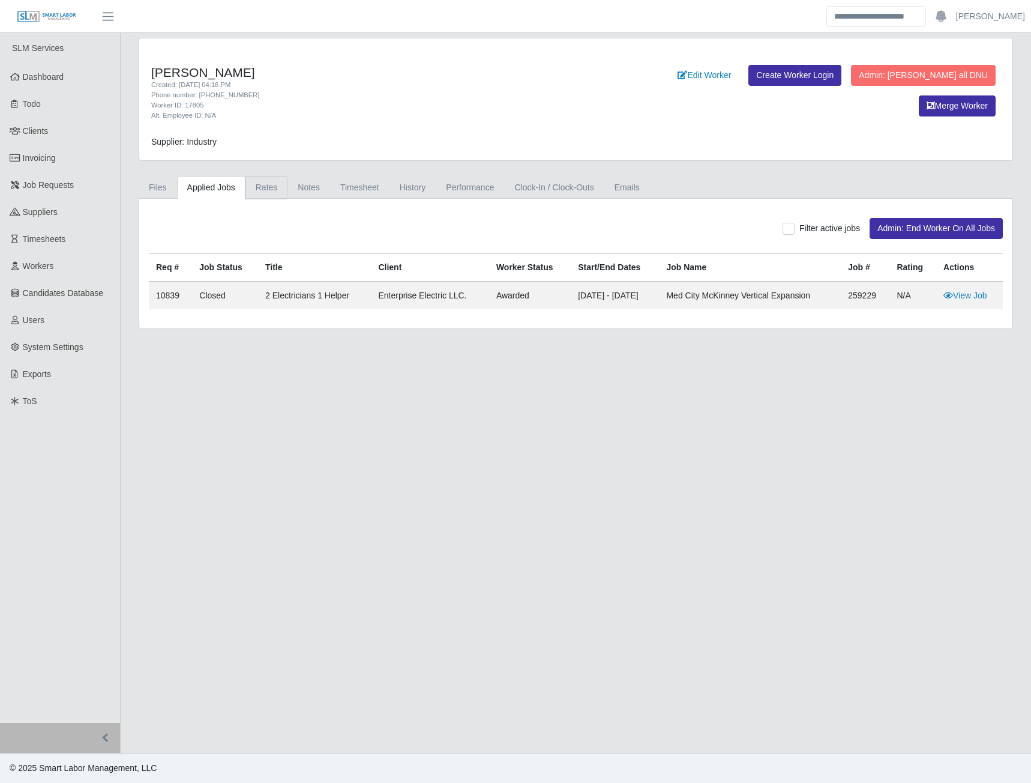
click at [263, 187] on link "Rates" at bounding box center [266, 187] width 43 height 23
